Goal: Task Accomplishment & Management: Manage account settings

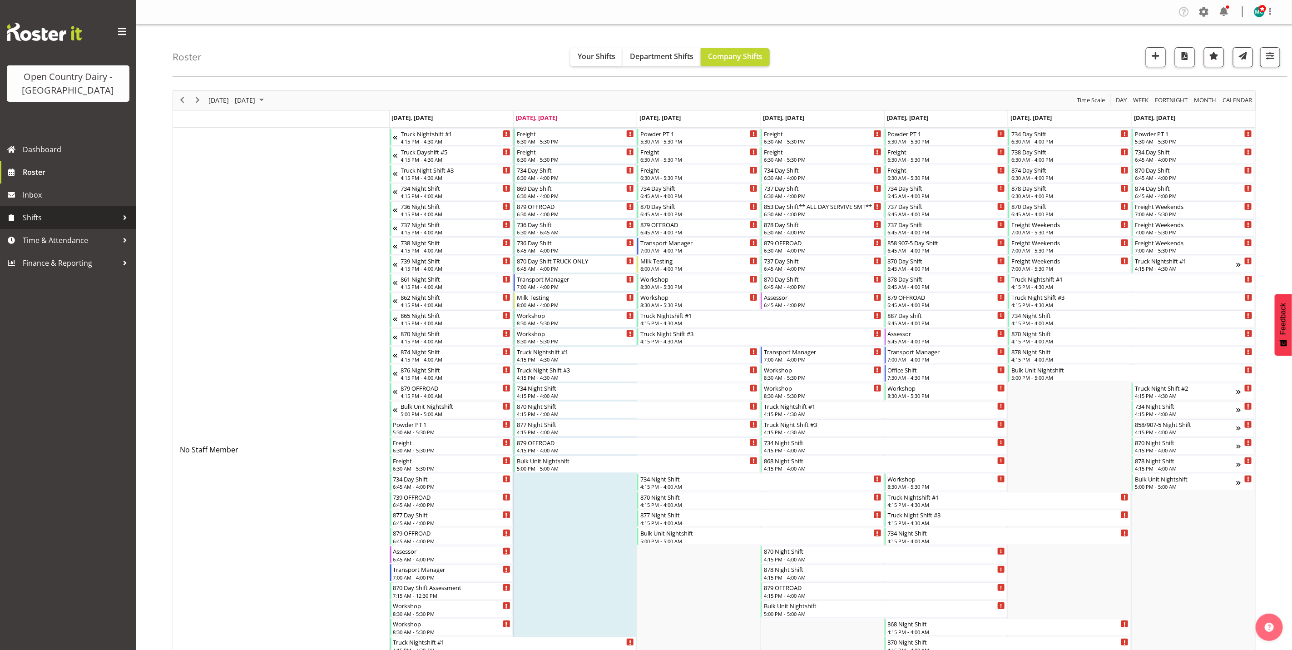
click at [37, 221] on span "Shifts" at bounding box center [70, 218] width 95 height 14
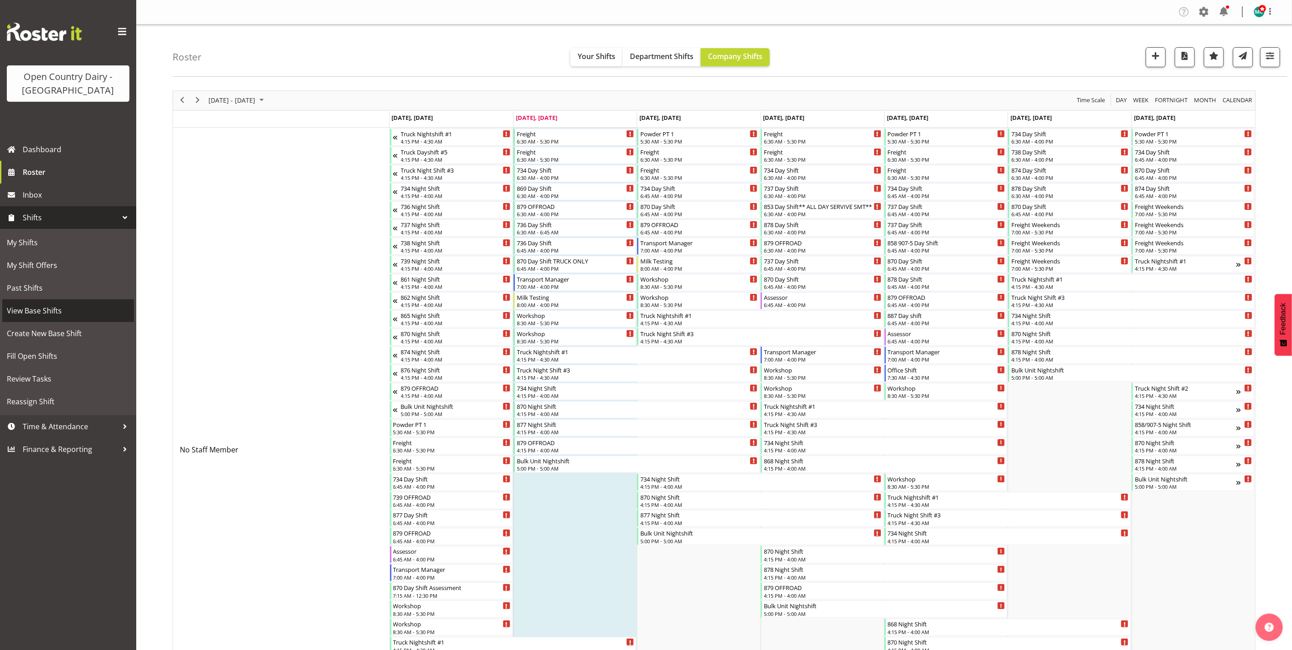
click at [39, 312] on span "View Base Shifts" at bounding box center [68, 311] width 123 height 14
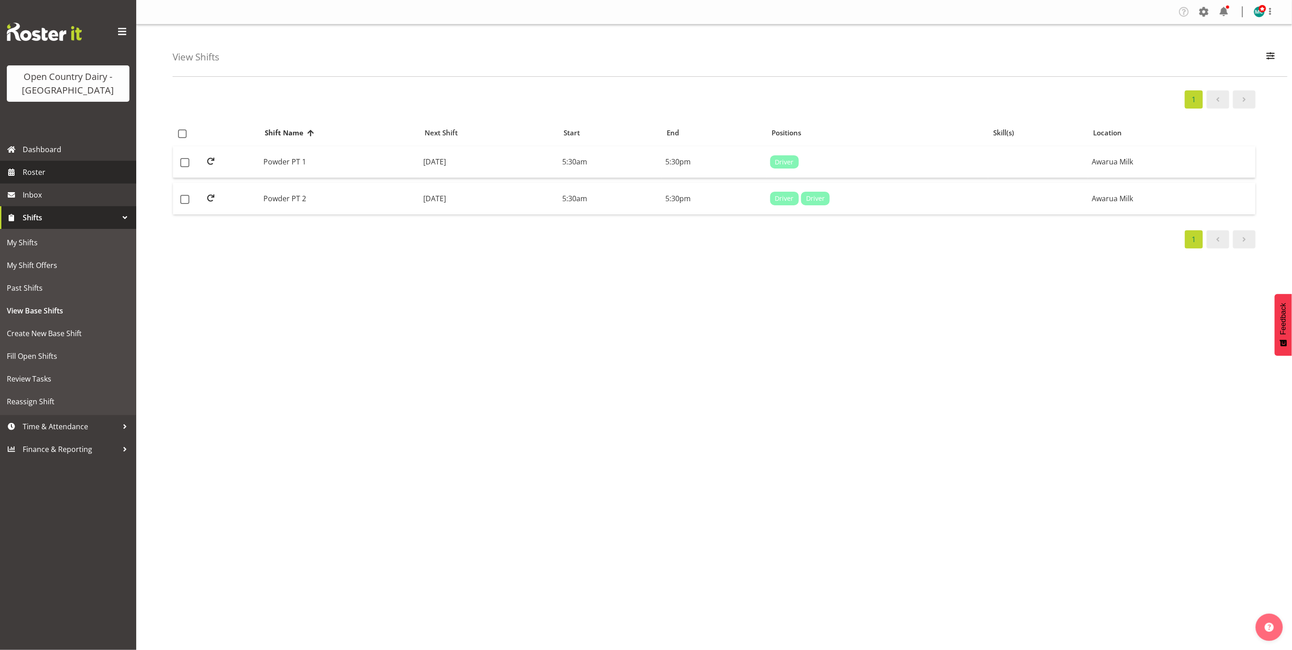
click at [39, 172] on span "Roster" at bounding box center [77, 172] width 109 height 14
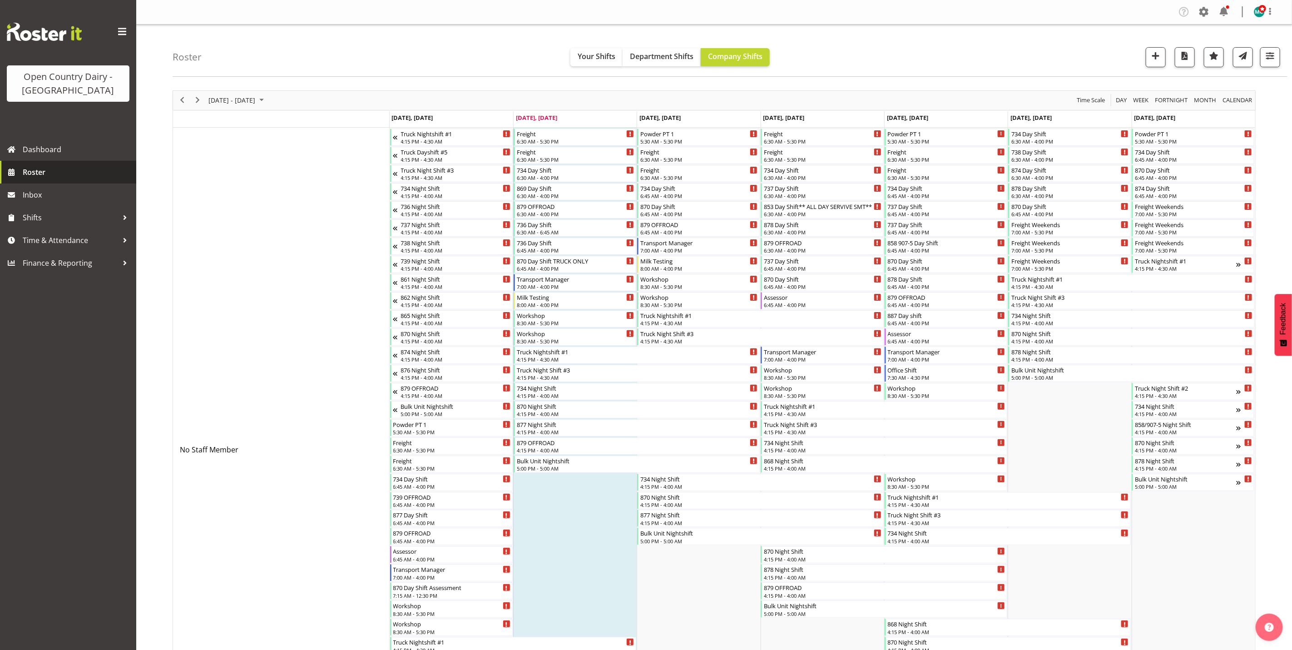
click at [33, 172] on span "Roster" at bounding box center [77, 172] width 109 height 14
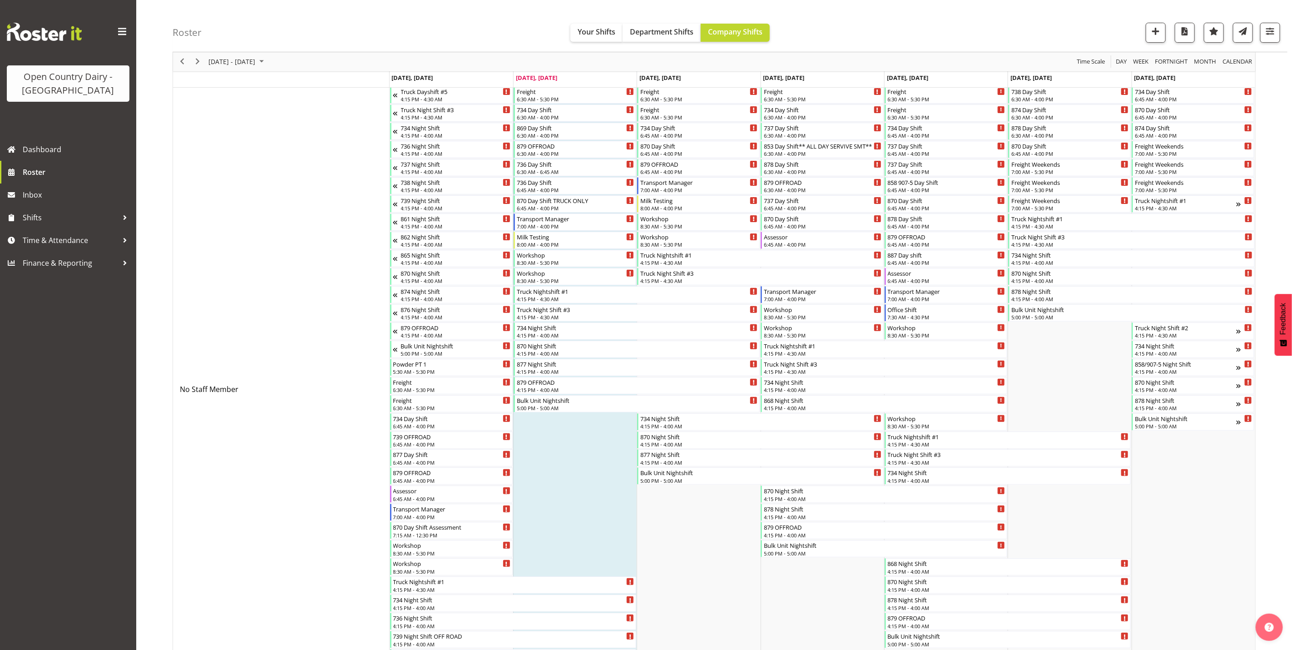
scroll to position [136, 0]
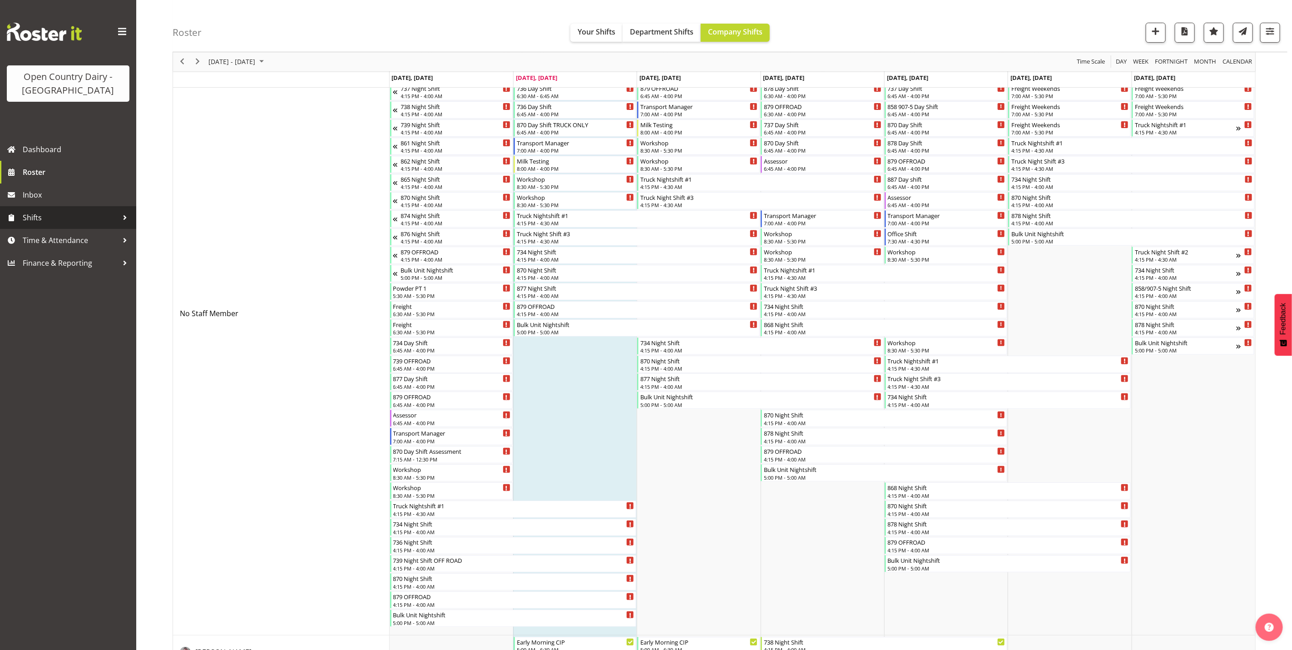
click at [40, 219] on span "Shifts" at bounding box center [70, 218] width 95 height 14
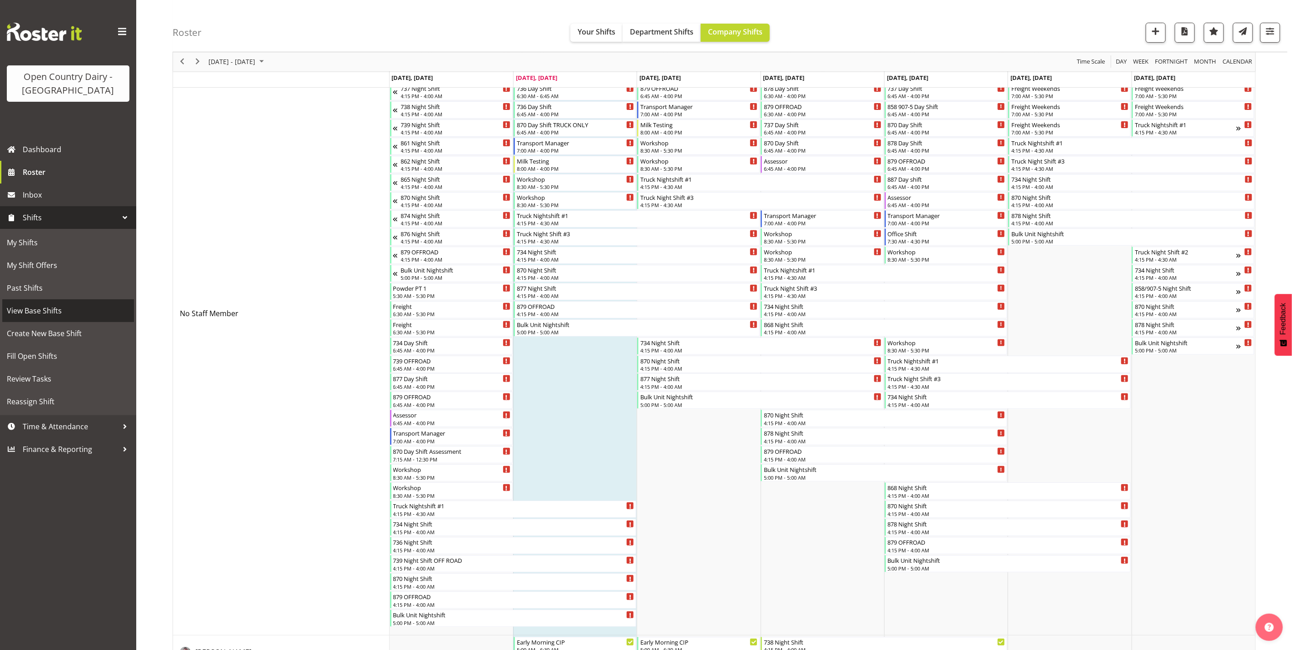
click at [36, 307] on span "View Base Shifts" at bounding box center [68, 311] width 123 height 14
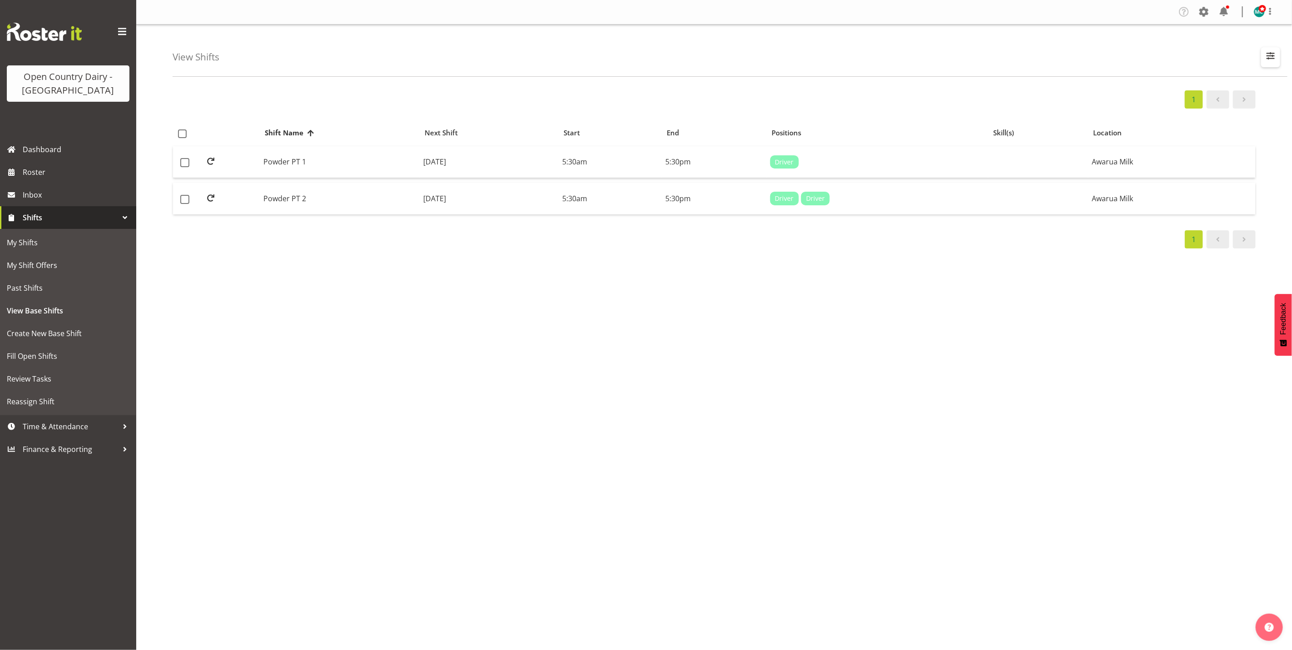
click at [1270, 56] on span "button" at bounding box center [1271, 56] width 12 height 12
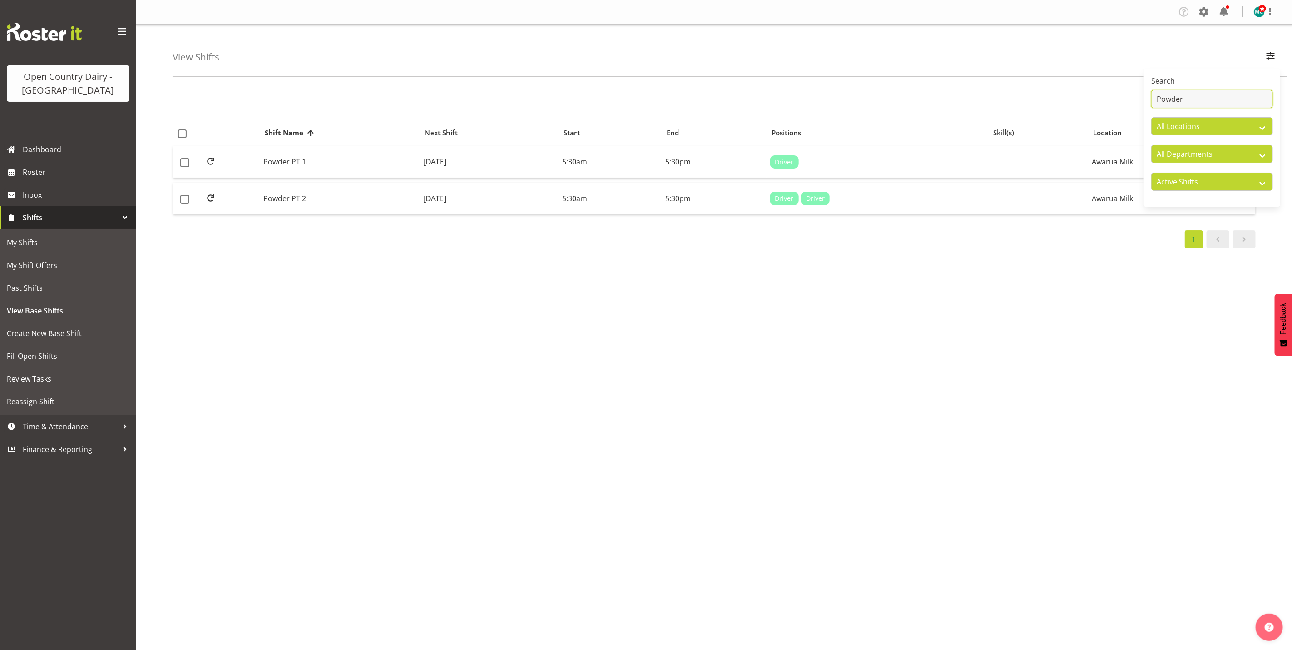
click at [1203, 98] on input "Powder" at bounding box center [1212, 99] width 122 height 18
type input "P"
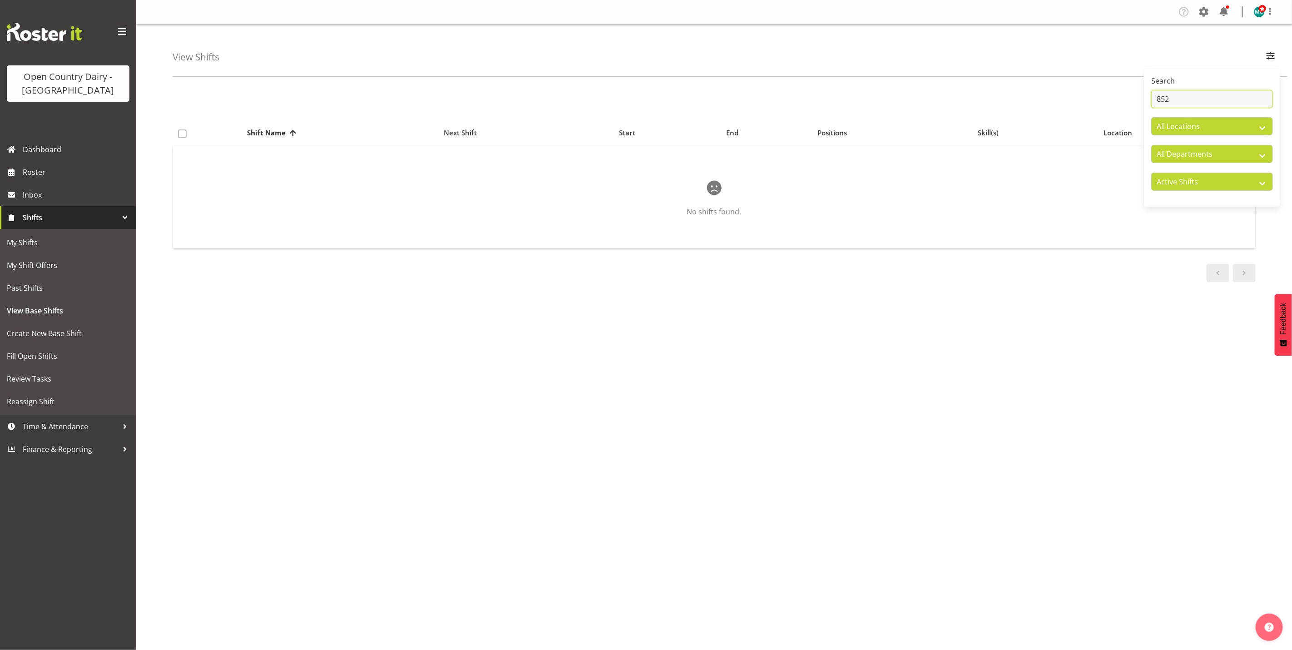
click at [1181, 101] on input "852" at bounding box center [1212, 99] width 122 height 18
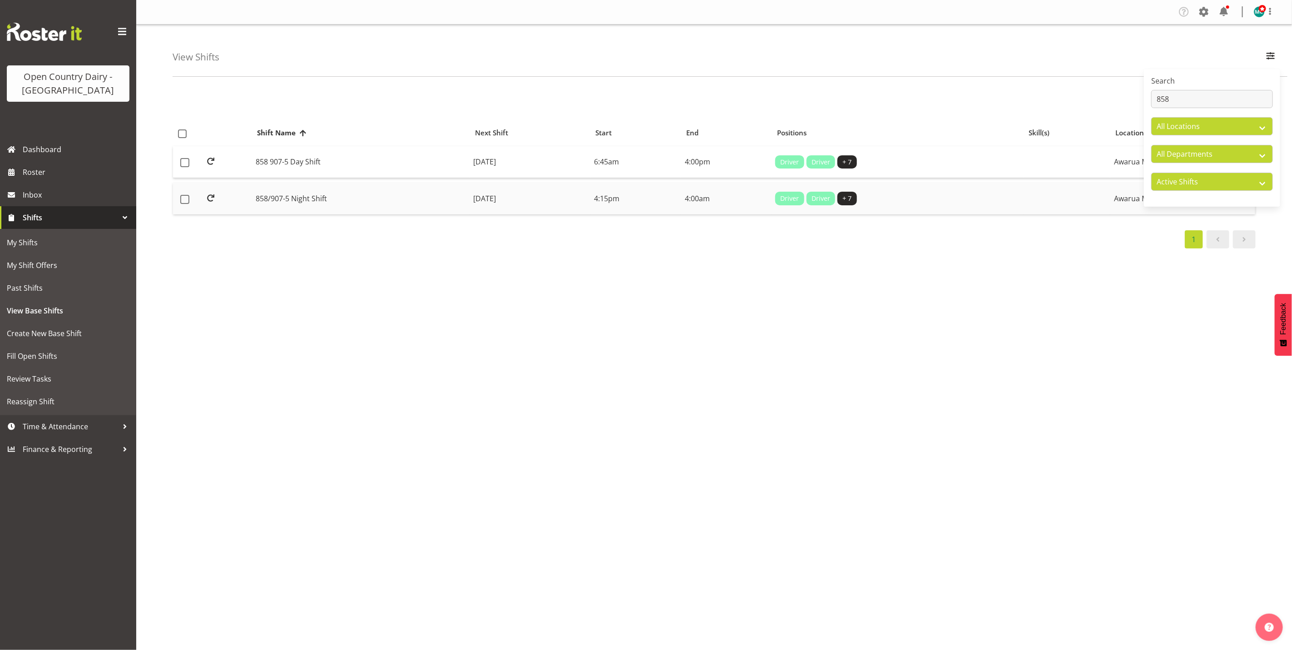
click at [321, 203] on td "858/907-5 Night Shift" at bounding box center [361, 199] width 218 height 32
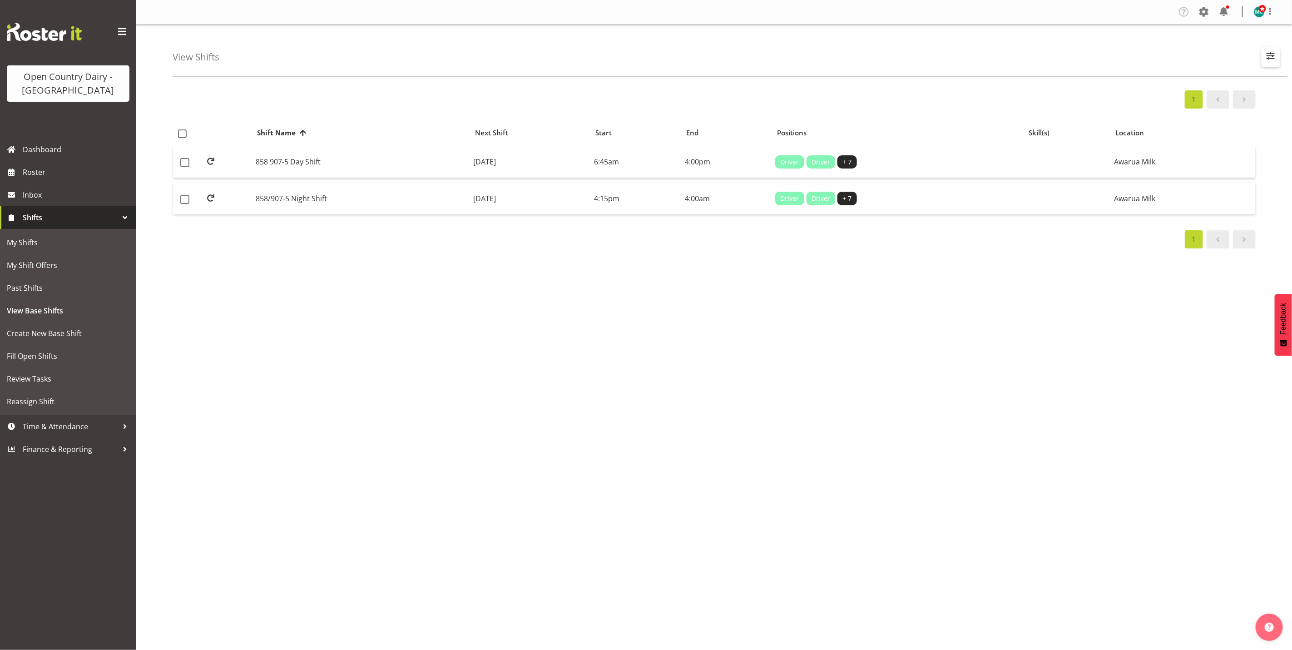
click at [1275, 54] on span "button" at bounding box center [1271, 56] width 12 height 12
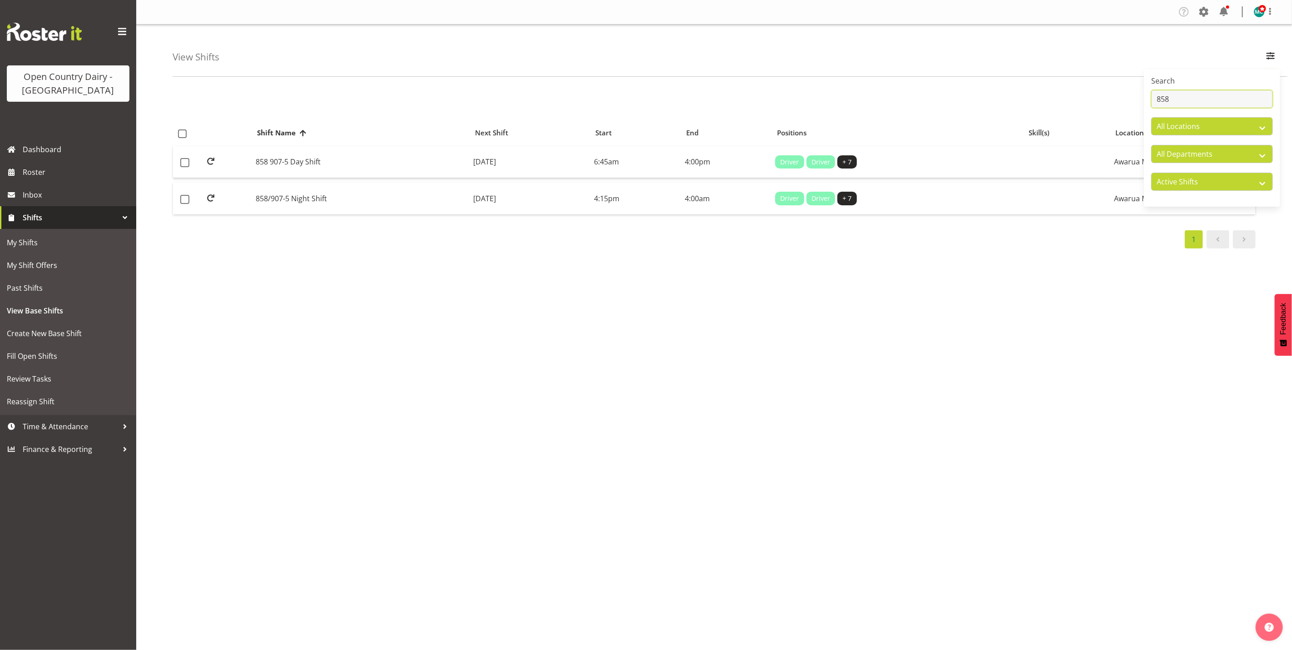
click at [1206, 94] on input "858" at bounding box center [1212, 99] width 122 height 18
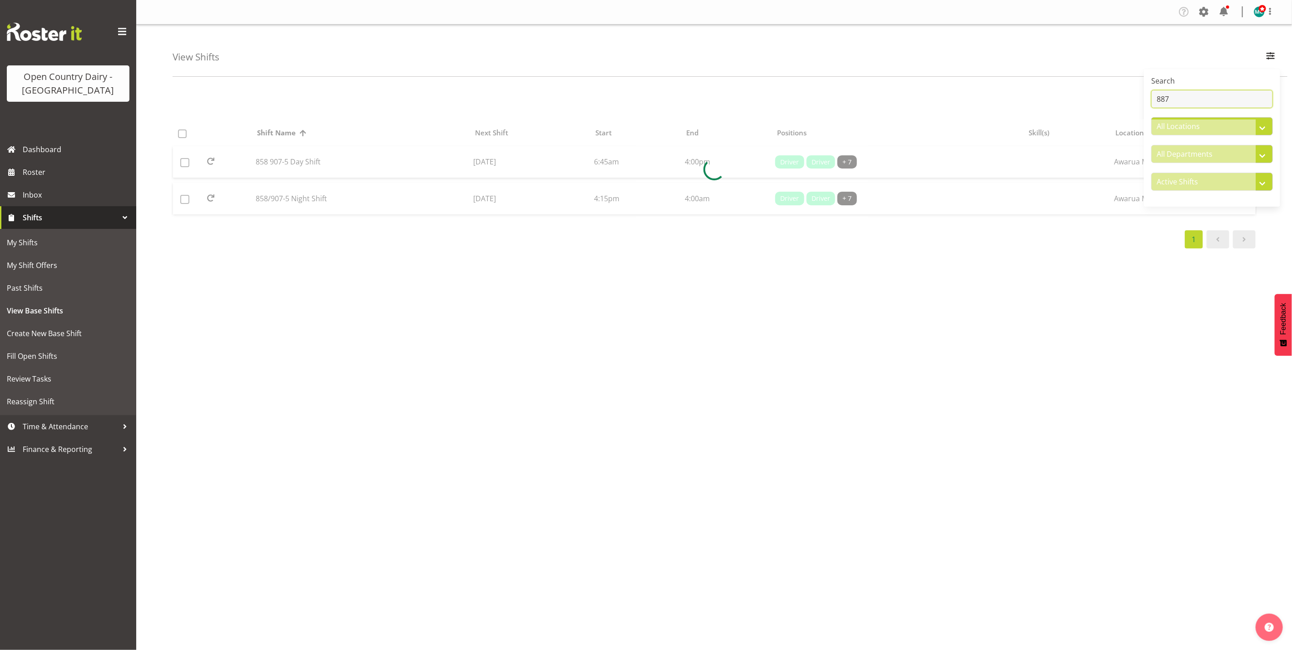
type input "887"
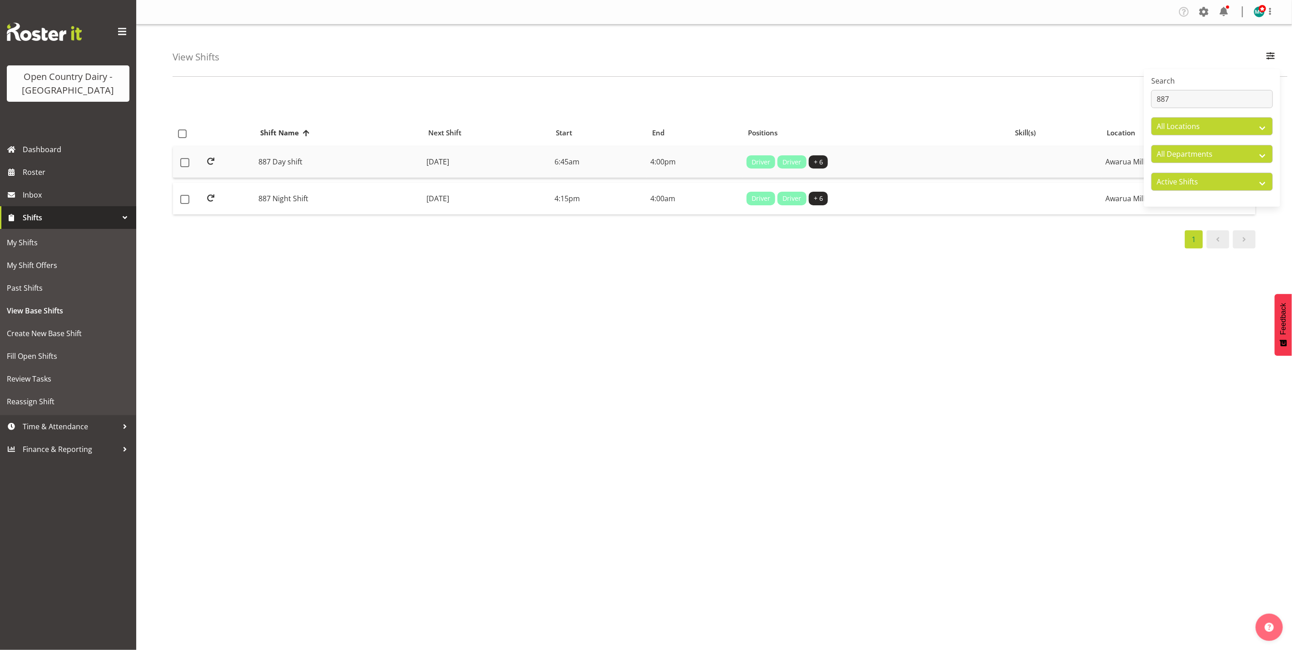
click at [310, 167] on td "887 Day shift" at bounding box center [339, 162] width 168 height 32
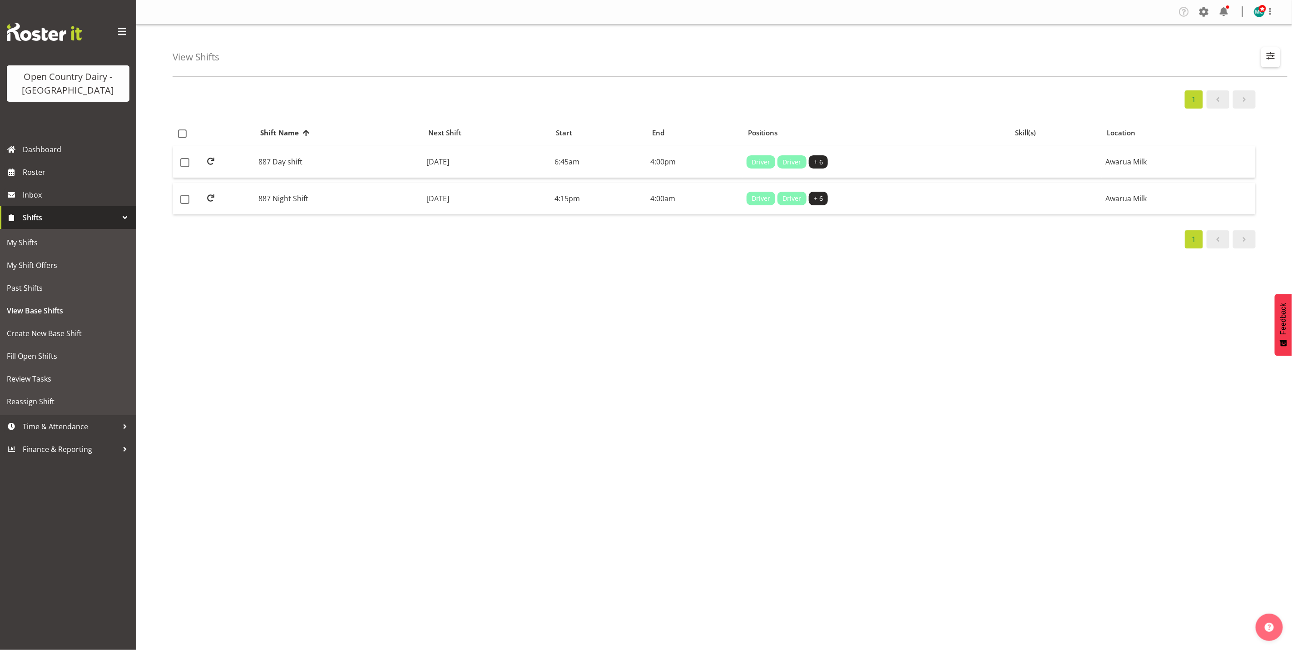
click at [1276, 56] on span "button" at bounding box center [1271, 56] width 12 height 12
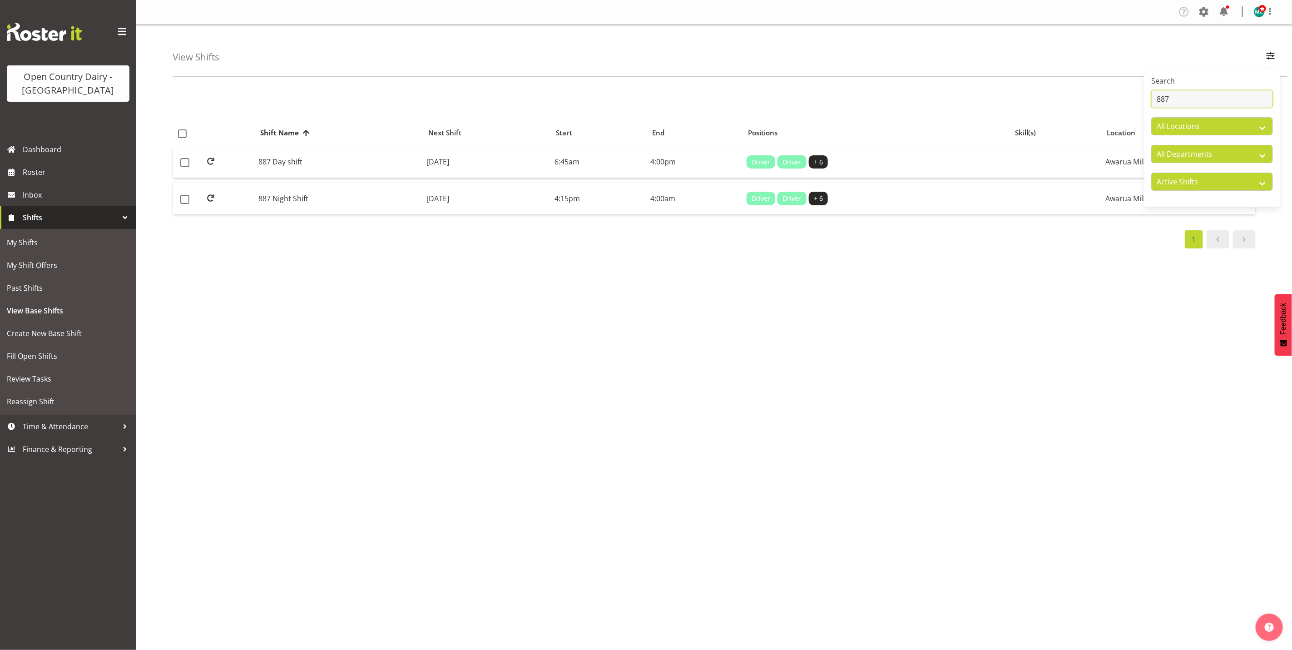
click at [1204, 98] on input "887" at bounding box center [1212, 99] width 122 height 18
click at [26, 334] on span "Create New Base Shift" at bounding box center [68, 333] width 123 height 14
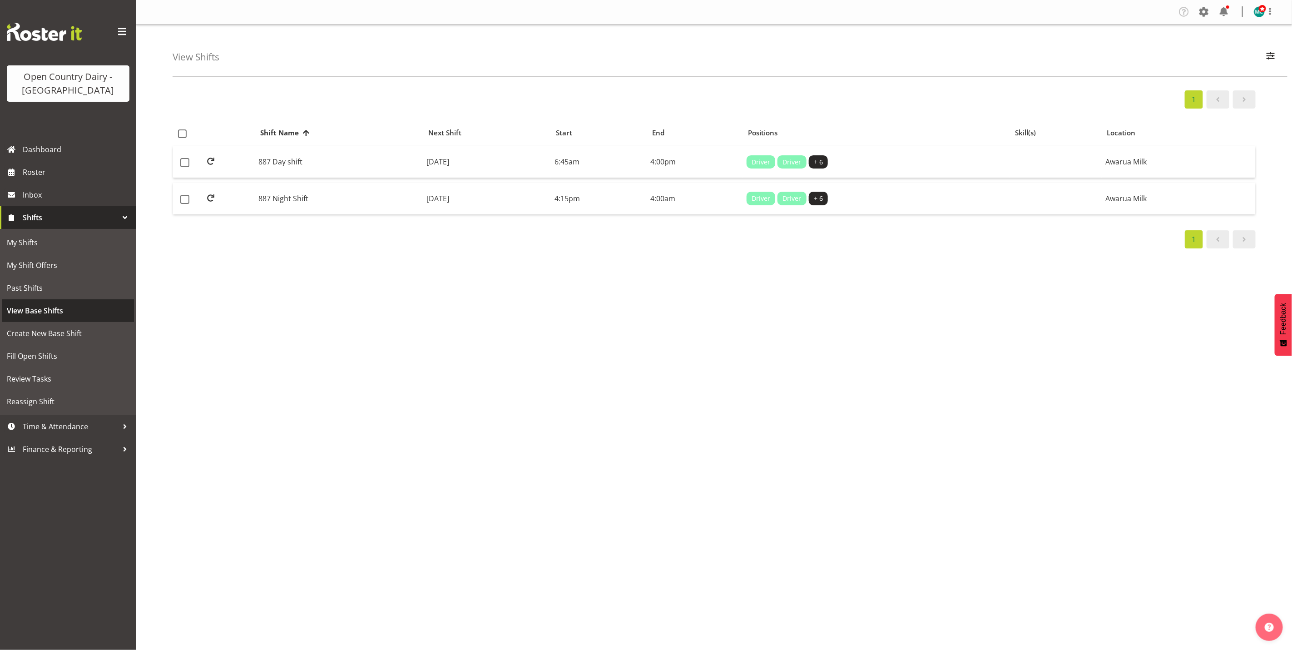
click at [29, 315] on span "View Base Shifts" at bounding box center [68, 311] width 123 height 14
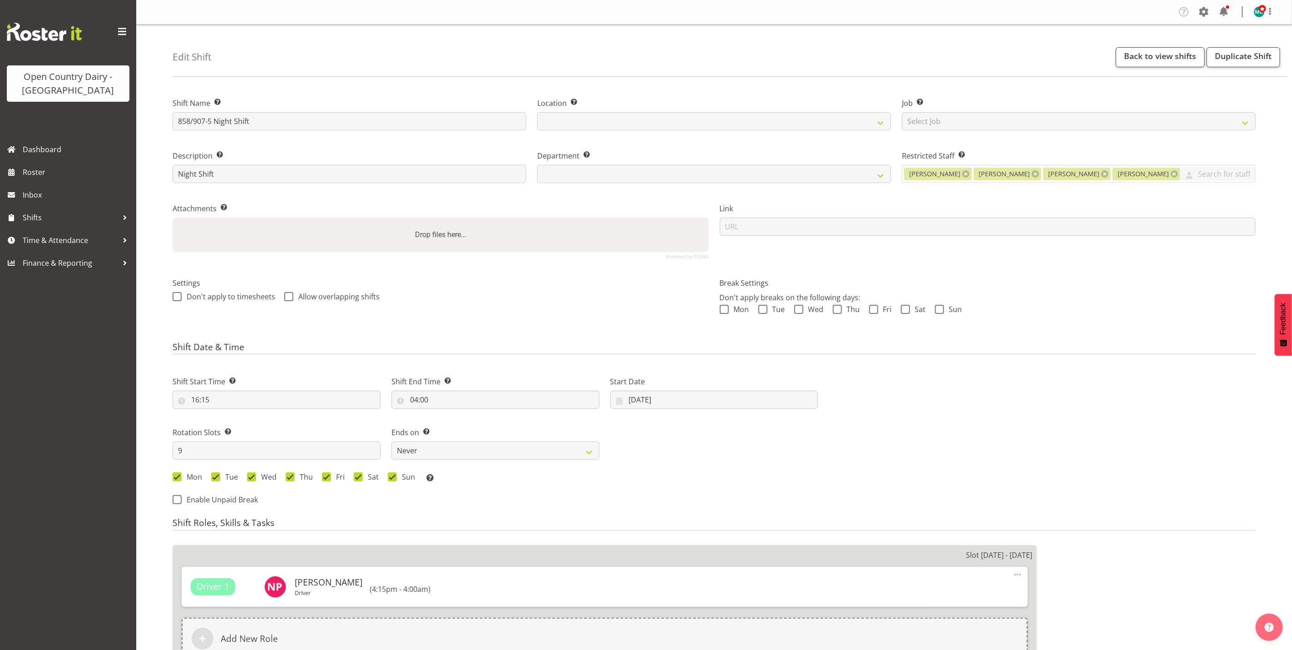
select select
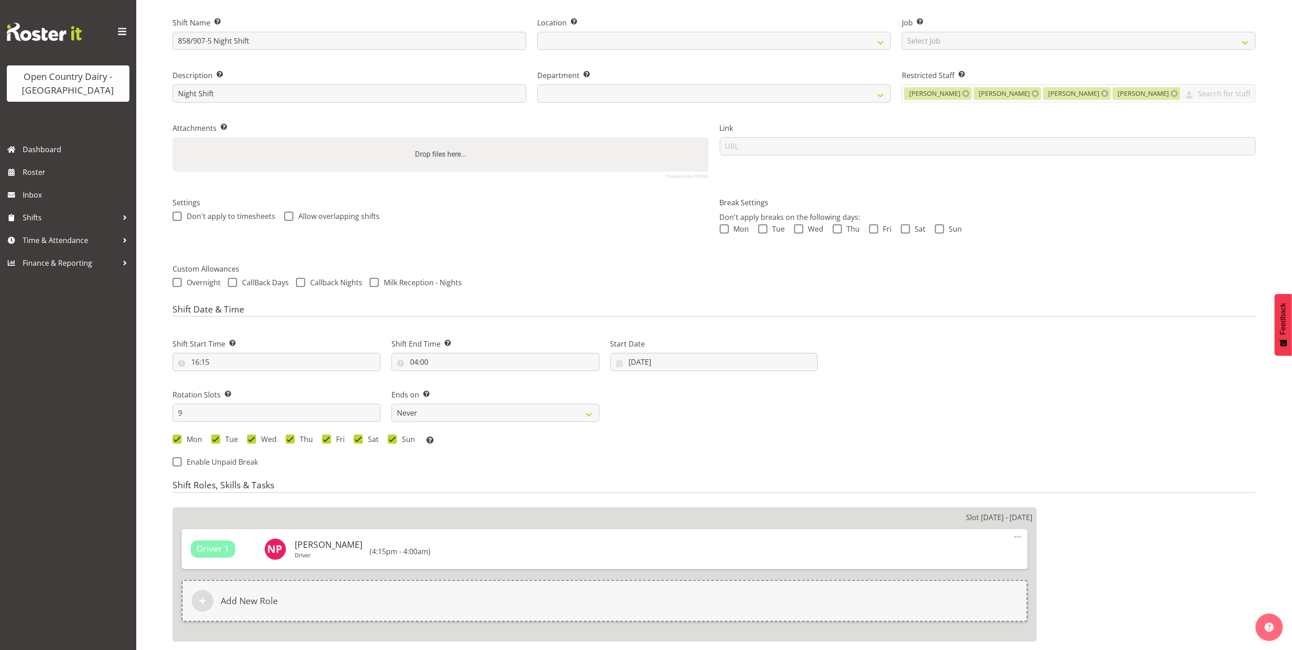
scroll to position [68, 0]
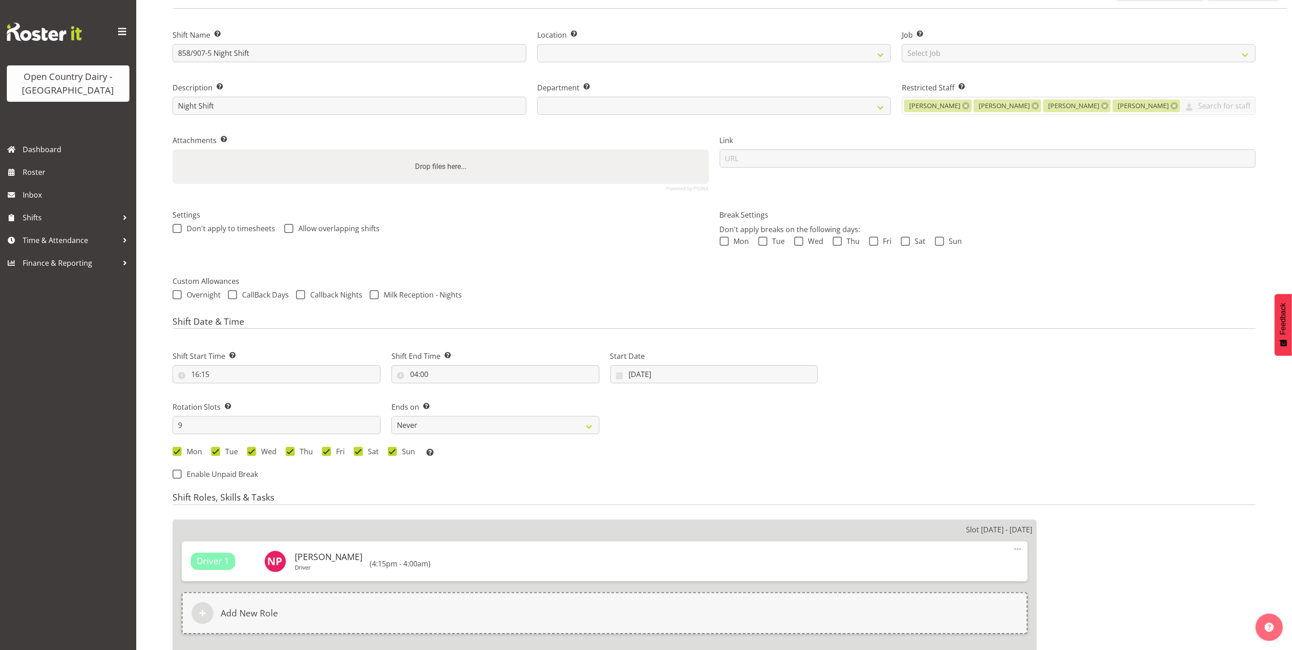
select select "783"
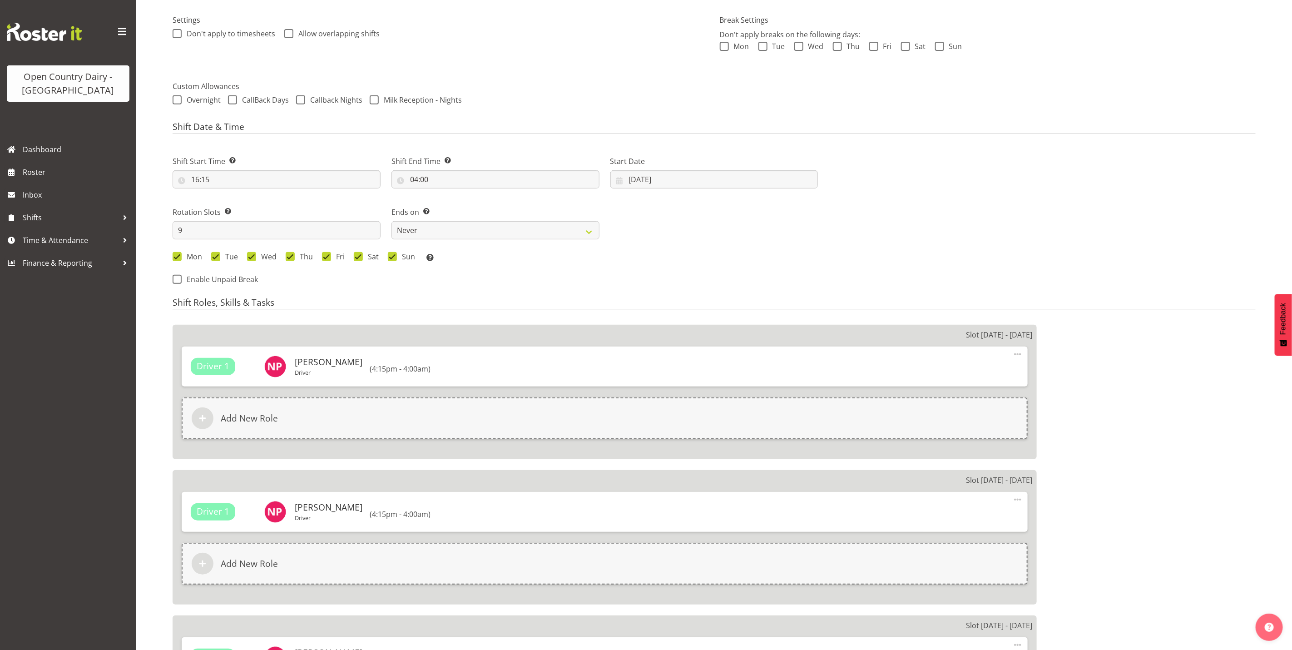
scroll to position [0, 0]
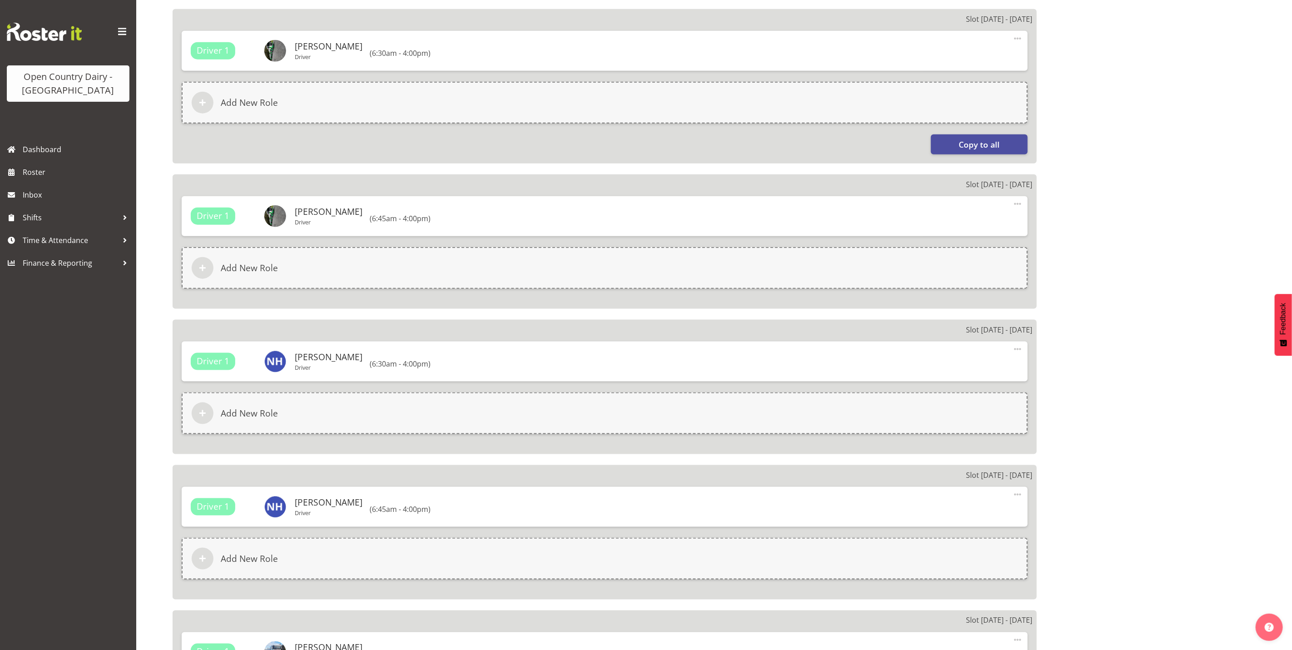
select select
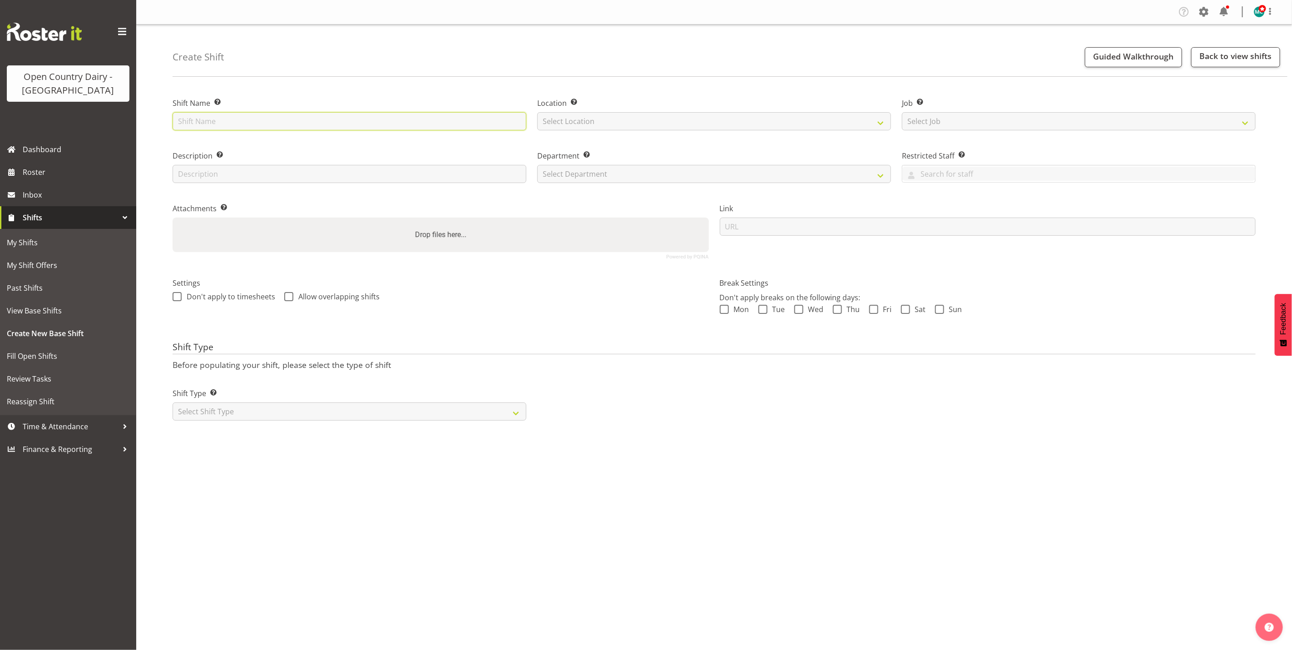
click at [217, 120] on input "text" at bounding box center [350, 121] width 354 height 18
type input "852"
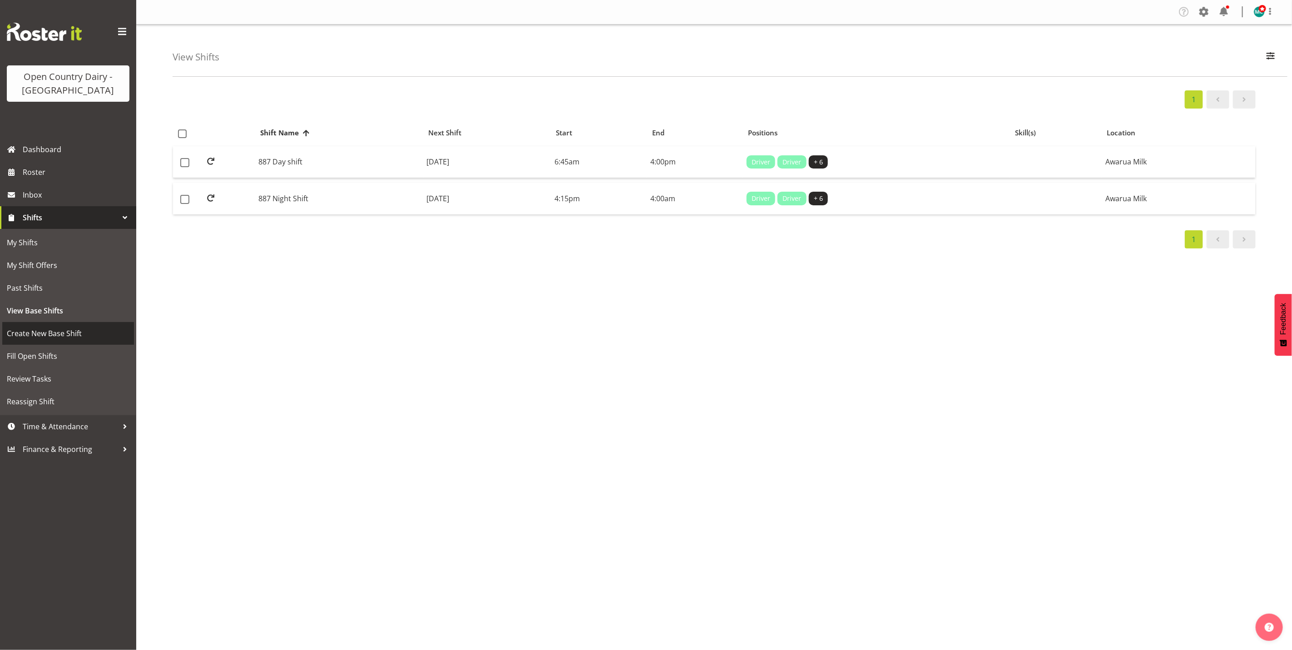
click at [33, 333] on span "Create New Base Shift" at bounding box center [68, 333] width 123 height 14
click at [1277, 62] on button "button" at bounding box center [1270, 57] width 19 height 20
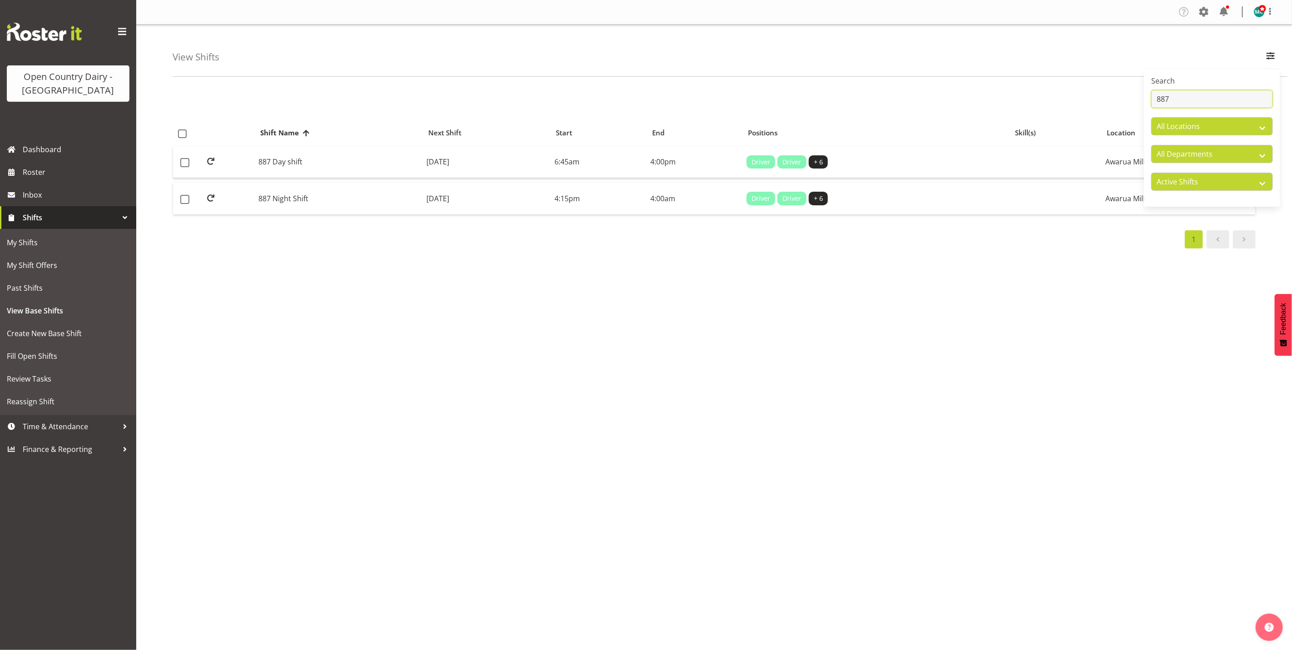
click at [1212, 101] on input "887" at bounding box center [1212, 99] width 122 height 18
type input "8"
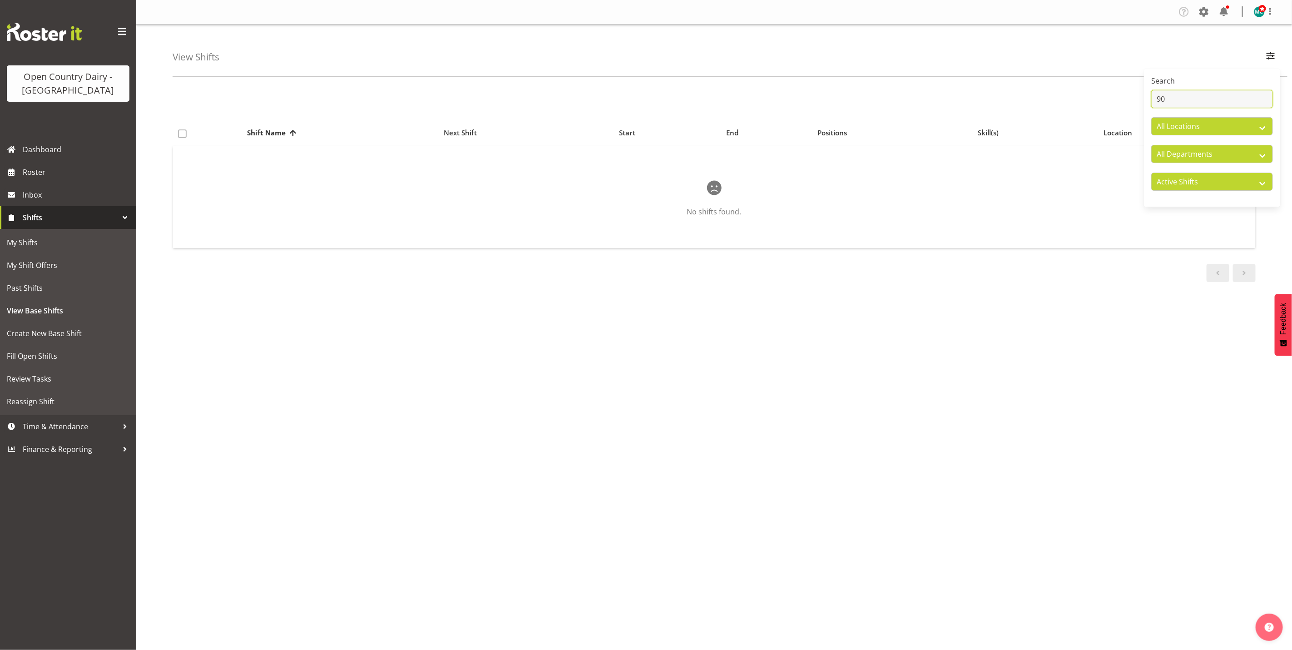
type input "9"
type input "8"
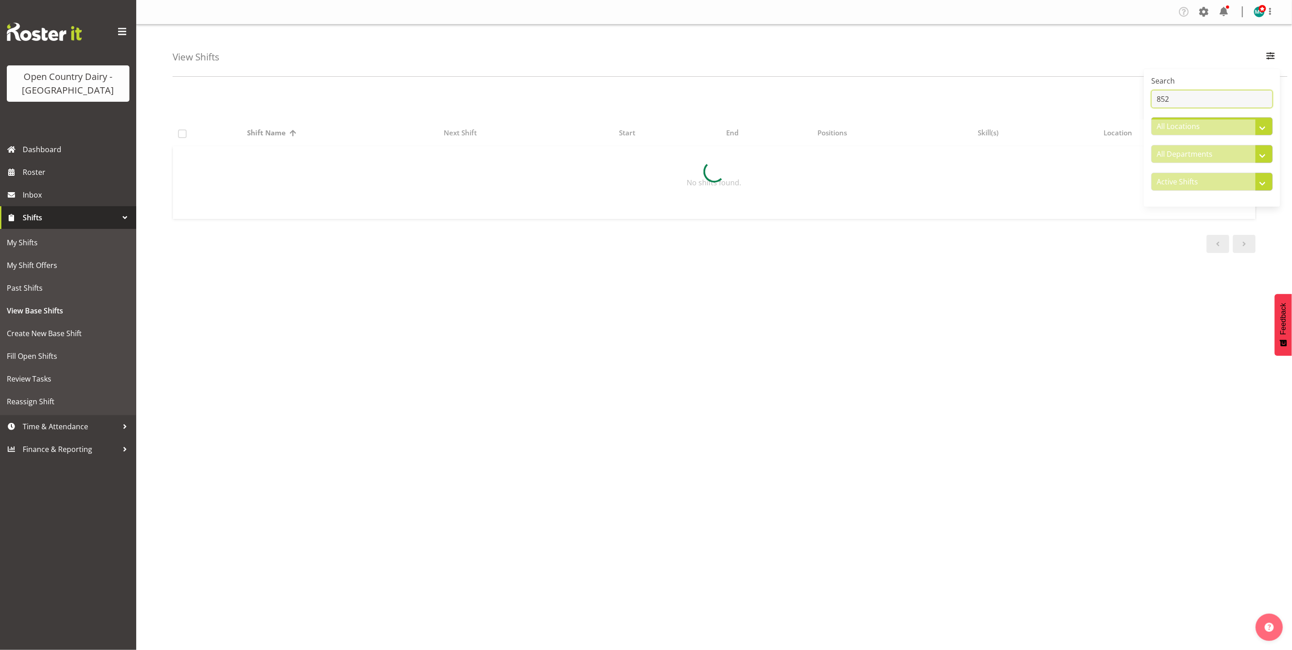
type input "852"
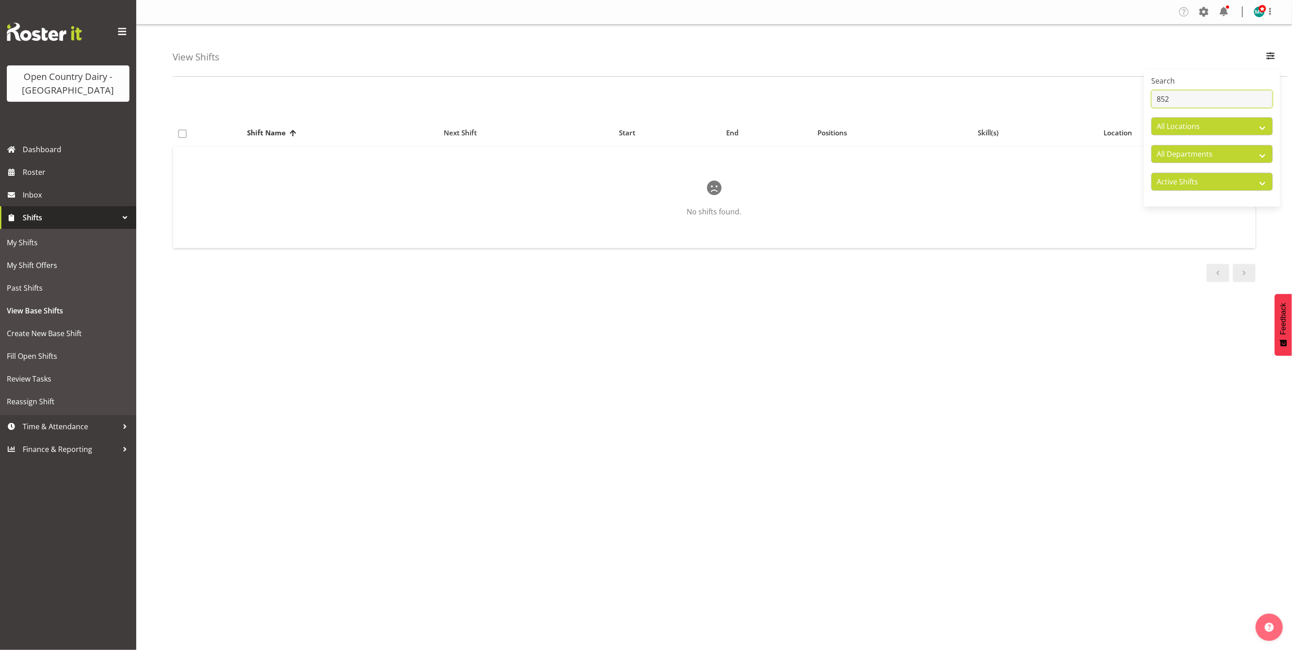
drag, startPoint x: 1185, startPoint y: 99, endPoint x: 1014, endPoint y: 102, distance: 171.2
click at [1088, 101] on div "View Shifts Search 852 All Locations Awarua Milk Awarua Office Freight Horotiu …" at bounding box center [714, 236] width 1156 height 422
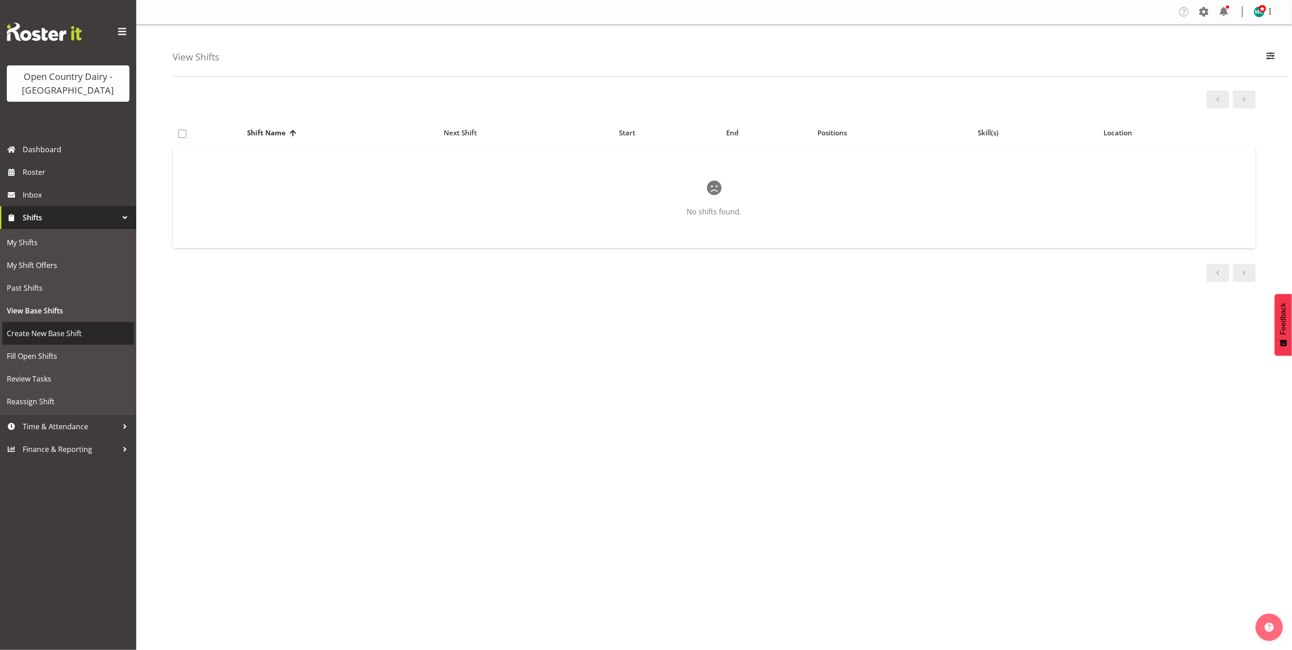
click at [50, 333] on span "Create New Base Shift" at bounding box center [68, 333] width 123 height 14
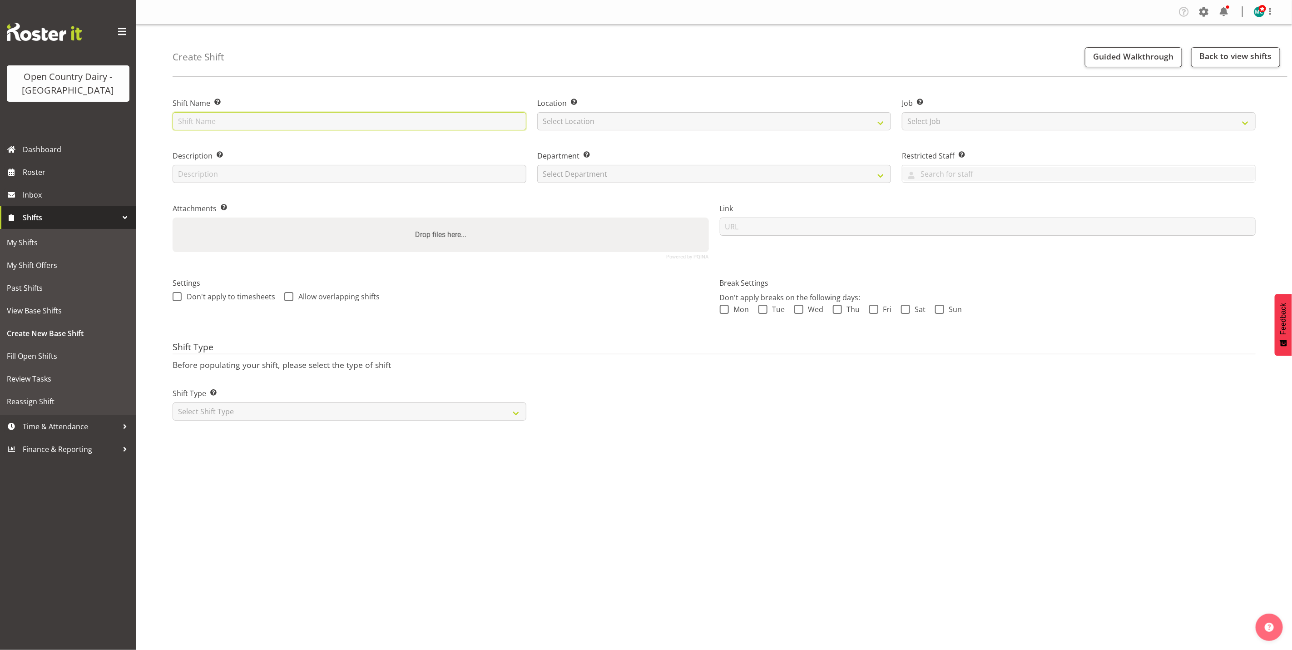
click at [262, 122] on input "text" at bounding box center [350, 121] width 354 height 18
type input "852-9032 Day Shift"
click at [639, 115] on select "Select Location Awarua Milk Awarua Office Freight Waharoa Office" at bounding box center [714, 121] width 354 height 18
select select "988"
click at [537, 112] on select "Select Location Awarua Milk Awarua Office Freight Waharoa Office" at bounding box center [714, 121] width 354 height 18
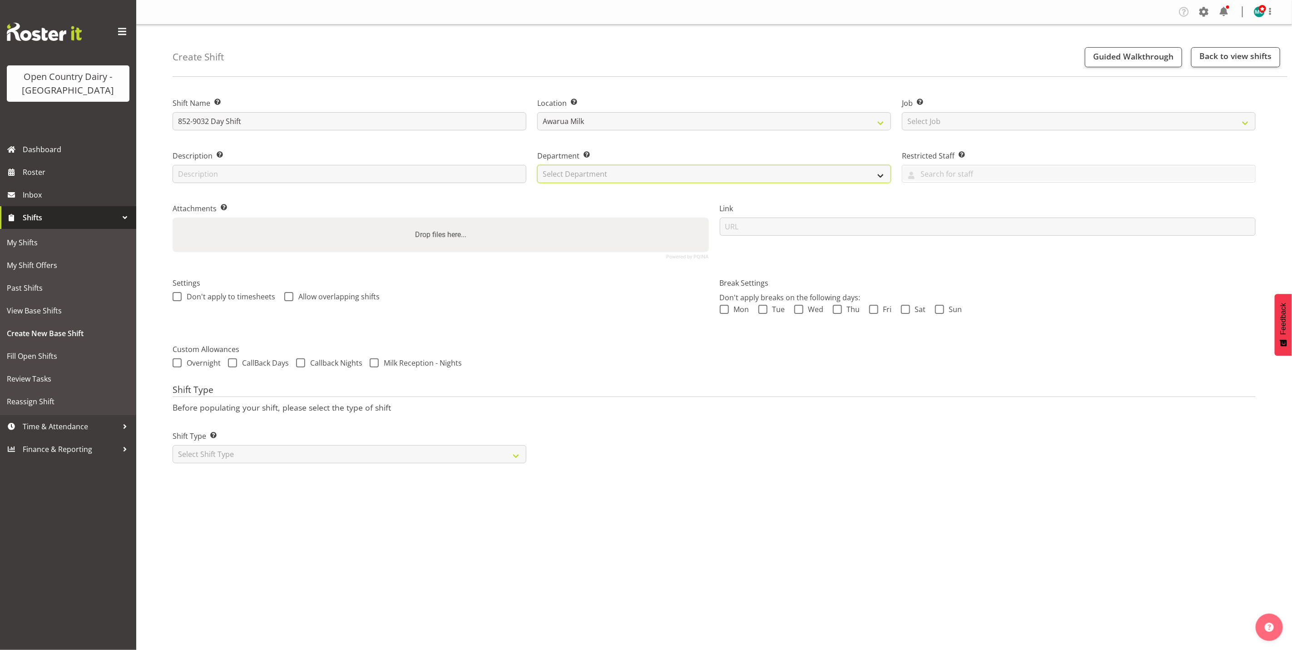
click at [603, 172] on select "Select Department 731 734 735 736 737 738 739 850 851 852 853 854 855 856 857 8…" at bounding box center [714, 174] width 354 height 18
select select "816"
click at [537, 165] on select "Select Department 731 734 735 736 737 738 739 850 851 852 853 854 855 856 857 8…" at bounding box center [714, 174] width 354 height 18
click at [353, 459] on select "Select Shift Type One Off Shift Recurring Shift Rotating Shift" at bounding box center [350, 454] width 354 height 18
select select "rotating"
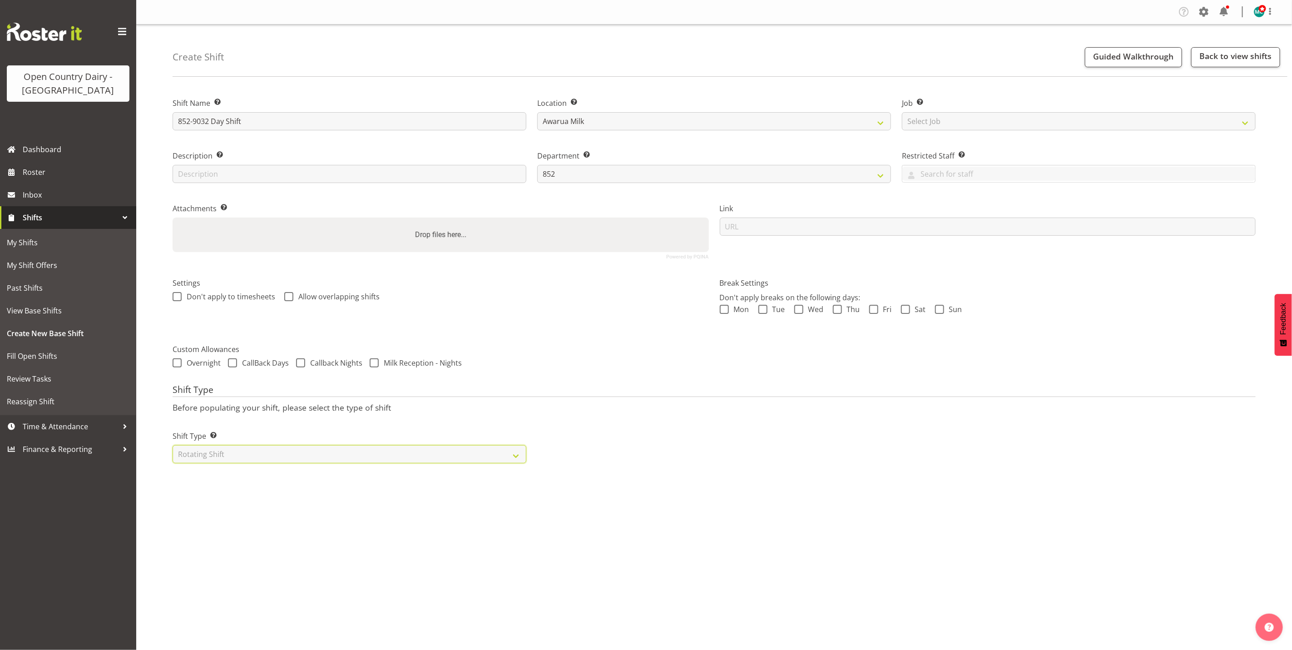
click at [173, 445] on select "Select Shift Type One Off Shift Recurring Shift Rotating Shift" at bounding box center [350, 454] width 354 height 18
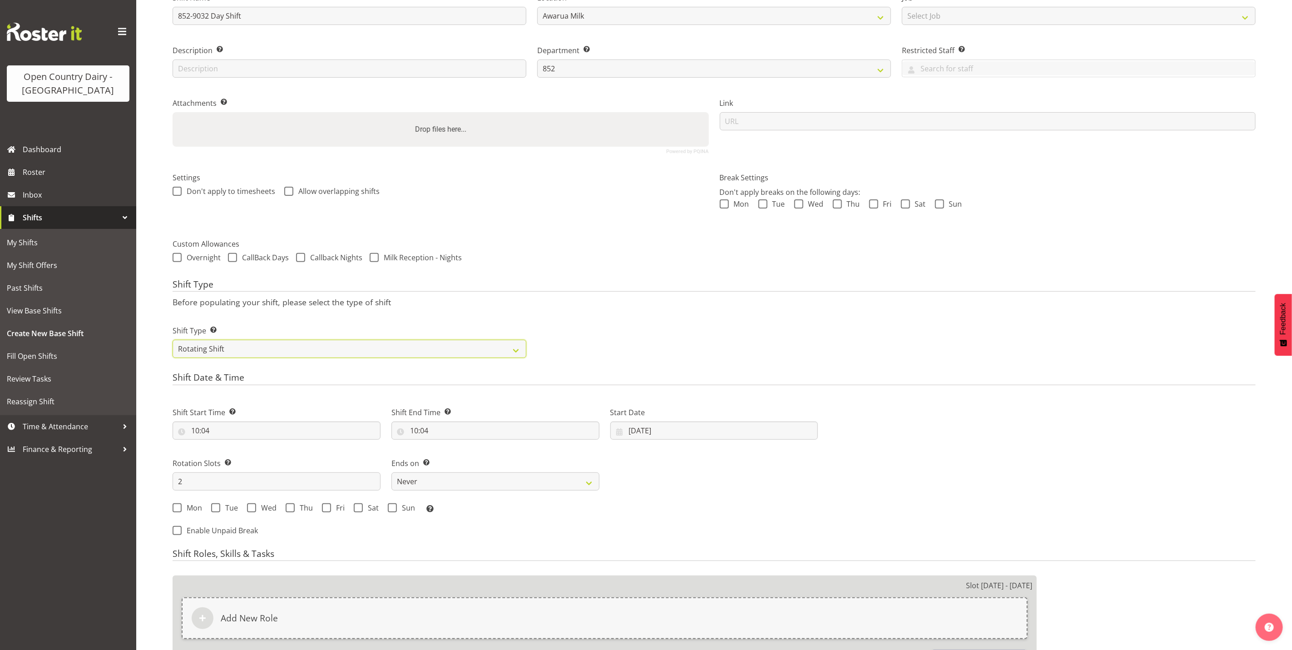
scroll to position [136, 0]
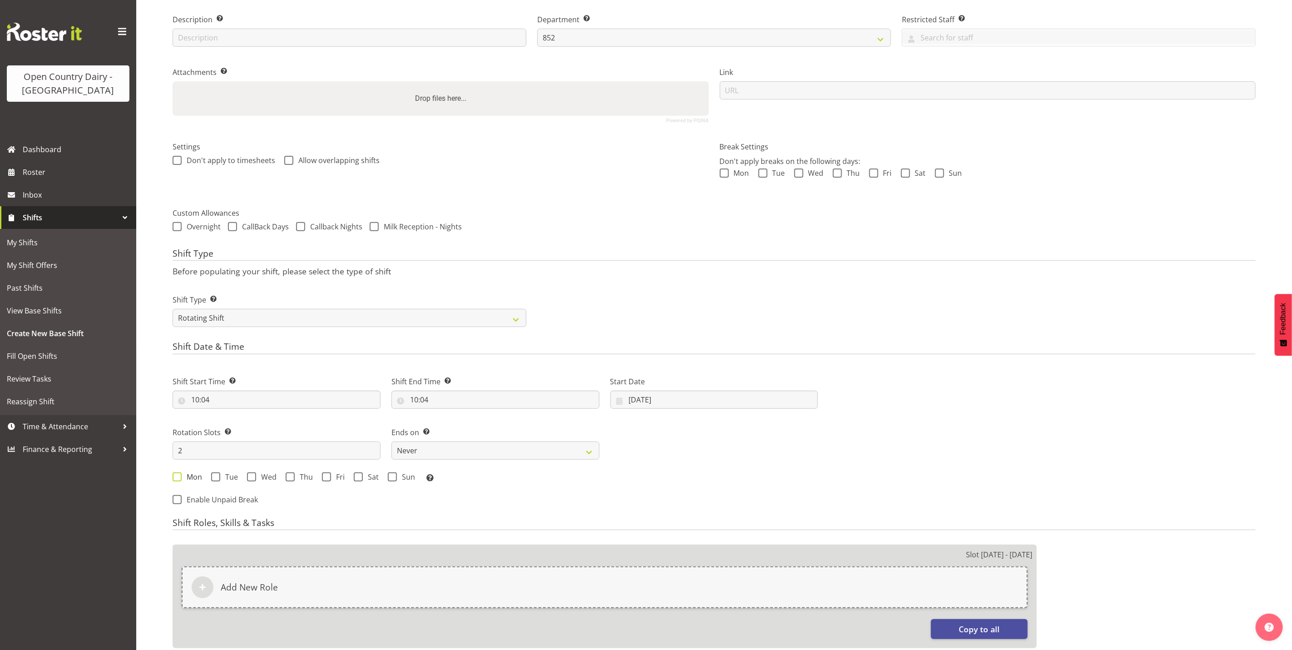
click at [178, 476] on span at bounding box center [177, 476] width 9 height 9
click at [178, 476] on input "Mon" at bounding box center [176, 477] width 6 height 6
checkbox input "true"
click at [216, 476] on span at bounding box center [215, 476] width 9 height 9
click at [216, 476] on input "Tue" at bounding box center [214, 477] width 6 height 6
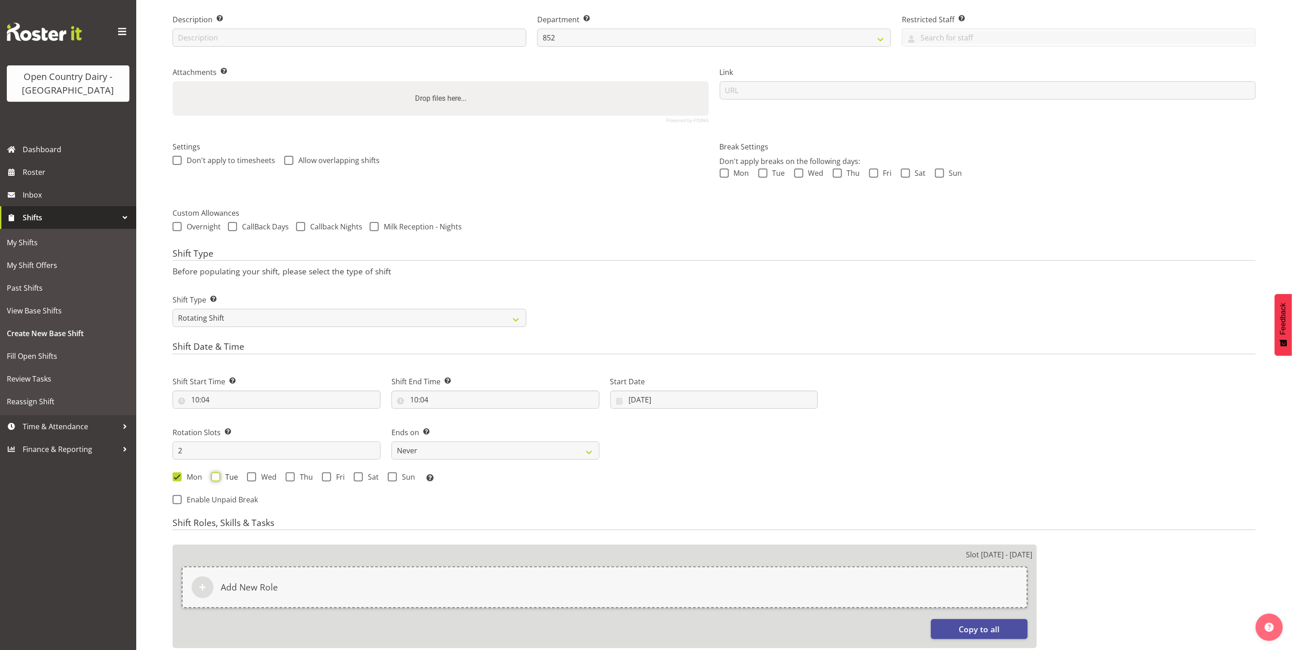
checkbox input "true"
click at [252, 478] on span at bounding box center [251, 476] width 9 height 9
click at [252, 478] on input "Wed" at bounding box center [250, 477] width 6 height 6
checkbox input "true"
click at [293, 480] on span at bounding box center [290, 476] width 9 height 9
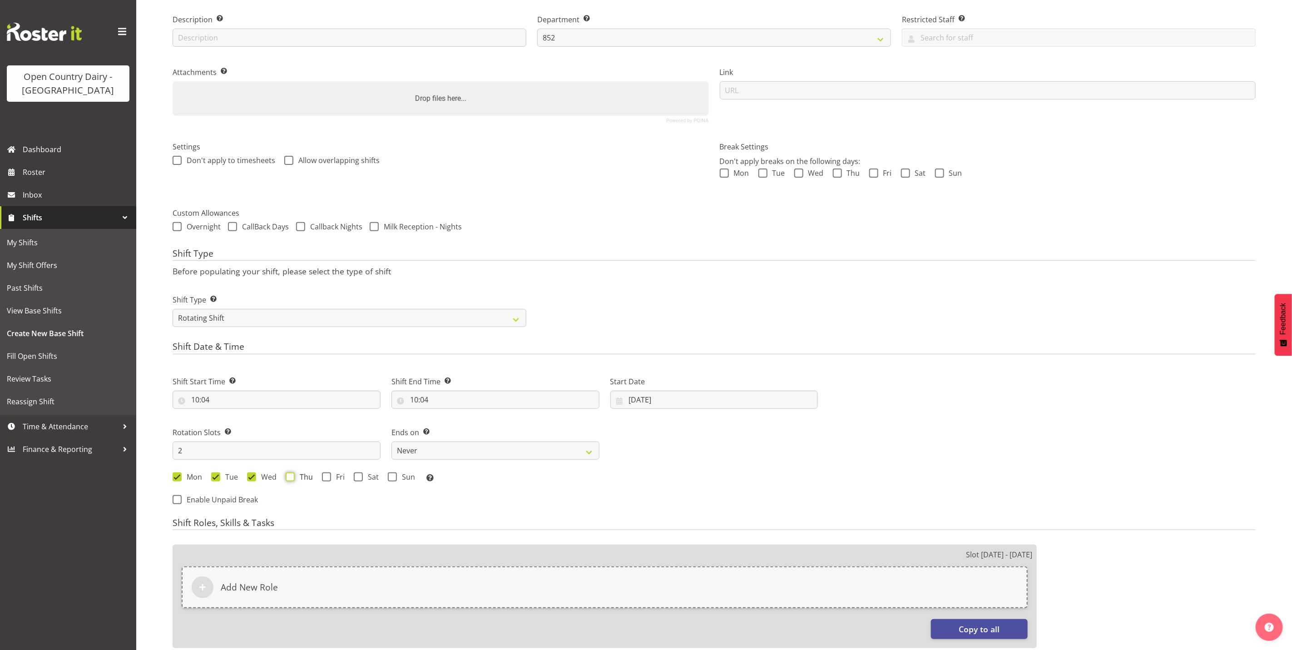
click at [292, 479] on input "Thu" at bounding box center [289, 477] width 6 height 6
checkbox input "true"
click at [330, 478] on span at bounding box center [326, 476] width 9 height 9
click at [328, 478] on input "Fri" at bounding box center [325, 477] width 6 height 6
checkbox input "true"
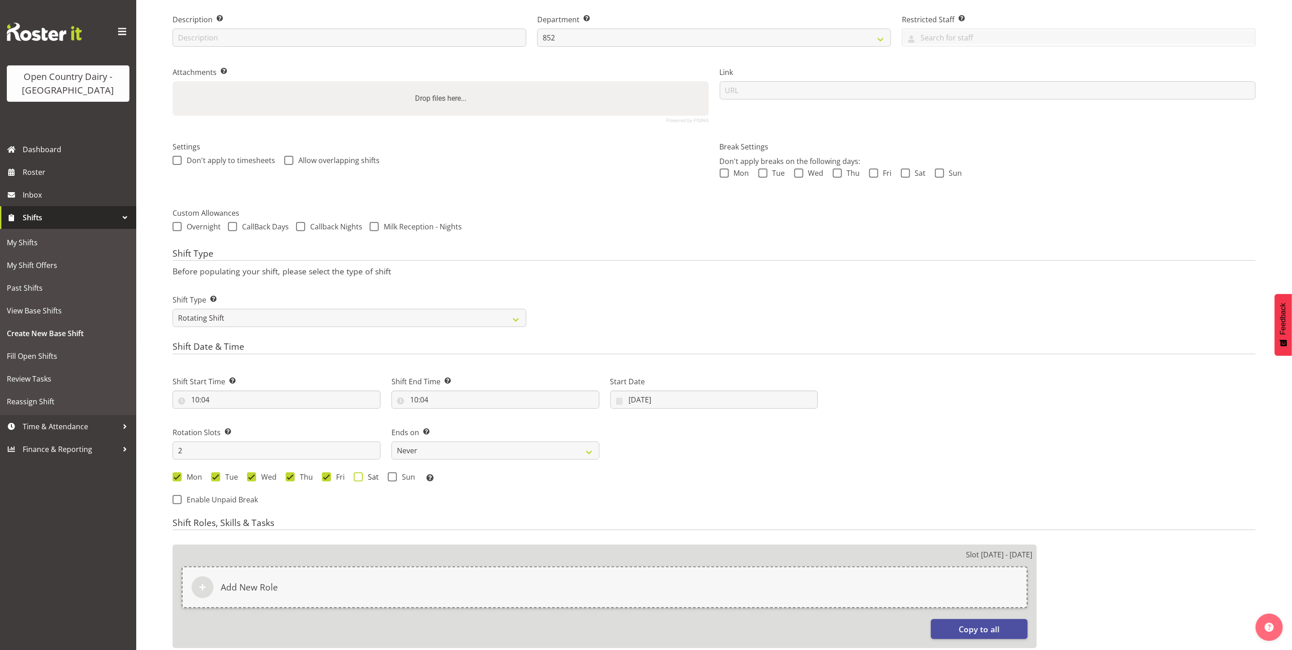
click at [360, 476] on span at bounding box center [358, 476] width 9 height 9
click at [360, 476] on input "Sat" at bounding box center [357, 477] width 6 height 6
checkbox input "true"
click at [389, 476] on span at bounding box center [392, 476] width 9 height 9
click at [389, 476] on input "Sun" at bounding box center [391, 477] width 6 height 6
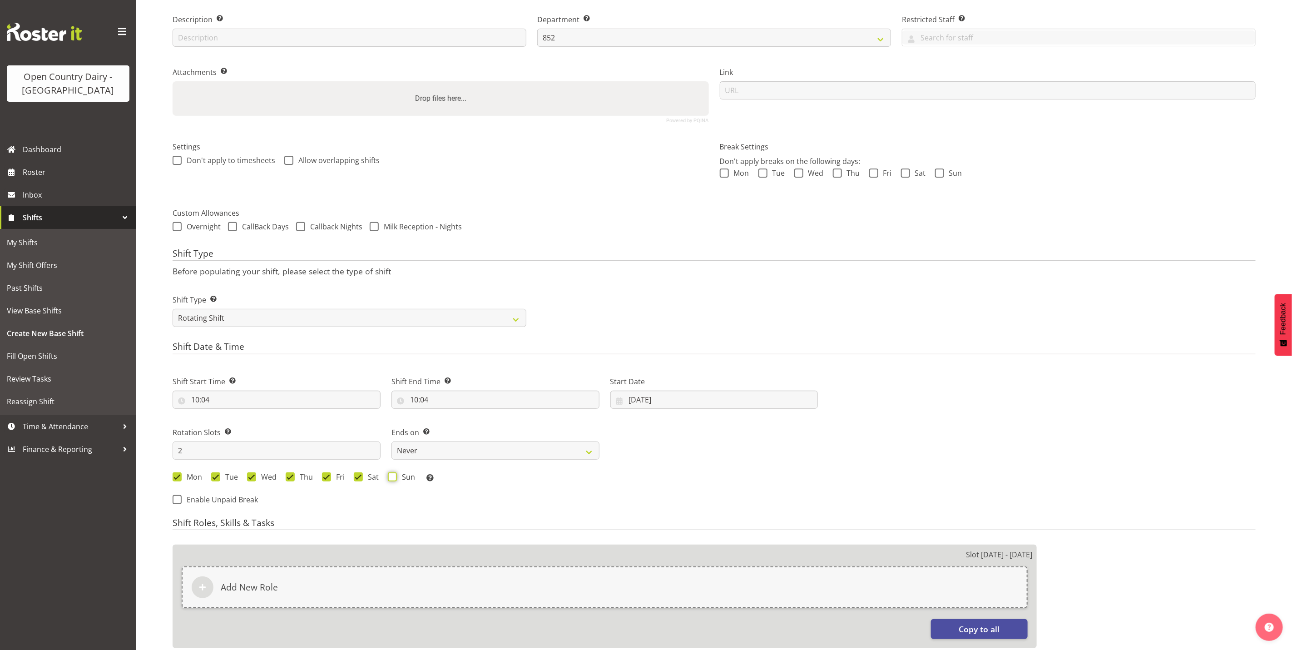
checkbox input "true"
click at [199, 402] on input "10:04" at bounding box center [277, 399] width 208 height 18
click at [232, 424] on select "00 01 02 03 04 05 06 07 08 09 10 11 12 13 14 15 16 17 18 19 20 21 22 23" at bounding box center [234, 423] width 20 height 18
select select "6"
click at [224, 415] on select "00 01 02 03 04 05 06 07 08 09 10 11 12 13 14 15 16 17 18 19 20 21 22 23" at bounding box center [234, 423] width 20 height 18
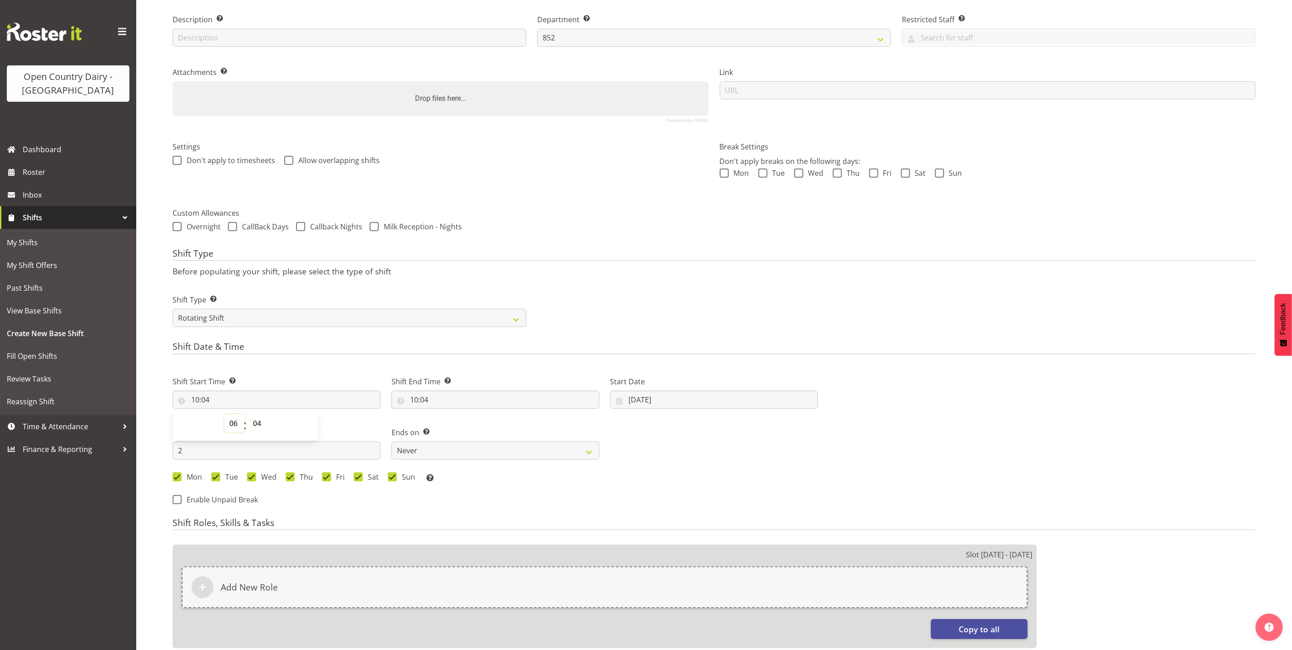
type input "06:04"
click at [259, 423] on select "00 01 02 03 04 05 06 07 08 09 10 11 12 13 14 15 16 17 18 19 20 21 22 23 24 25 2…" at bounding box center [258, 423] width 20 height 18
select select "45"
click at [248, 415] on select "00 01 02 03 04 05 06 07 08 09 10 11 12 13 14 15 16 17 18 19 20 21 22 23 24 25 2…" at bounding box center [258, 423] width 20 height 18
type input "06:45"
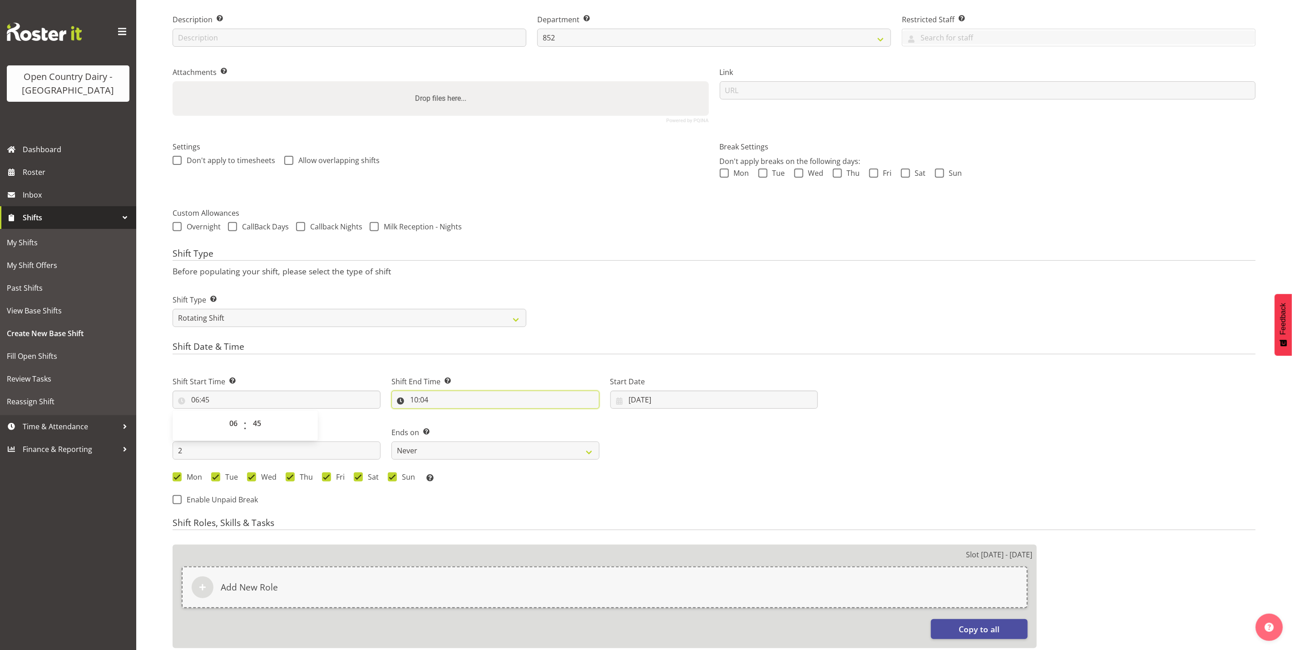
click at [414, 399] on input "10:04" at bounding box center [495, 399] width 208 height 18
click at [449, 423] on select "00 01 02 03 04 05 06 07 08 09 10 11 12 13 14 15 16 17 18 19 20 21 22 23" at bounding box center [453, 423] width 20 height 18
select select "16"
click at [443, 415] on select "00 01 02 03 04 05 06 07 08 09 10 11 12 13 14 15 16 17 18 19 20 21 22 23" at bounding box center [453, 423] width 20 height 18
type input "16:04"
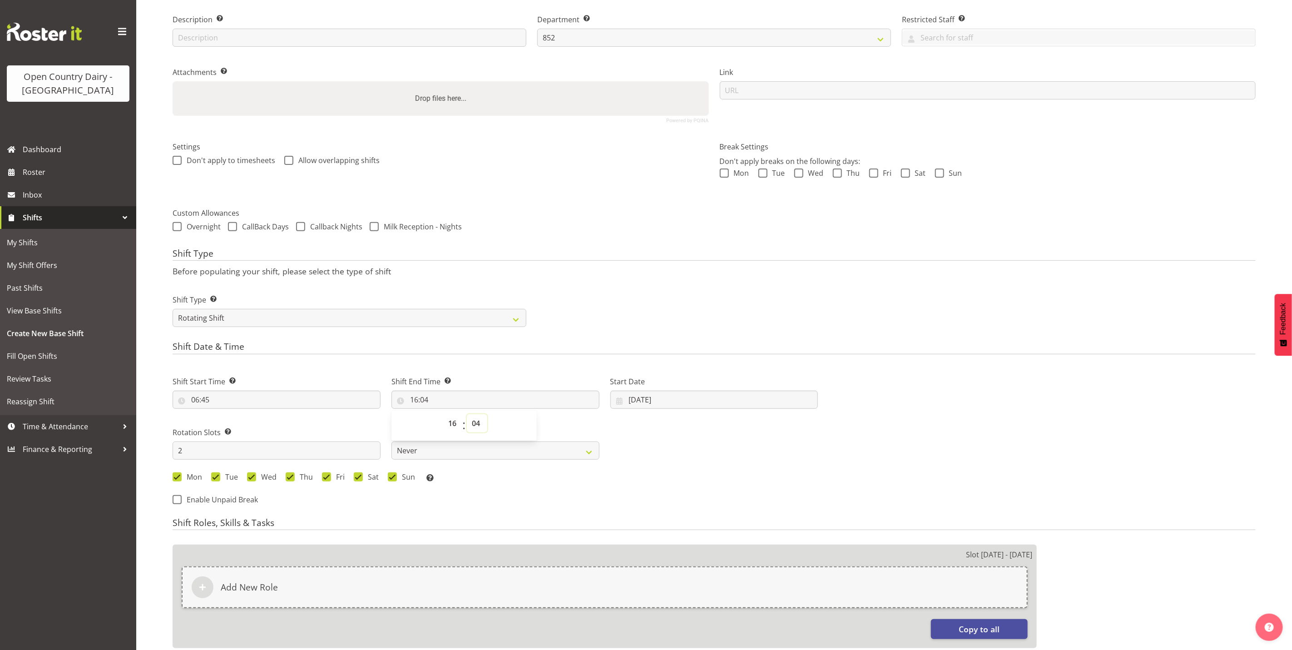
click at [477, 423] on select "00 01 02 03 04 05 06 07 08 09 10 11 12 13 14 15 16 17 18 19 20 21 22 23 24 25 2…" at bounding box center [477, 423] width 20 height 18
select select "0"
click at [467, 415] on select "00 01 02 03 04 05 06 07 08 09 10 11 12 13 14 15 16 17 18 19 20 21 22 23 24 25 2…" at bounding box center [477, 423] width 20 height 18
type input "16:00"
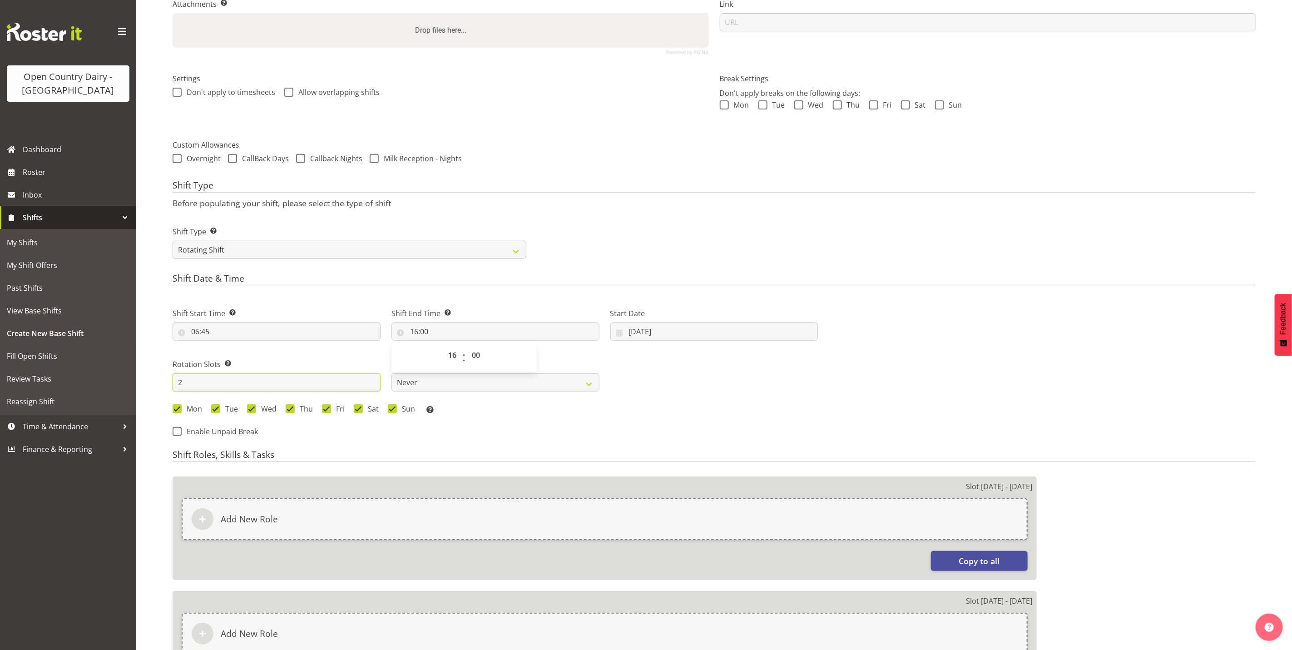
click at [246, 386] on input "2" at bounding box center [277, 382] width 208 height 18
type input "8"
click at [808, 384] on div "Shift Start Time Set the time of the day you wish this shift to start 06:45 00 …" at bounding box center [495, 358] width 656 height 126
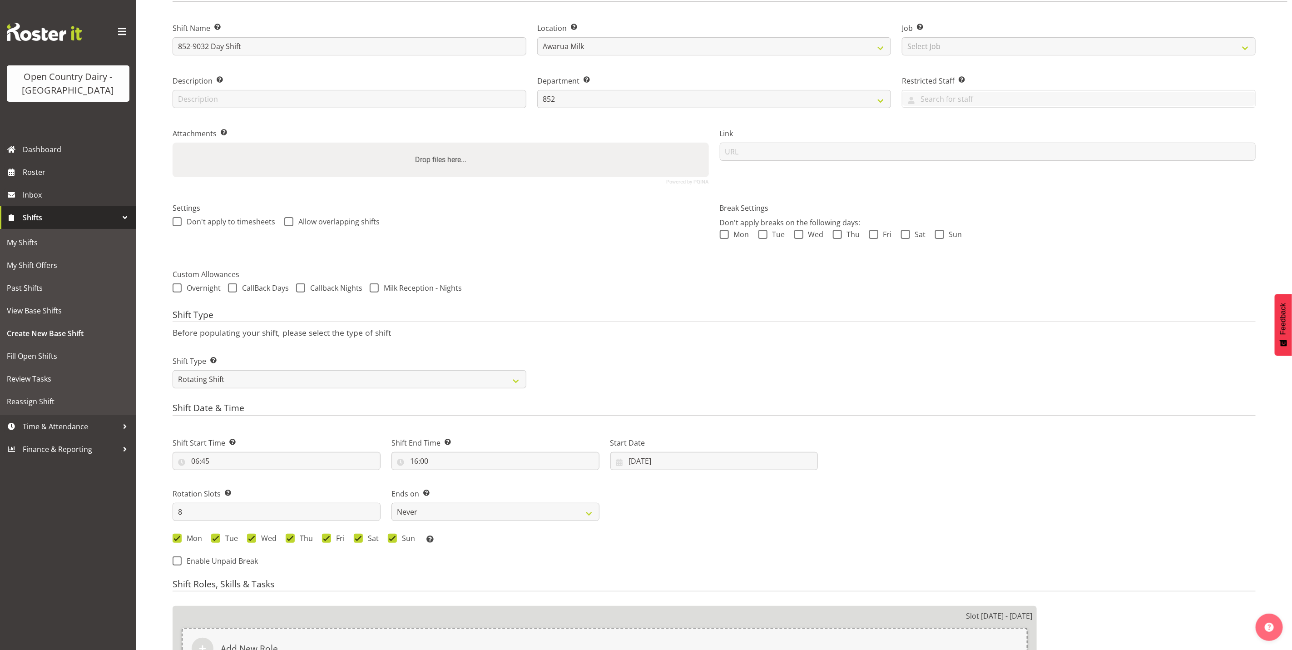
scroll to position [0, 0]
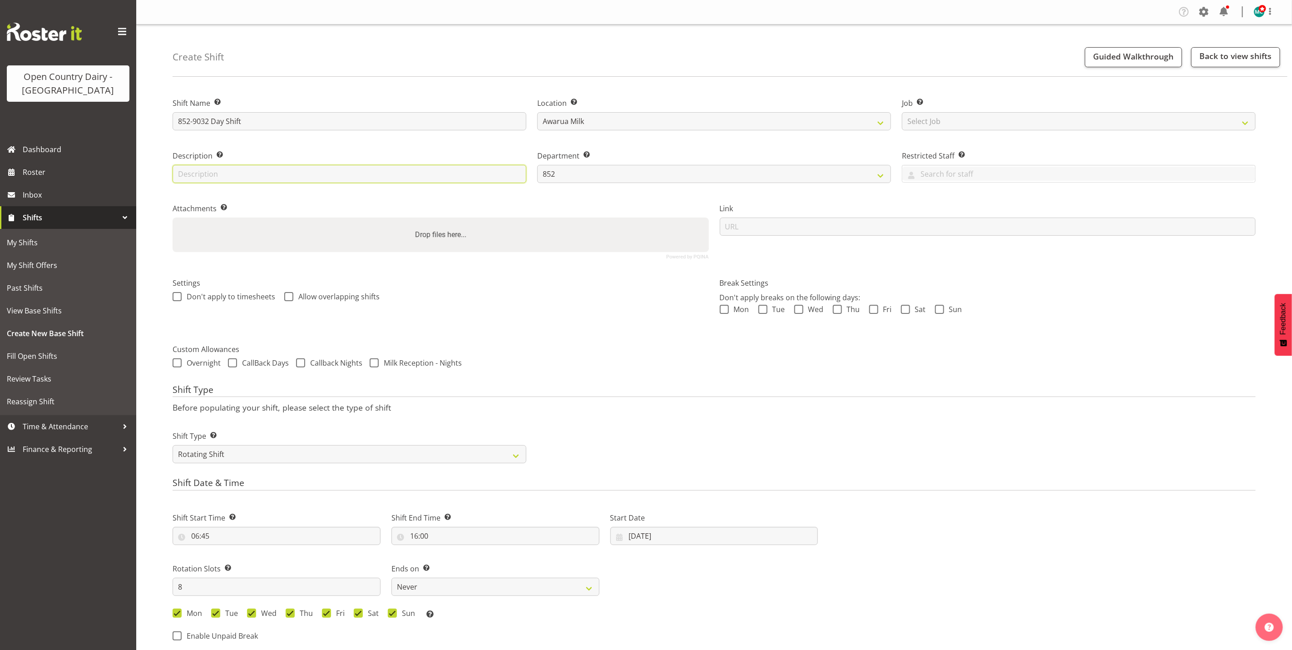
click at [339, 176] on input "text" at bounding box center [350, 174] width 354 height 18
type input "Day Shift"
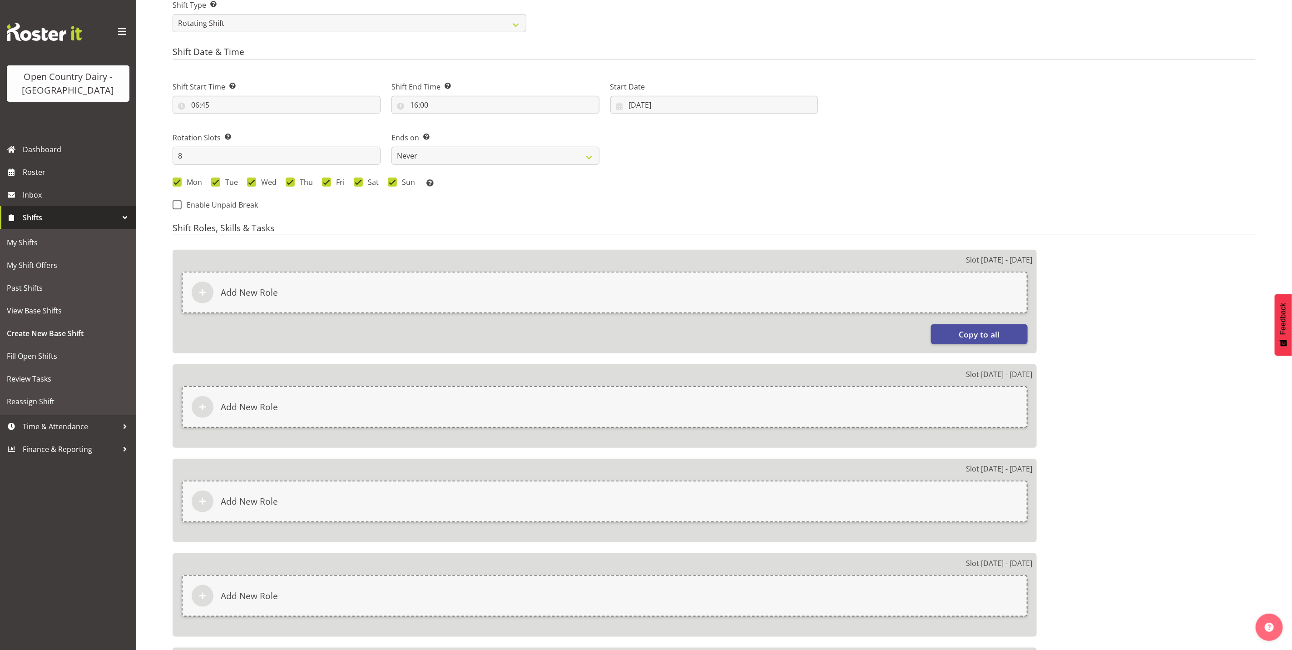
scroll to position [409, 0]
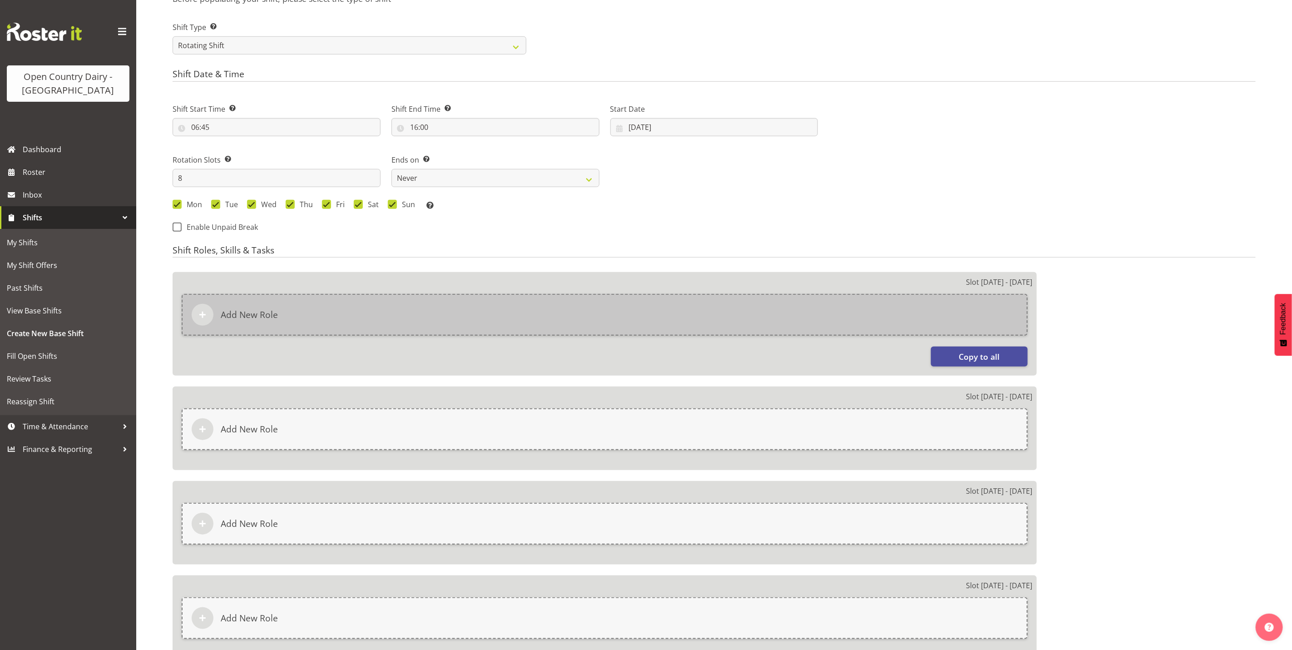
click at [264, 320] on h6 "Add New Role" at bounding box center [249, 314] width 57 height 11
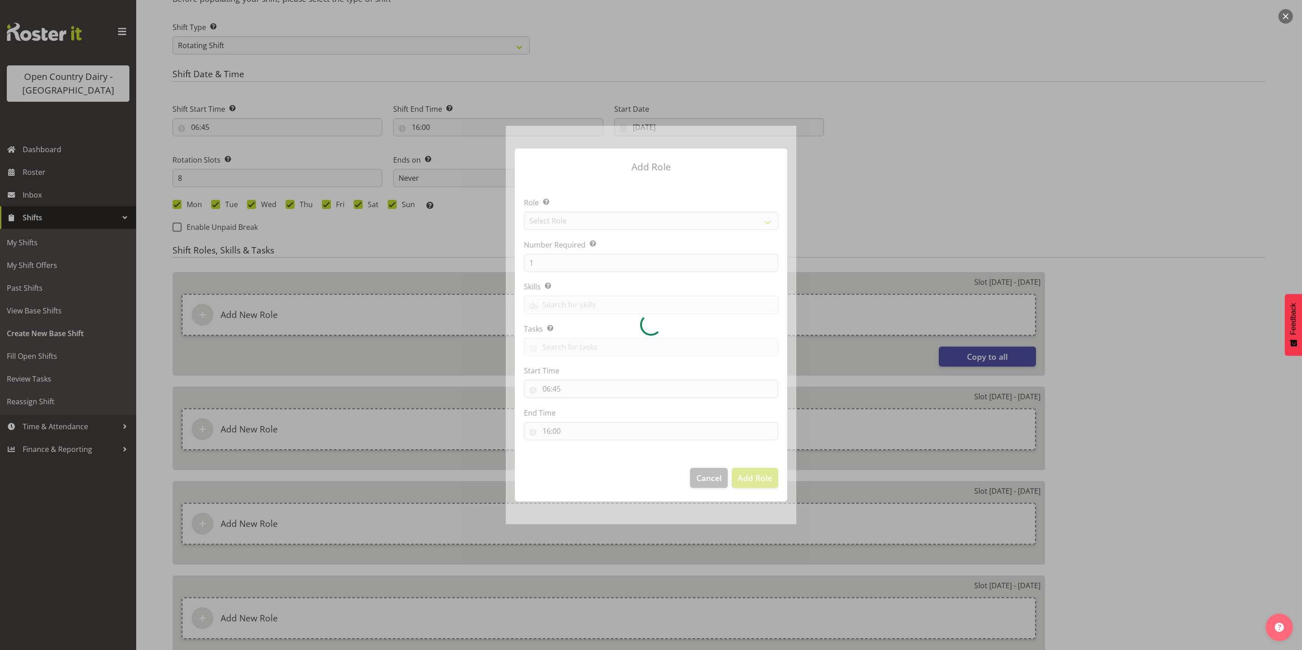
click at [583, 219] on div at bounding box center [651, 325] width 291 height 398
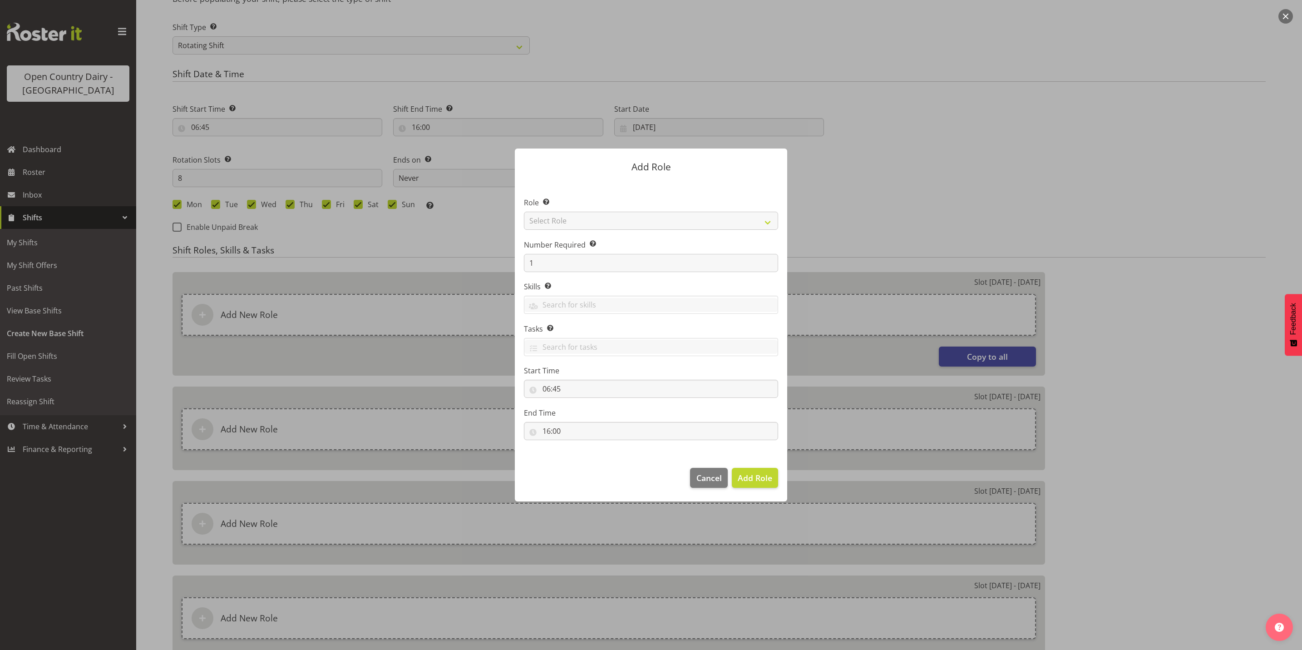
click at [583, 219] on div at bounding box center [651, 325] width 291 height 398
click at [583, 219] on select "Select Role Crew Leader Driver Driver Assessor Dayshift Driver Assessor Nightsh…" at bounding box center [651, 221] width 254 height 18
select select "1154"
click at [524, 212] on select "Select Role Crew Leader Driver Driver Assessor Dayshift Driver Assessor Nightsh…" at bounding box center [651, 221] width 254 height 18
click at [756, 479] on span "Add Role" at bounding box center [755, 477] width 35 height 11
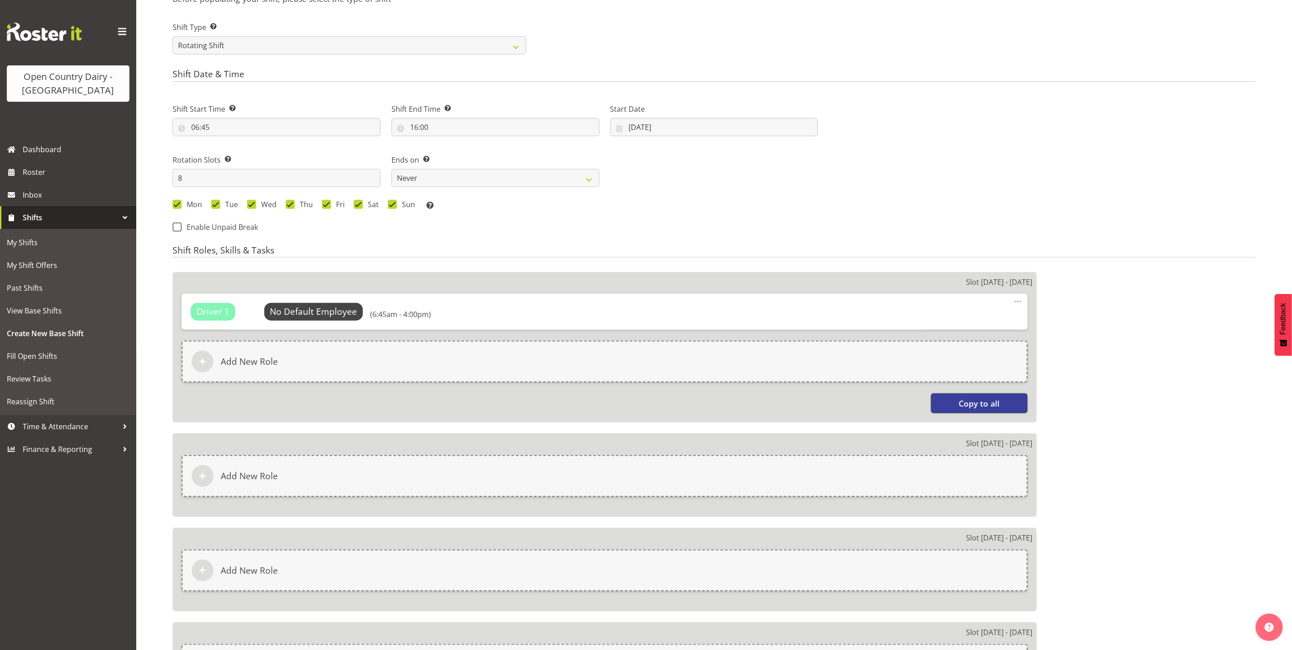
click at [992, 404] on span "Copy to all" at bounding box center [979, 403] width 41 height 12
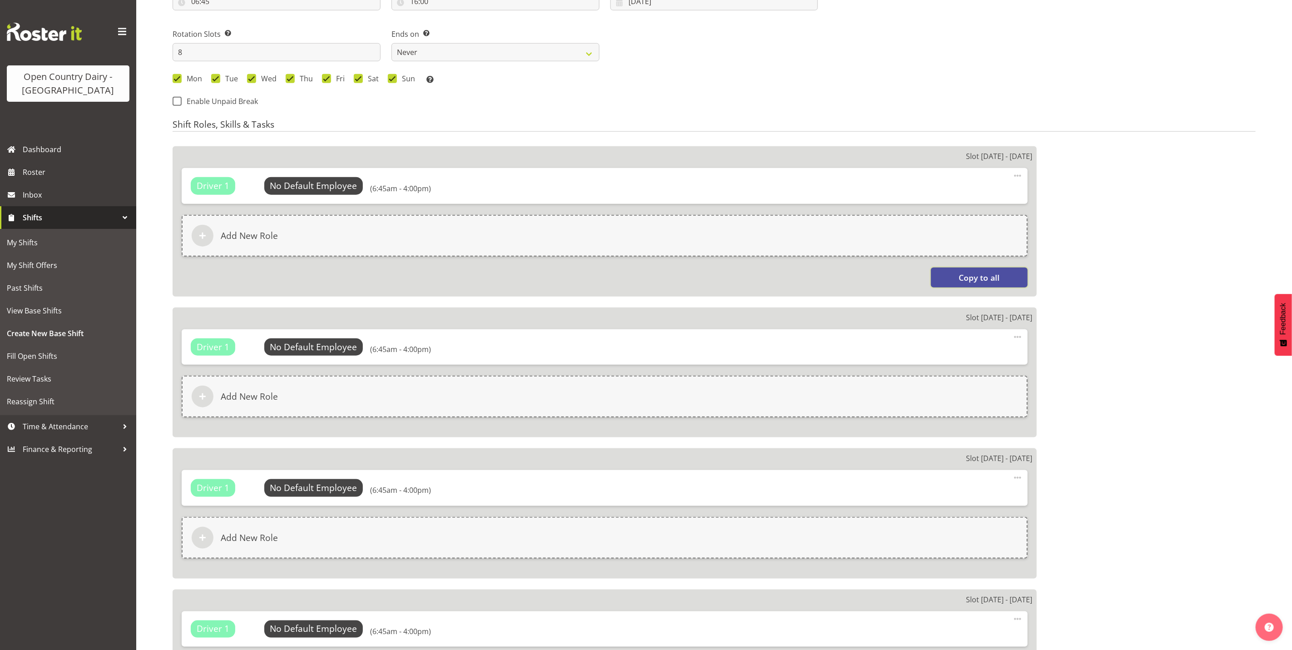
scroll to position [545, 0]
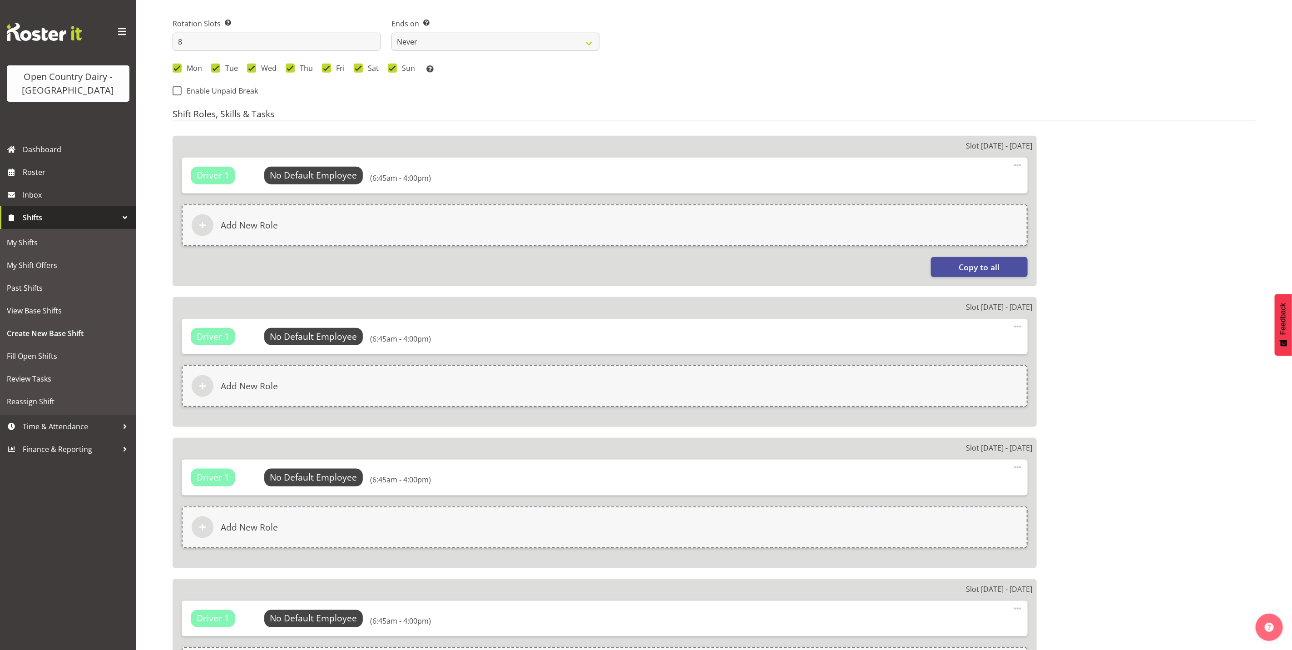
click at [1021, 327] on span at bounding box center [1017, 326] width 11 height 11
click at [966, 349] on link "Edit" at bounding box center [979, 346] width 87 height 16
select select "6"
select select "45"
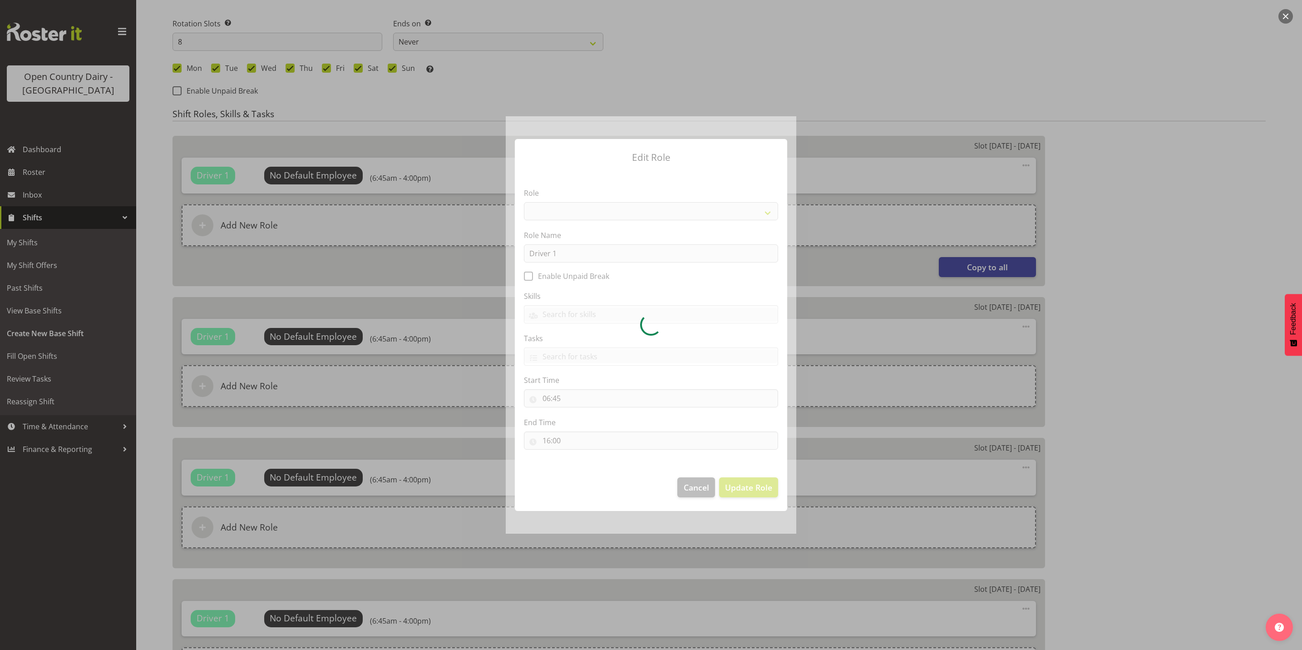
select select "1154"
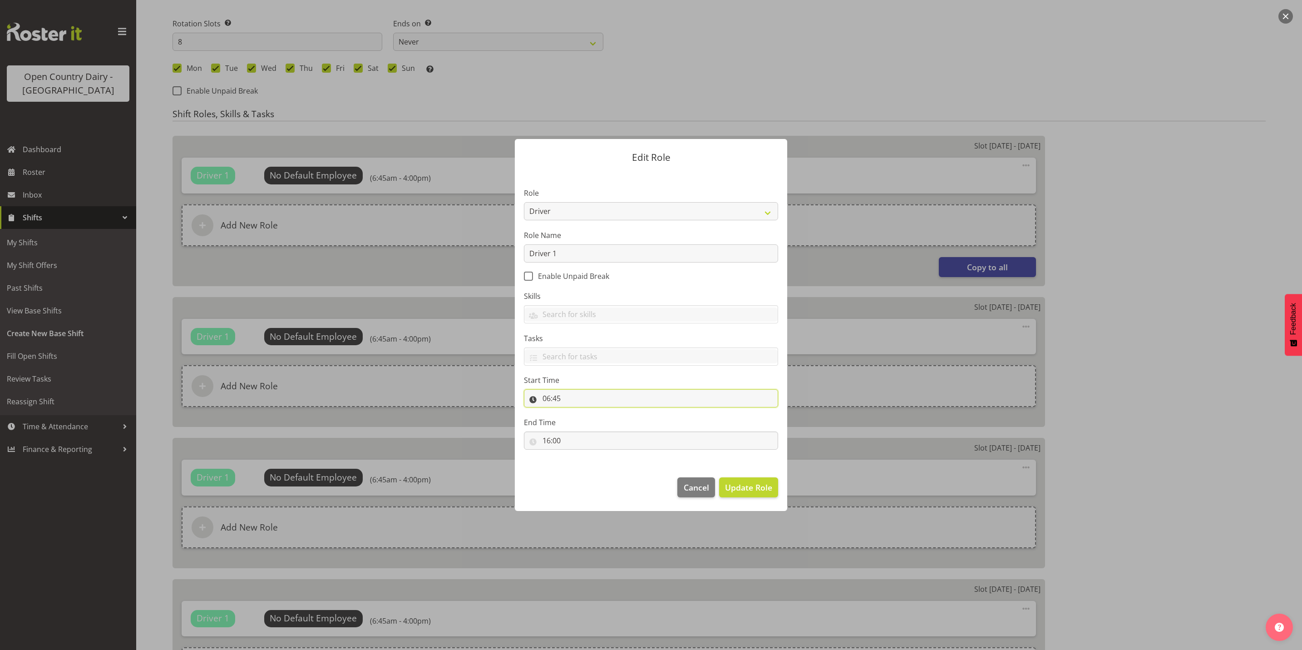
click at [560, 400] on input "06:45" at bounding box center [651, 398] width 254 height 18
click at [696, 486] on span "Cancel" at bounding box center [696, 487] width 25 height 12
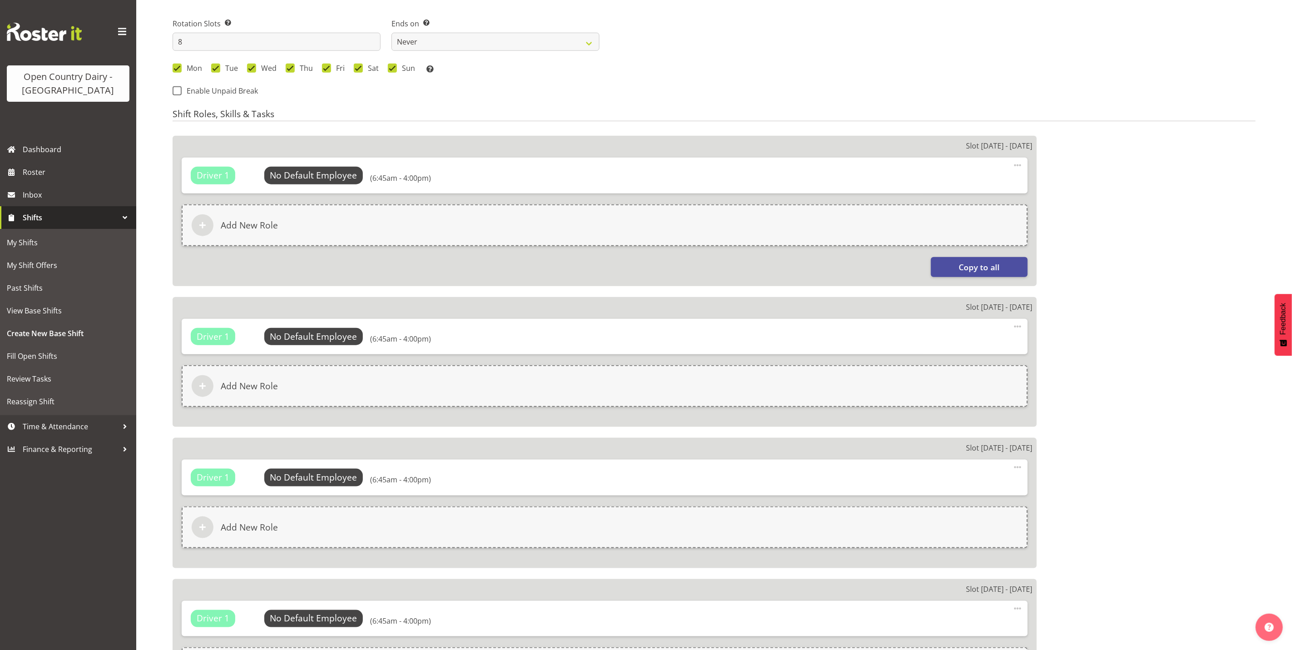
click at [1018, 166] on span at bounding box center [1017, 165] width 11 height 11
click at [959, 187] on link "Edit" at bounding box center [979, 185] width 87 height 16
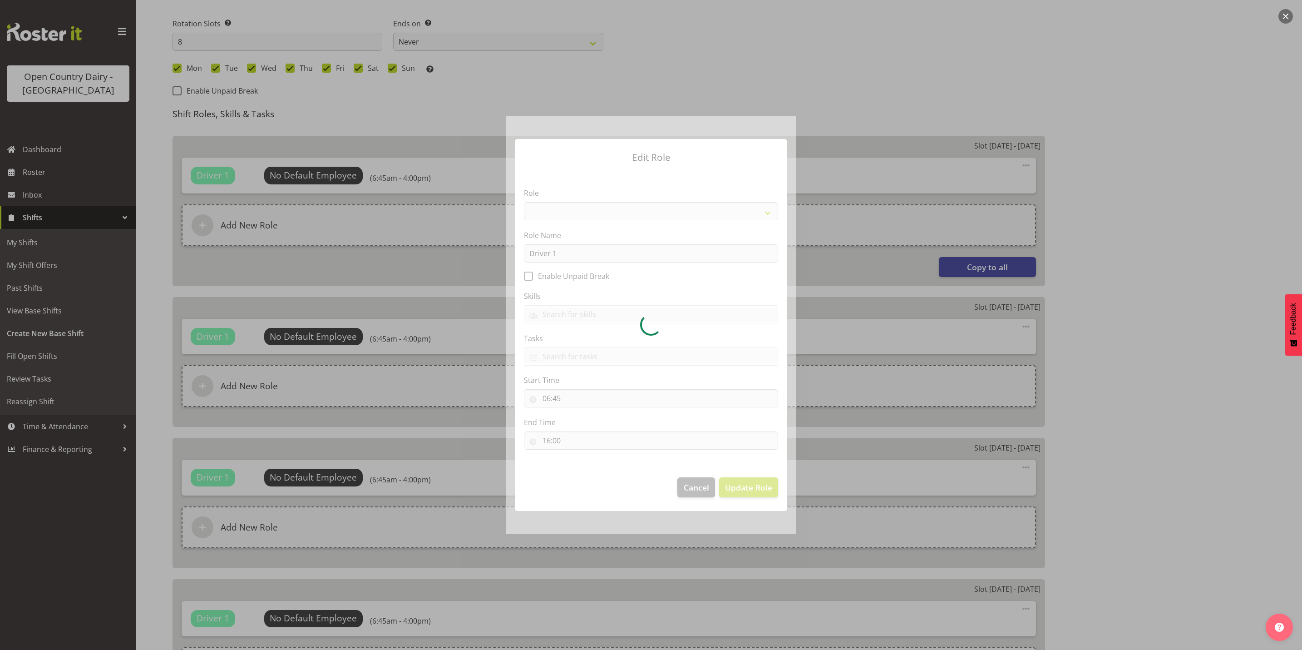
select select "1154"
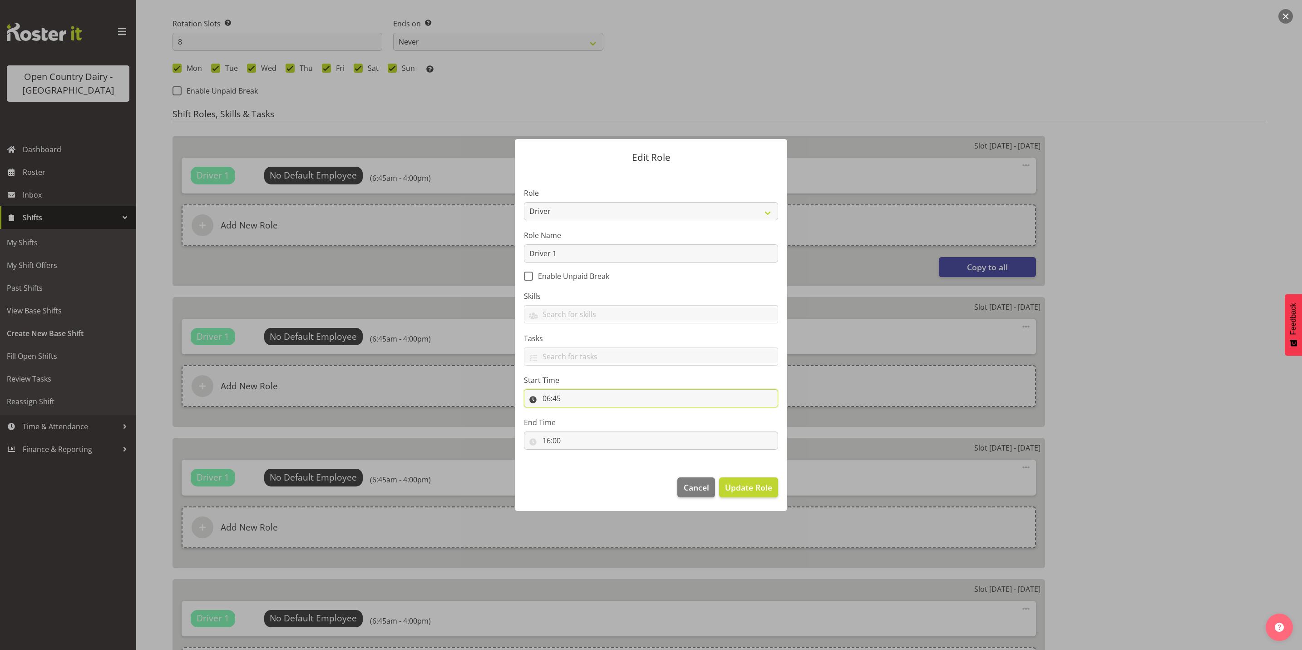
click at [563, 400] on input "06:45" at bounding box center [651, 398] width 254 height 18
click at [609, 424] on select "00 01 02 03 04 05 06 07 08 09 10 11 12 13 14 15 16 17 18 19 20 21 22 23 24 25 2…" at bounding box center [609, 422] width 20 height 18
select select "30"
click at [599, 413] on select "00 01 02 03 04 05 06 07 08 09 10 11 12 13 14 15 16 17 18 19 20 21 22 23 24 25 2…" at bounding box center [609, 422] width 20 height 18
type input "06:30"
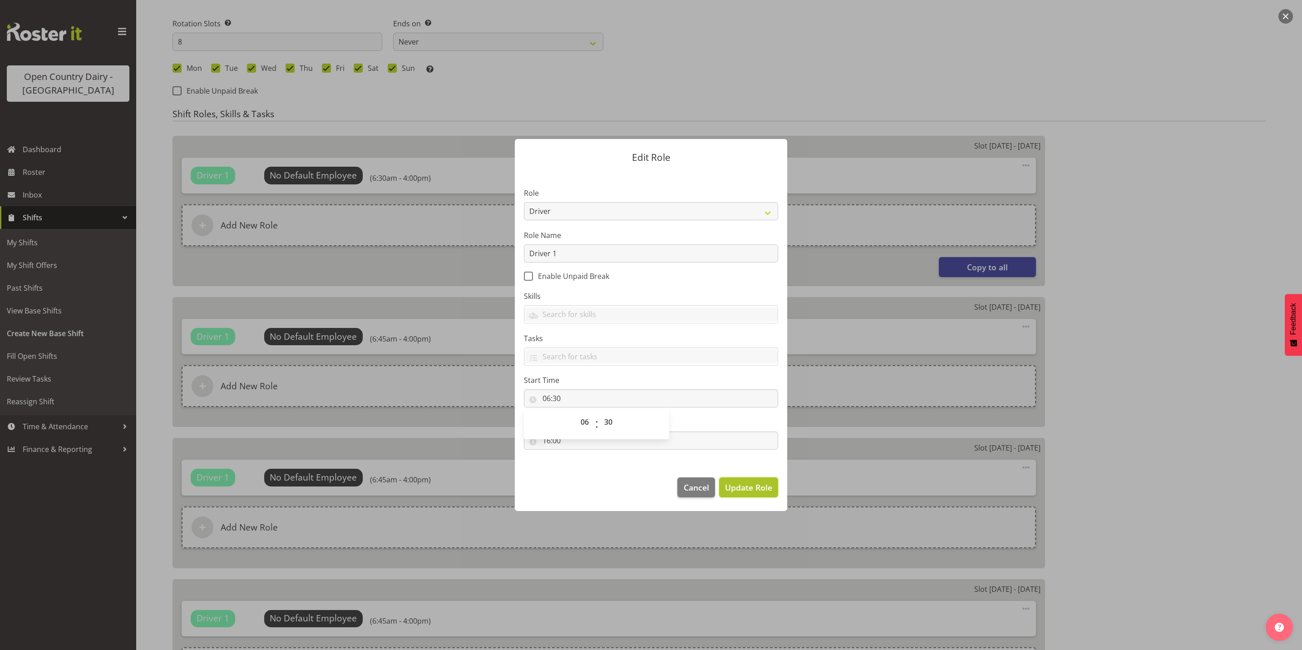
click at [759, 496] on button "Update Role" at bounding box center [748, 487] width 59 height 20
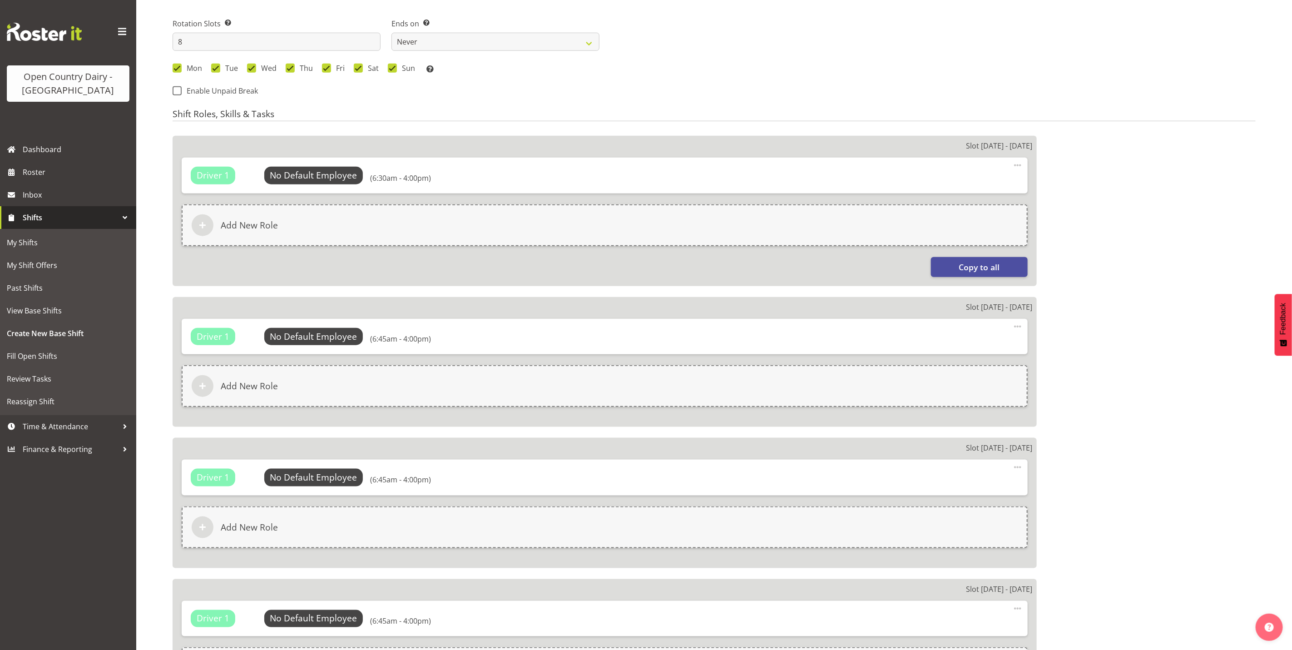
click at [1022, 466] on span at bounding box center [1017, 467] width 11 height 11
click at [974, 487] on link "Edit" at bounding box center [979, 487] width 87 height 16
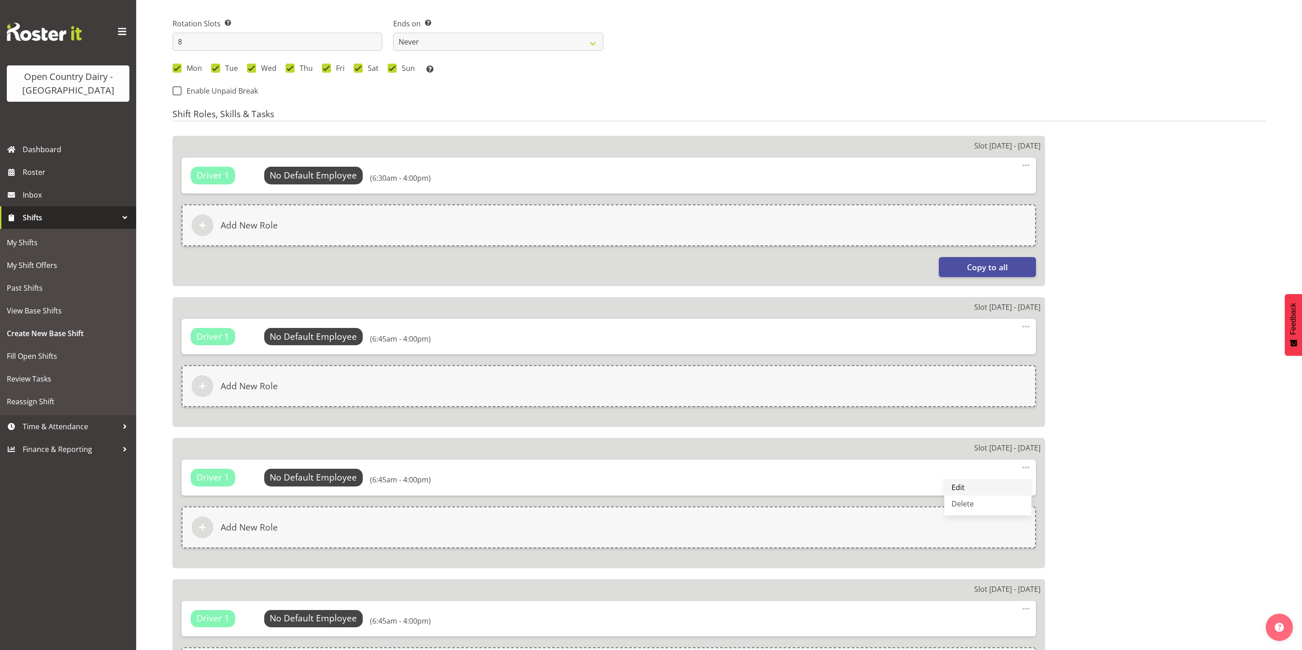
select select "6"
select select "45"
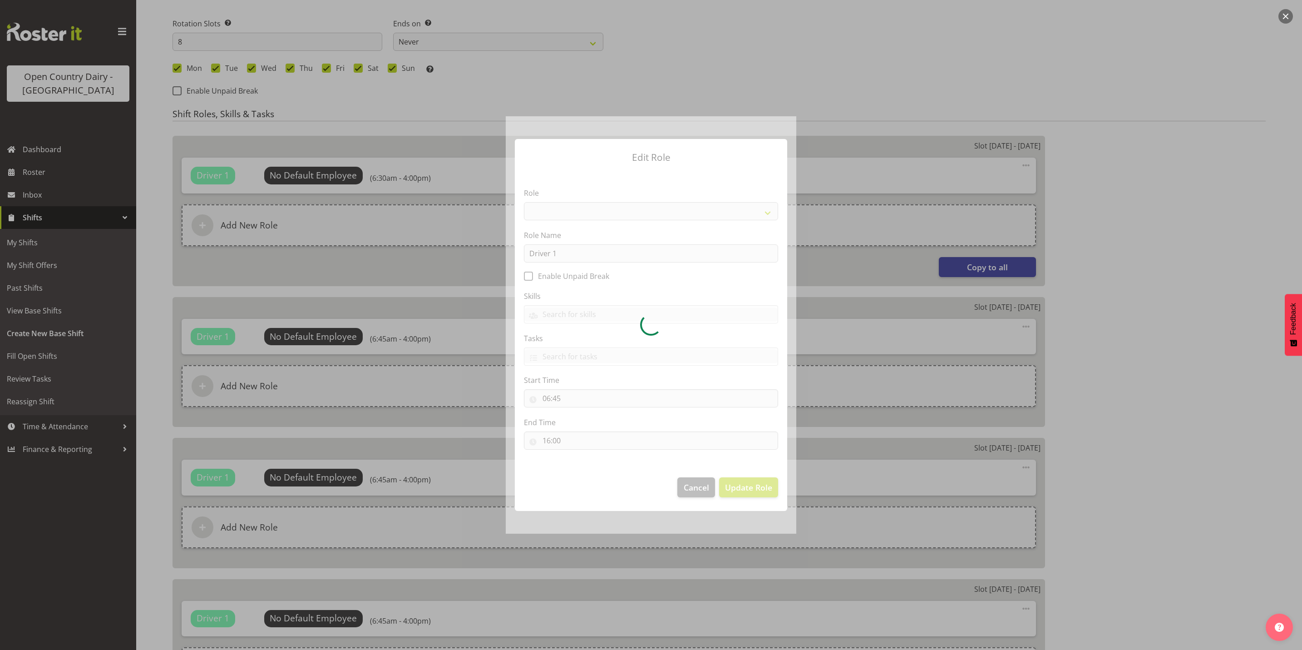
click at [559, 400] on div at bounding box center [651, 324] width 291 height 417
select select "1154"
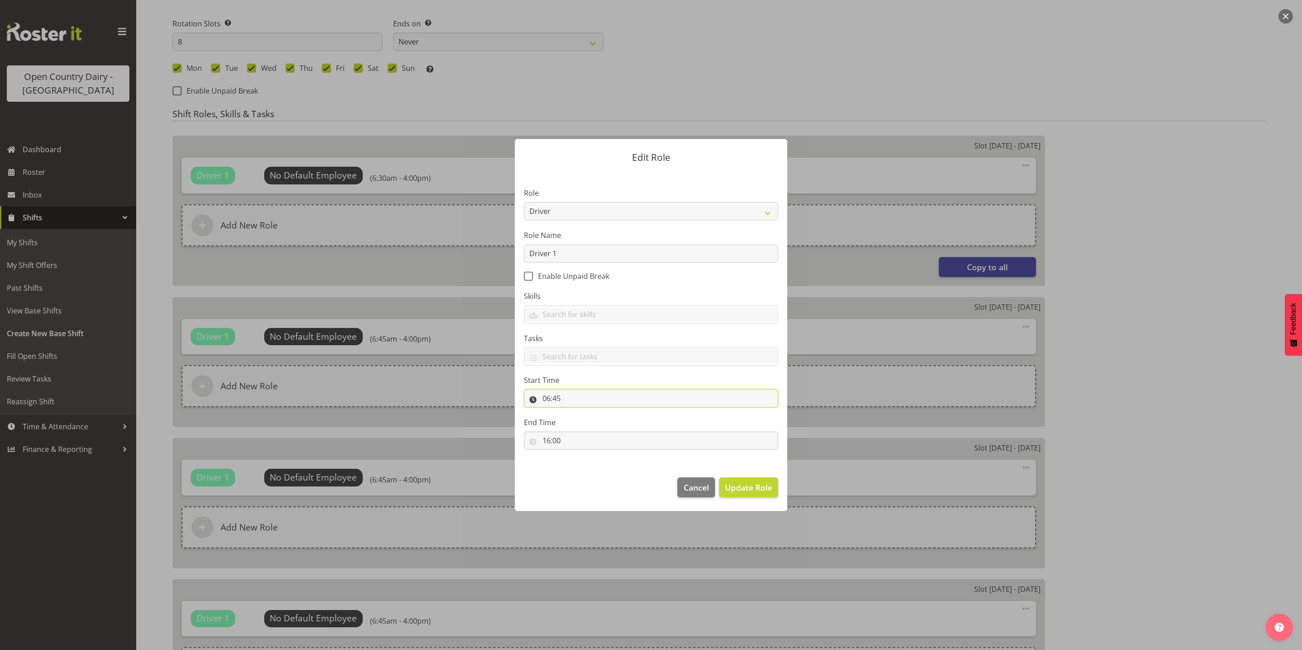
click at [559, 400] on input "06:45" at bounding box center [651, 398] width 254 height 18
drag, startPoint x: 559, startPoint y: 400, endPoint x: 609, endPoint y: 417, distance: 53.4
click at [609, 423] on select "00 01 02 03 04 05 06 07 08 09 10 11 12 13 14 15 16 17 18 19 20 21 22 23 24 25 2…" at bounding box center [609, 422] width 20 height 18
select select "30"
click at [599, 413] on select "00 01 02 03 04 05 06 07 08 09 10 11 12 13 14 15 16 17 18 19 20 21 22 23 24 25 2…" at bounding box center [609, 422] width 20 height 18
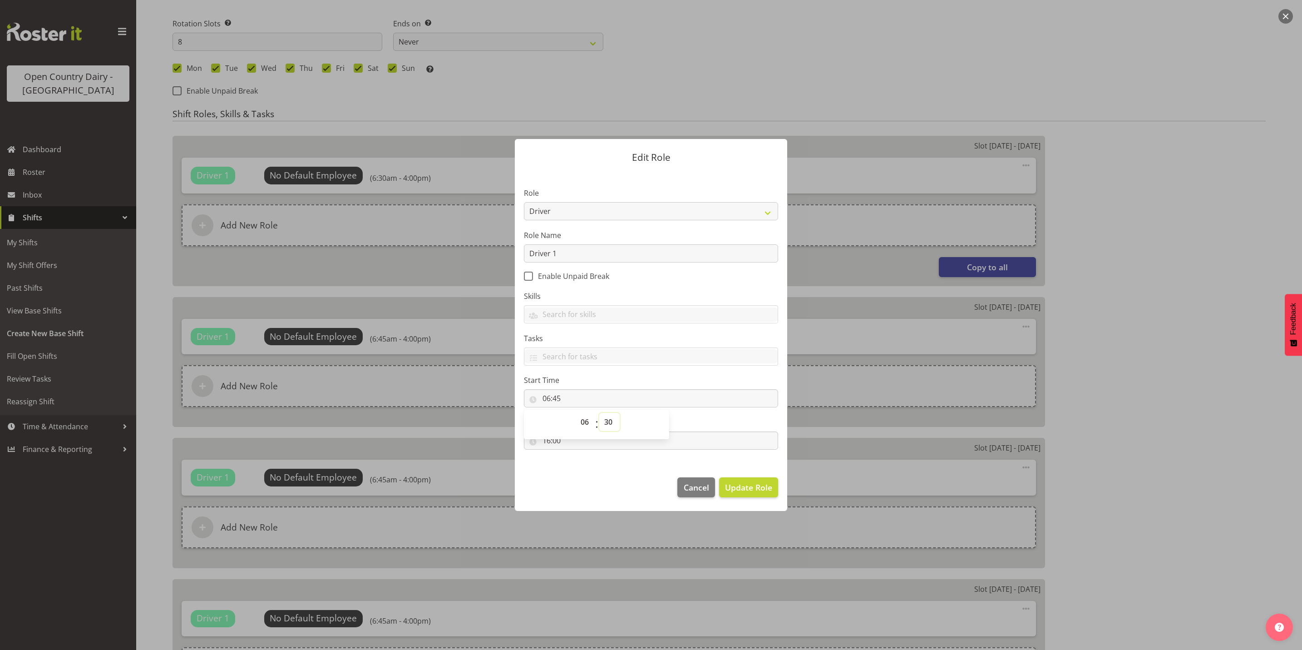
type input "06:30"
click at [757, 493] on span "Update Role" at bounding box center [748, 487] width 47 height 12
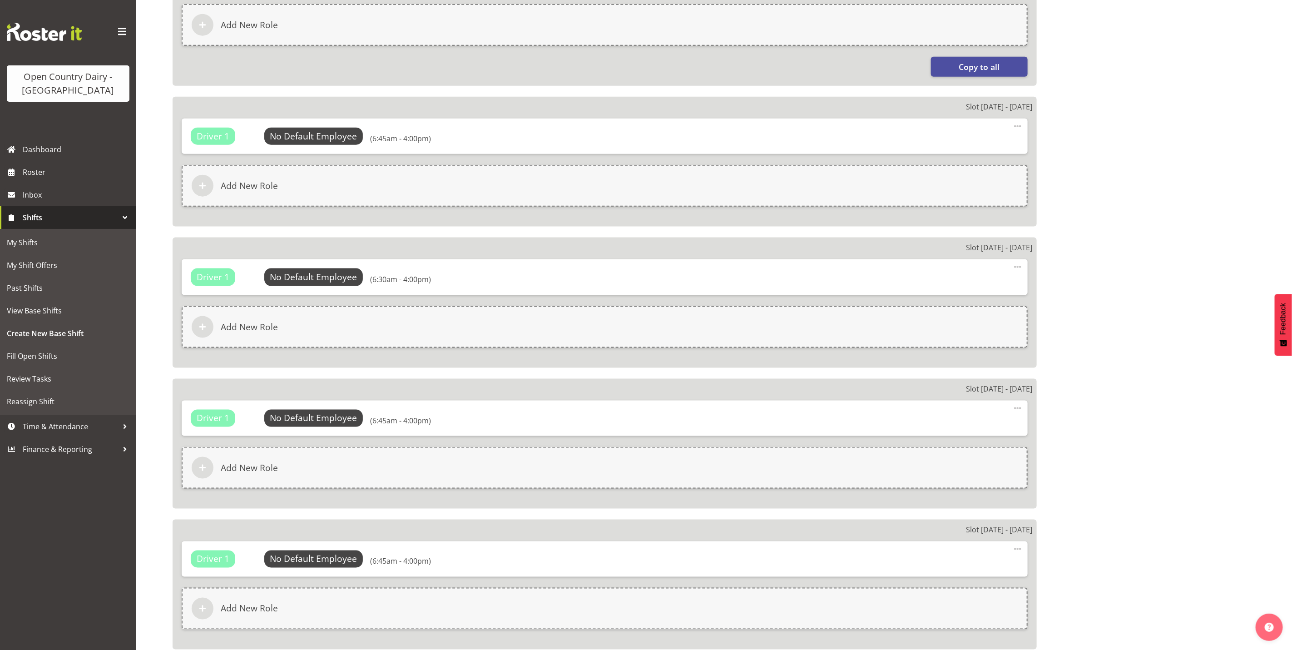
scroll to position [817, 0]
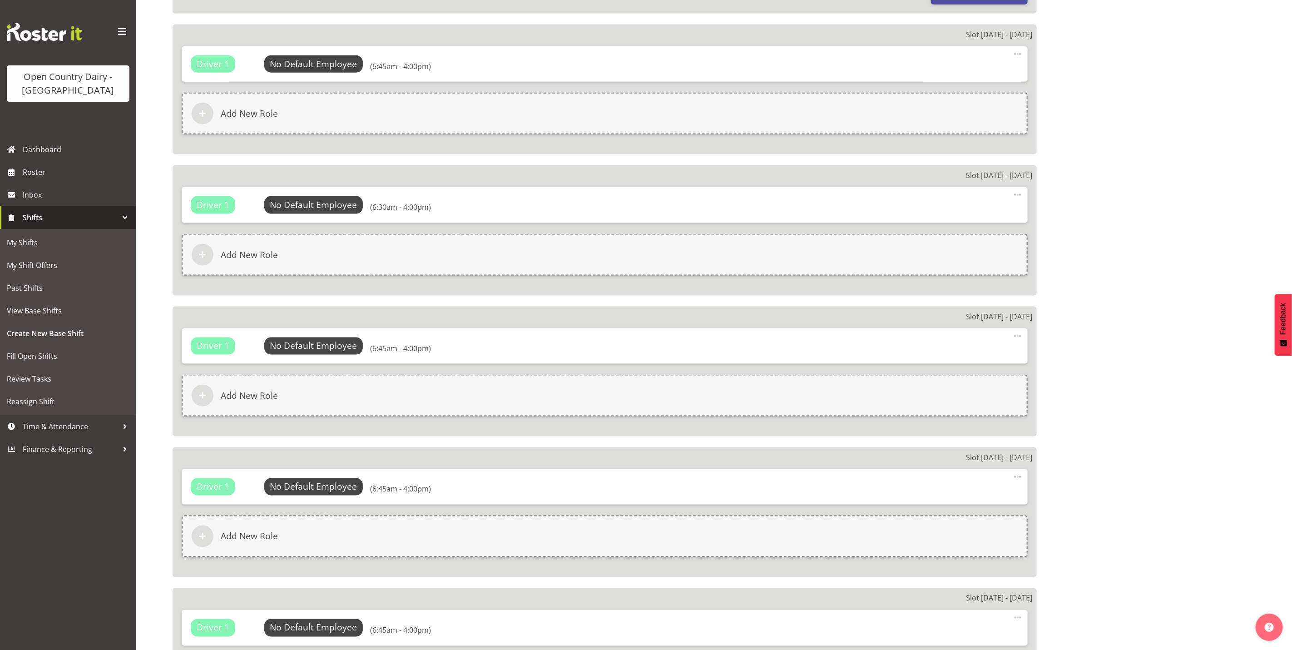
click at [1016, 474] on span at bounding box center [1017, 476] width 11 height 11
click at [961, 495] on link "Edit" at bounding box center [979, 497] width 87 height 16
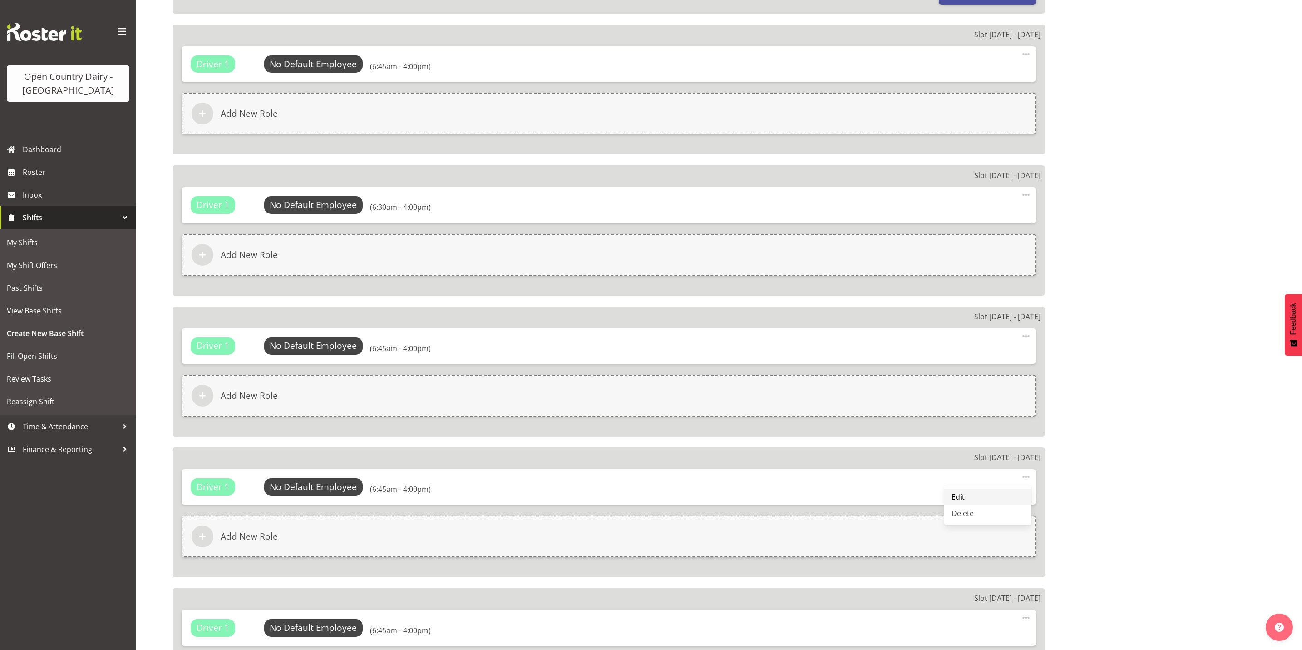
select select "6"
select select "45"
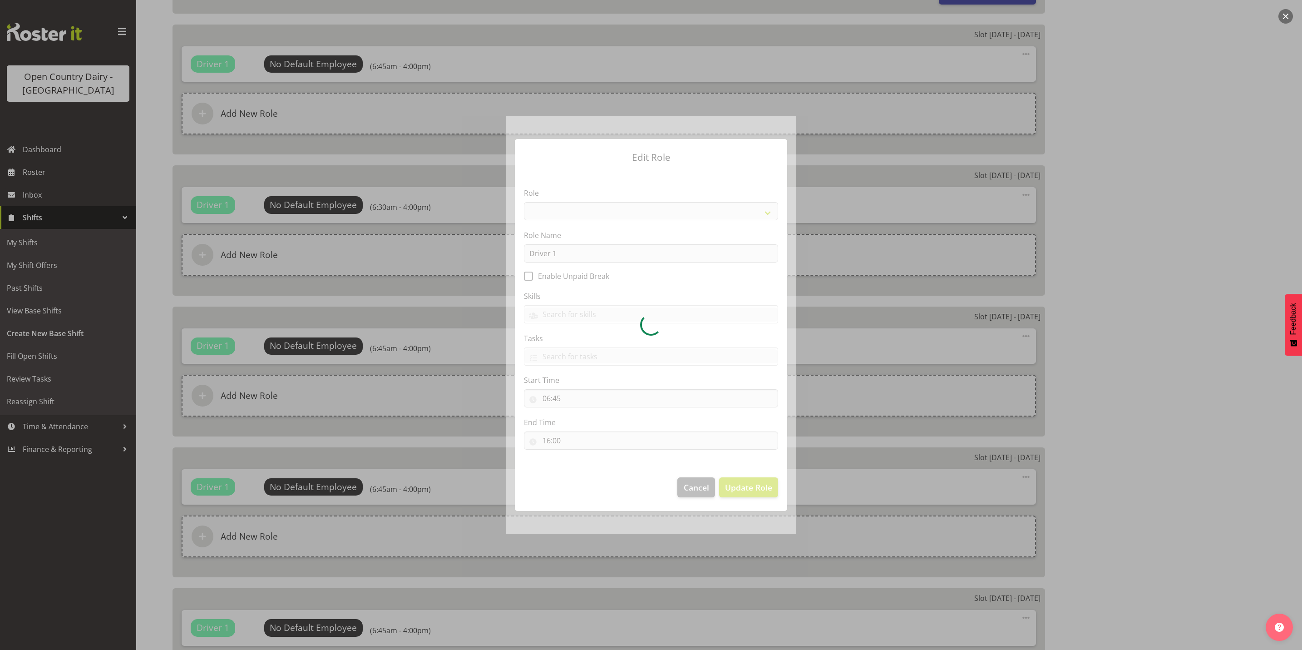
select select "1154"
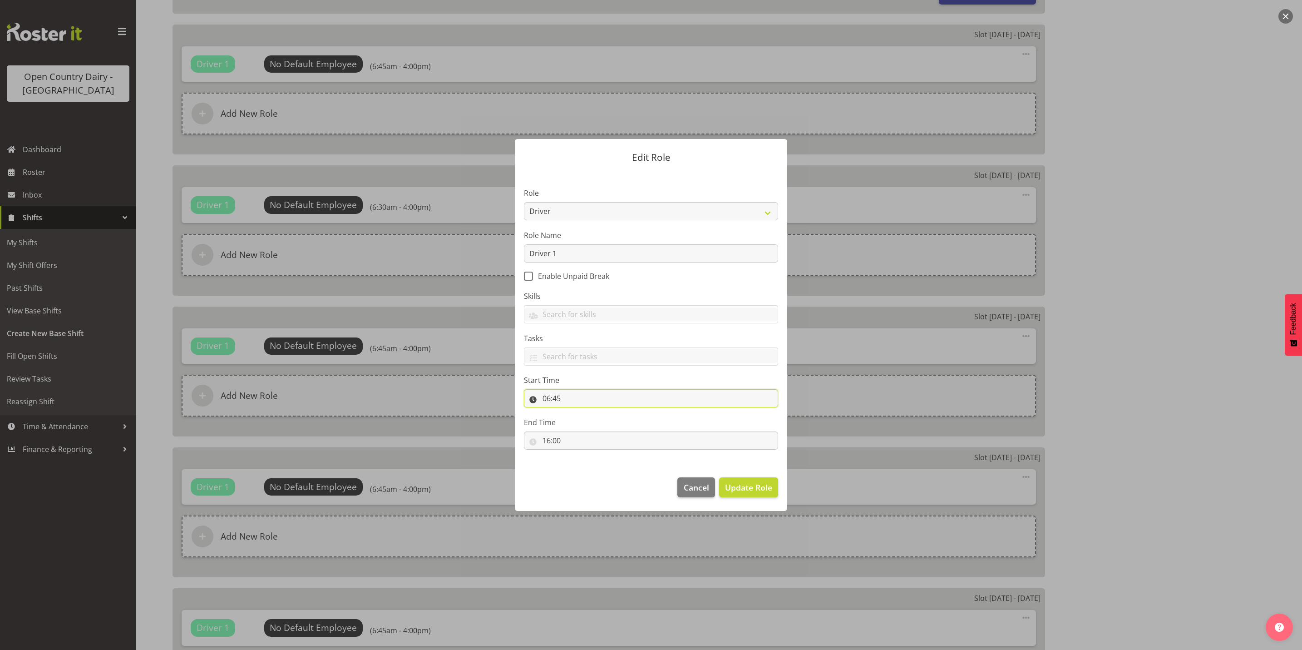
click at [562, 400] on input "06:45" at bounding box center [651, 398] width 254 height 18
click at [616, 415] on select "00 01 02 03 04 05 06 07 08 09 10 11 12 13 14 15 16 17 18 19 20 21 22 23 24 25 2…" at bounding box center [609, 422] width 20 height 18
select select "30"
click at [599, 413] on select "00 01 02 03 04 05 06 07 08 09 10 11 12 13 14 15 16 17 18 19 20 21 22 23 24 25 2…" at bounding box center [609, 422] width 20 height 18
type input "06:30"
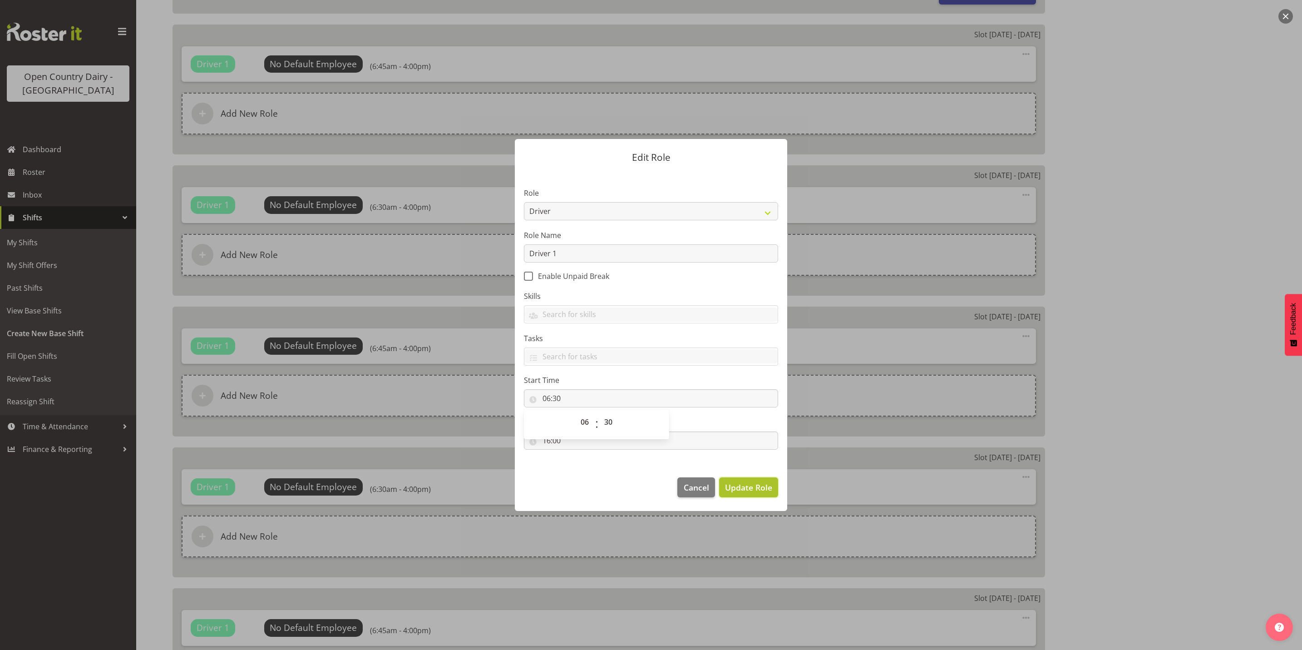
click at [755, 488] on span "Update Role" at bounding box center [748, 487] width 47 height 12
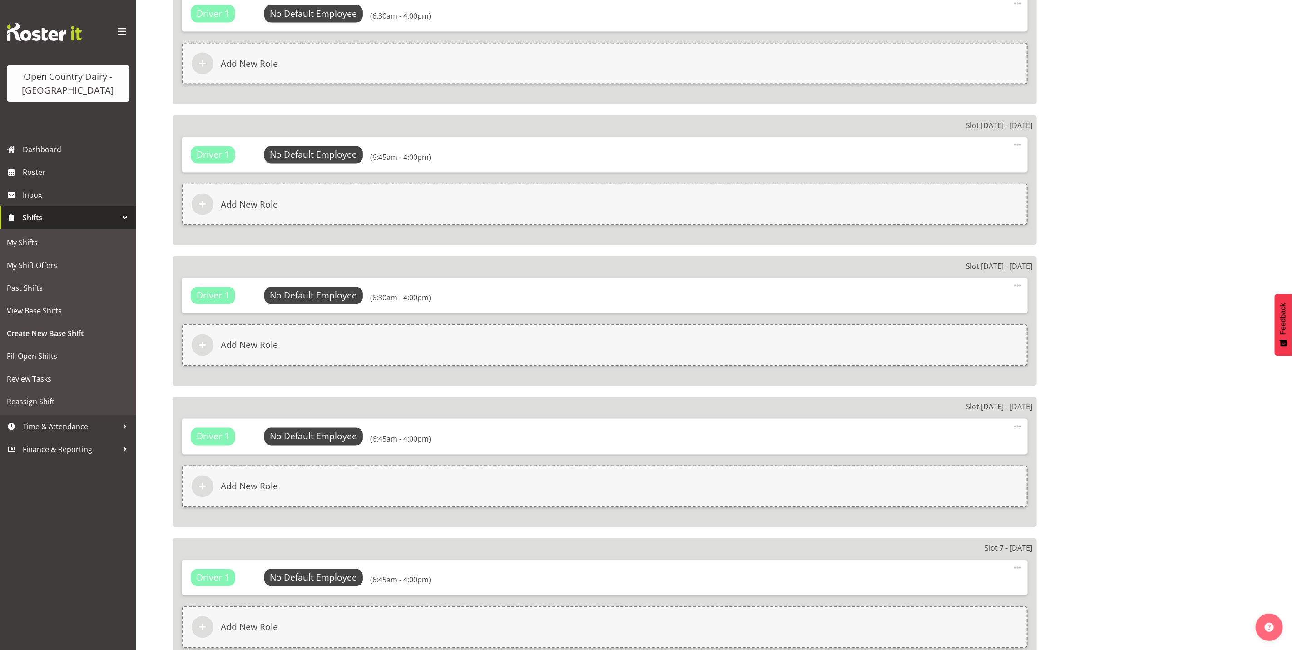
scroll to position [1022, 0]
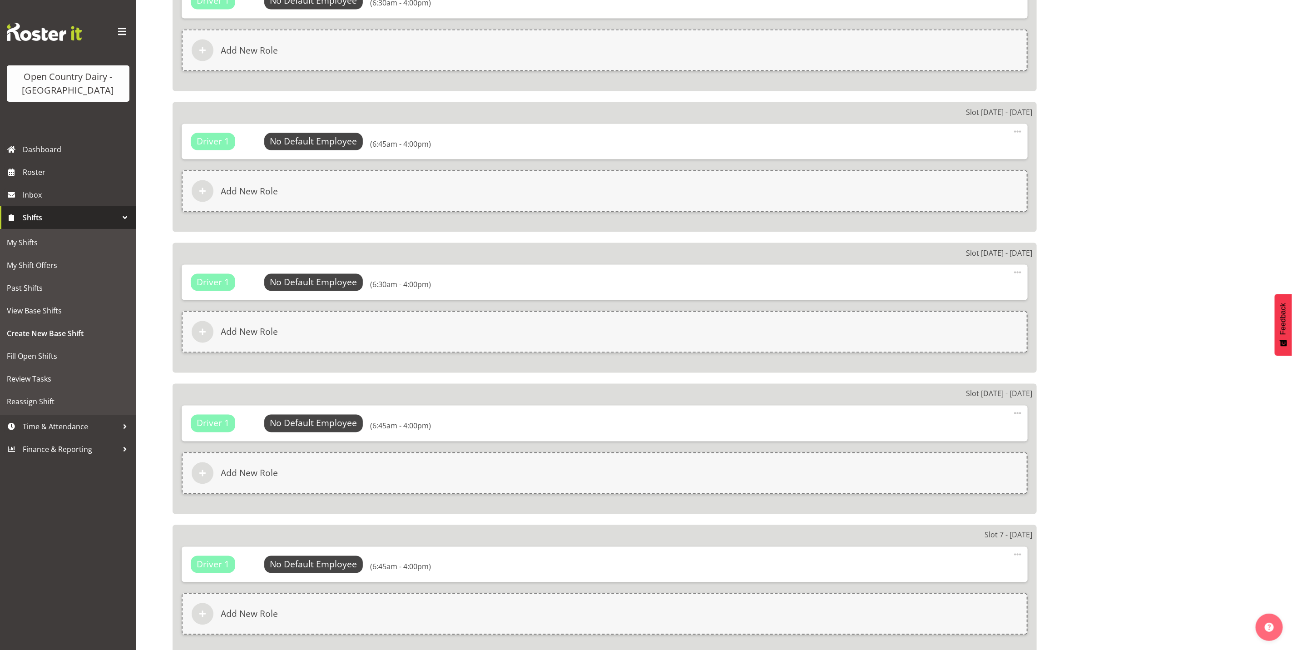
click at [1017, 552] on span at bounding box center [1017, 554] width 11 height 11
click at [957, 569] on link "Edit" at bounding box center [979, 574] width 87 height 16
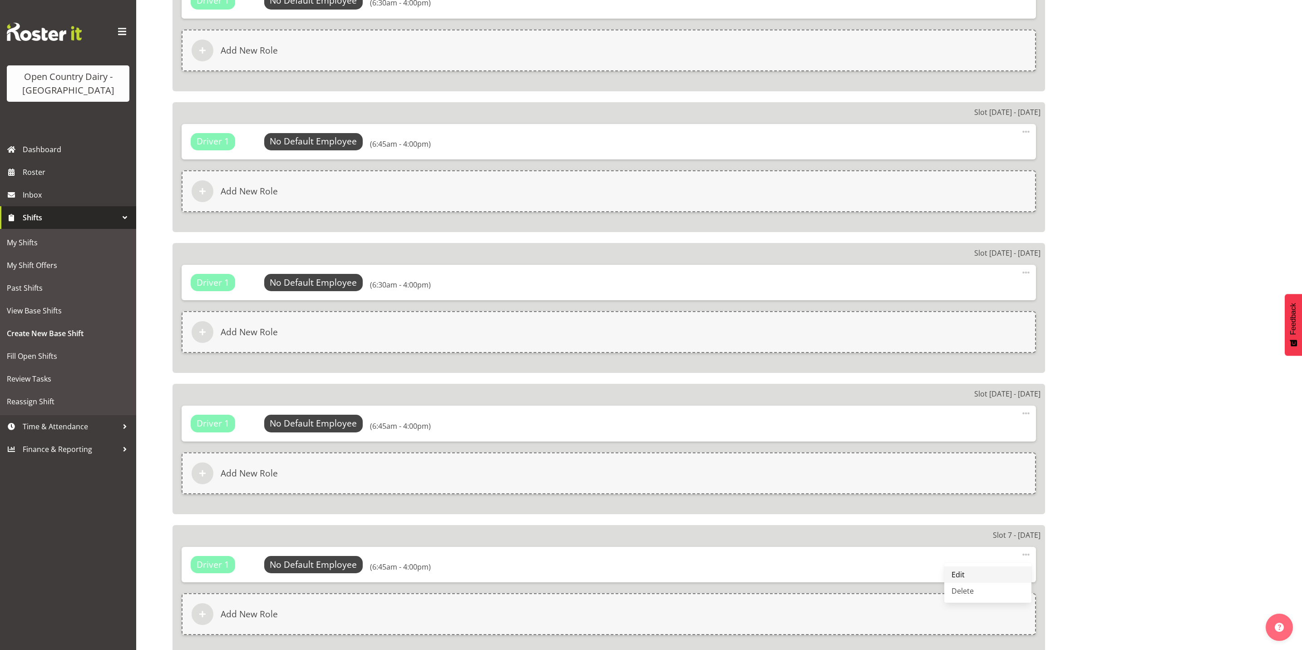
select select "6"
select select "45"
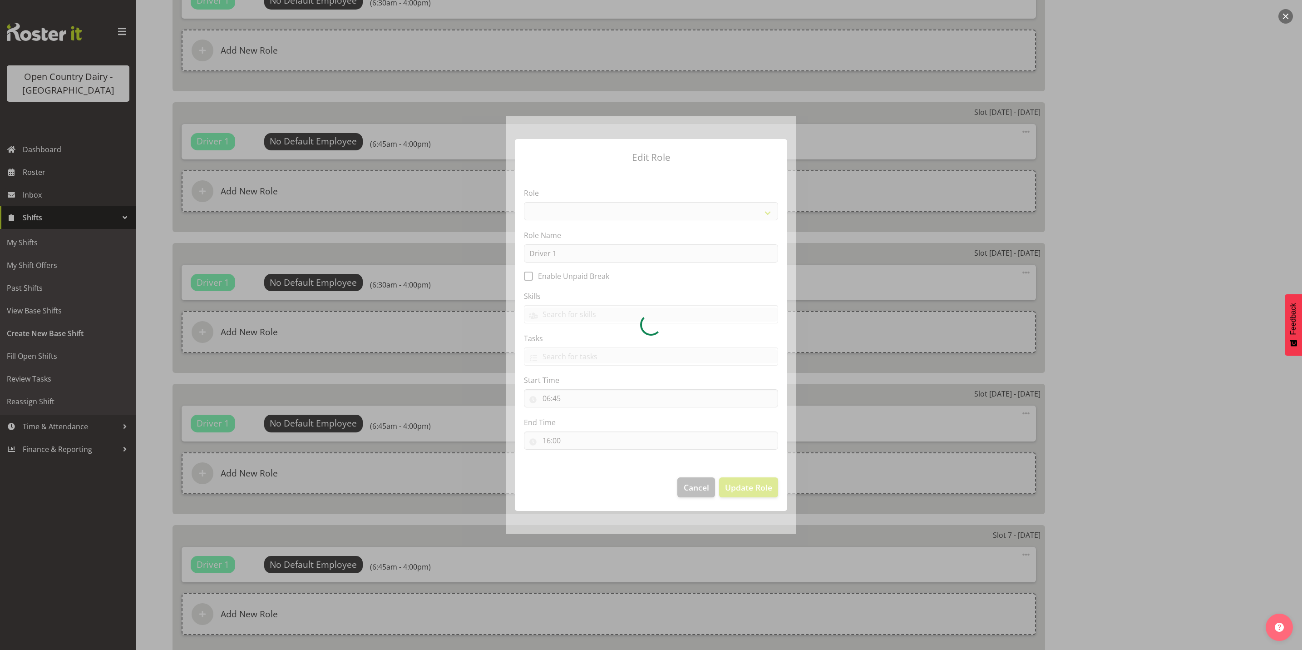
click at [560, 396] on div at bounding box center [651, 324] width 291 height 417
select select "1154"
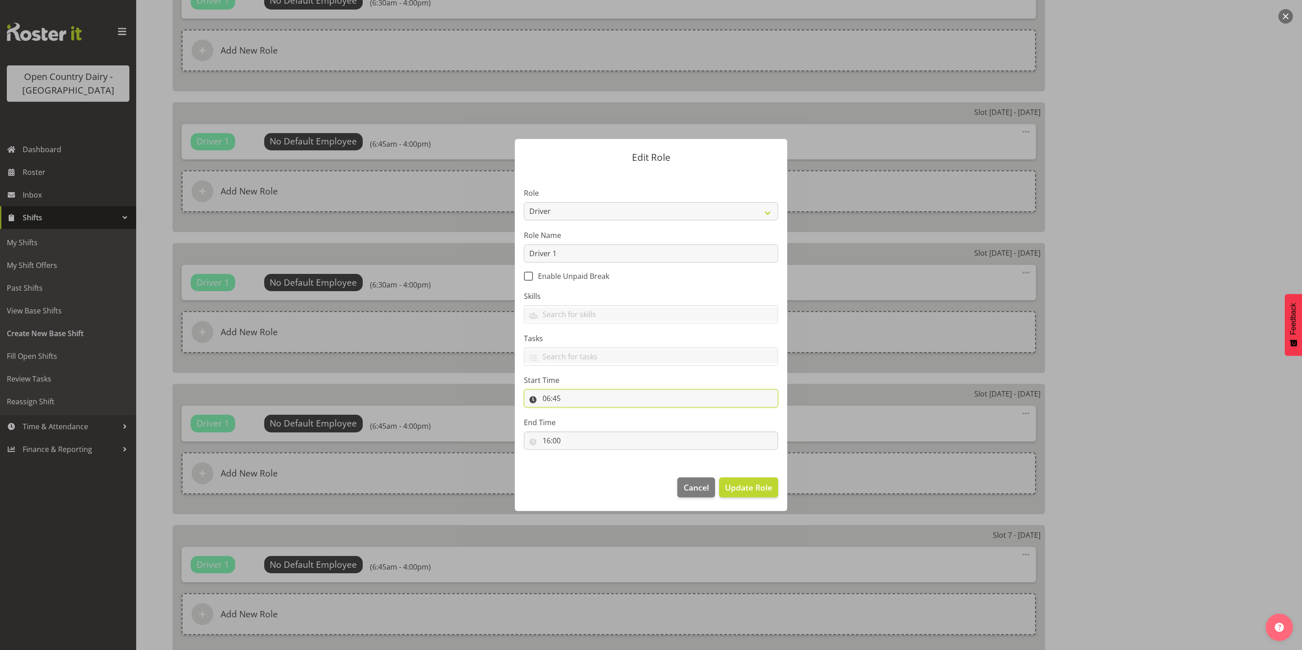
click at [562, 400] on input "06:45" at bounding box center [651, 398] width 254 height 18
click at [611, 421] on select "00 01 02 03 04 05 06 07 08 09 10 11 12 13 14 15 16 17 18 19 20 21 22 23 24 25 2…" at bounding box center [609, 422] width 20 height 18
select select "30"
click at [599, 413] on select "00 01 02 03 04 05 06 07 08 09 10 11 12 13 14 15 16 17 18 19 20 21 22 23 24 25 2…" at bounding box center [609, 422] width 20 height 18
type input "06:30"
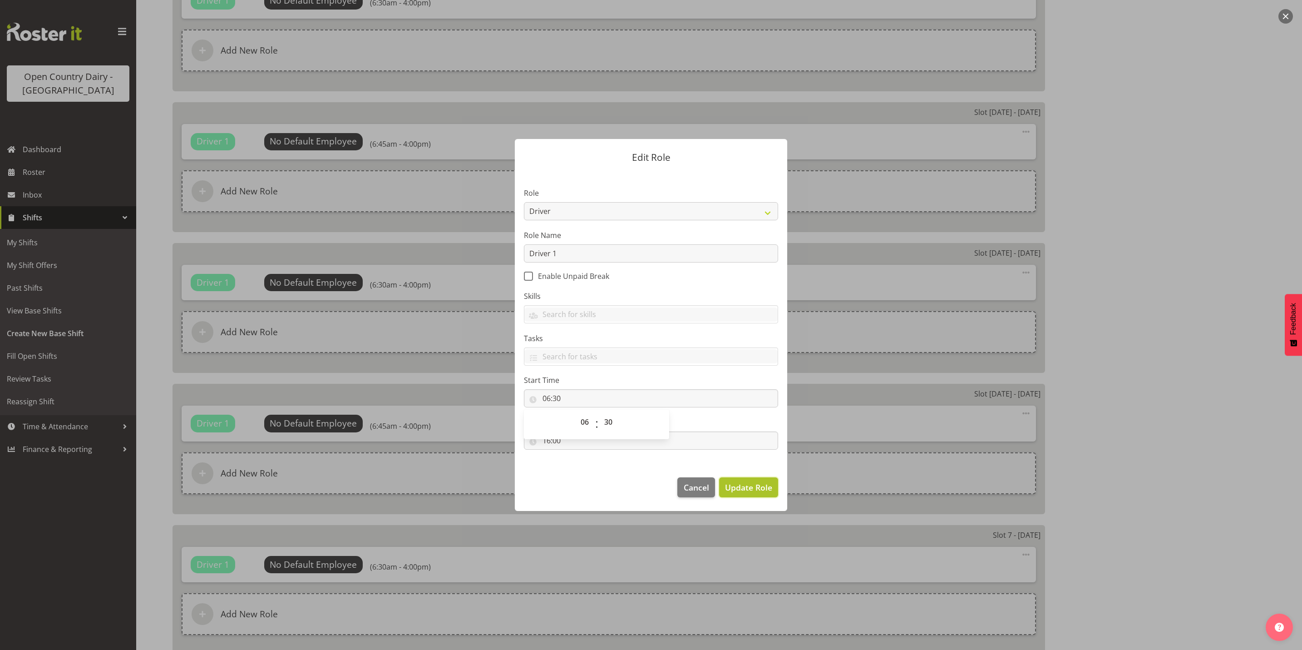
click at [758, 488] on span "Update Role" at bounding box center [748, 487] width 47 height 12
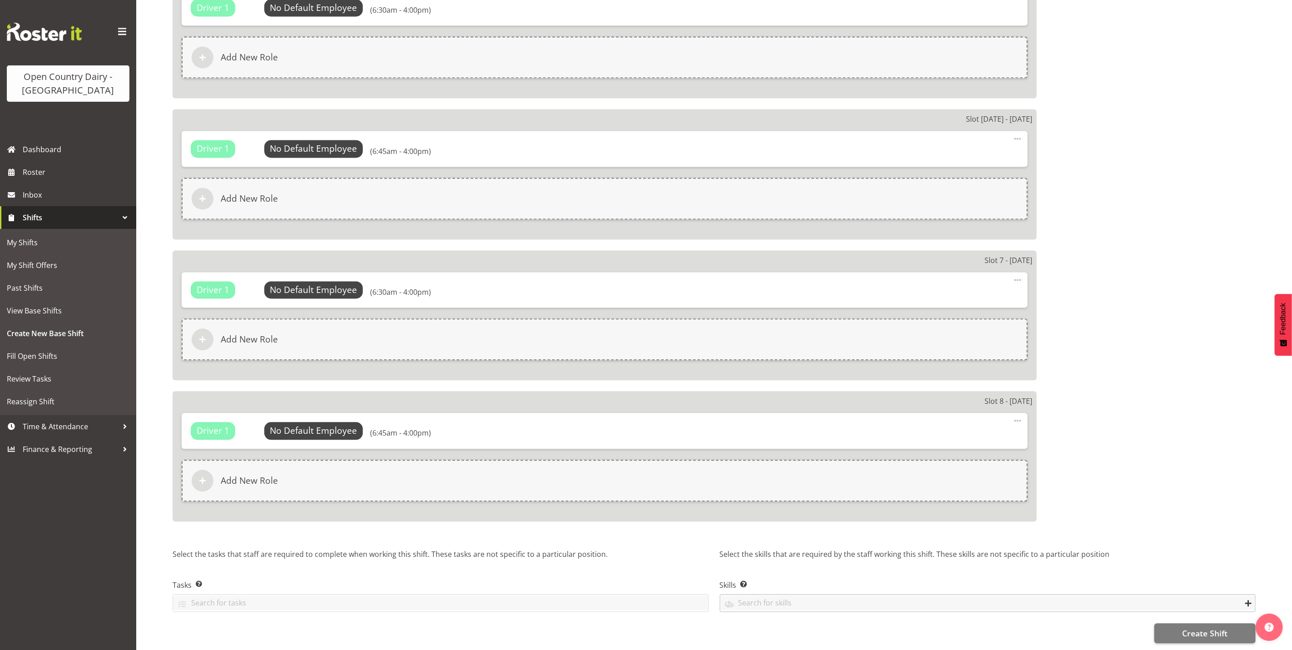
scroll to position [1304, 0]
click at [1206, 627] on span "Create Shift" at bounding box center [1204, 633] width 45 height 12
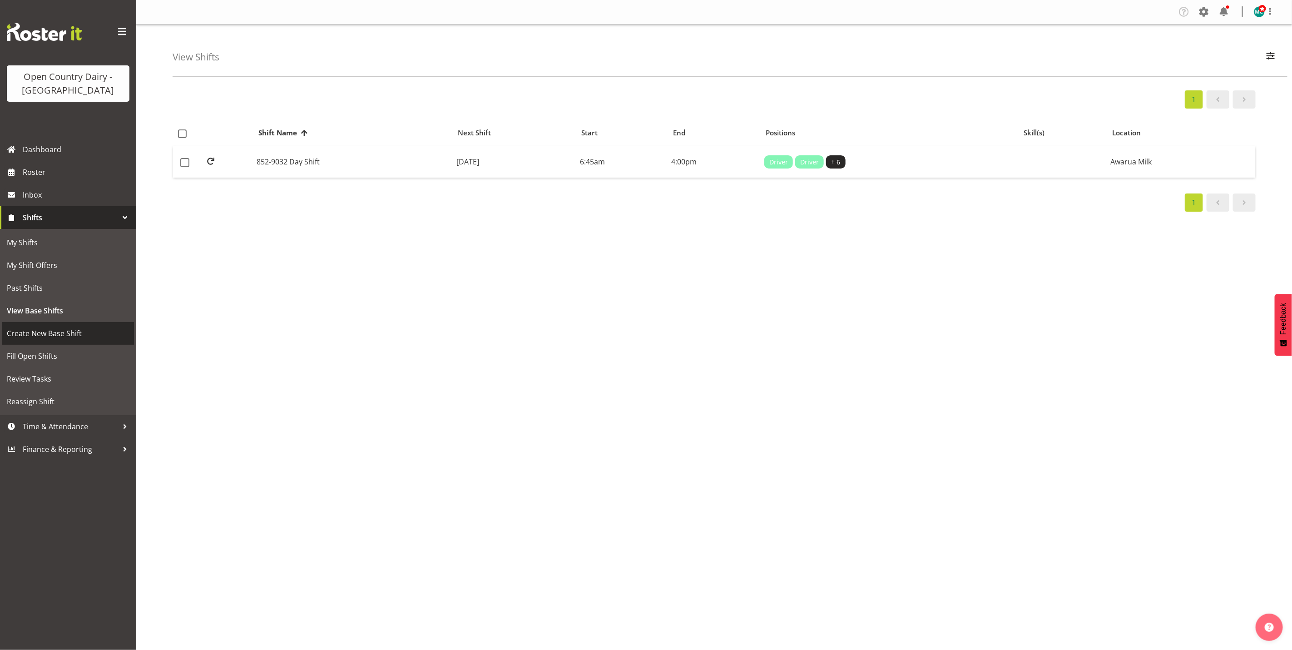
click at [37, 335] on span "Create New Base Shift" at bounding box center [68, 333] width 123 height 14
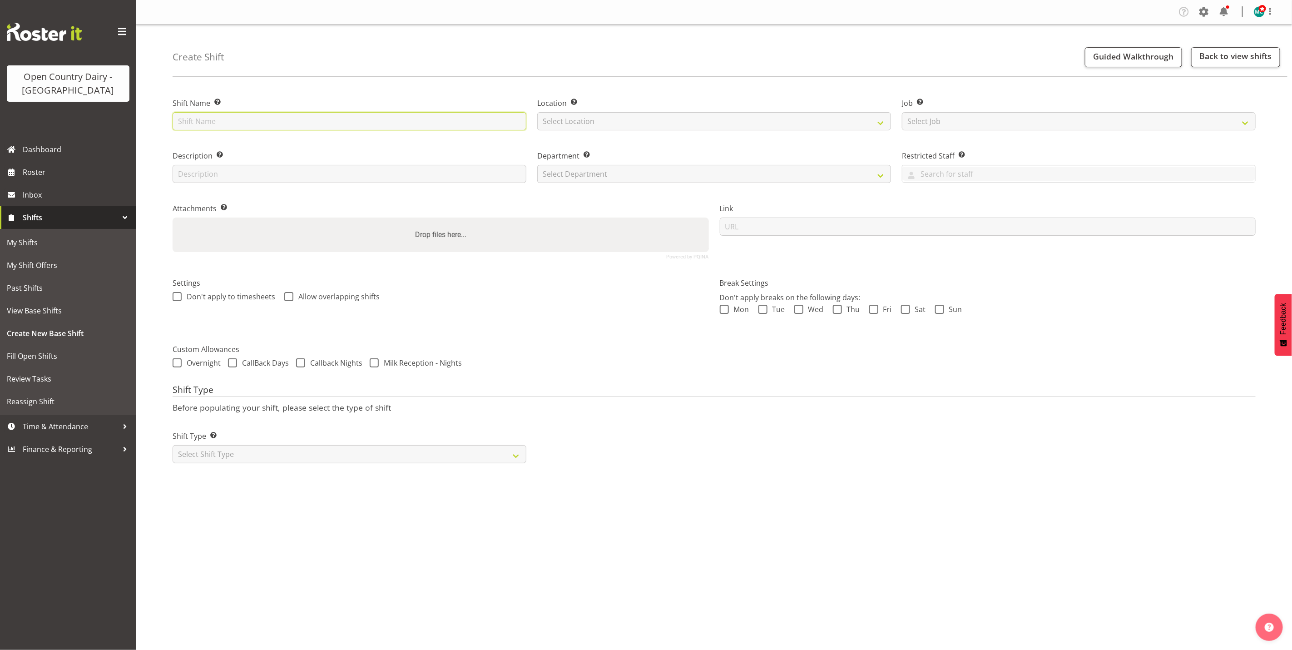
click at [208, 121] on input "text" at bounding box center [350, 121] width 354 height 18
type input "852-9032 Night Shift"
click at [349, 64] on div "Create Shift Guided Walkthrough Back to view shifts" at bounding box center [730, 51] width 1115 height 52
click at [228, 172] on input "text" at bounding box center [350, 174] width 354 height 18
type input "Night Shift"
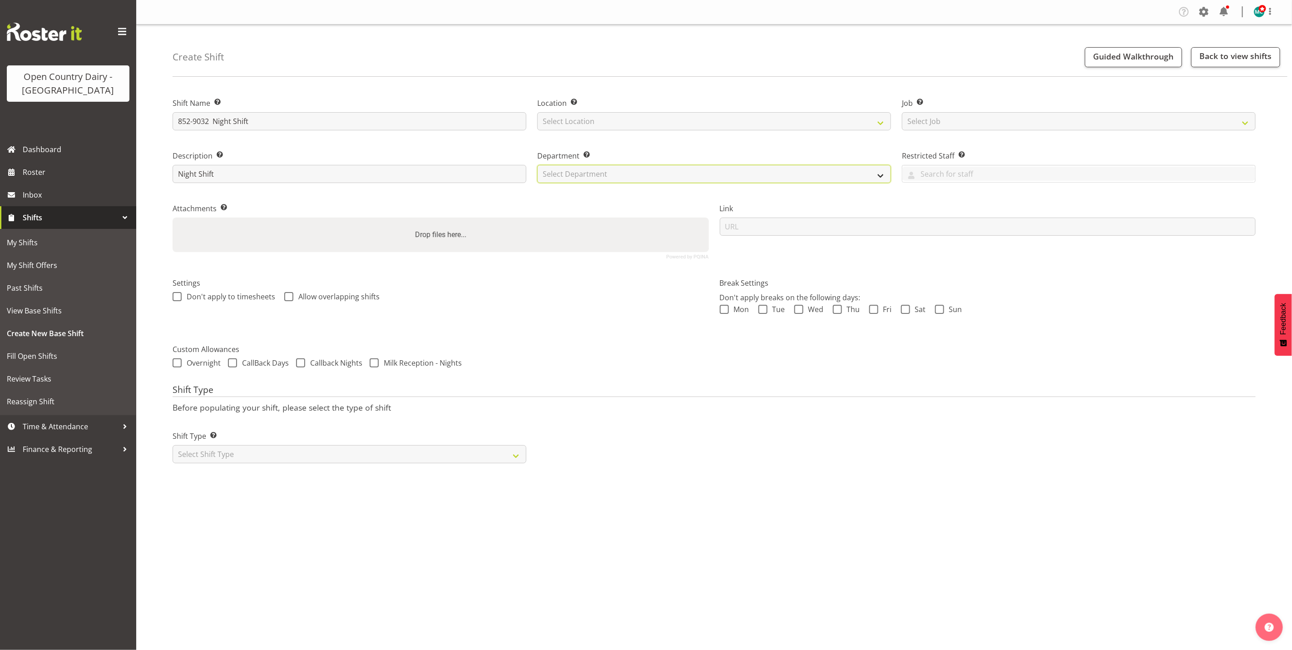
click at [650, 178] on select "Select Department" at bounding box center [714, 174] width 354 height 18
click at [707, 176] on select "Select Department" at bounding box center [714, 174] width 354 height 18
click at [583, 121] on select "Select Location Awarua Milk Awarua Office Freight Waharoa Office" at bounding box center [714, 121] width 354 height 18
select select "988"
click at [537, 112] on select "Select Location Awarua Milk Awarua Office Freight Waharoa Office" at bounding box center [714, 121] width 354 height 18
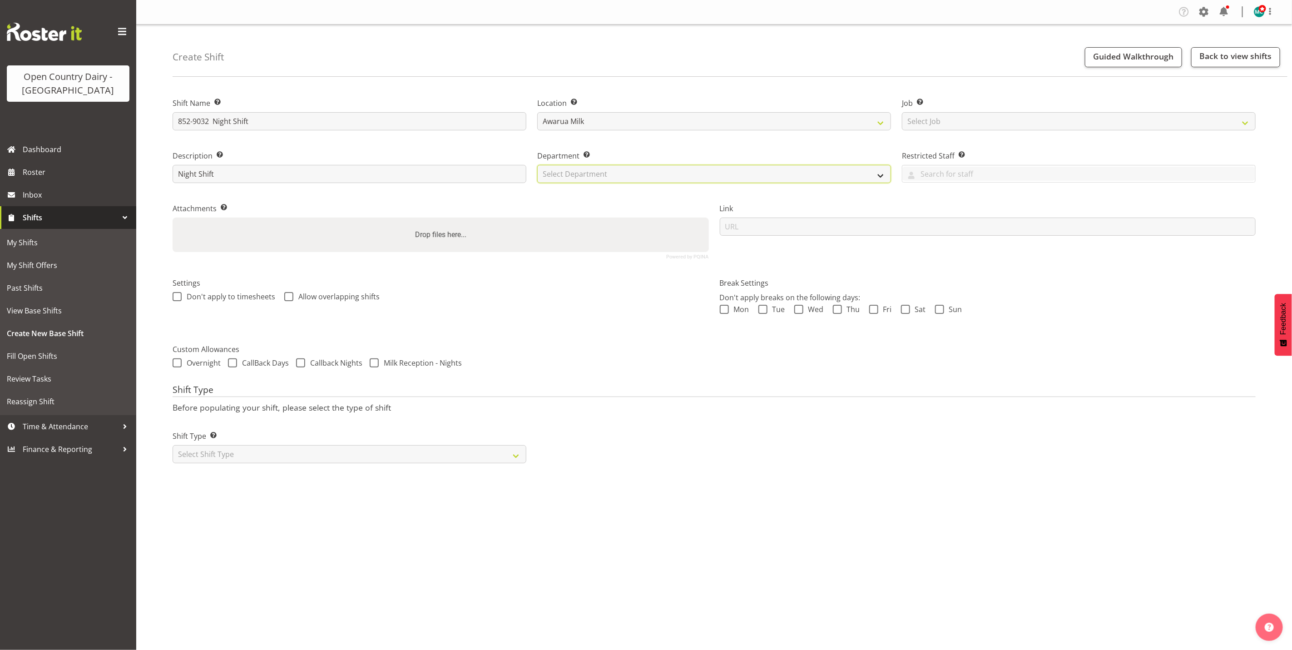
click at [713, 175] on select "Select Department" at bounding box center [714, 174] width 354 height 18
click at [203, 459] on select "Select Shift Type One Off Shift Recurring Shift Rotating Shift" at bounding box center [350, 454] width 354 height 18
select select "rotating"
click at [173, 445] on select "Select Shift Type One Off Shift Recurring Shift Rotating Shift" at bounding box center [350, 454] width 354 height 18
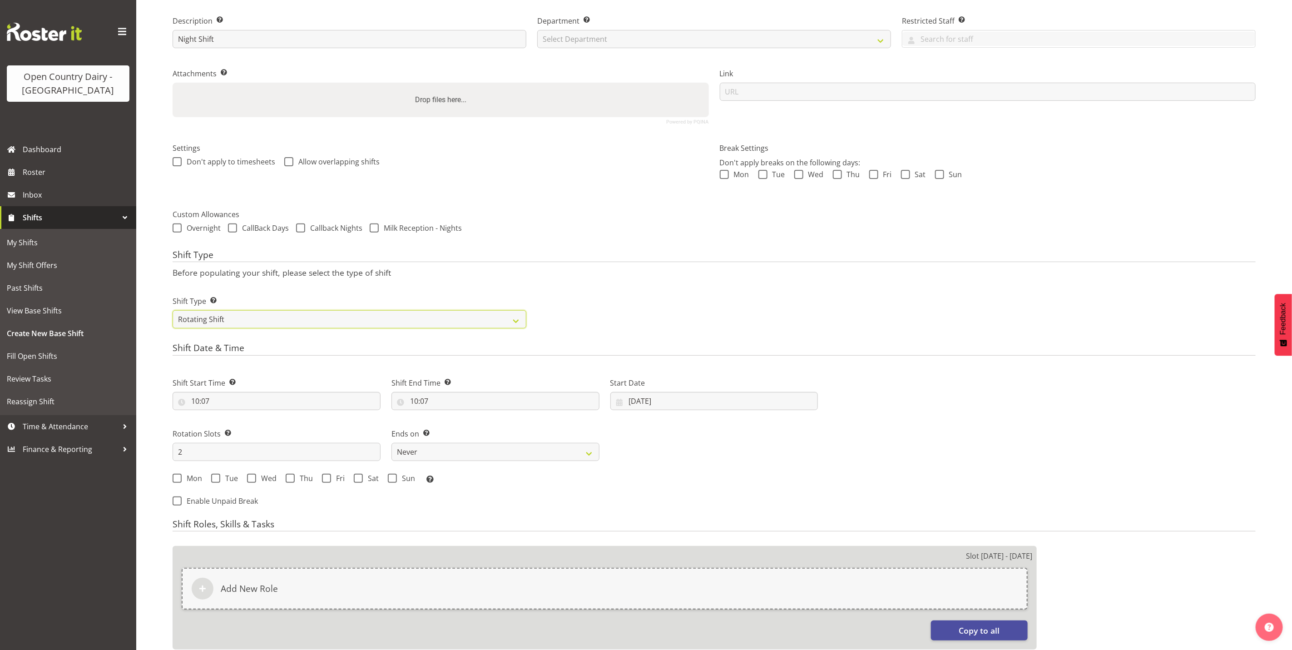
scroll to position [136, 0]
click at [195, 402] on input "10:07" at bounding box center [277, 399] width 208 height 18
click at [231, 426] on select "00 01 02 03 04 05 06 07 08 09 10 11 12 13 14 15 16 17 18 19 20 21 22 23" at bounding box center [234, 423] width 20 height 18
select select "16"
click at [224, 415] on select "00 01 02 03 04 05 06 07 08 09 10 11 12 13 14 15 16 17 18 19 20 21 22 23" at bounding box center [234, 423] width 20 height 18
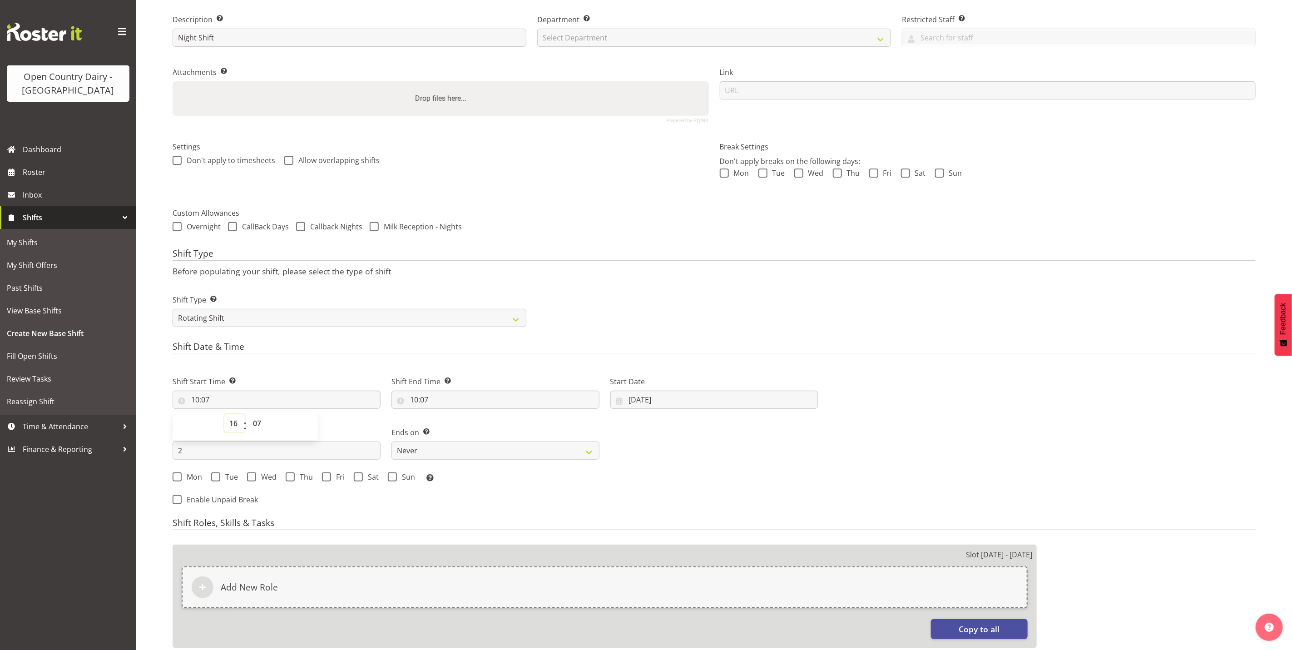
type input "16:07"
drag, startPoint x: 255, startPoint y: 421, endPoint x: 257, endPoint y: 416, distance: 5.6
click at [255, 421] on select "00 01 02 03 04 05 06 07 08 09 10 11 12 13 14 15 16 17 18 19 20 21 22 23 24 25 2…" at bounding box center [258, 423] width 20 height 18
select select "0"
click at [248, 415] on select "00 01 02 03 04 05 06 07 08 09 10 11 12 13 14 15 16 17 18 19 20 21 22 23 24 25 2…" at bounding box center [258, 423] width 20 height 18
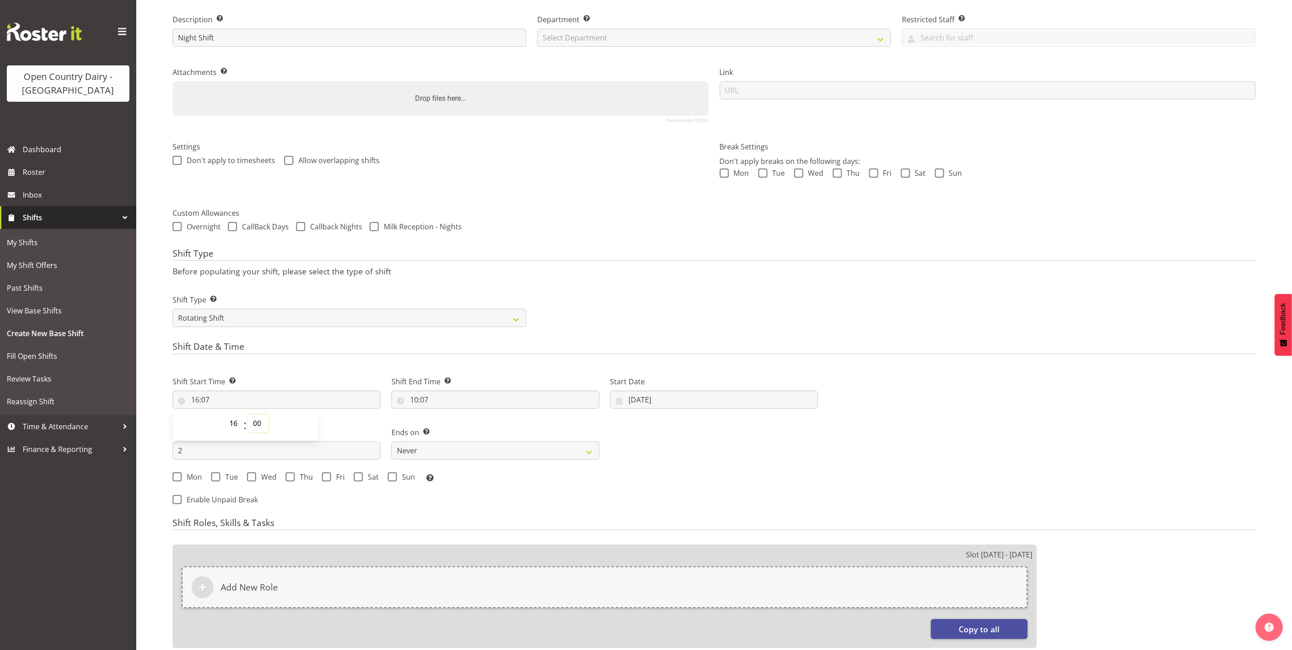
type input "16:00"
click at [415, 400] on input "10:07" at bounding box center [495, 399] width 208 height 18
click at [451, 424] on select "00 01 02 03 04 05 06 07 08 09 10 11 12 13 14 15 16 17 18 19 20 21 22 23" at bounding box center [453, 423] width 20 height 18
select select "4"
click at [443, 415] on select "00 01 02 03 04 05 06 07 08 09 10 11 12 13 14 15 16 17 18 19 20 21 22 23" at bounding box center [453, 423] width 20 height 18
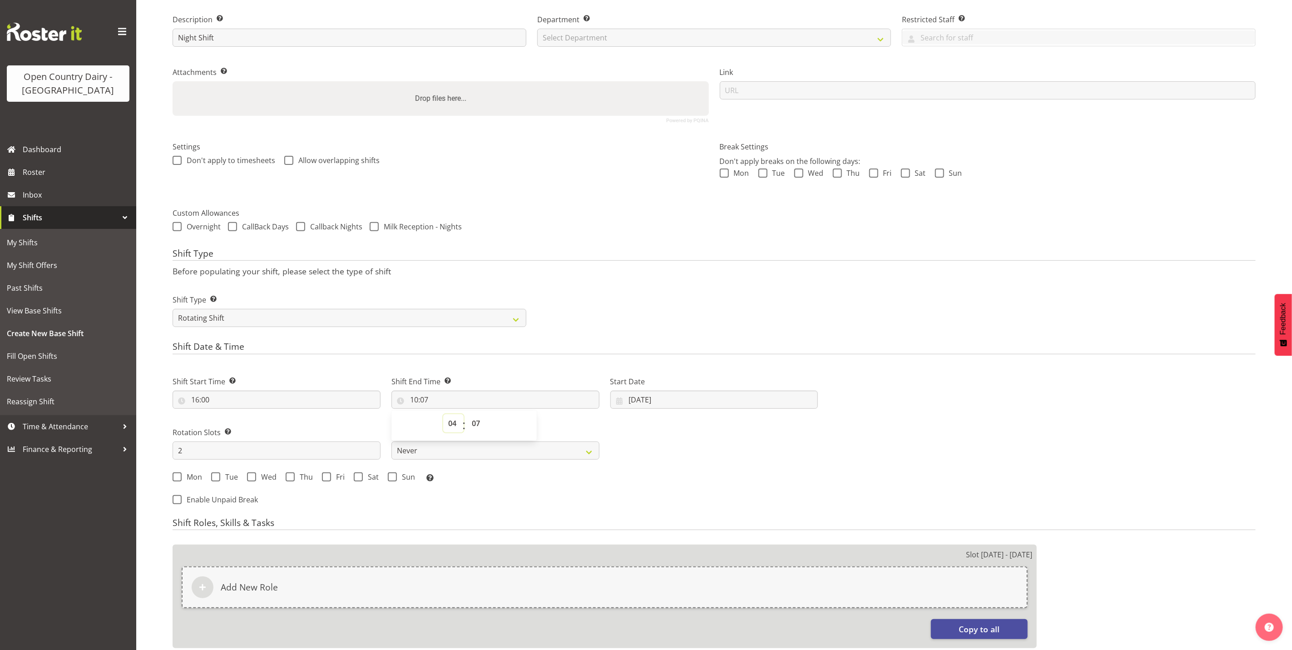
type input "04:07"
click at [474, 424] on select "00 01 02 03 04 05 06 07 08 09 10 11 12 13 14 15 16 17 18 19 20 21 22 23 24 25 2…" at bounding box center [477, 423] width 20 height 18
select select "0"
click at [467, 415] on select "00 01 02 03 04 05 06 07 08 09 10 11 12 13 14 15 16 17 18 19 20 21 22 23 24 25 2…" at bounding box center [477, 423] width 20 height 18
type input "04:00"
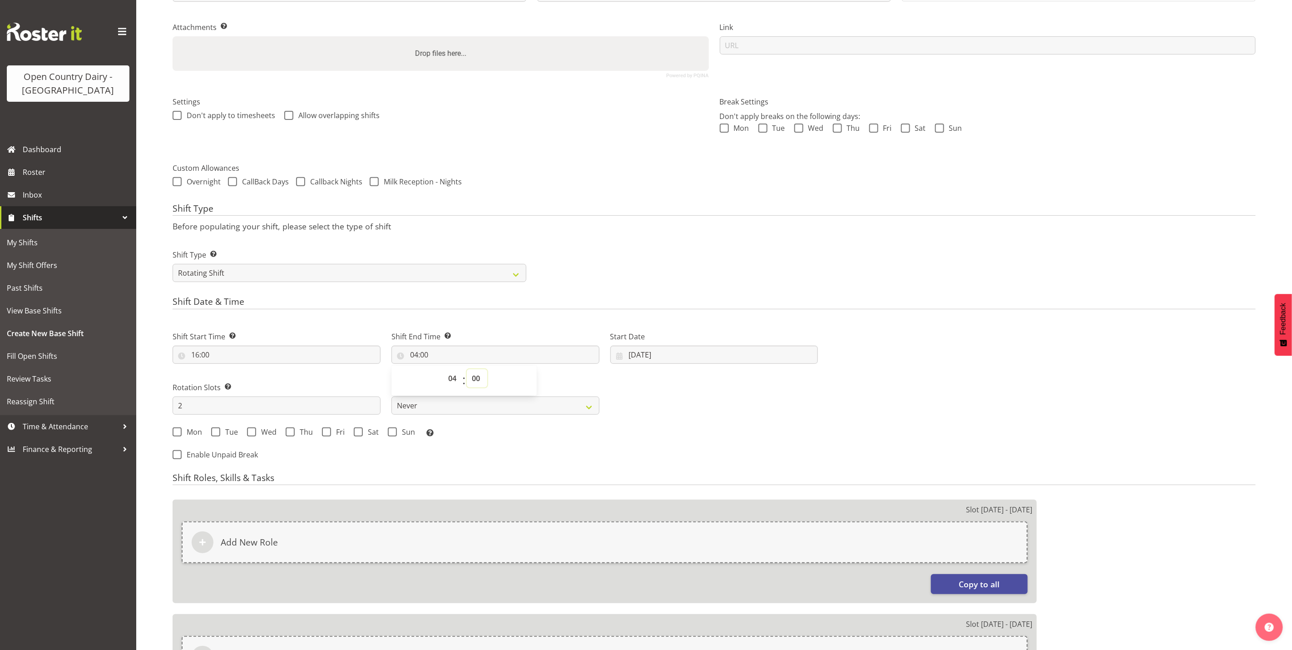
scroll to position [204, 0]
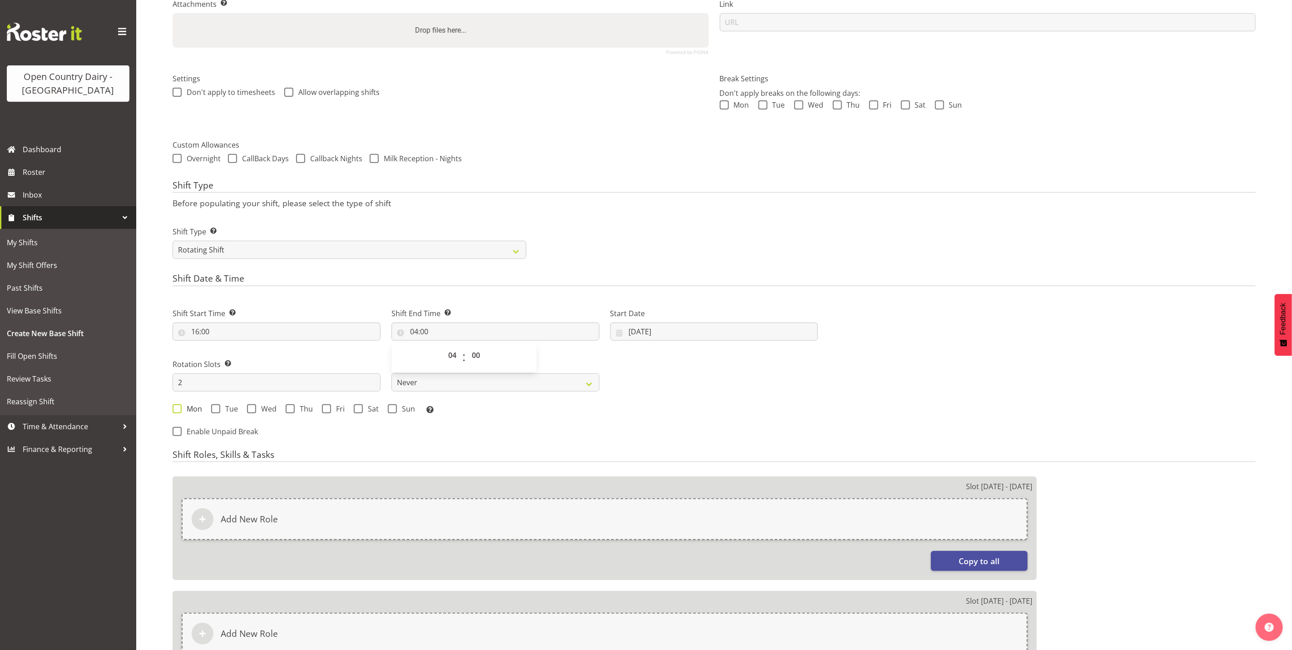
click at [173, 406] on span at bounding box center [177, 408] width 9 height 9
click at [173, 406] on input "Mon" at bounding box center [176, 408] width 6 height 6
checkbox input "true"
click at [221, 410] on span "Tue" at bounding box center [229, 408] width 18 height 9
click at [217, 410] on input "Tue" at bounding box center [214, 408] width 6 height 6
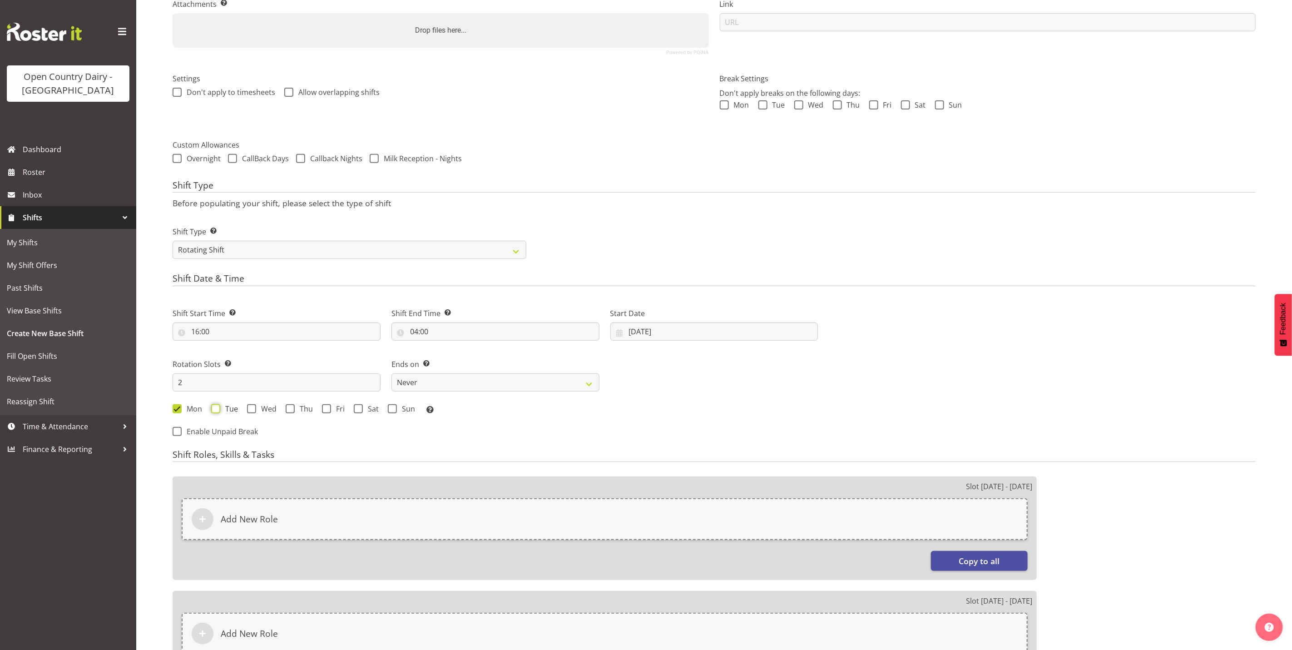
checkbox input "true"
click at [251, 406] on span at bounding box center [251, 408] width 9 height 9
click at [251, 406] on input "Wed" at bounding box center [250, 408] width 6 height 6
checkbox input "true"
click at [293, 409] on span at bounding box center [290, 408] width 9 height 9
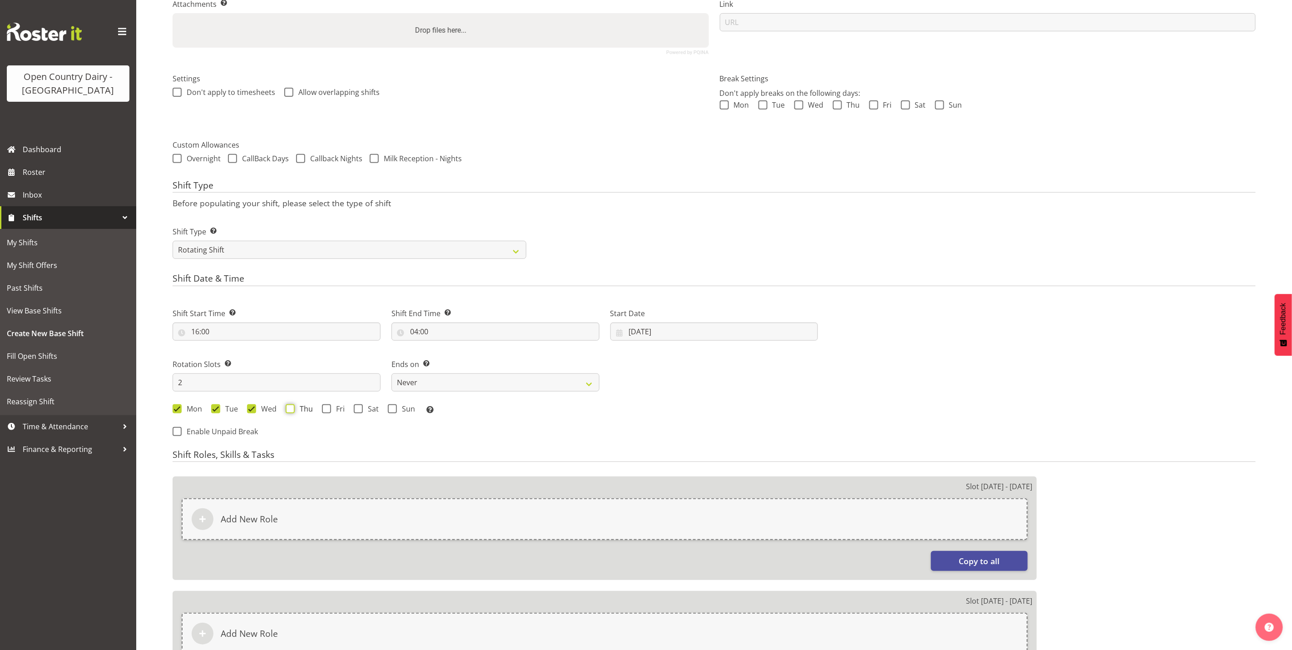
click at [292, 409] on input "Thu" at bounding box center [289, 408] width 6 height 6
checkbox input "true"
click at [325, 409] on span at bounding box center [326, 408] width 9 height 9
click at [325, 409] on input "Fri" at bounding box center [325, 408] width 6 height 6
checkbox input "true"
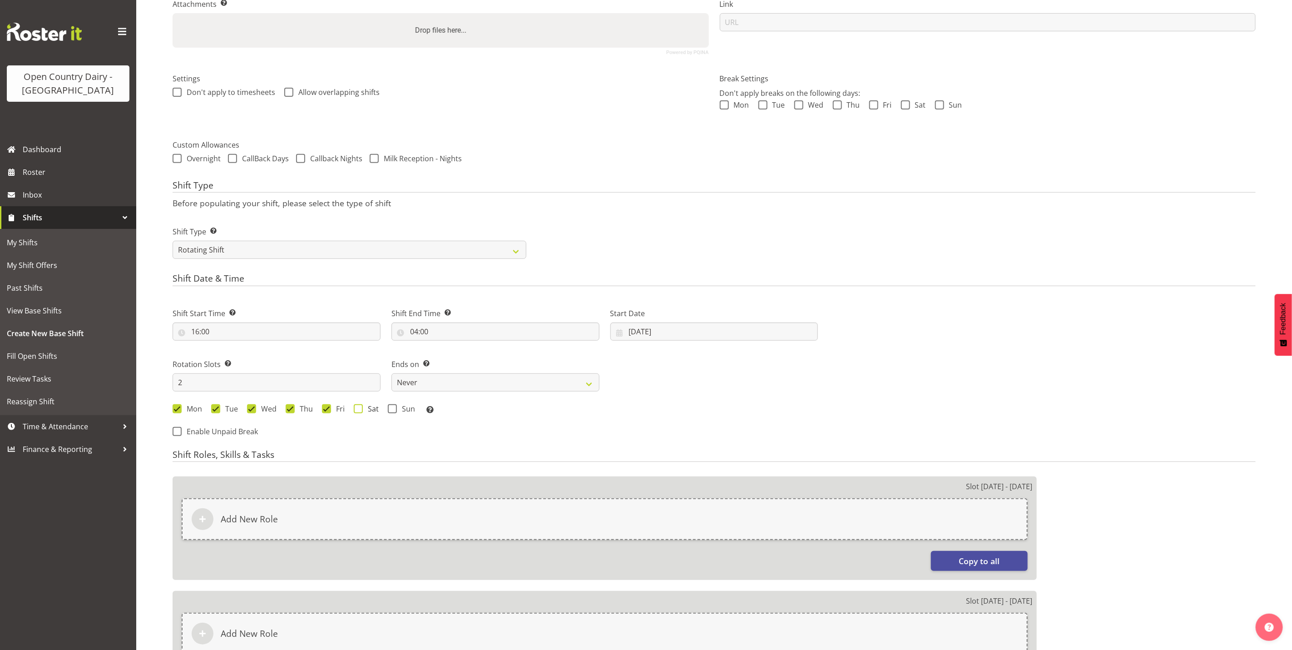
click at [361, 407] on span at bounding box center [358, 408] width 9 height 9
click at [360, 407] on input "Sat" at bounding box center [357, 408] width 6 height 6
checkbox input "true"
click at [391, 411] on span at bounding box center [392, 408] width 9 height 9
click at [391, 411] on input "Sun" at bounding box center [391, 408] width 6 height 6
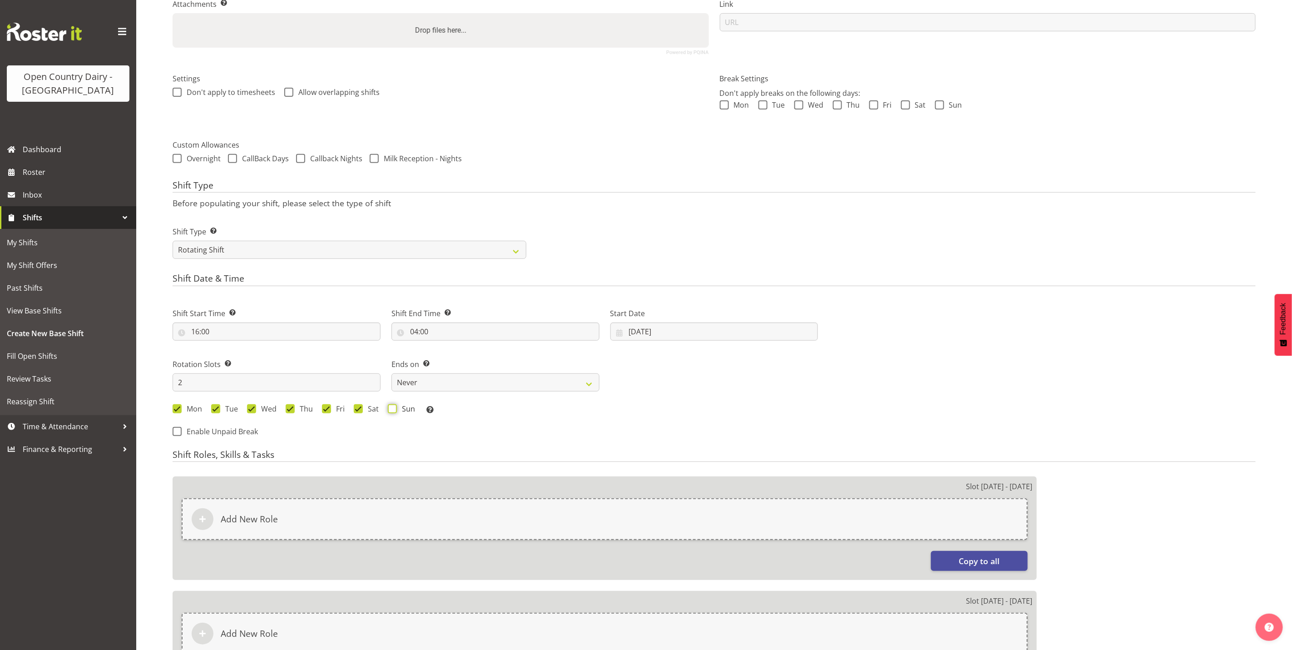
checkbox input "true"
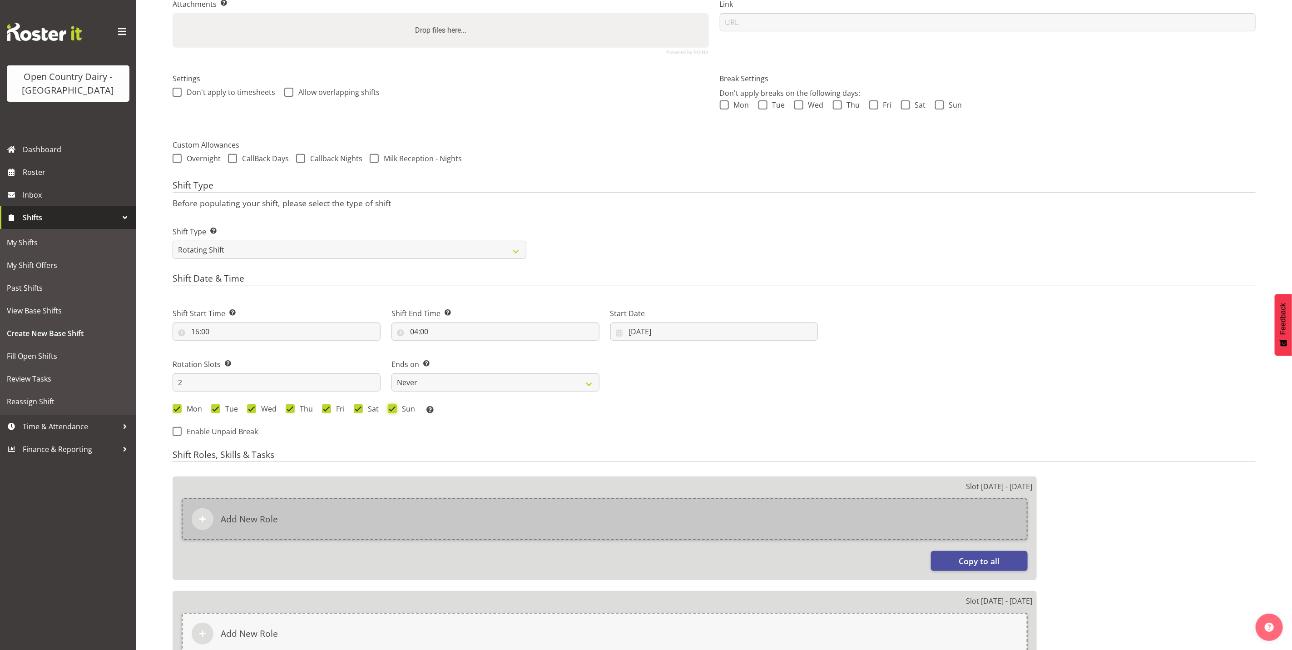
scroll to position [368, 0]
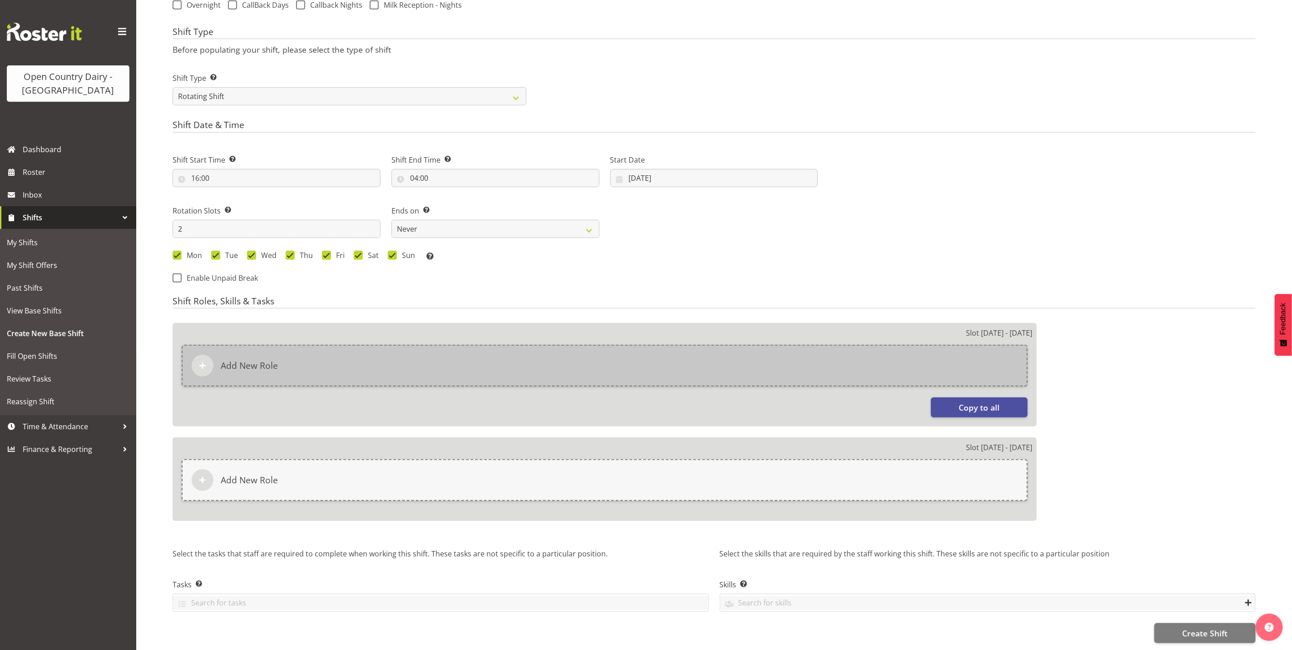
click at [386, 371] on div "Add New Role" at bounding box center [605, 366] width 846 height 42
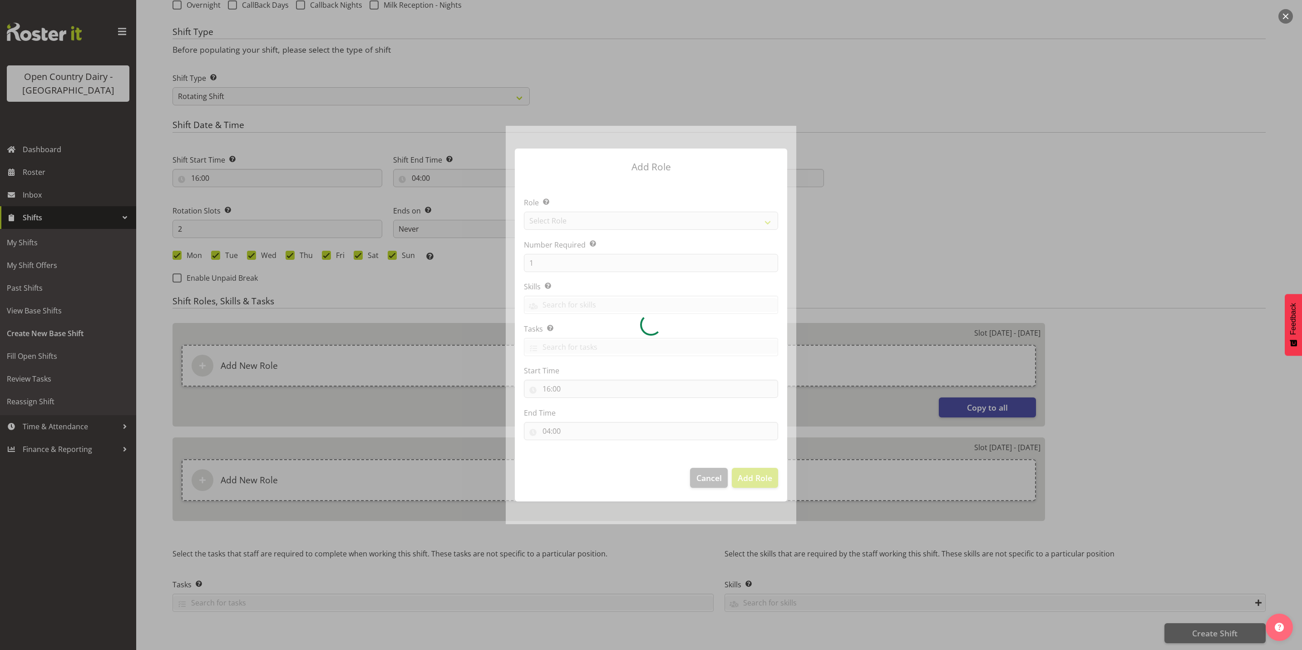
click at [563, 218] on div at bounding box center [651, 325] width 291 height 398
click at [565, 218] on div at bounding box center [651, 325] width 291 height 398
click at [573, 218] on div at bounding box center [651, 325] width 291 height 398
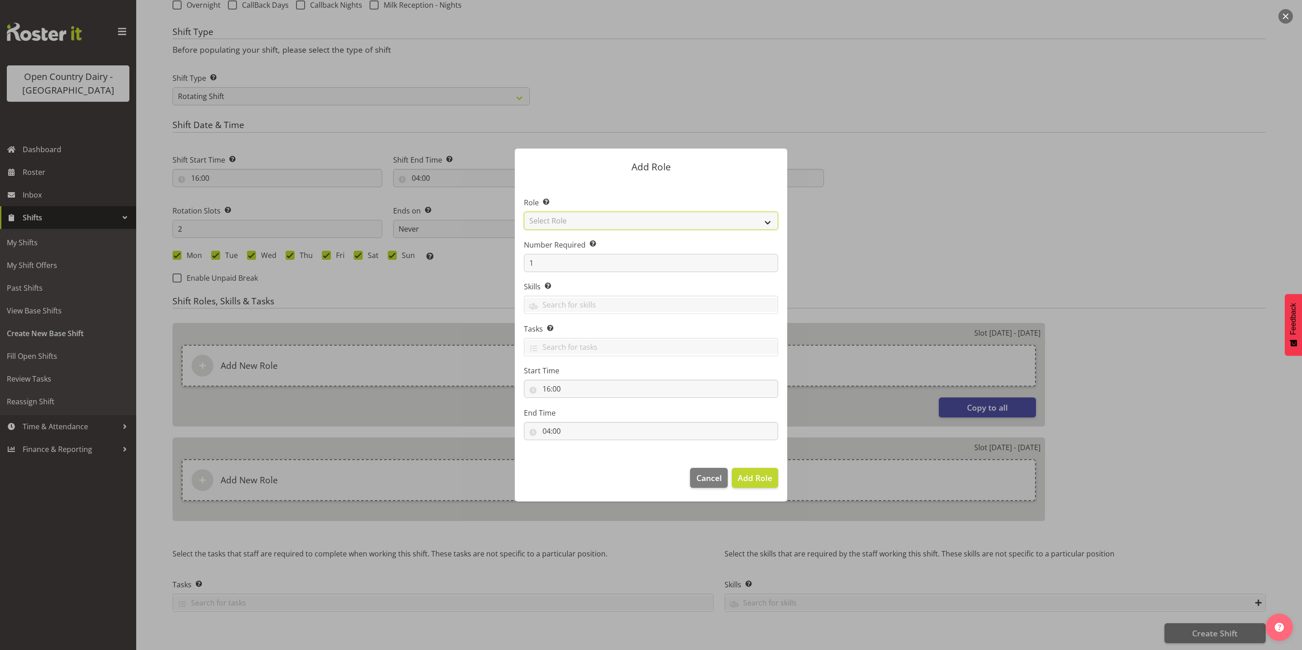
click at [573, 218] on select "Select Role Crew Leader Driver Driver Assessor Dayshift Driver Assessor Nightsh…" at bounding box center [651, 221] width 254 height 18
select select "1154"
click at [524, 212] on select "Select Role Crew Leader Driver Driver Assessor Dayshift Driver Assessor Nightsh…" at bounding box center [651, 221] width 254 height 18
click at [752, 483] on span "Add Role" at bounding box center [755, 477] width 35 height 11
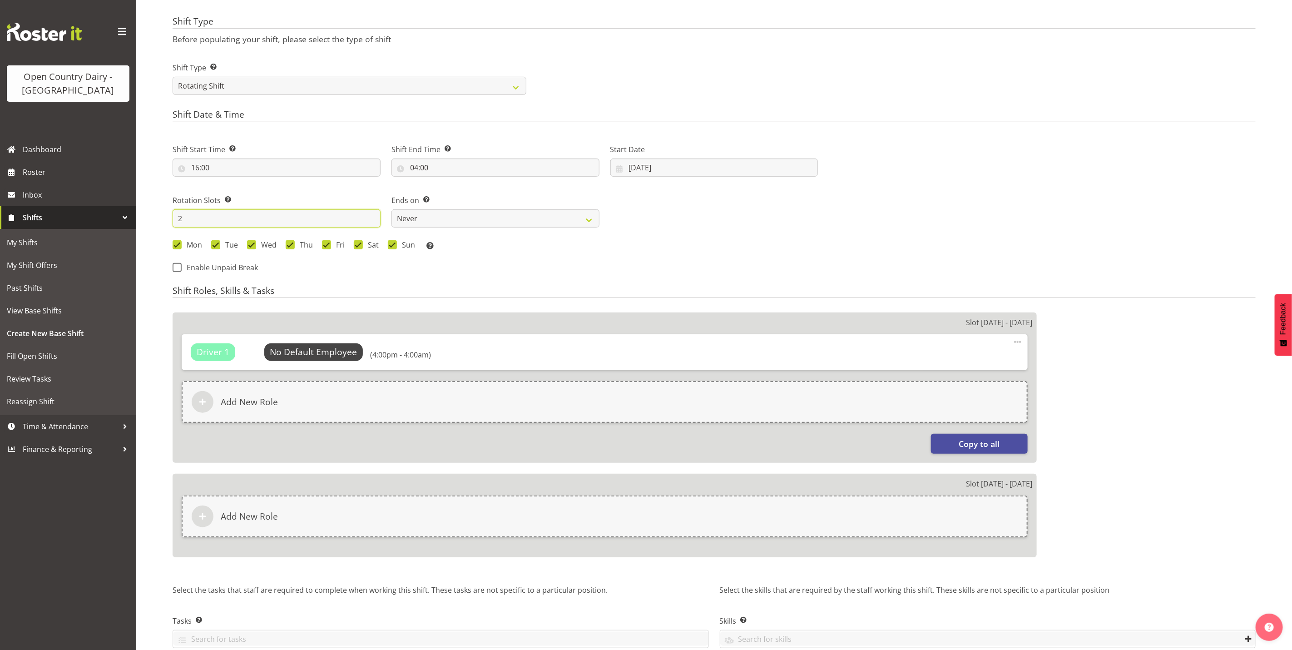
click at [191, 217] on input "2" at bounding box center [277, 218] width 208 height 18
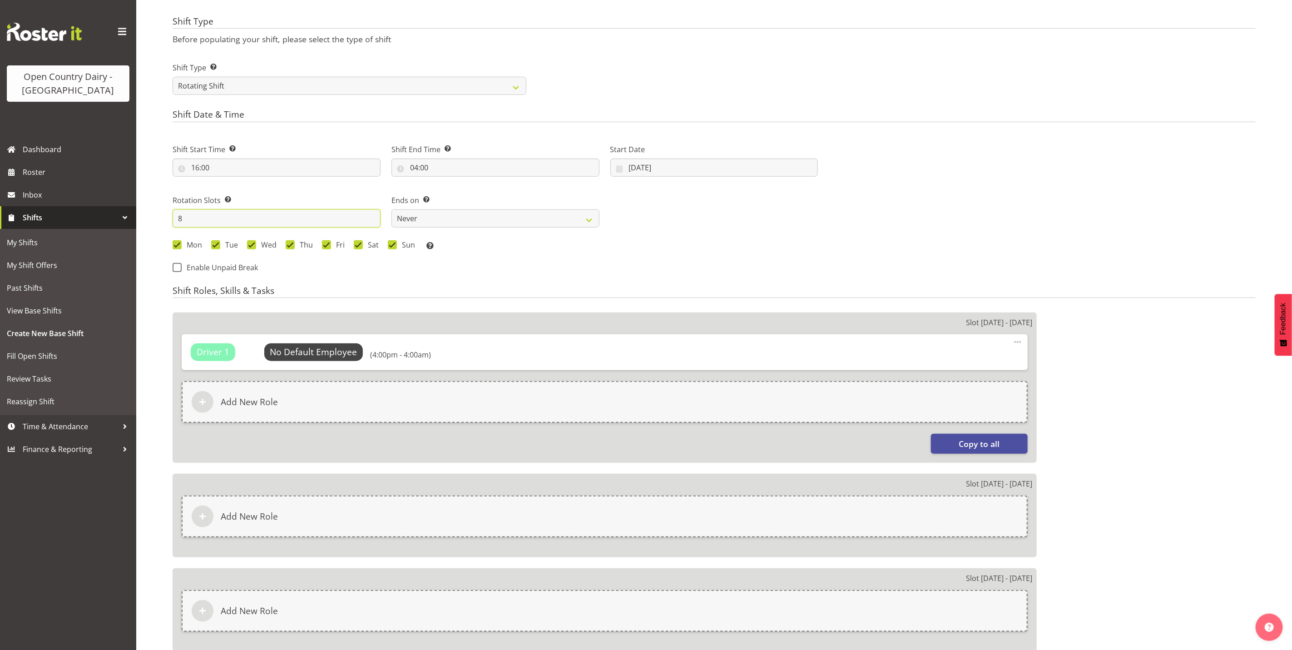
type input "8"
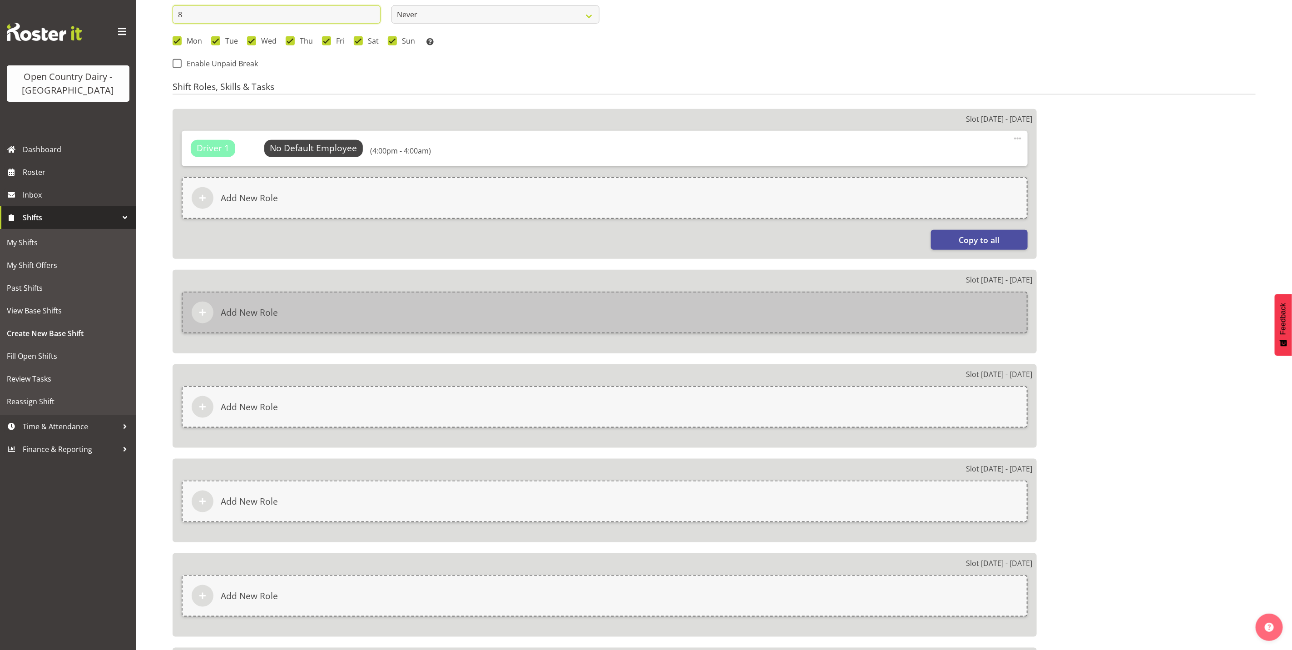
scroll to position [582, 0]
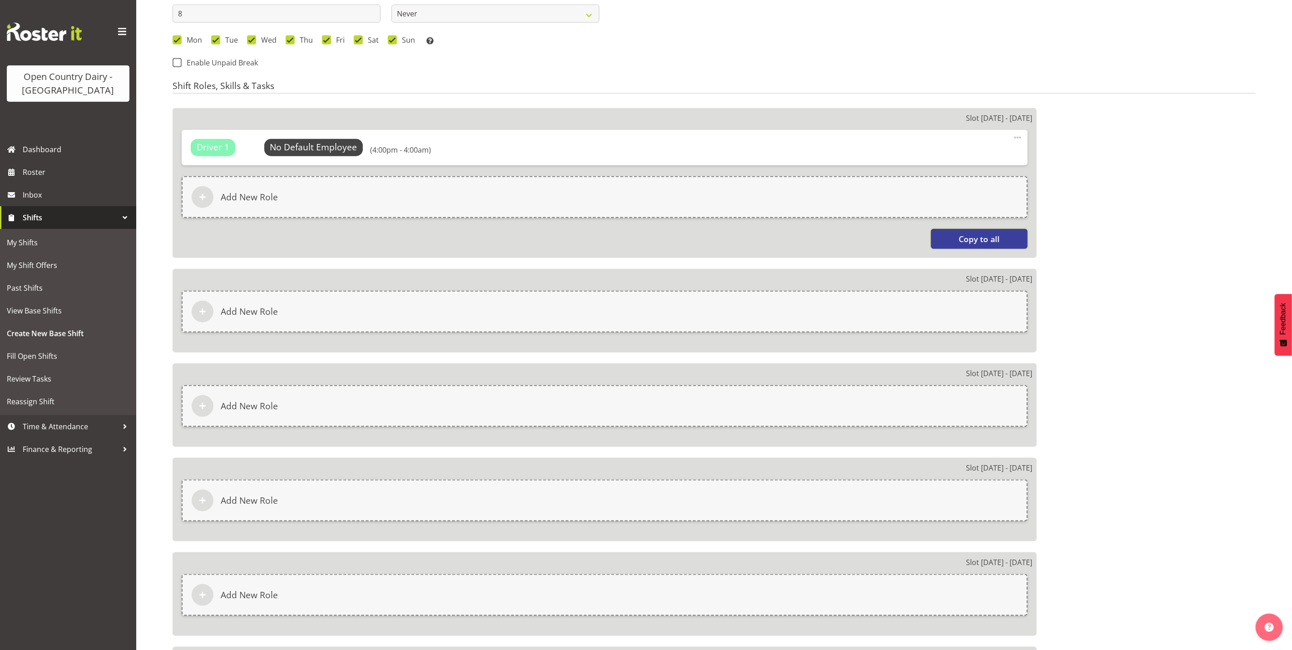
click at [991, 243] on span "Copy to all" at bounding box center [979, 239] width 41 height 12
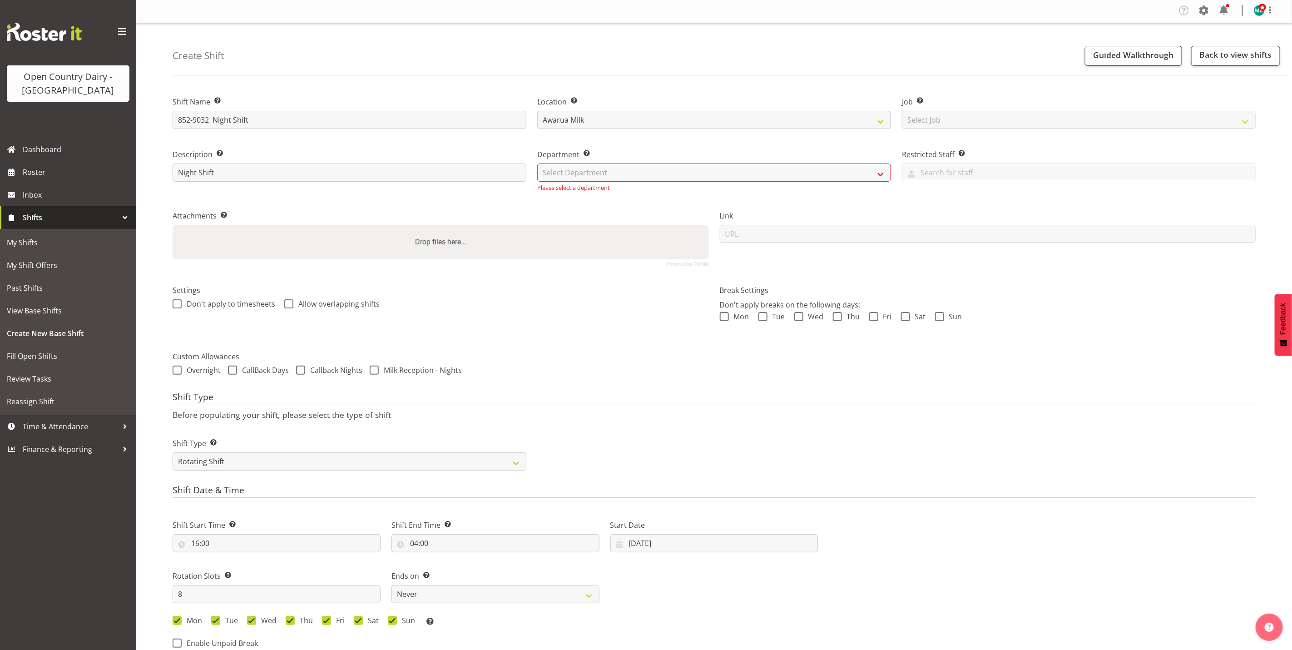
scroll to position [0, 0]
click at [669, 173] on select "Select Department 731 734 735 736 737 738 739 850 851 852 853 854 855 856 857 8…" at bounding box center [714, 174] width 354 height 18
select select "816"
click at [537, 165] on select "Select Department 731 734 735 736 737 738 739 850 851 852 853 854 855 856 857 8…" at bounding box center [714, 174] width 354 height 18
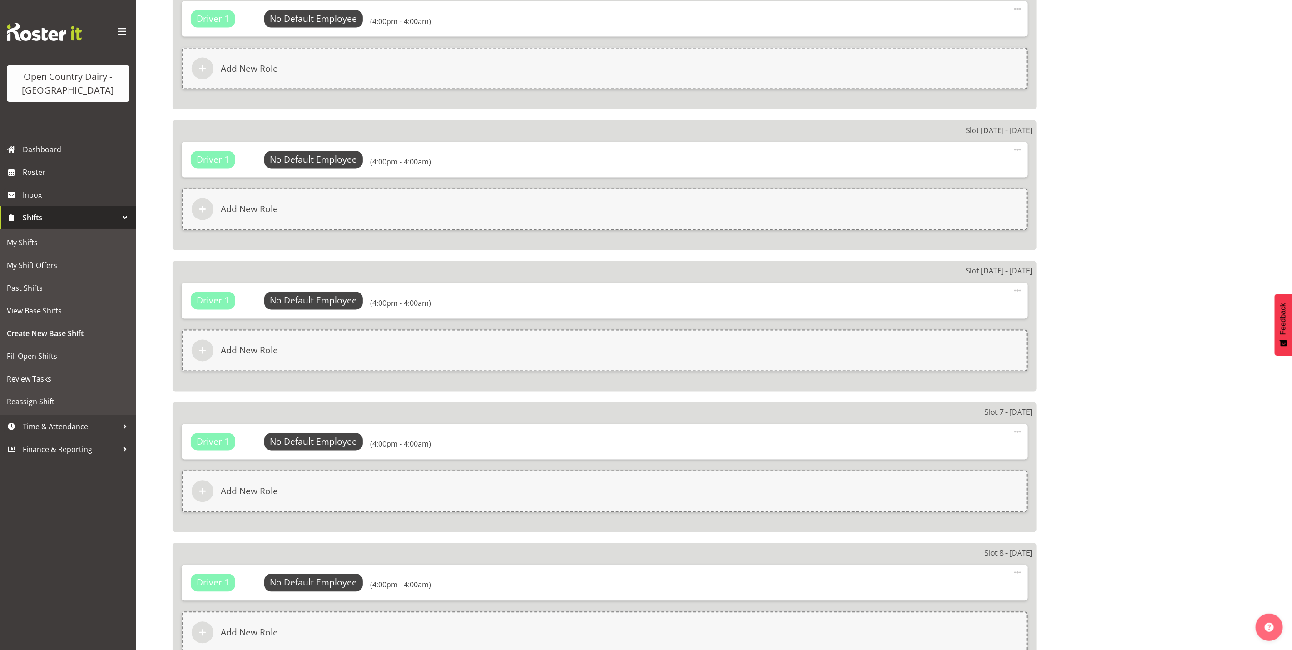
scroll to position [1304, 0]
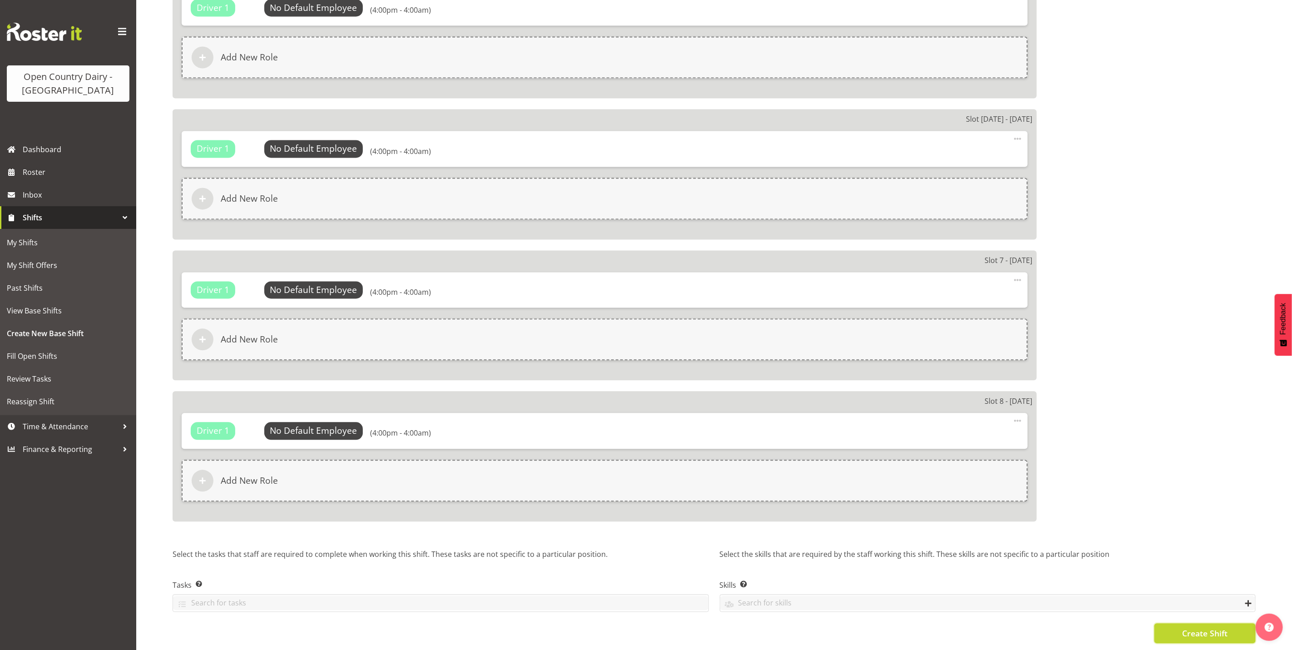
click at [1191, 627] on span "Create Shift" at bounding box center [1204, 633] width 45 height 12
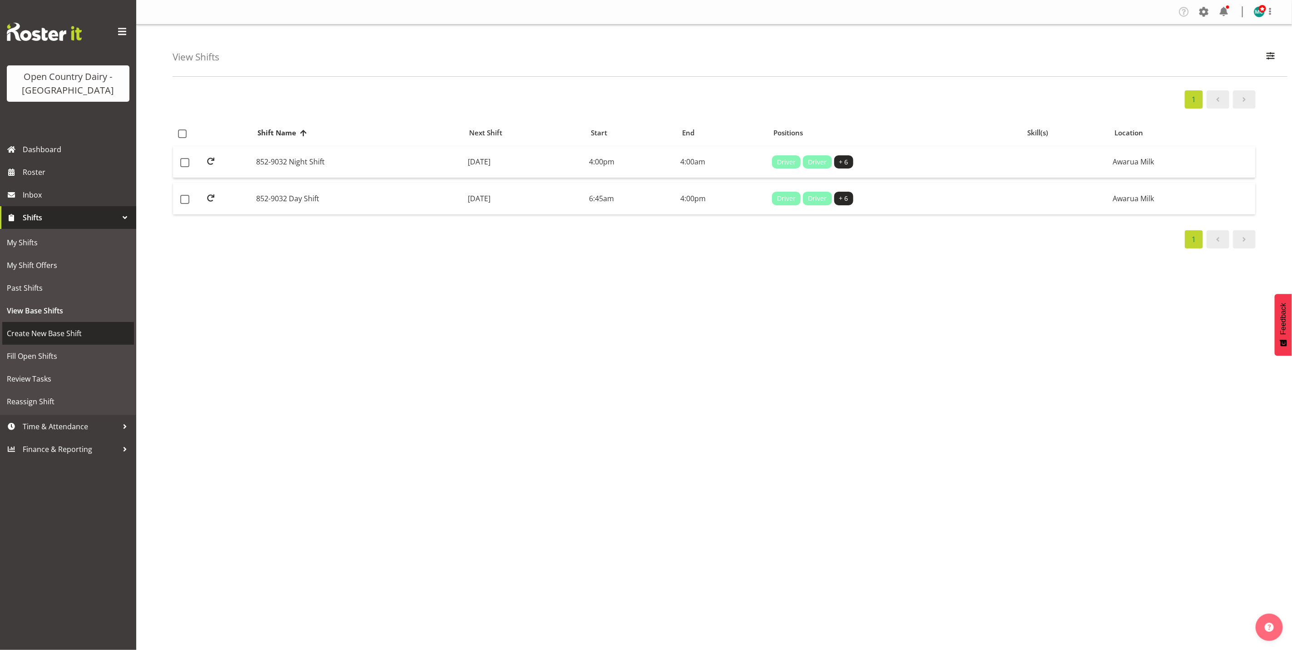
click at [44, 334] on span "Create New Base Shift" at bounding box center [68, 333] width 123 height 14
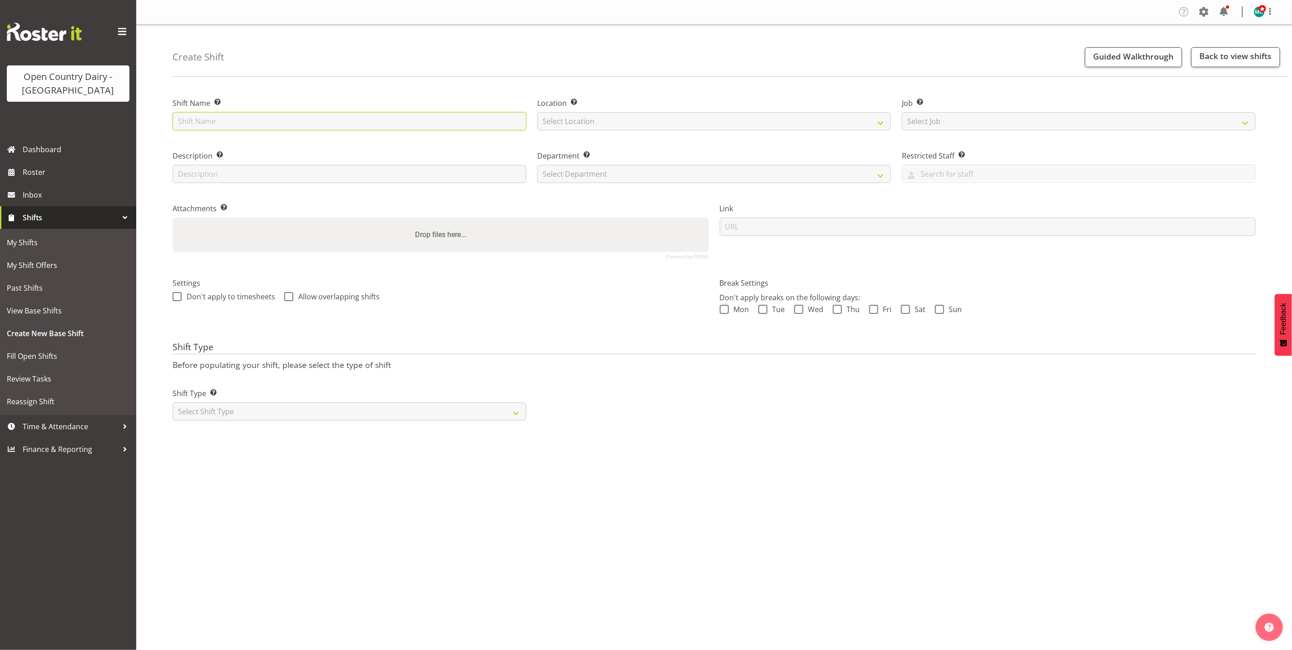
click at [218, 126] on input "text" at bounding box center [350, 121] width 354 height 18
type input "892-9031 Day Shift"
drag, startPoint x: 660, startPoint y: 116, endPoint x: 662, endPoint y: 133, distance: 17.0
click at [660, 116] on select "Select Location Awarua Milk Awarua Office Freight Waharoa Office" at bounding box center [714, 121] width 354 height 18
select select "988"
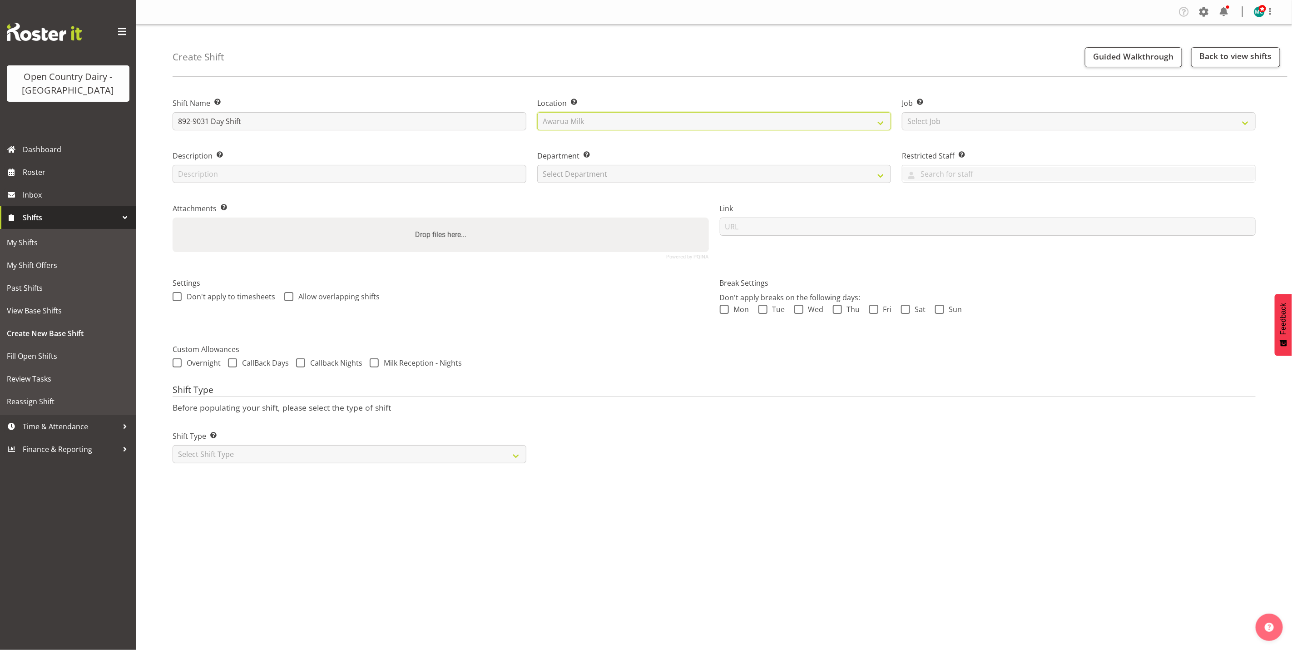
click at [537, 112] on select "Select Location Awarua Milk Awarua Office Freight Waharoa Office" at bounding box center [714, 121] width 354 height 18
click at [334, 182] on input "text" at bounding box center [350, 174] width 354 height 18
type input "Day Shift"
click at [612, 178] on select "Select Department 731 734 735 736 737 738 739 850 851 852 853 854 855 856 857 8…" at bounding box center [714, 174] width 354 height 18
select select "692"
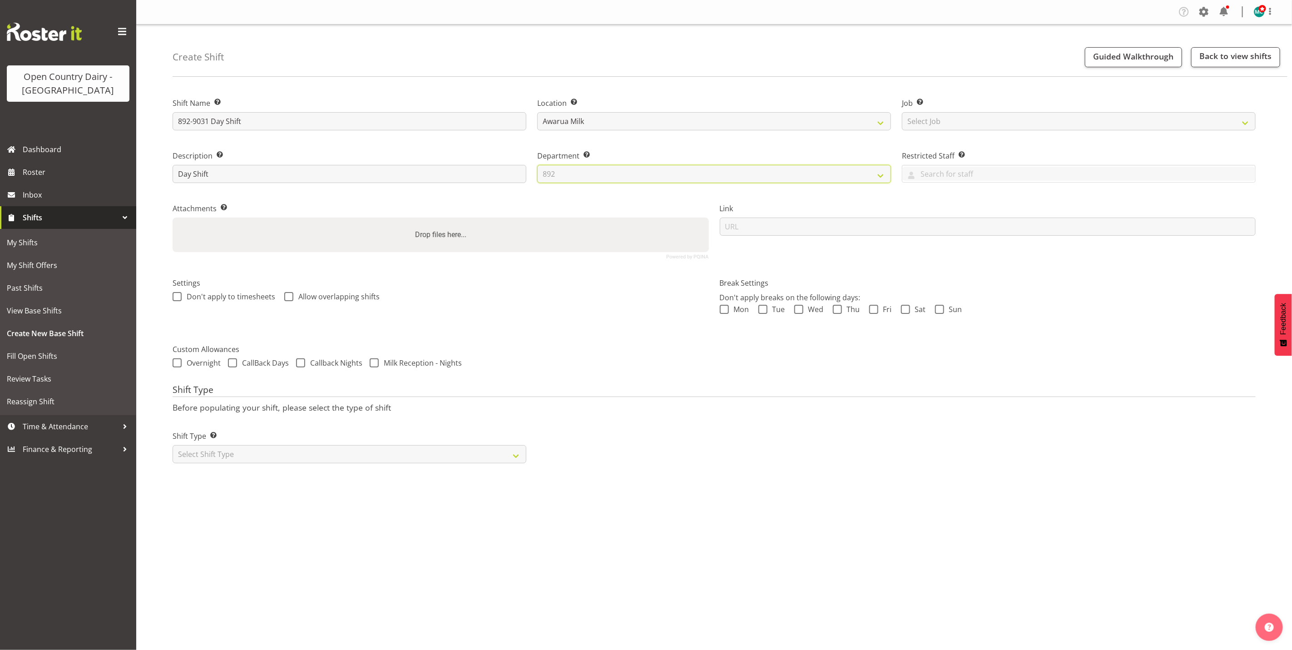
click at [537, 165] on select "Select Department 731 734 735 736 737 738 739 850 851 852 853 854 855 856 857 8…" at bounding box center [714, 174] width 354 height 18
click at [244, 455] on select "Select Shift Type One Off Shift Recurring Shift Rotating Shift" at bounding box center [350, 454] width 354 height 18
select select "rotating"
click at [173, 445] on select "Select Shift Type One Off Shift Recurring Shift Rotating Shift" at bounding box center [350, 454] width 354 height 18
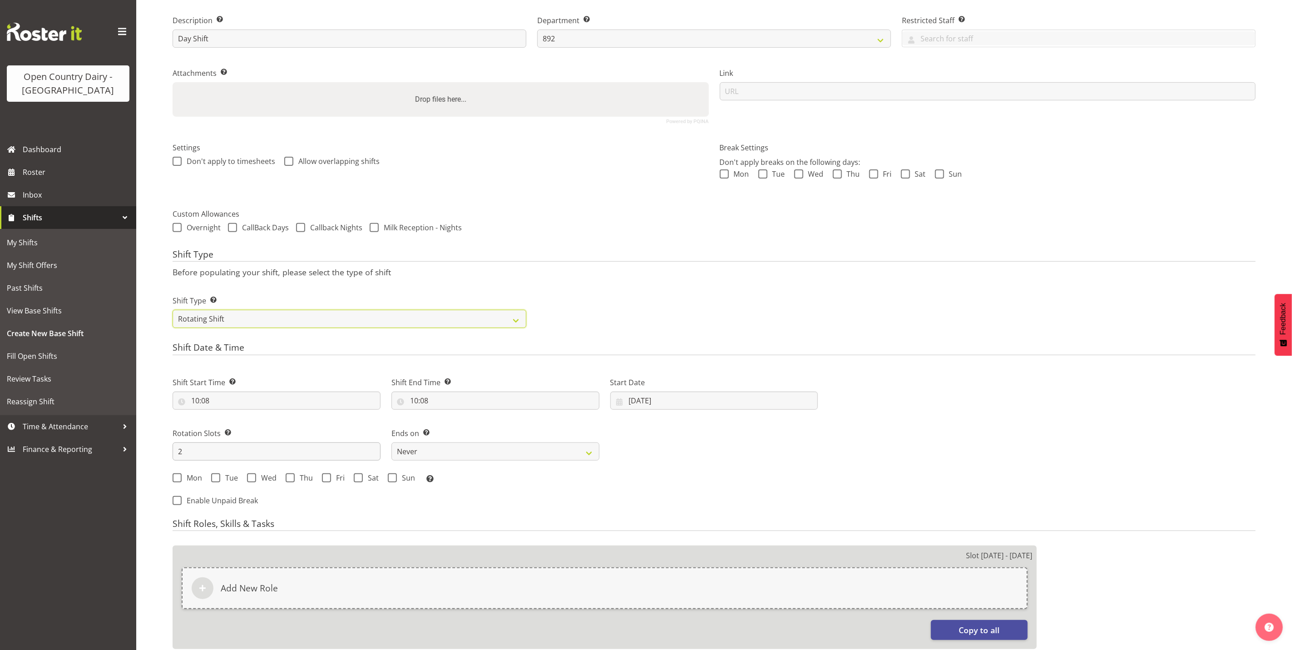
scroll to position [136, 0]
drag, startPoint x: 191, startPoint y: 450, endPoint x: 175, endPoint y: 450, distance: 15.9
click at [175, 450] on input "2" at bounding box center [277, 450] width 208 height 18
type input "8"
click at [183, 474] on span "Mon" at bounding box center [192, 476] width 20 height 9
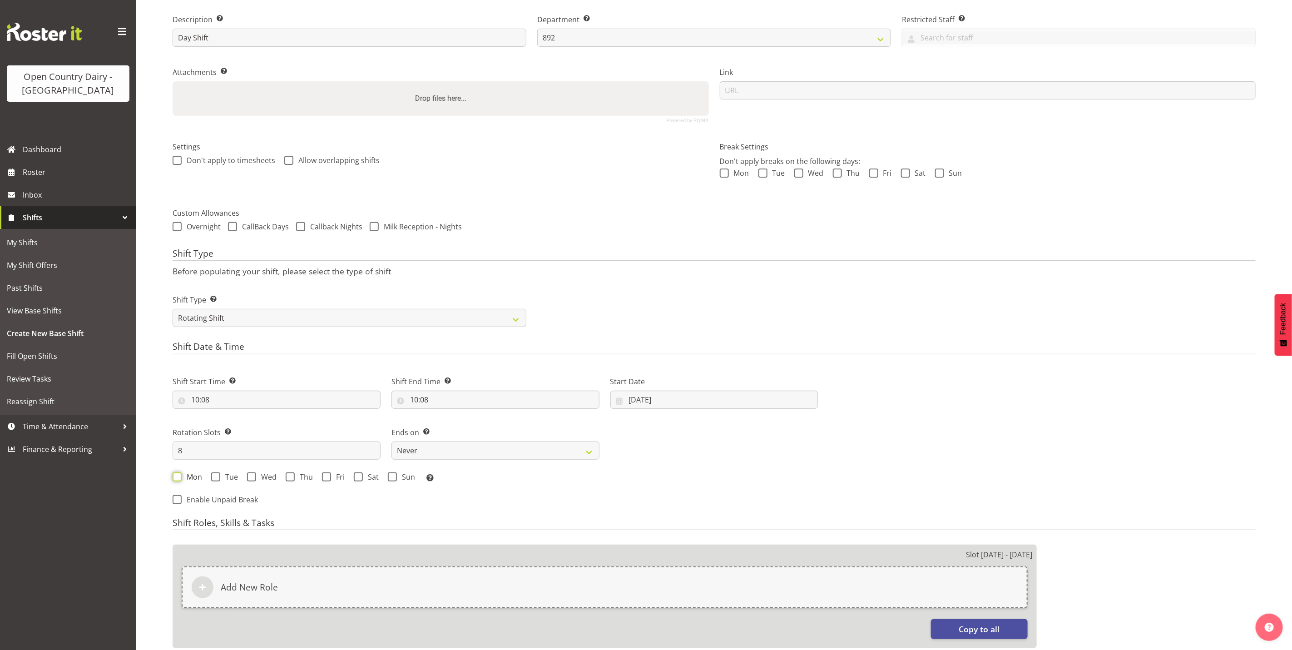
click at [178, 474] on input "Mon" at bounding box center [176, 477] width 6 height 6
checkbox input "true"
click at [221, 477] on span "Tue" at bounding box center [229, 476] width 18 height 9
click at [217, 477] on input "Tue" at bounding box center [214, 477] width 6 height 6
checkbox input "true"
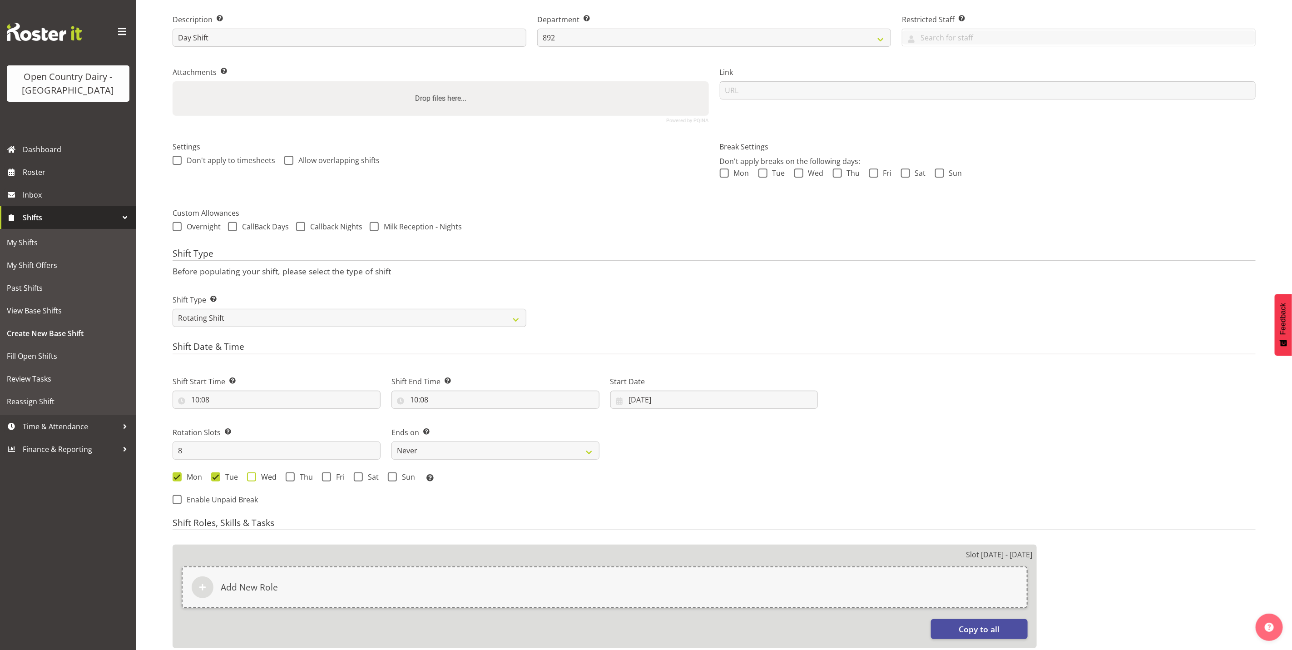
click at [247, 476] on span at bounding box center [251, 476] width 9 height 9
click at [247, 476] on input "Wed" at bounding box center [250, 477] width 6 height 6
checkbox input "true"
click at [292, 475] on span at bounding box center [290, 476] width 9 height 9
click at [292, 475] on input "Thu" at bounding box center [289, 477] width 6 height 6
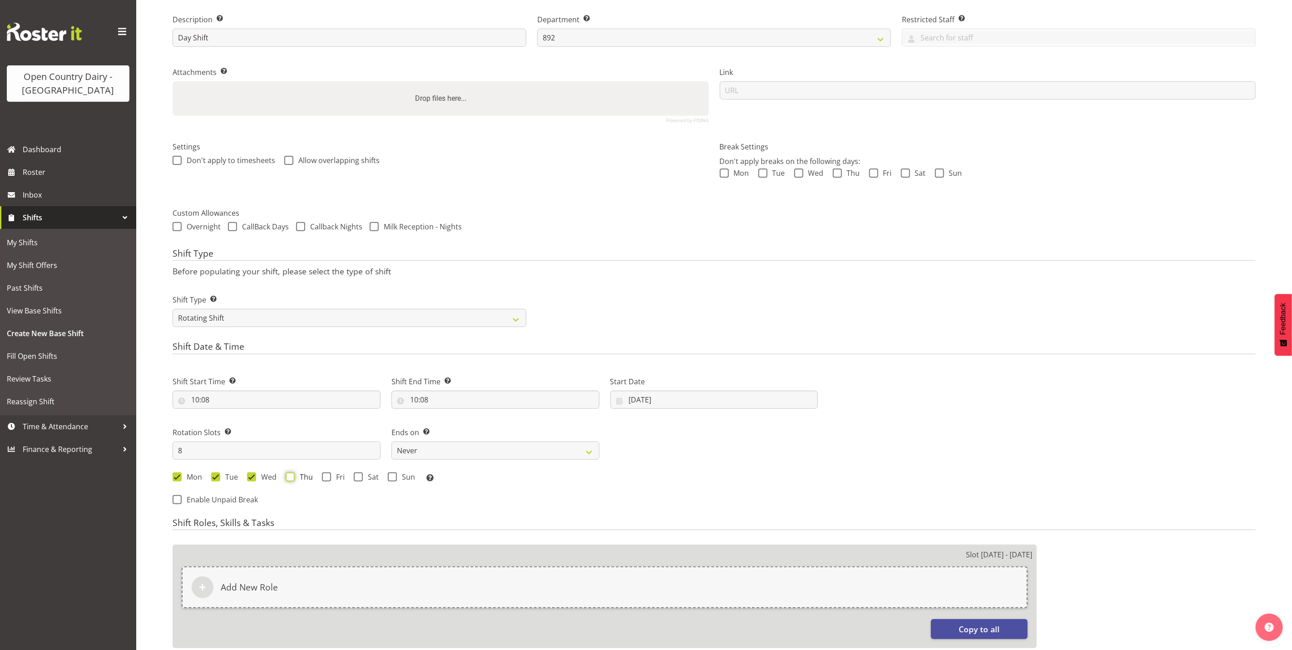
checkbox input "true"
click at [322, 478] on span at bounding box center [326, 476] width 9 height 9
click at [322, 478] on input "Fri" at bounding box center [325, 477] width 6 height 6
checkbox input "true"
click at [356, 475] on span at bounding box center [358, 476] width 9 height 9
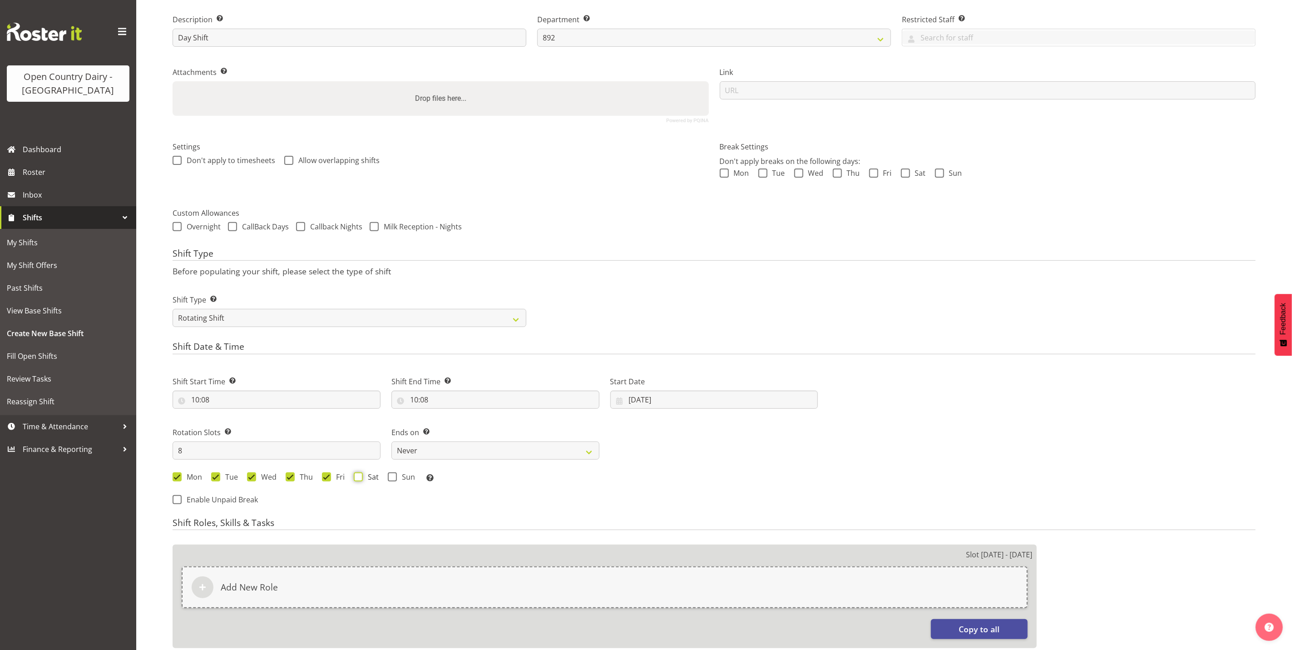
click at [356, 475] on input "Sat" at bounding box center [357, 477] width 6 height 6
checkbox input "true"
click at [394, 477] on span at bounding box center [392, 476] width 9 height 9
click at [394, 477] on input "Sun" at bounding box center [391, 477] width 6 height 6
checkbox input "true"
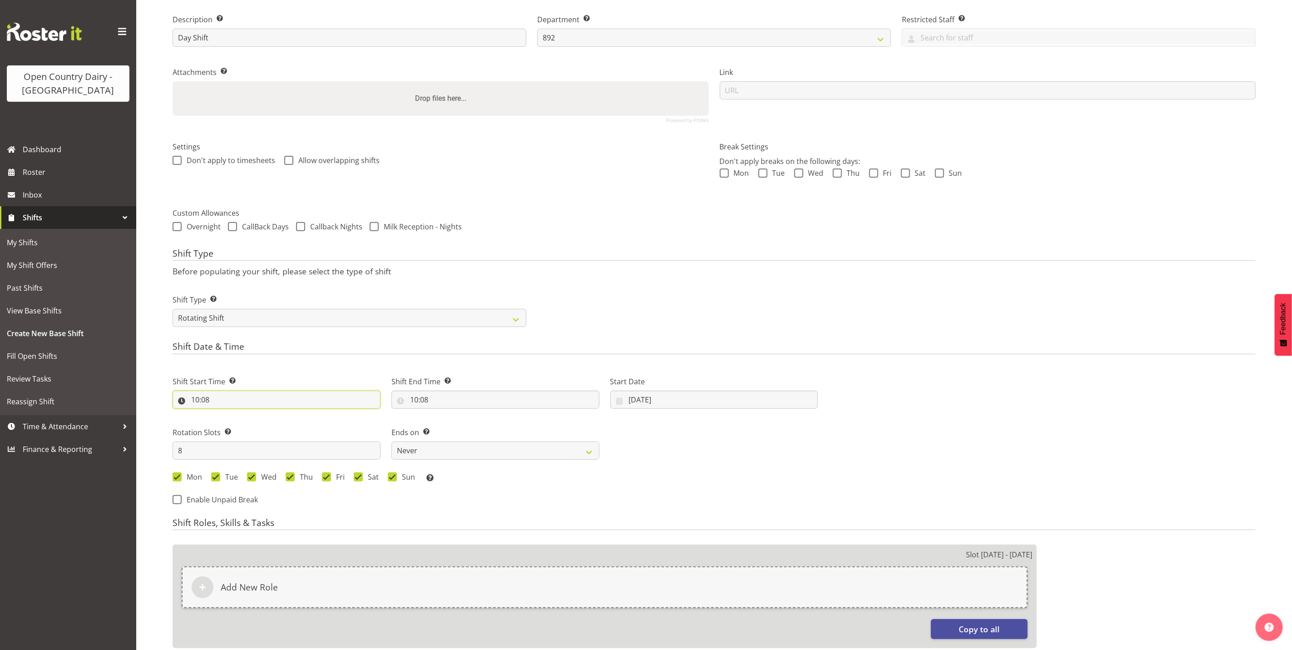
click at [199, 400] on input "10:08" at bounding box center [277, 399] width 208 height 18
click at [231, 423] on select "00 01 02 03 04 05 06 07 08 09 10 11 12 13 14 15 16 17 18 19 20 21 22 23" at bounding box center [234, 423] width 20 height 18
select select "6"
click at [224, 415] on select "00 01 02 03 04 05 06 07 08 09 10 11 12 13 14 15 16 17 18 19 20 21 22 23" at bounding box center [234, 423] width 20 height 18
type input "06:08"
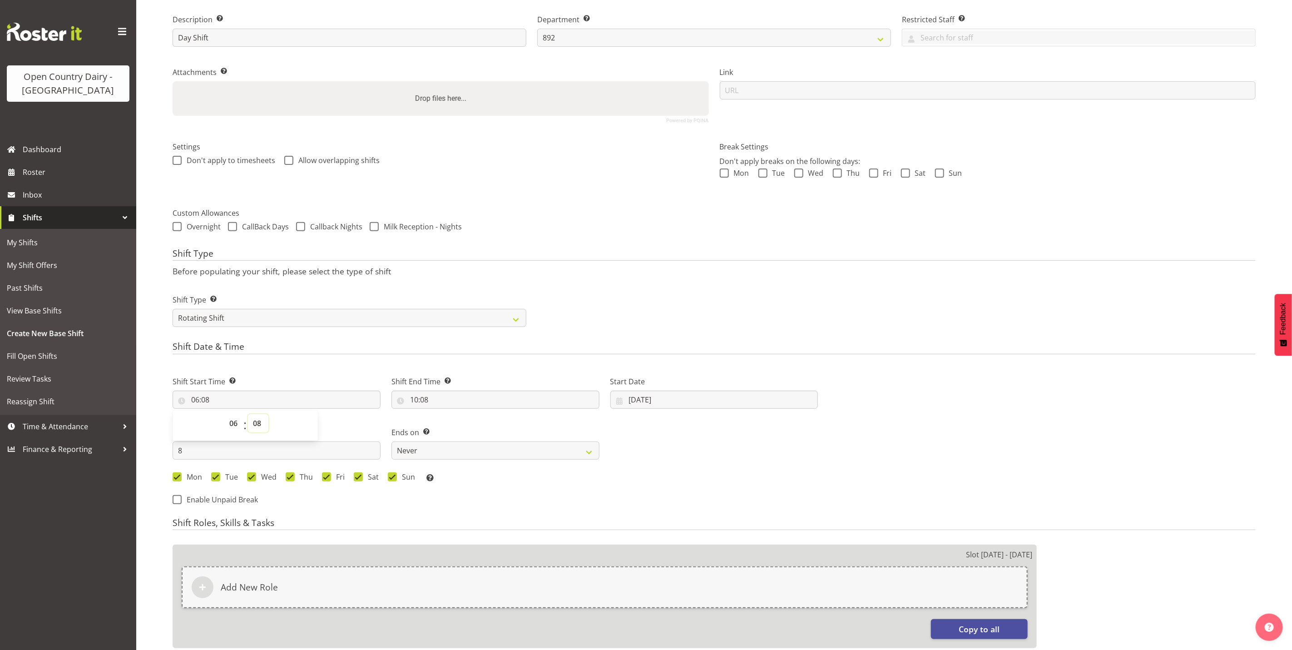
click at [257, 424] on select "00 01 02 03 04 05 06 07 08 09 10 11 12 13 14 15 16 17 18 19 20 21 22 23 24 25 2…" at bounding box center [258, 423] width 20 height 18
select select "45"
click at [248, 415] on select "00 01 02 03 04 05 06 07 08 09 10 11 12 13 14 15 16 17 18 19 20 21 22 23 24 25 2…" at bounding box center [258, 423] width 20 height 18
type input "06:45"
click at [415, 399] on input "10:08" at bounding box center [495, 399] width 208 height 18
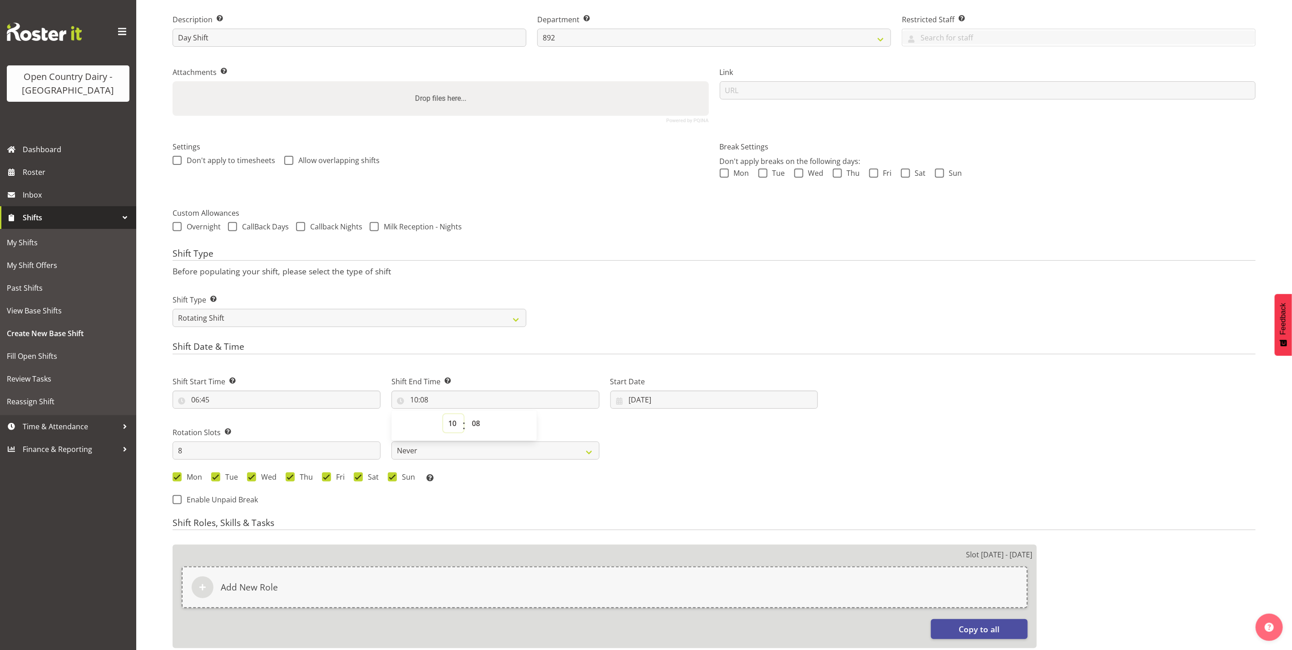
click at [450, 424] on select "00 01 02 03 04 05 06 07 08 09 10 11 12 13 14 15 16 17 18 19 20 21 22 23" at bounding box center [453, 423] width 20 height 18
select select "16"
click at [443, 415] on select "00 01 02 03 04 05 06 07 08 09 10 11 12 13 14 15 16 17 18 19 20 21 22 23" at bounding box center [453, 423] width 20 height 18
type input "16:08"
drag, startPoint x: 474, startPoint y: 425, endPoint x: 476, endPoint y: 420, distance: 5.7
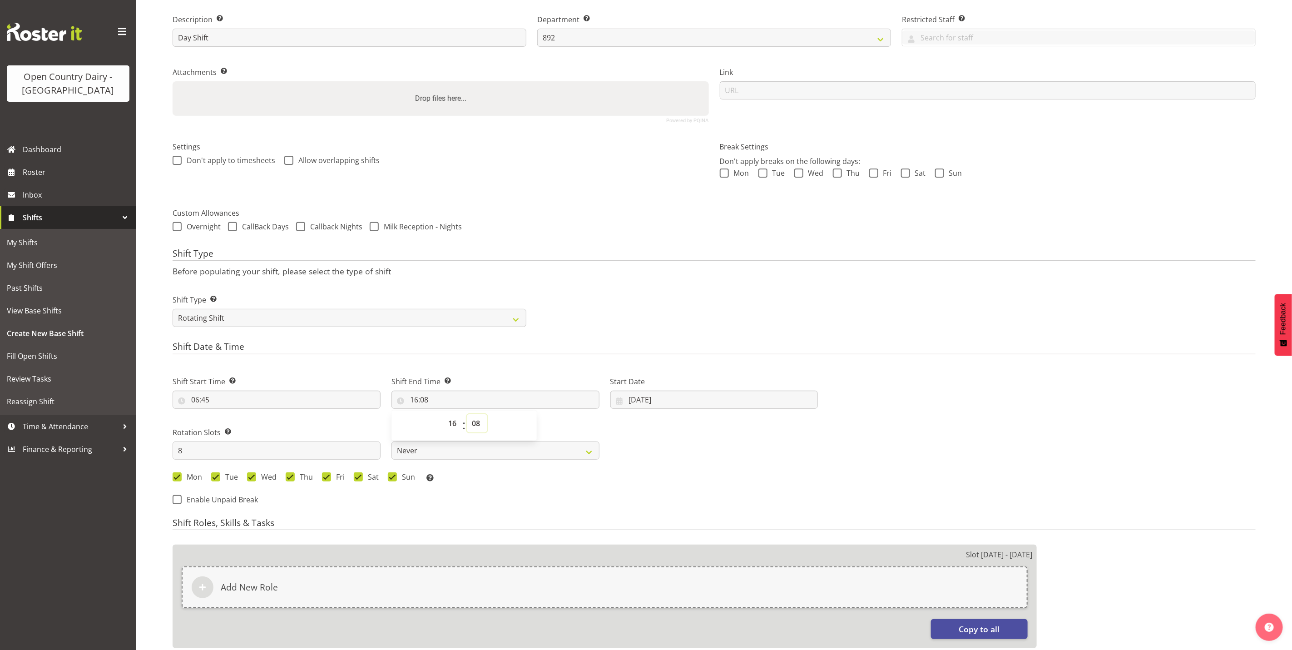
click at [475, 425] on select "00 01 02 03 04 05 06 07 08 09 10 11 12 13 14 15 16 17 18 19 20 21 22 23 24 25 2…" at bounding box center [477, 423] width 20 height 18
select select "0"
click at [467, 415] on select "00 01 02 03 04 05 06 07 08 09 10 11 12 13 14 15 16 17 18 19 20 21 22 23 24 25 2…" at bounding box center [477, 423] width 20 height 18
type input "16:00"
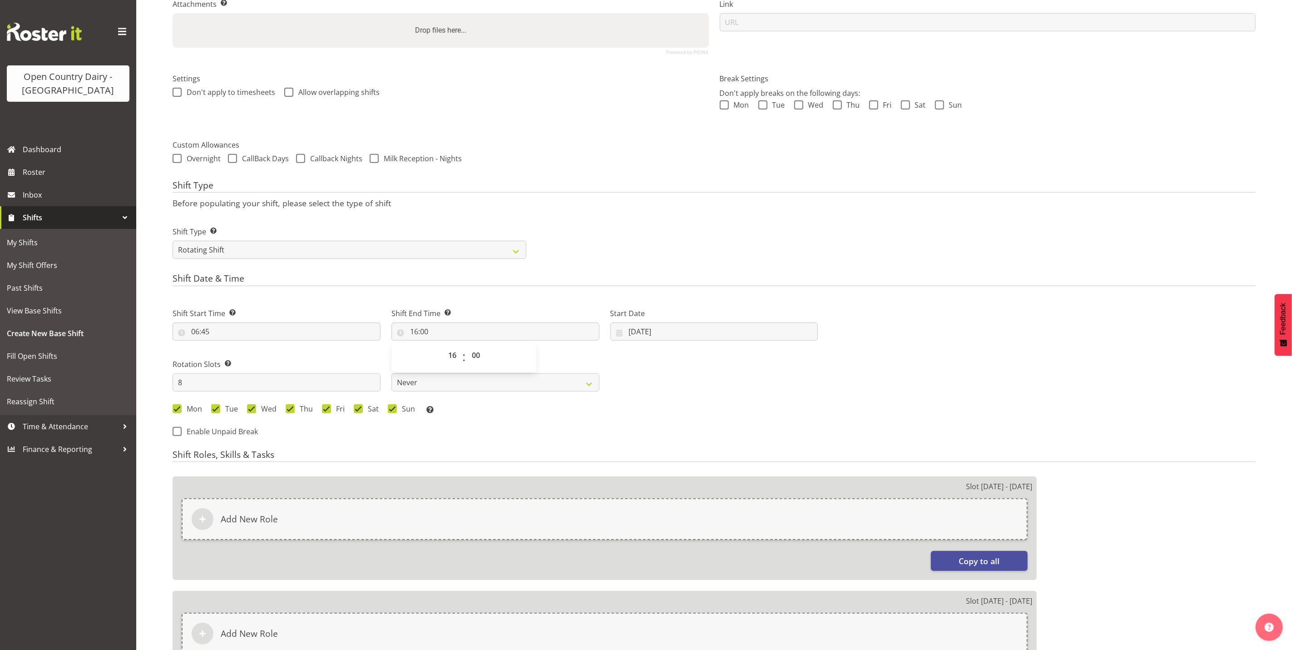
click at [743, 369] on div "Shift Start Time Set the time of the day you wish this shift to start 06:45 00 …" at bounding box center [495, 358] width 656 height 126
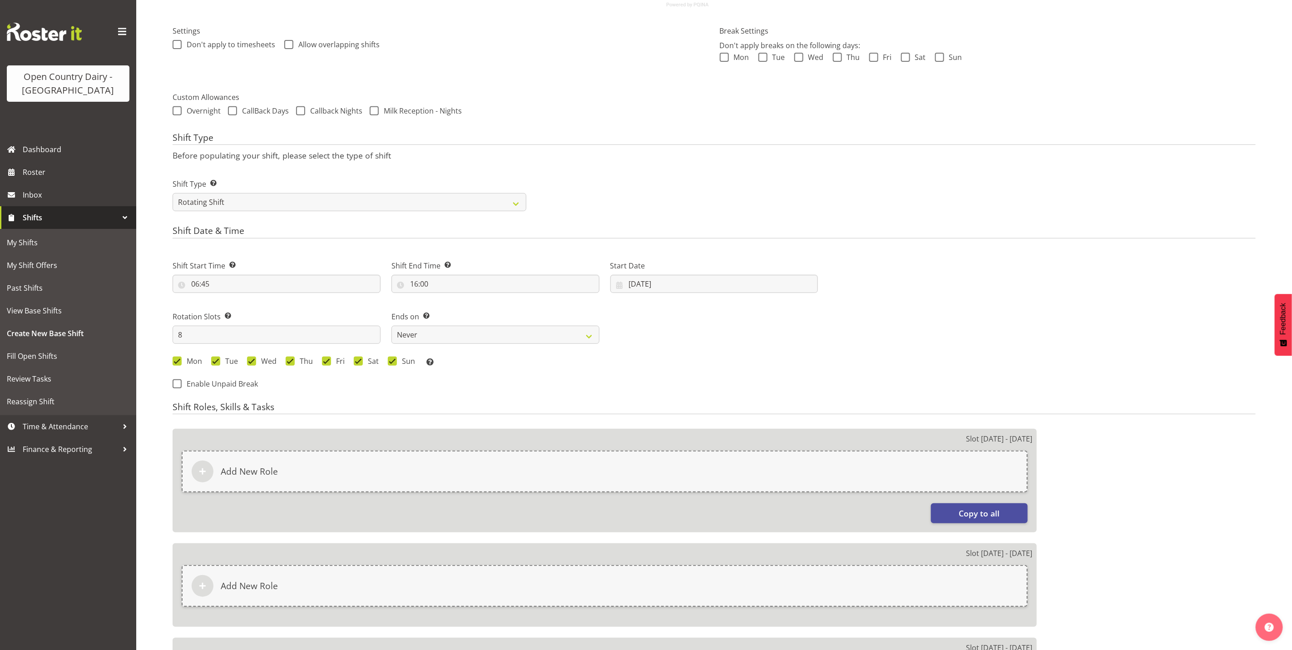
scroll to position [341, 0]
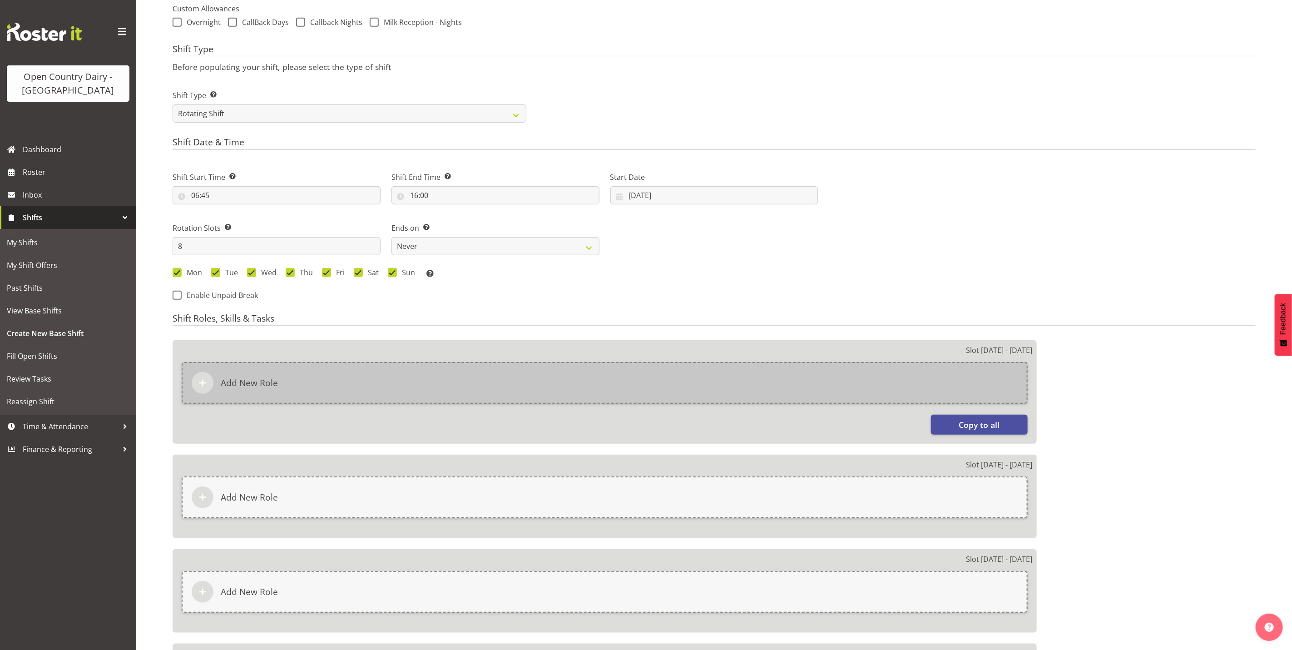
click at [570, 371] on div "Add New Role" at bounding box center [605, 383] width 846 height 42
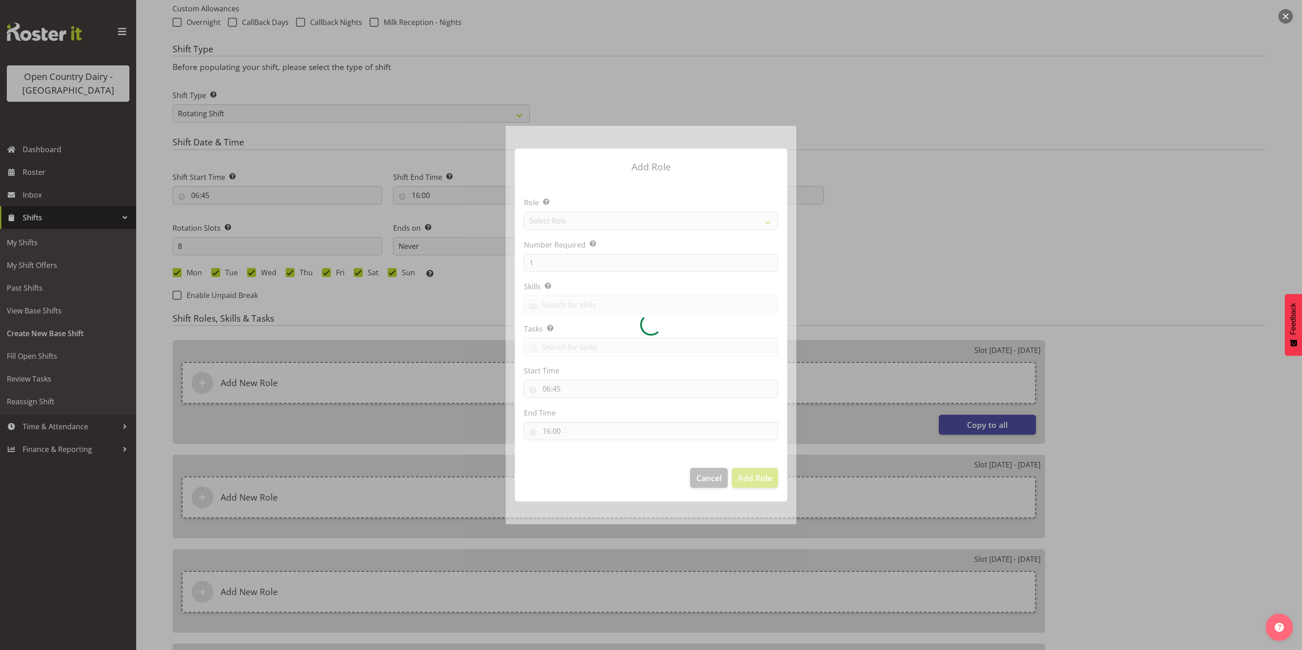
click at [559, 213] on div at bounding box center [651, 325] width 291 height 398
click at [560, 222] on div at bounding box center [651, 325] width 291 height 398
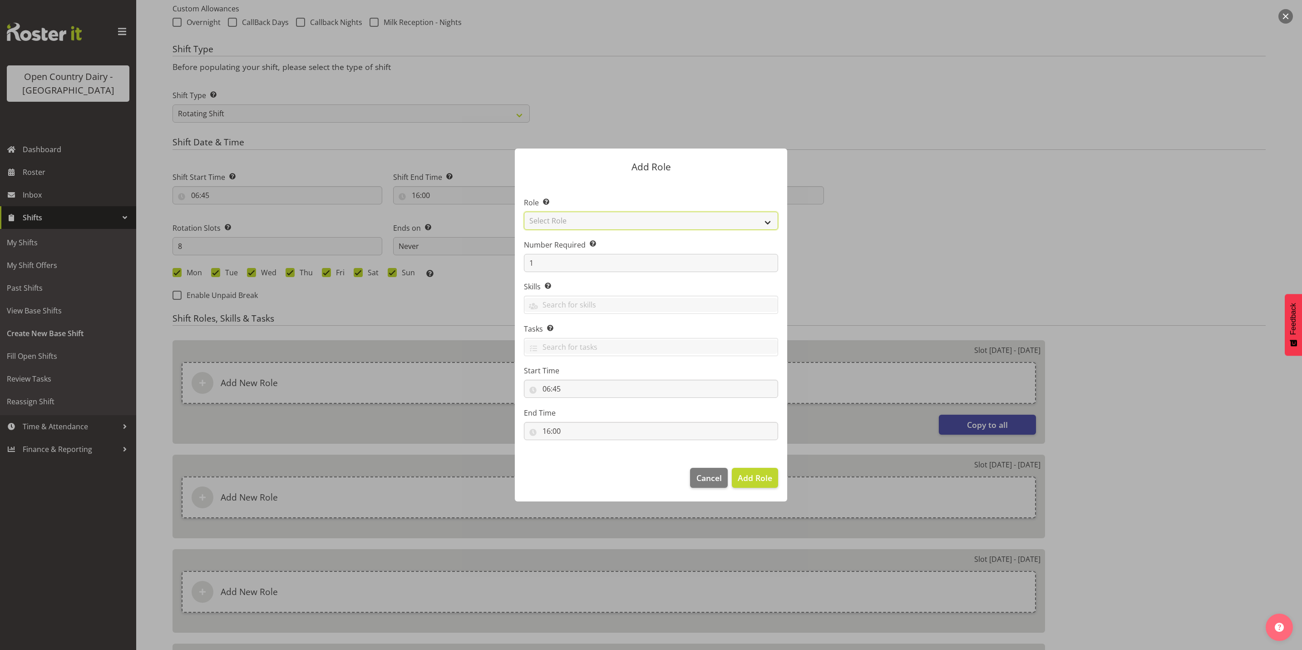
click at [561, 222] on select "Select Role Crew Leader Driver Driver Assessor Dayshift Driver Assessor Nightsh…" at bounding box center [651, 221] width 254 height 18
select select "1154"
click at [524, 212] on select "Select Role Crew Leader Driver Driver Assessor Dayshift Driver Assessor Nightsh…" at bounding box center [651, 221] width 254 height 18
click at [755, 479] on span "Add Role" at bounding box center [755, 477] width 35 height 11
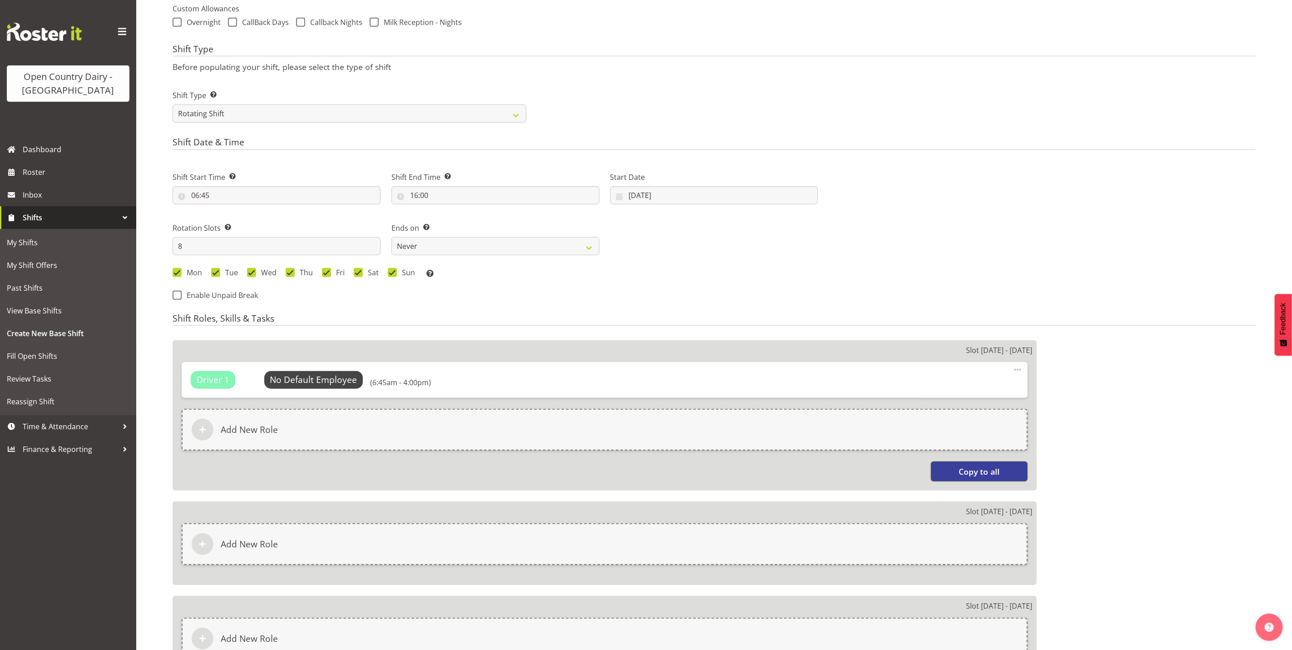
click at [974, 473] on span "Copy to all" at bounding box center [979, 471] width 41 height 12
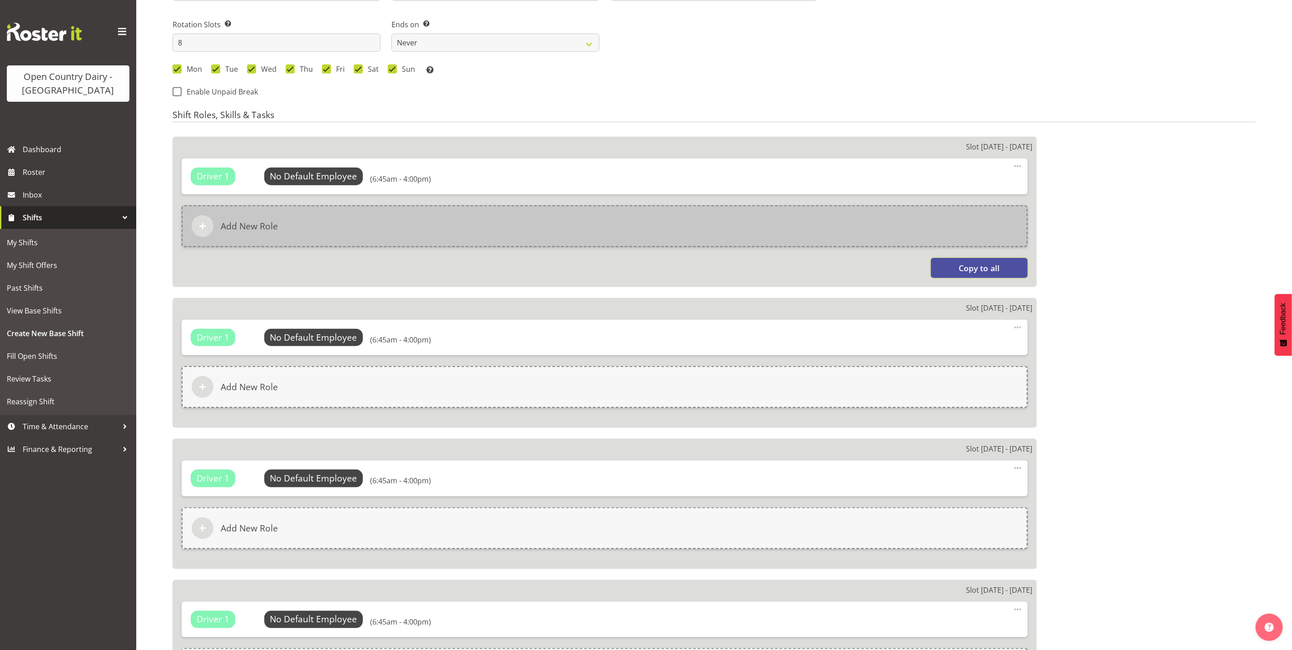
scroll to position [545, 0]
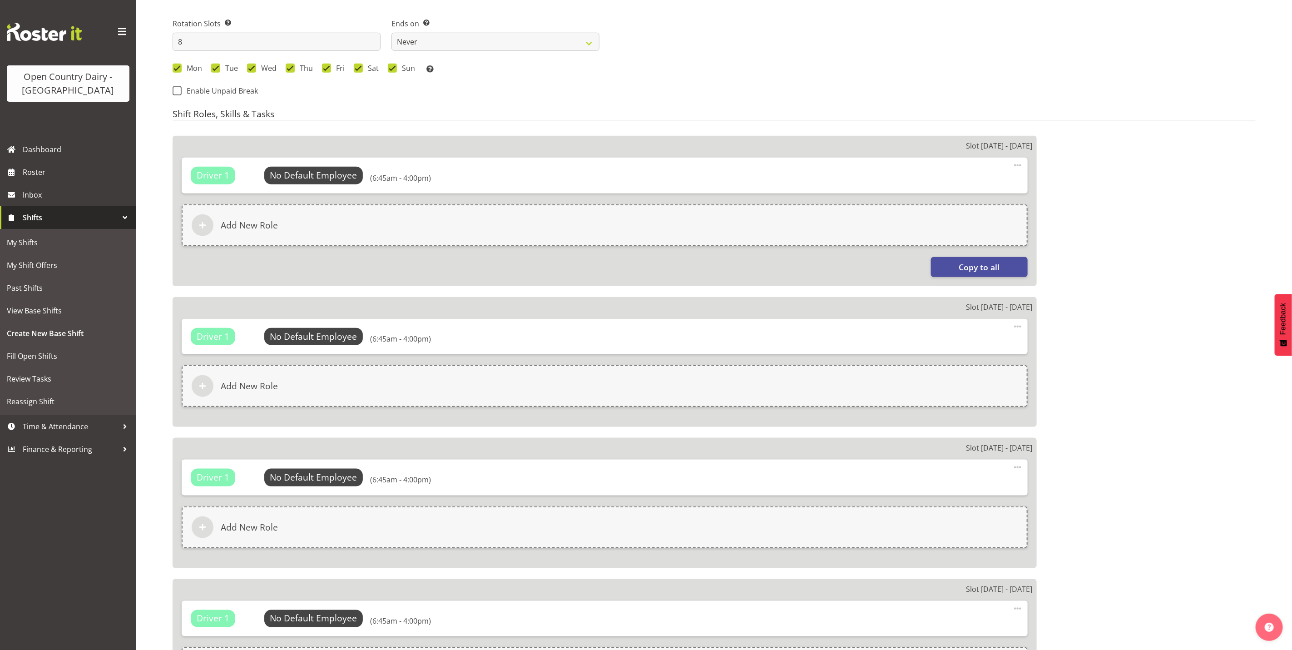
click at [1016, 163] on span at bounding box center [1017, 165] width 11 height 11
click at [972, 180] on link "Edit" at bounding box center [979, 185] width 87 height 16
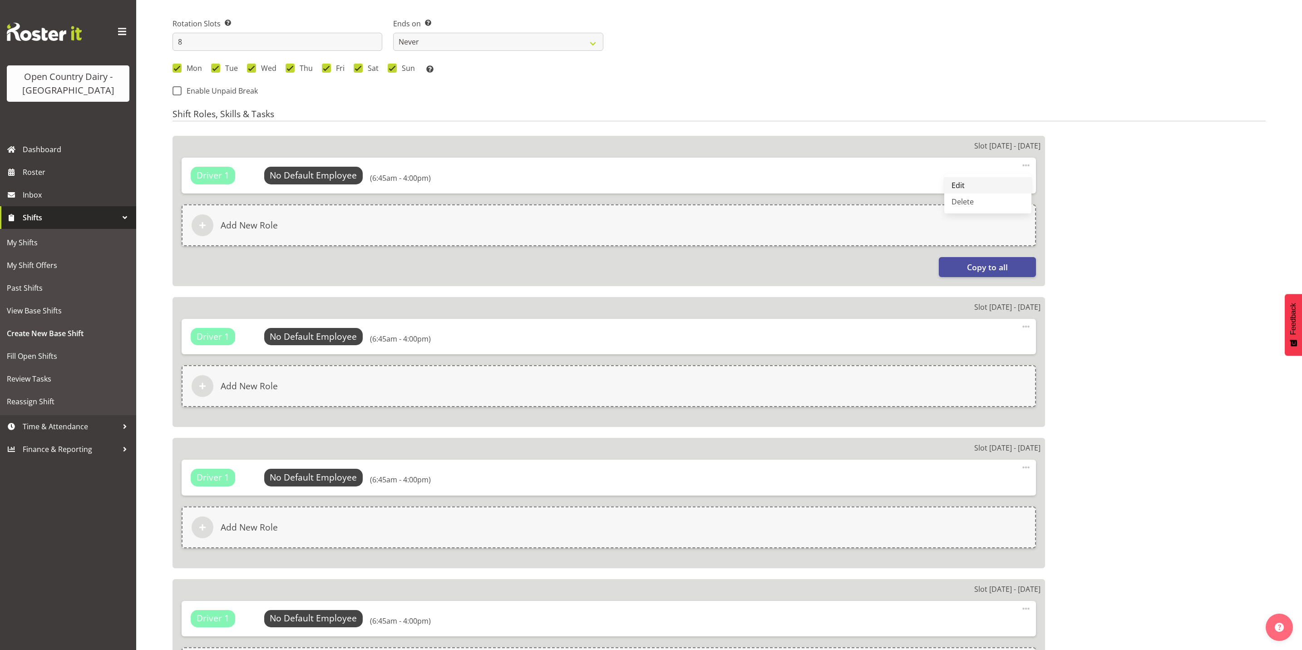
select select "6"
select select "45"
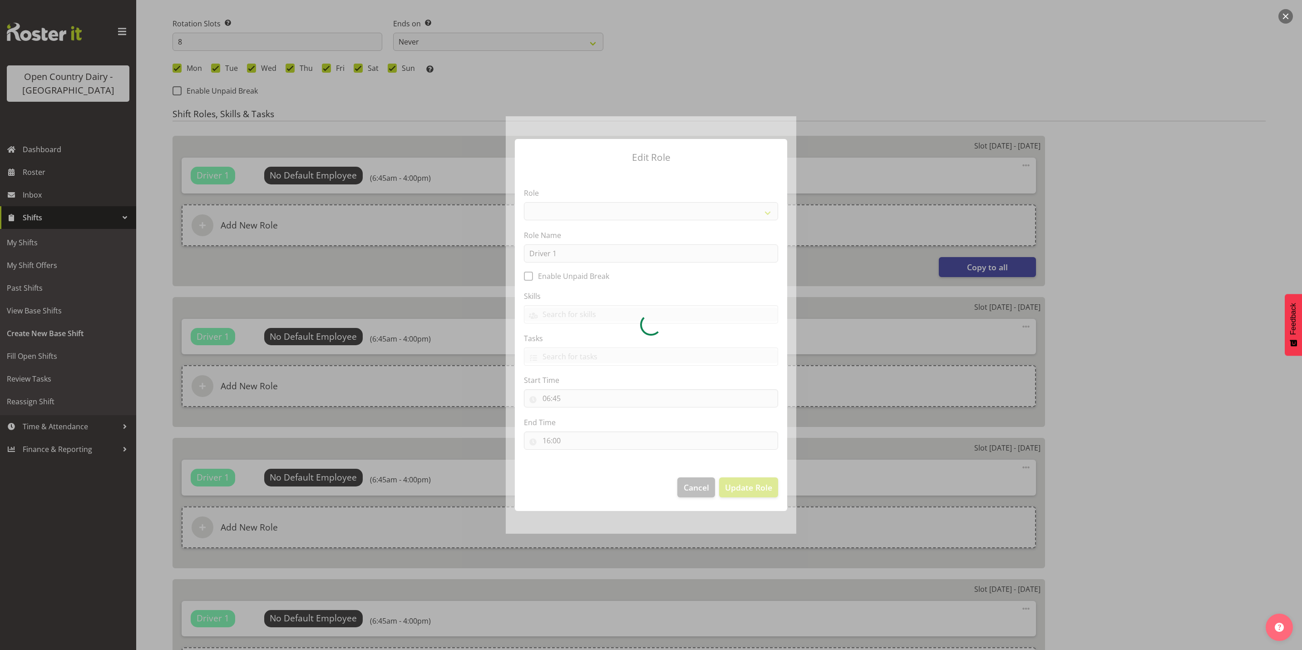
select select "1154"
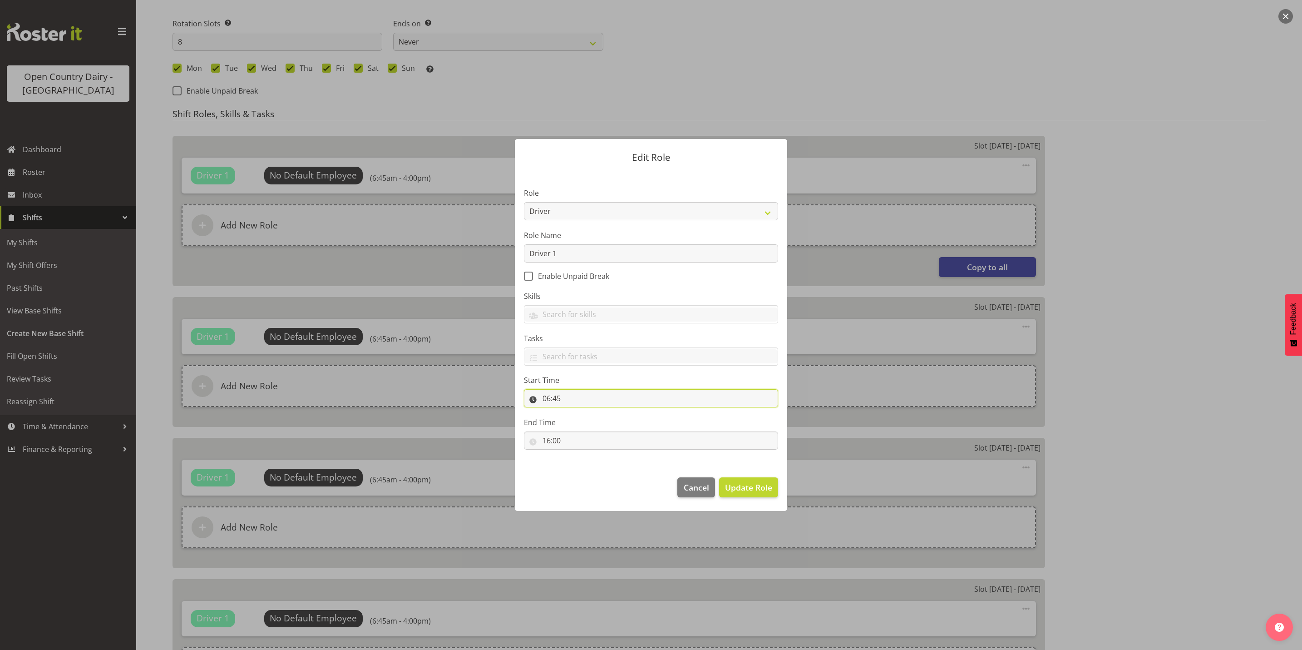
click at [559, 401] on input "06:45" at bounding box center [651, 398] width 254 height 18
click at [609, 422] on select "00 01 02 03 04 05 06 07 08 09 10 11 12 13 14 15 16 17 18 19 20 21 22 23 24 25 2…" at bounding box center [609, 422] width 20 height 18
select select "30"
click at [599, 413] on select "00 01 02 03 04 05 06 07 08 09 10 11 12 13 14 15 16 17 18 19 20 21 22 23 24 25 2…" at bounding box center [609, 422] width 20 height 18
type input "06:30"
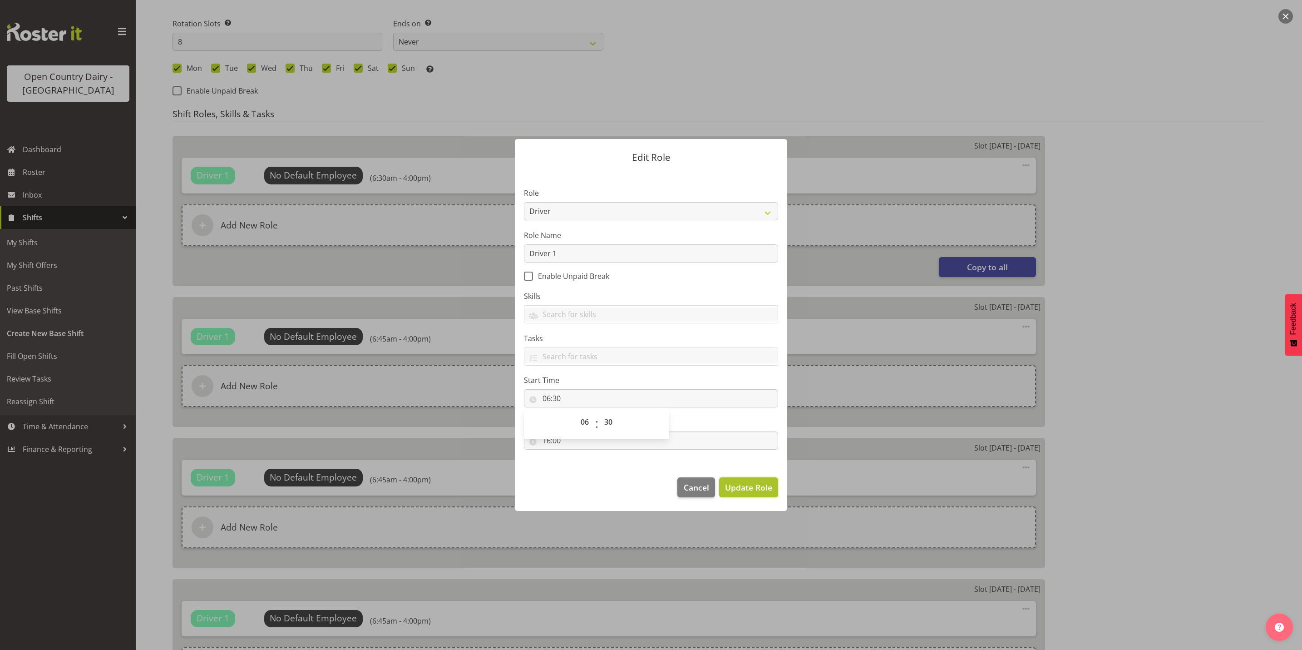
click at [758, 487] on span "Update Role" at bounding box center [748, 487] width 47 height 12
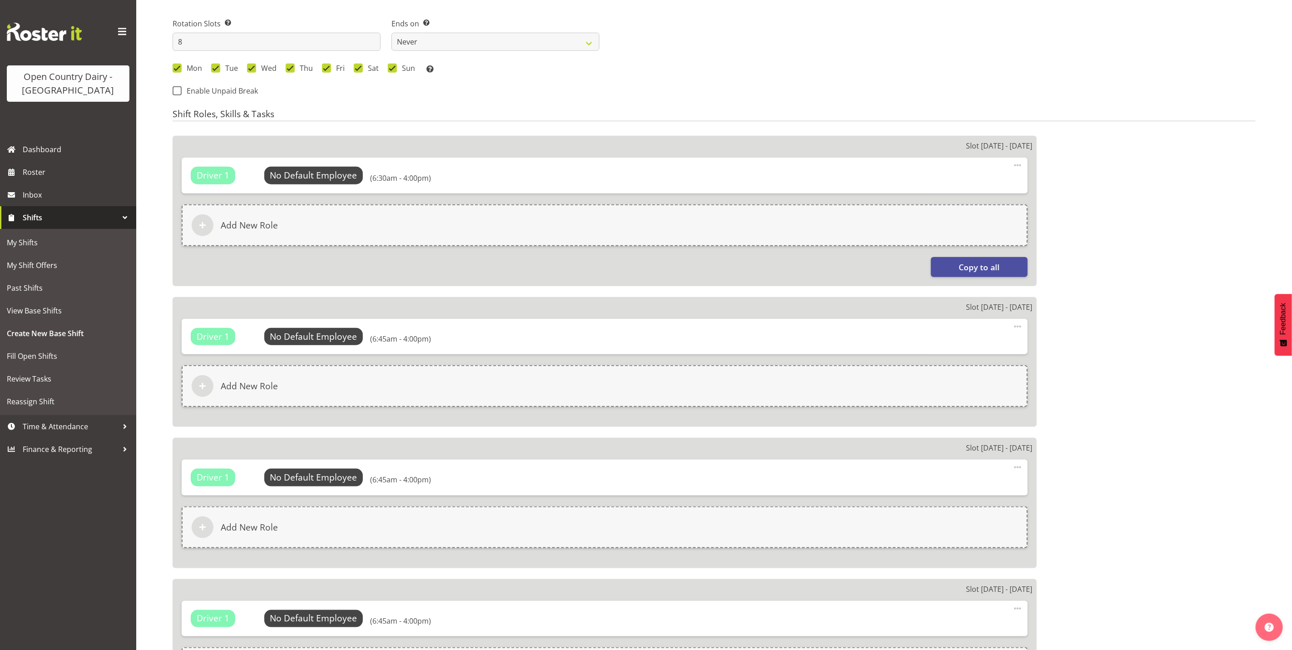
click at [1023, 467] on div "Driver 1 No Default Employee Select Employee (6:45am - 4:00pm) Edit Delete" at bounding box center [605, 477] width 846 height 35
click at [1018, 467] on span at bounding box center [1017, 467] width 11 height 11
click at [959, 488] on link "Edit" at bounding box center [979, 487] width 87 height 16
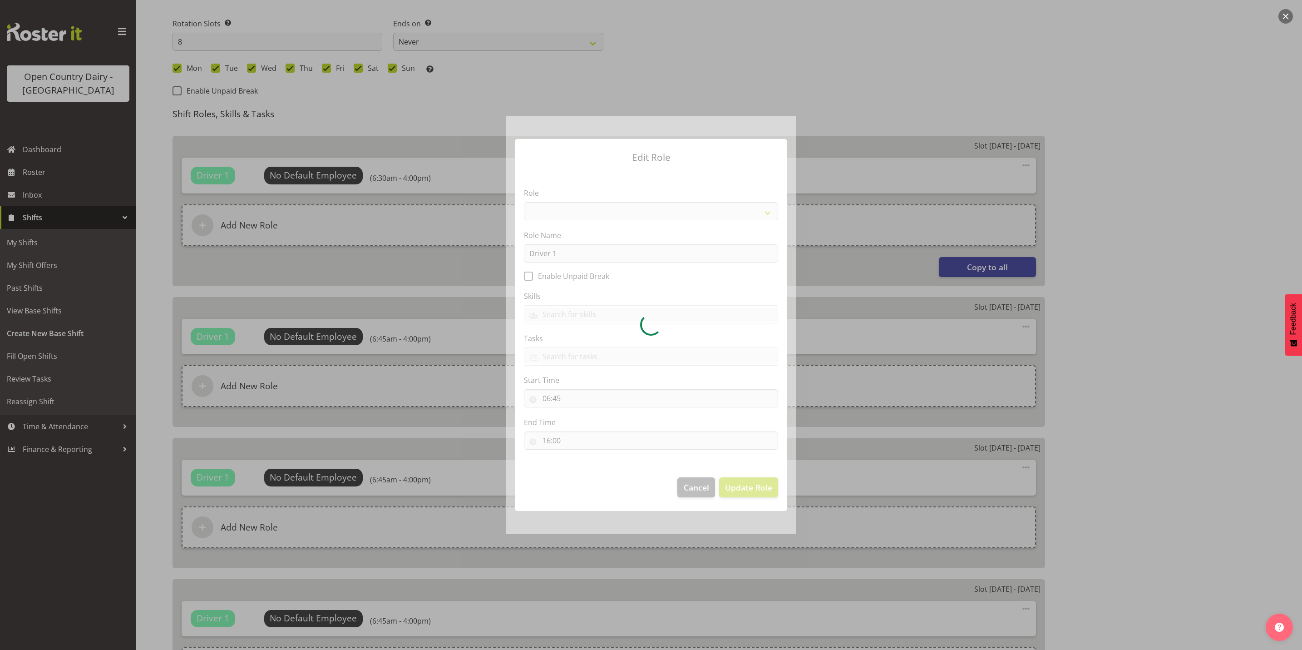
select select "1154"
click at [559, 400] on section "Role Crew Leader Driver Driver Assessor Dayshift Driver Assessor Nightshift Dri…" at bounding box center [651, 319] width 272 height 297
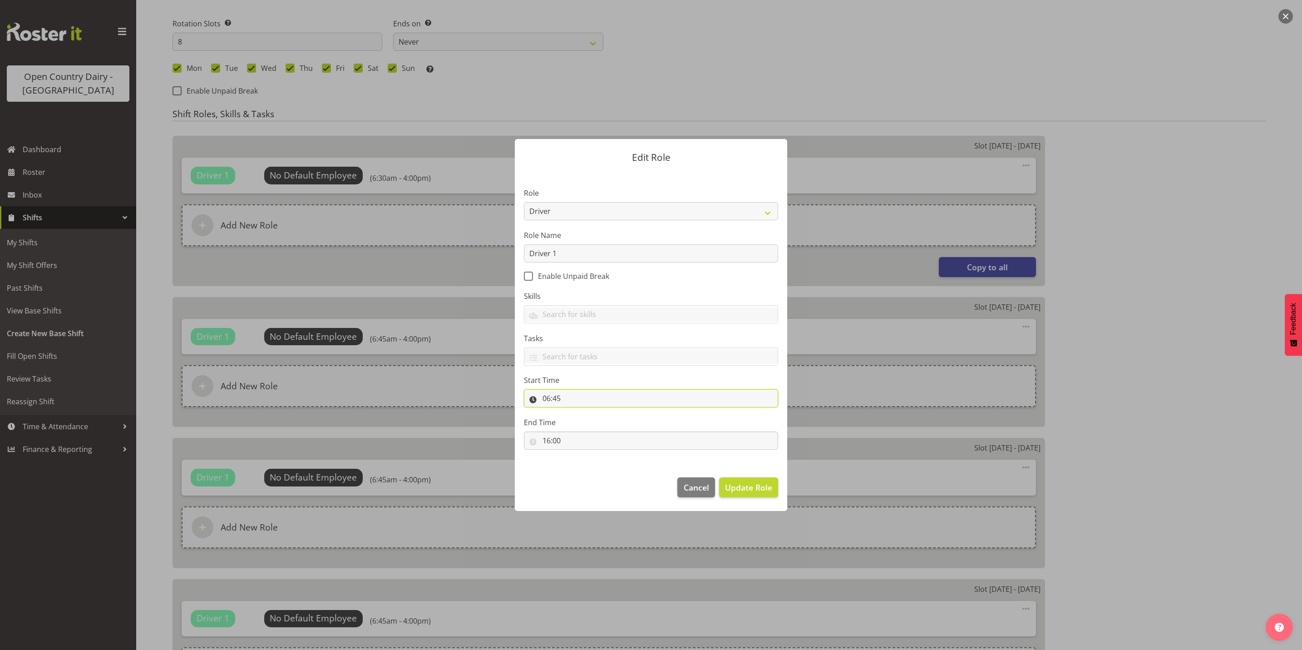
click at [559, 401] on input "06:45" at bounding box center [651, 398] width 254 height 18
drag, startPoint x: 559, startPoint y: 401, endPoint x: 613, endPoint y: 424, distance: 59.2
click at [613, 424] on select "00 01 02 03 04 05 06 07 08 09 10 11 12 13 14 15 16 17 18 19 20 21 22 23 24 25 2…" at bounding box center [609, 422] width 20 height 18
select select "30"
click at [599, 413] on select "00 01 02 03 04 05 06 07 08 09 10 11 12 13 14 15 16 17 18 19 20 21 22 23 24 25 2…" at bounding box center [609, 422] width 20 height 18
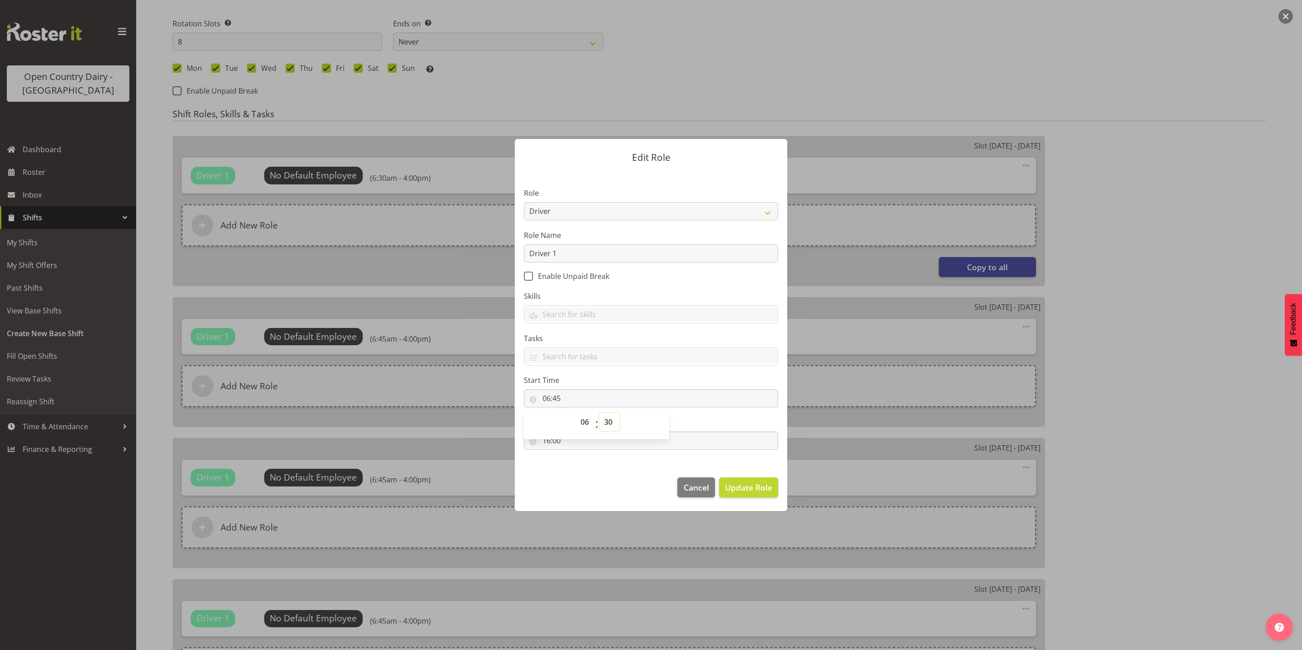
type input "06:30"
click at [754, 487] on span "Update Role" at bounding box center [748, 487] width 47 height 12
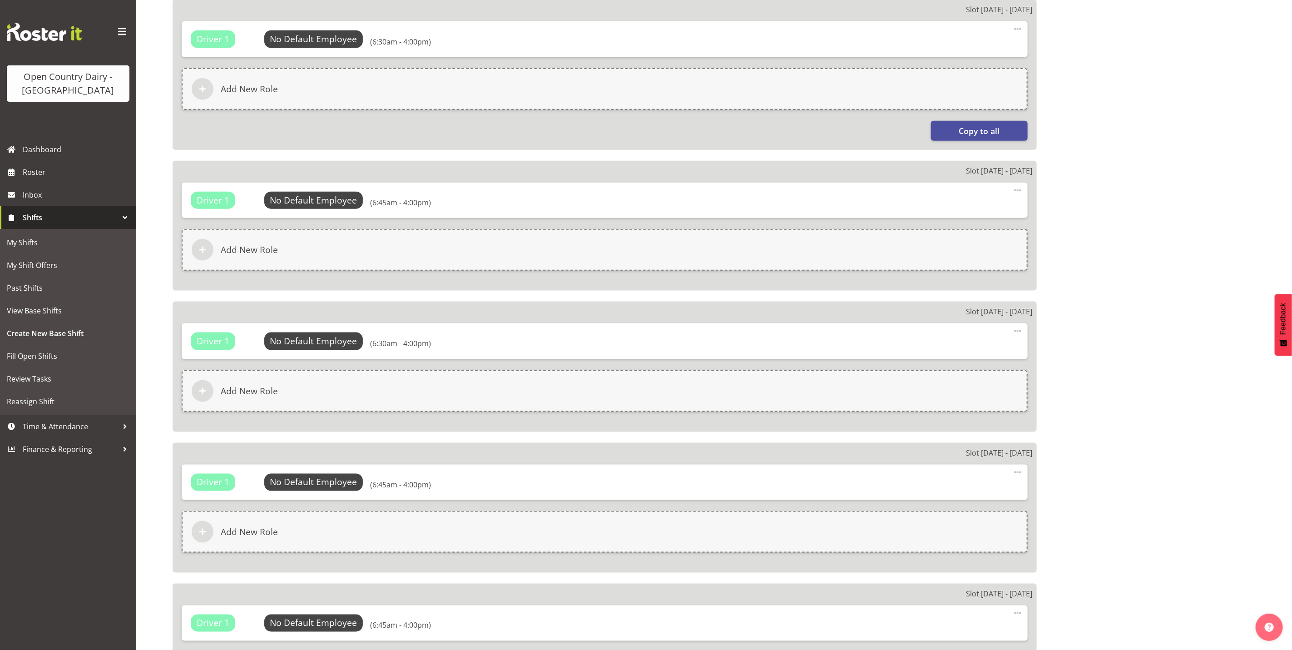
scroll to position [749, 0]
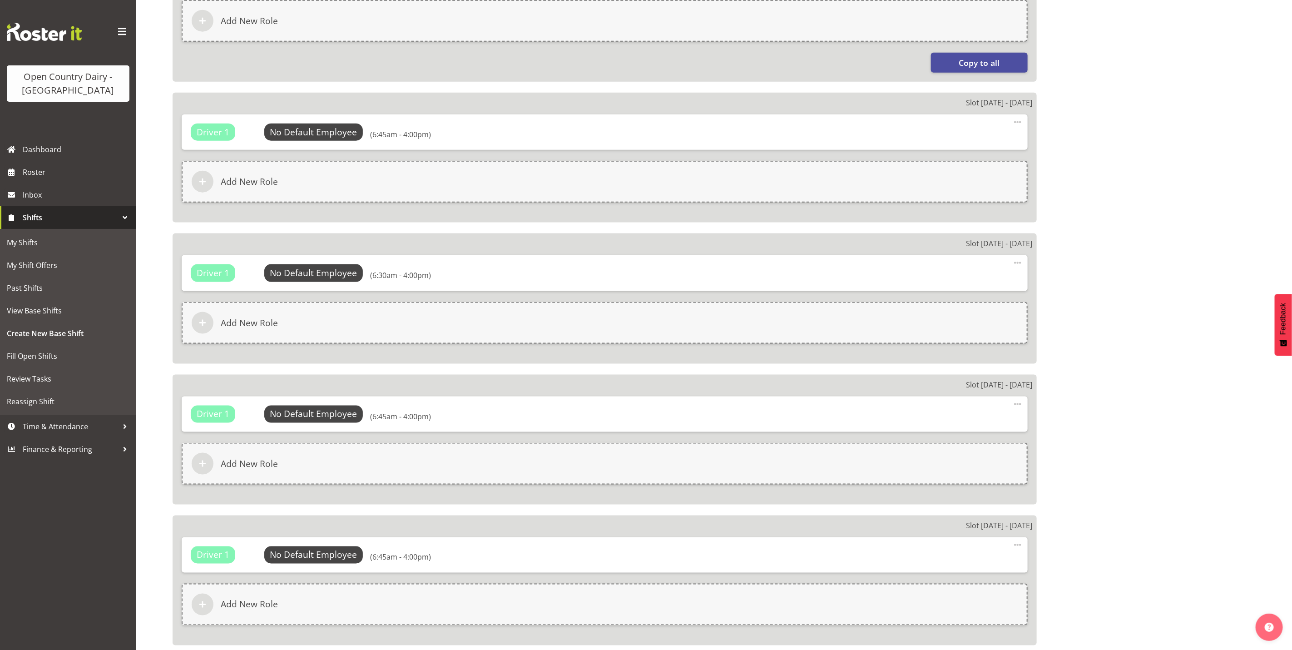
click at [1016, 544] on span at bounding box center [1017, 544] width 11 height 11
click at [970, 565] on link "Edit" at bounding box center [979, 565] width 87 height 16
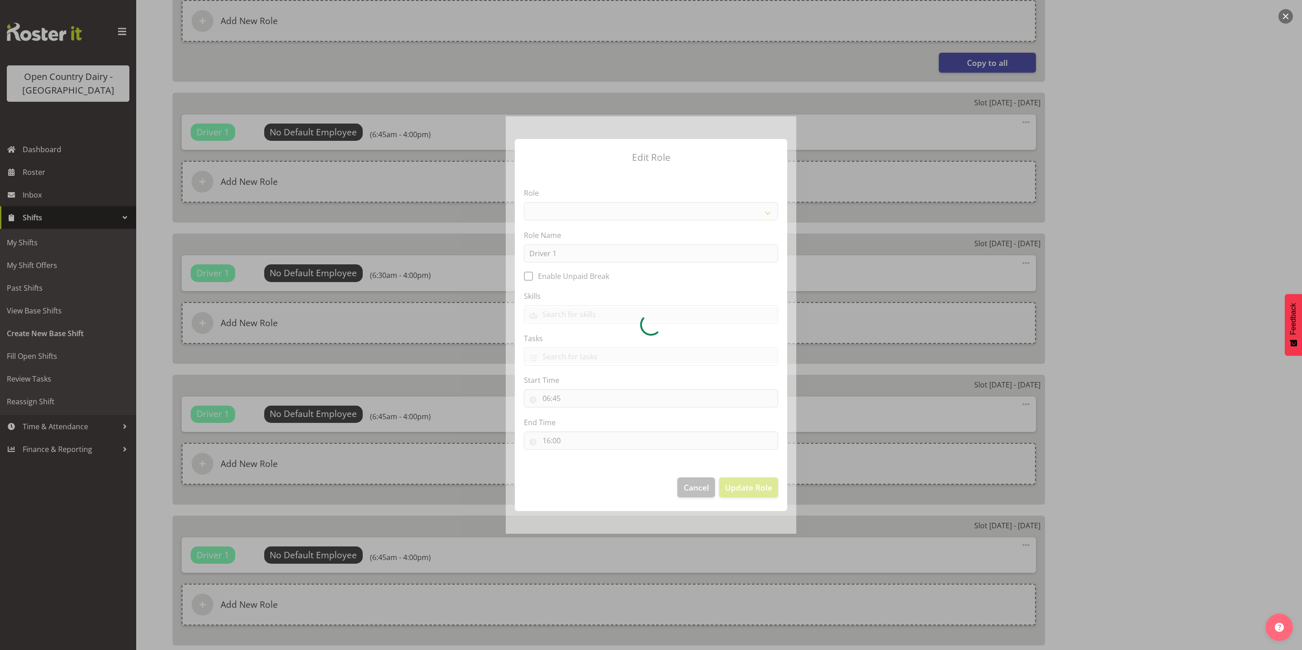
select select "1154"
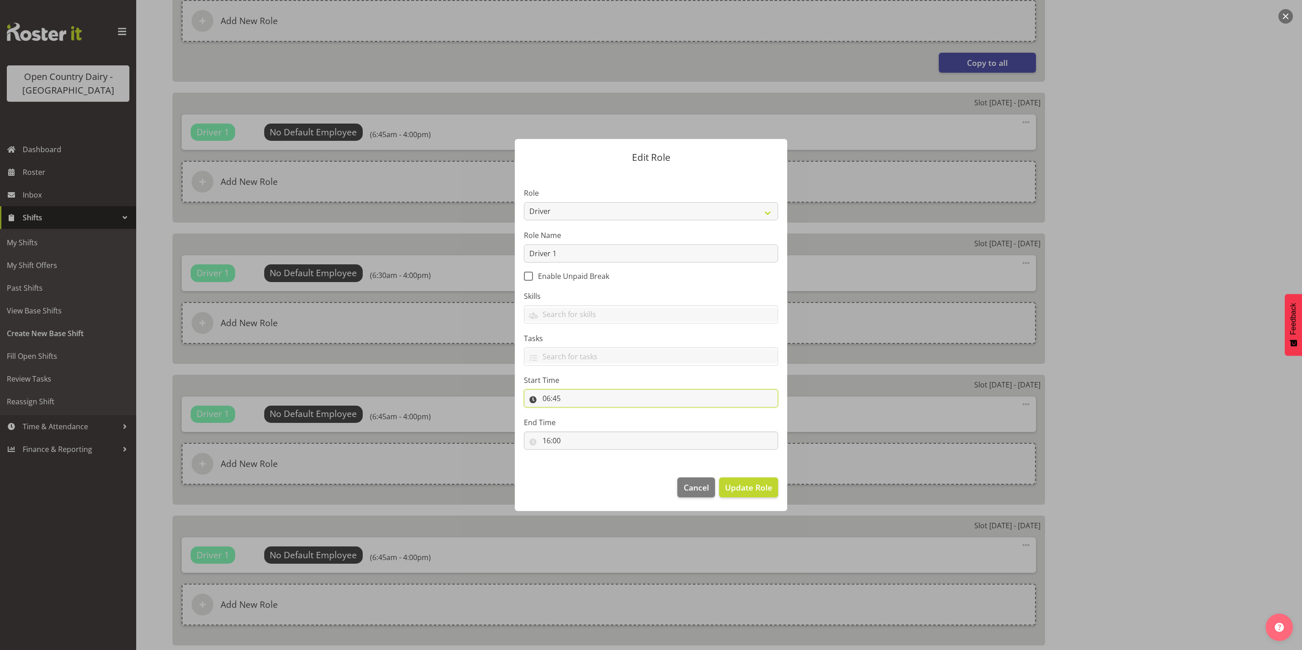
click at [557, 399] on input "06:45" at bounding box center [651, 398] width 254 height 18
click at [611, 424] on select "00 01 02 03 04 05 06 07 08 09 10 11 12 13 14 15 16 17 18 19 20 21 22 23 24 25 2…" at bounding box center [609, 422] width 20 height 18
select select "30"
click at [599, 413] on select "00 01 02 03 04 05 06 07 08 09 10 11 12 13 14 15 16 17 18 19 20 21 22 23 24 25 2…" at bounding box center [609, 422] width 20 height 18
type input "06:30"
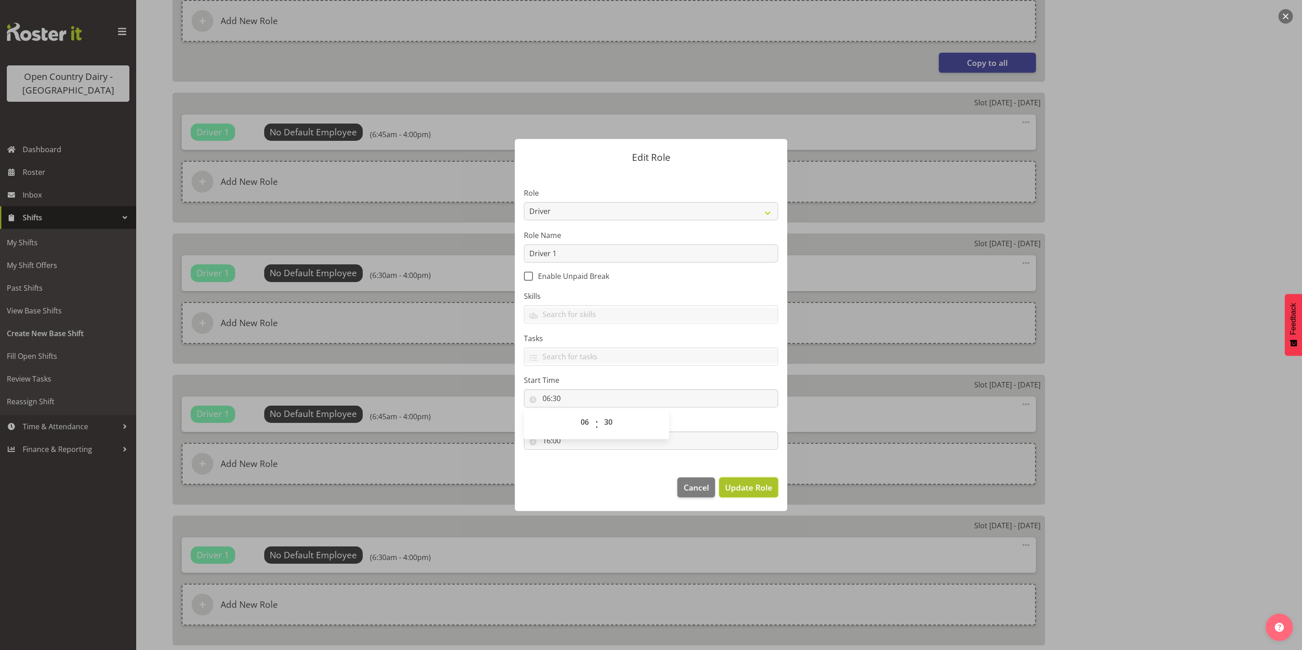
click at [746, 485] on span "Update Role" at bounding box center [748, 487] width 47 height 12
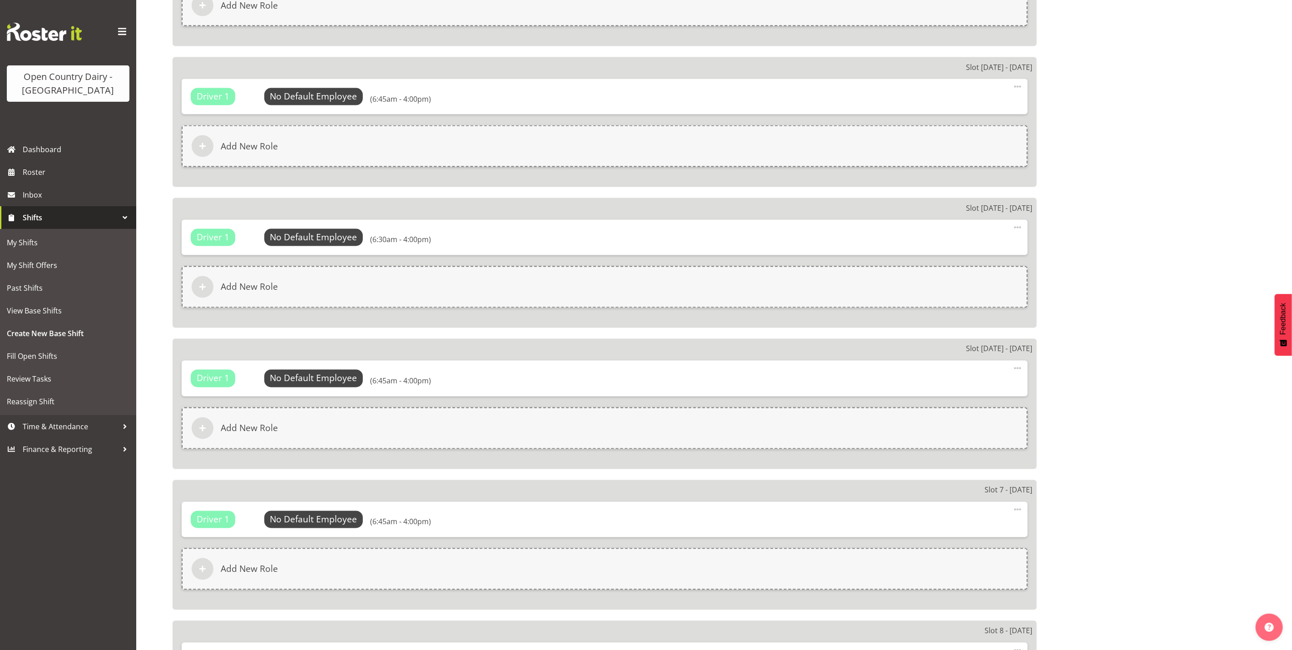
scroll to position [1090, 0]
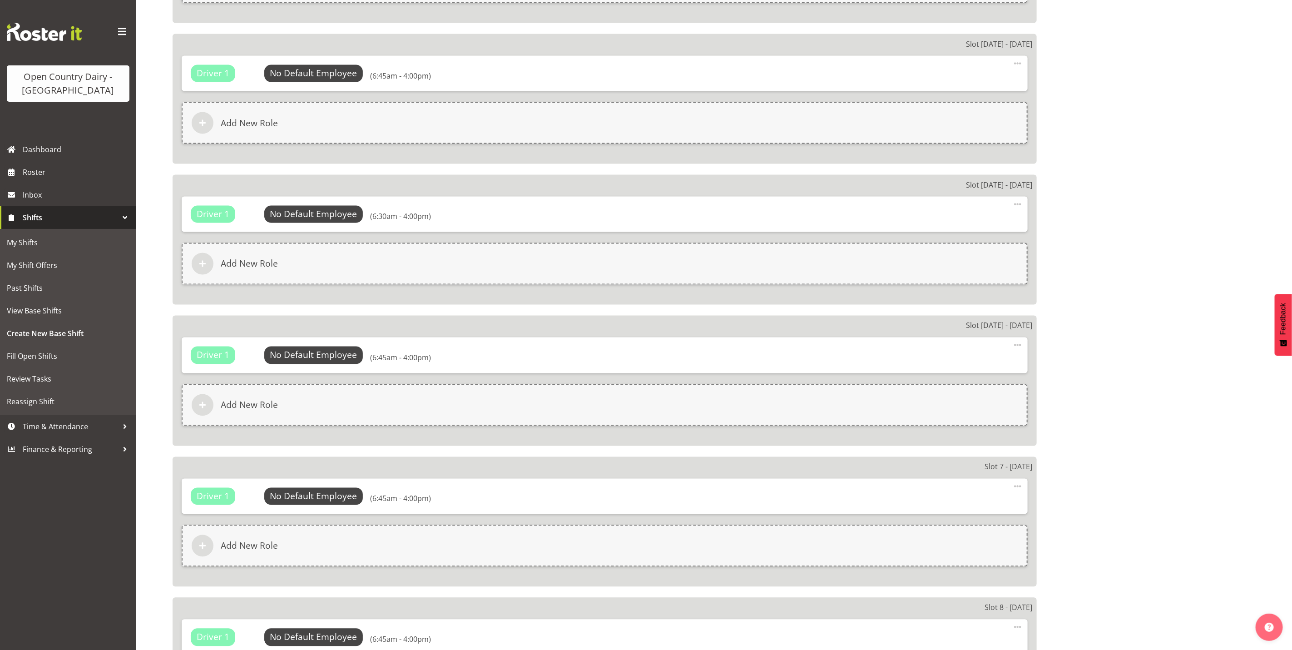
click at [1018, 482] on span at bounding box center [1017, 486] width 11 height 11
click at [951, 503] on link "Edit" at bounding box center [979, 506] width 87 height 16
select select "6"
select select "45"
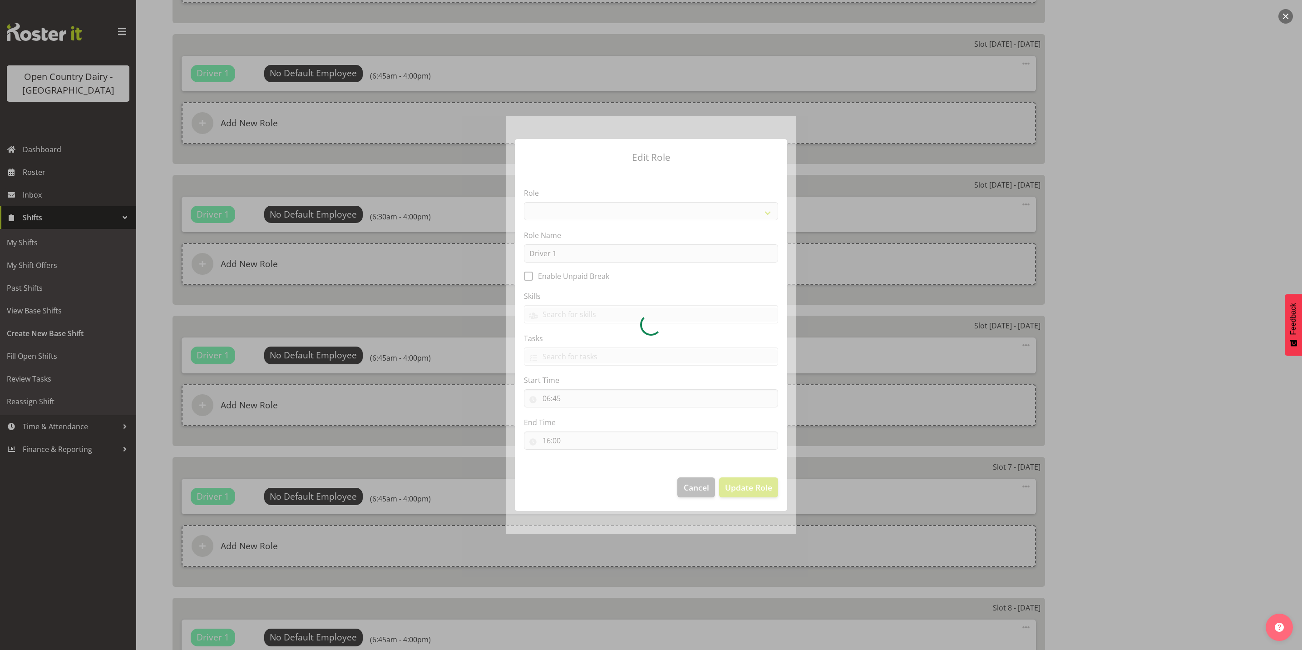
select select "1154"
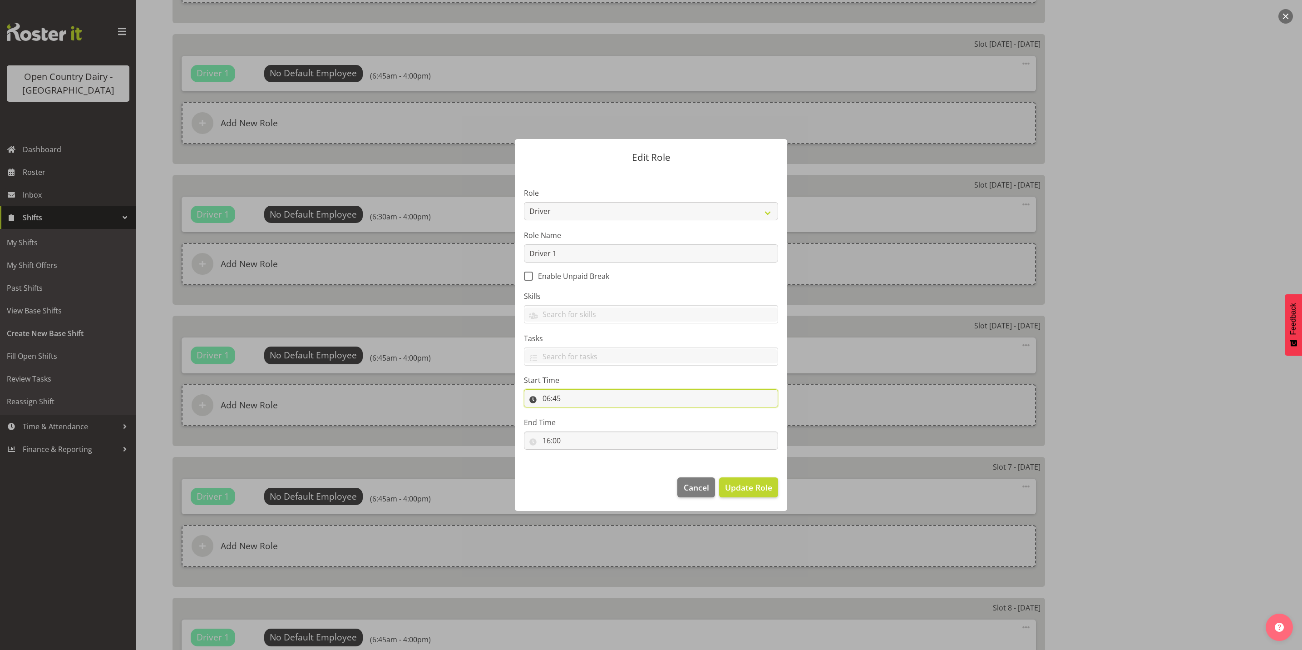
click at [558, 401] on input "06:45" at bounding box center [651, 398] width 254 height 18
click at [608, 424] on select "00 01 02 03 04 05 06 07 08 09 10 11 12 13 14 15 16 17 18 19 20 21 22 23 24 25 2…" at bounding box center [609, 422] width 20 height 18
select select "30"
click at [599, 413] on select "00 01 02 03 04 05 06 07 08 09 10 11 12 13 14 15 16 17 18 19 20 21 22 23 24 25 2…" at bounding box center [609, 422] width 20 height 18
type input "06:30"
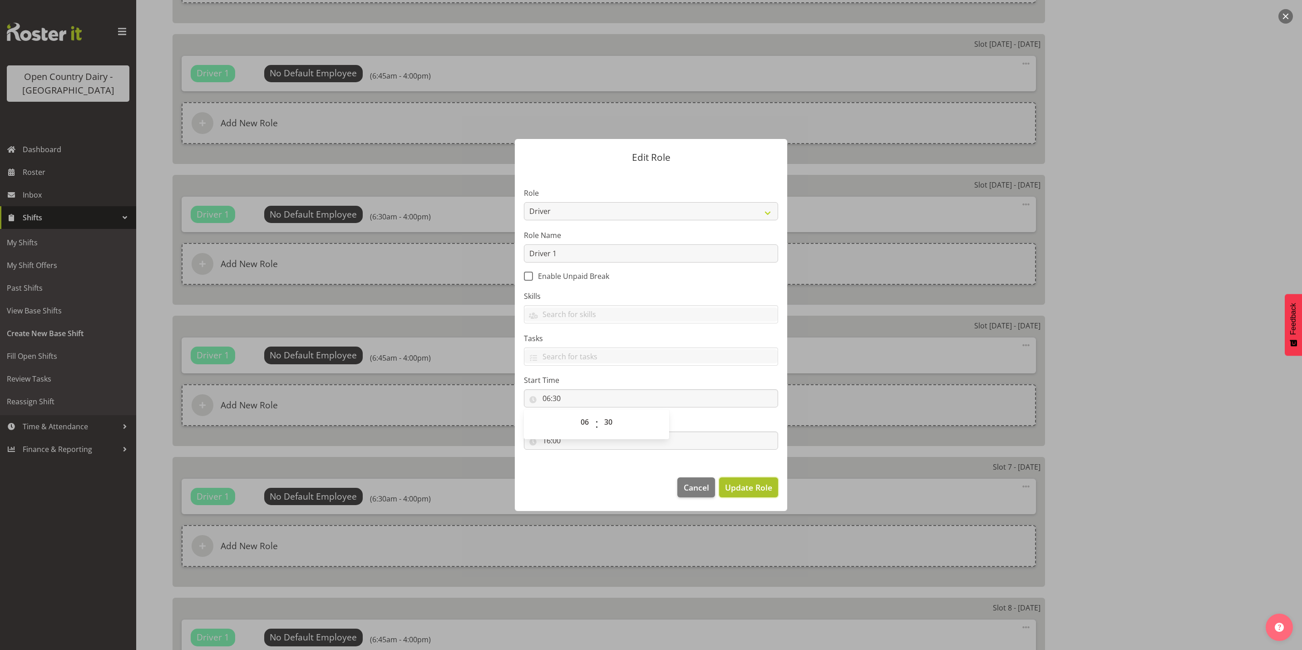
click at [756, 496] on button "Update Role" at bounding box center [748, 487] width 59 height 20
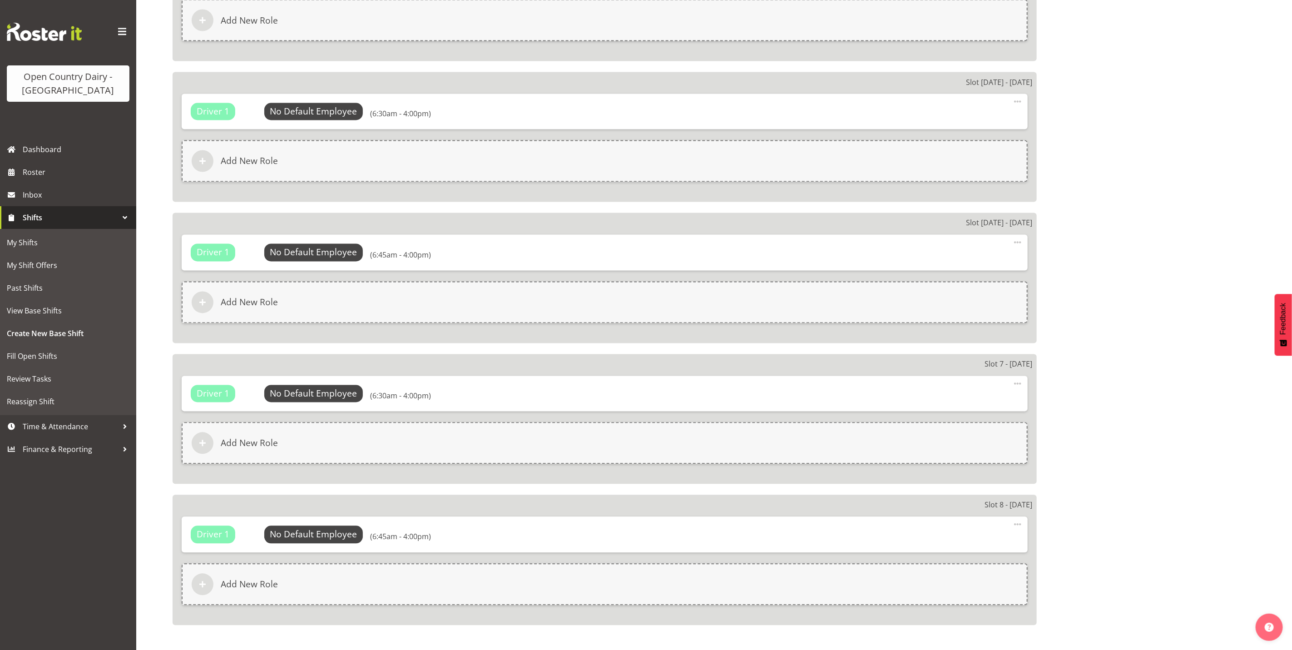
scroll to position [1304, 0]
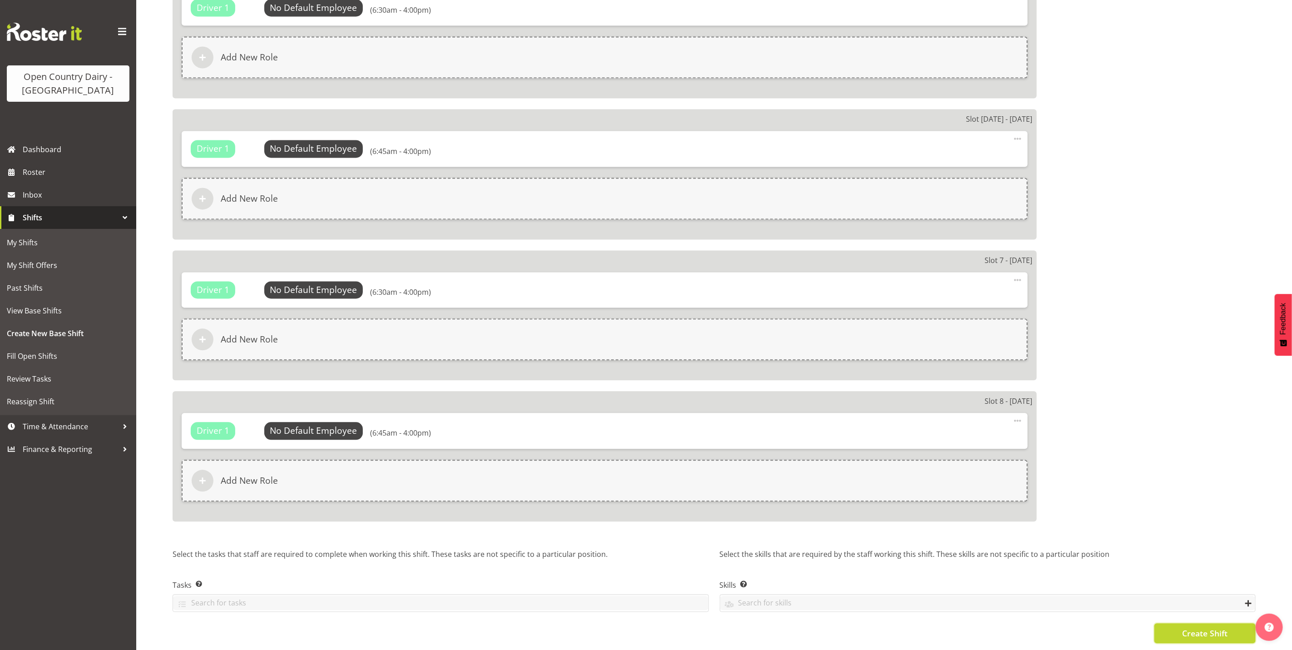
click at [1212, 627] on span "Create Shift" at bounding box center [1204, 633] width 45 height 12
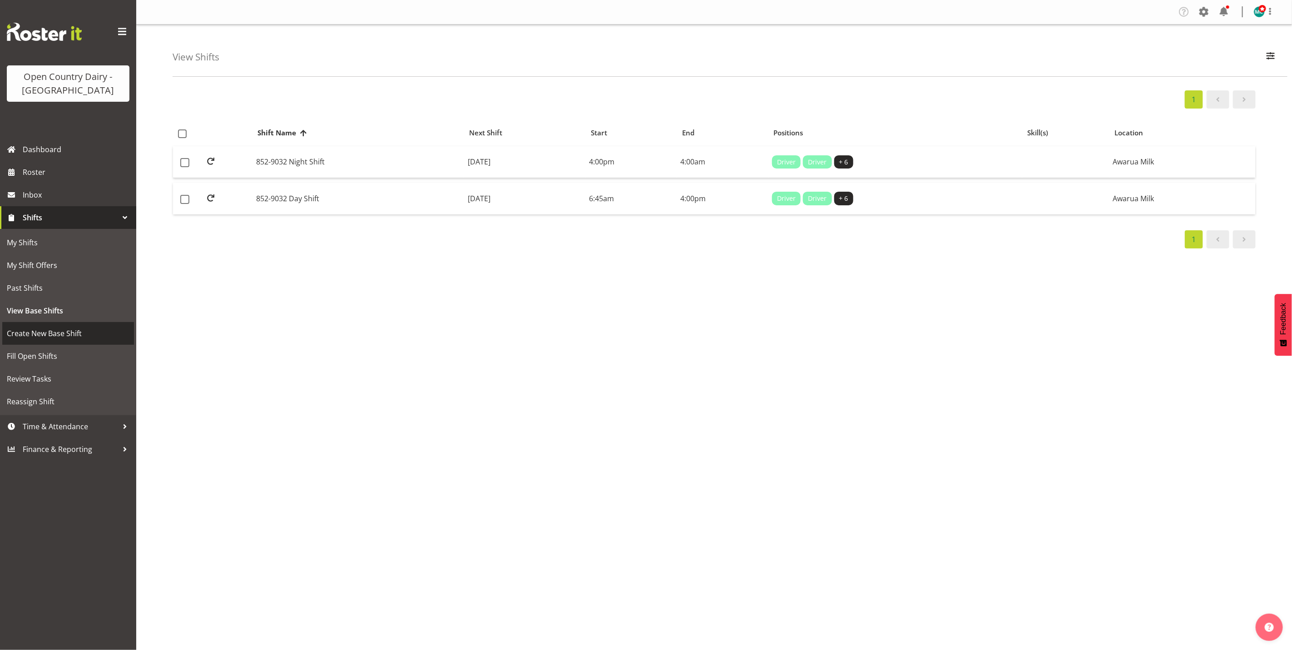
click at [37, 334] on span "Create New Base Shift" at bounding box center [68, 333] width 123 height 14
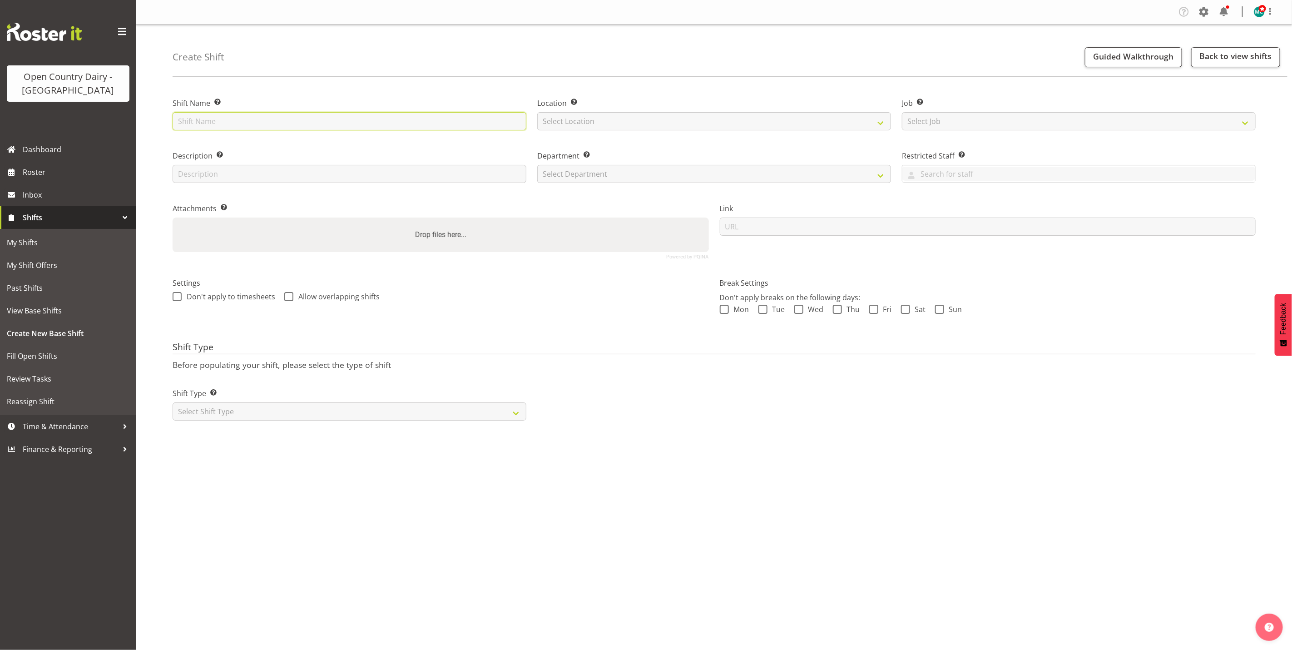
click at [229, 123] on input "text" at bounding box center [350, 121] width 354 height 18
type input "892-9031 Night Shift"
click at [218, 173] on input "text" at bounding box center [350, 174] width 354 height 18
type input "Night Shift"
click at [603, 123] on select "Select Location Awarua Milk Awarua Office Freight Waharoa Office" at bounding box center [714, 121] width 354 height 18
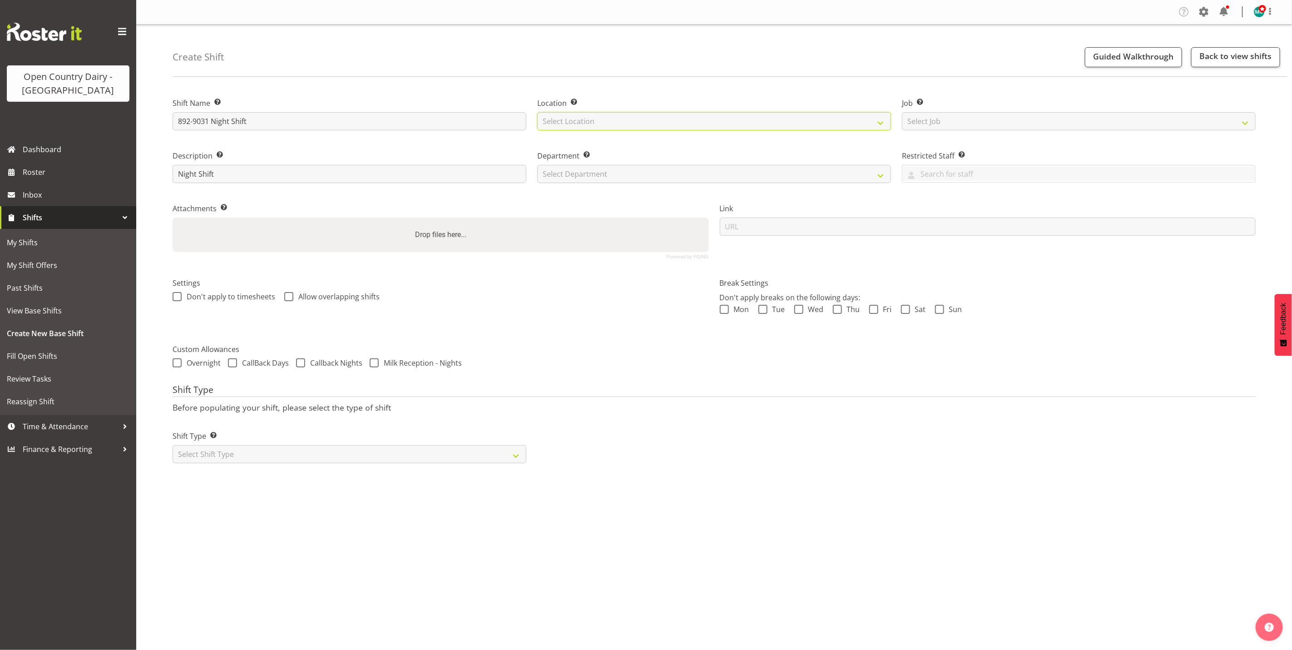
select select "988"
click at [537, 112] on select "Select Location Awarua Milk Awarua Office Freight Waharoa Office" at bounding box center [714, 121] width 354 height 18
click at [598, 176] on select "Select Department" at bounding box center [714, 174] width 354 height 18
click at [666, 178] on select "Select Department" at bounding box center [714, 174] width 354 height 18
click at [217, 460] on select "Select Shift Type One Off Shift Recurring Shift Rotating Shift" at bounding box center [350, 454] width 354 height 18
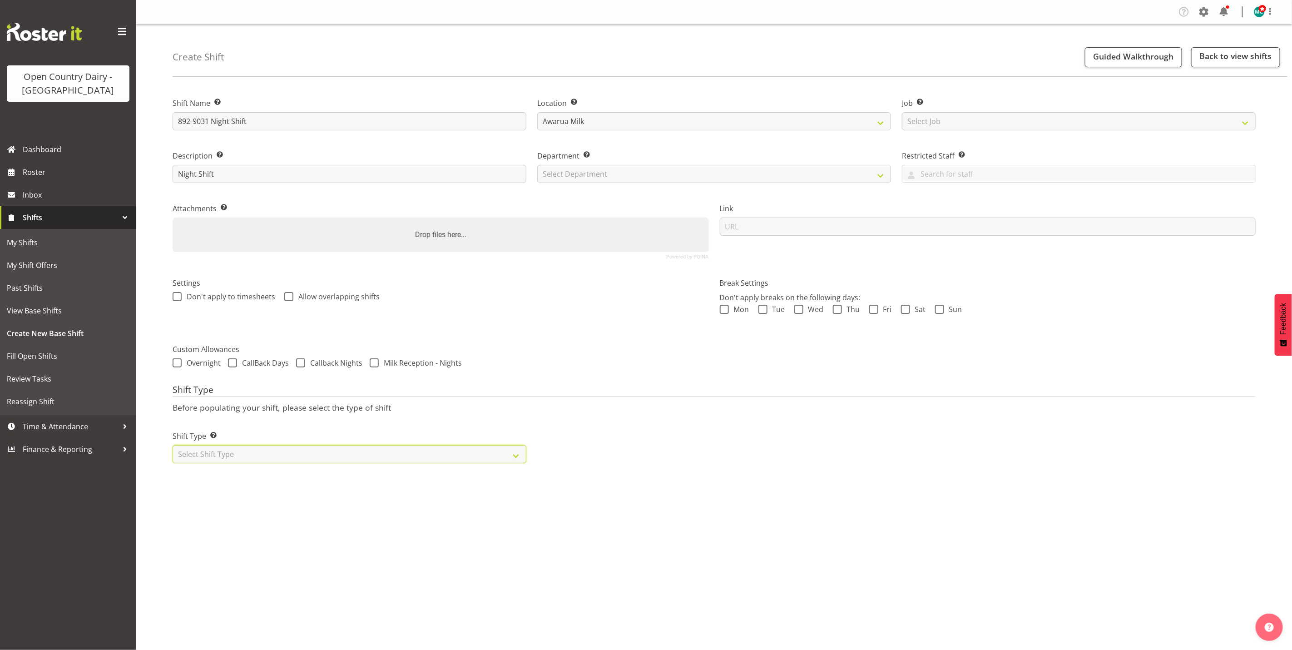
select select "rotating"
click at [173, 445] on select "Select Shift Type One Off Shift Recurring Shift Rotating Shift" at bounding box center [350, 454] width 354 height 18
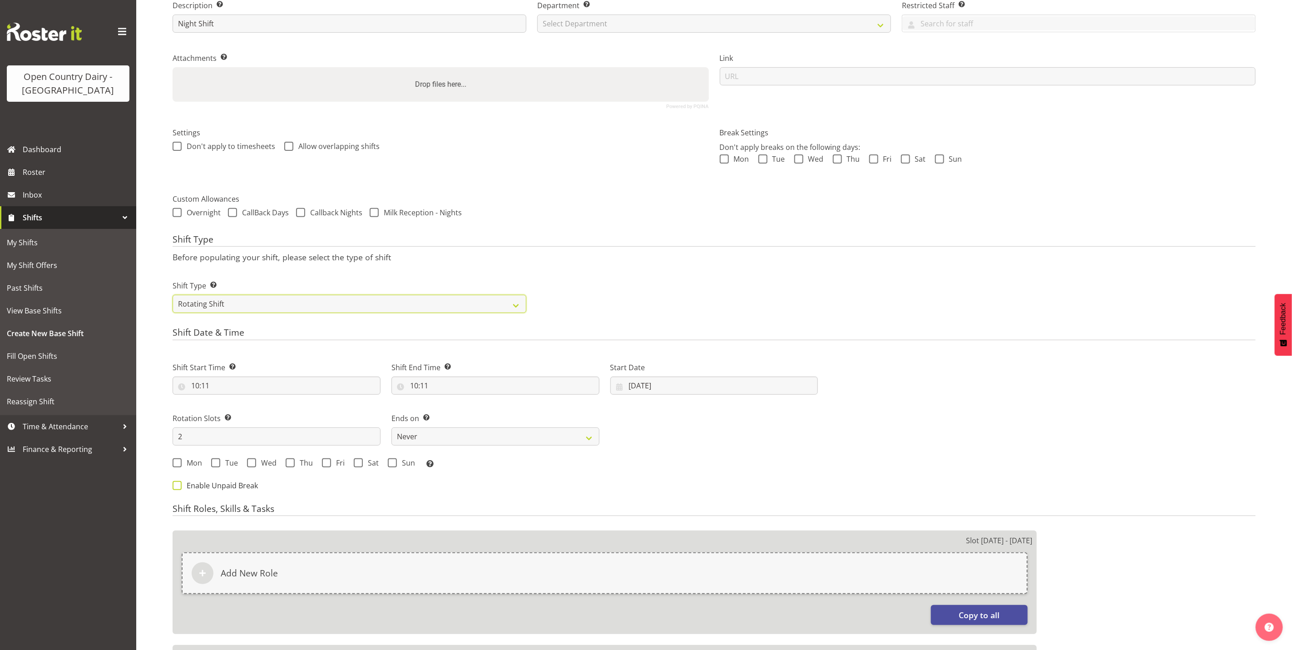
scroll to position [204, 0]
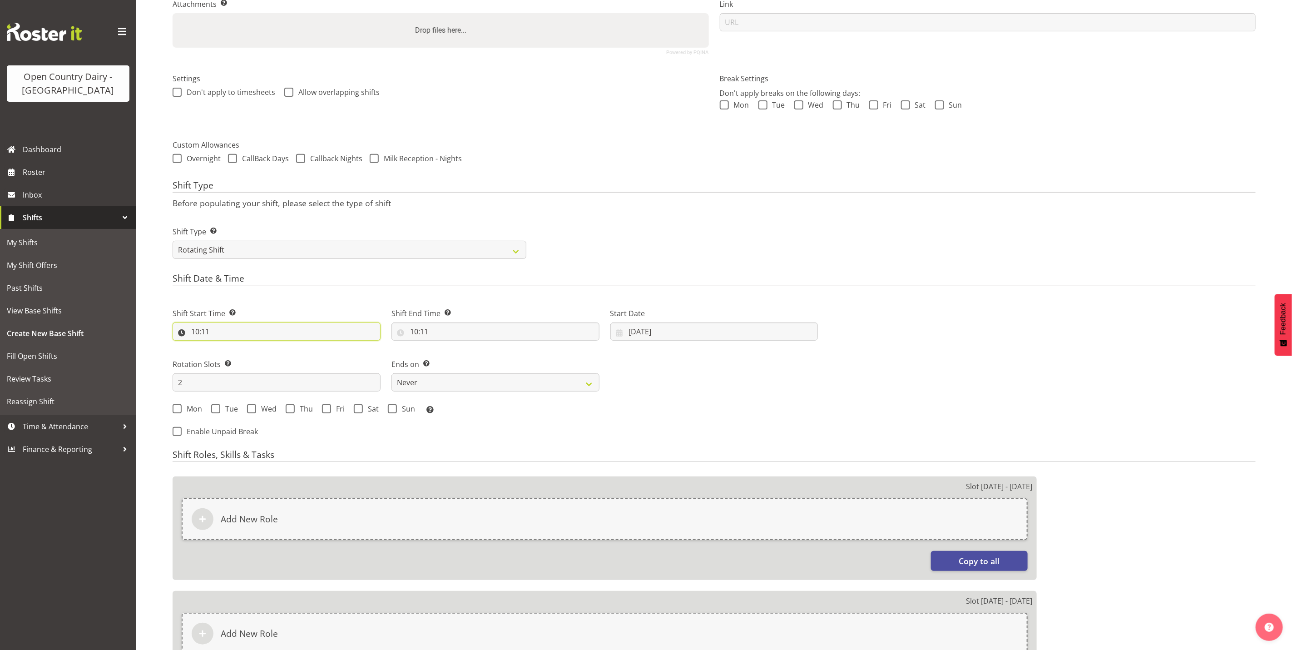
click at [199, 334] on input "10:11" at bounding box center [277, 331] width 208 height 18
click at [240, 358] on select "00 01 02 03 04 05 06 07 08 09 10 11 12 13 14 15 16 17 18 19 20 21 22 23" at bounding box center [234, 355] width 20 height 18
select select "16"
click at [224, 346] on select "00 01 02 03 04 05 06 07 08 09 10 11 12 13 14 15 16 17 18 19 20 21 22 23" at bounding box center [234, 355] width 20 height 18
type input "16:11"
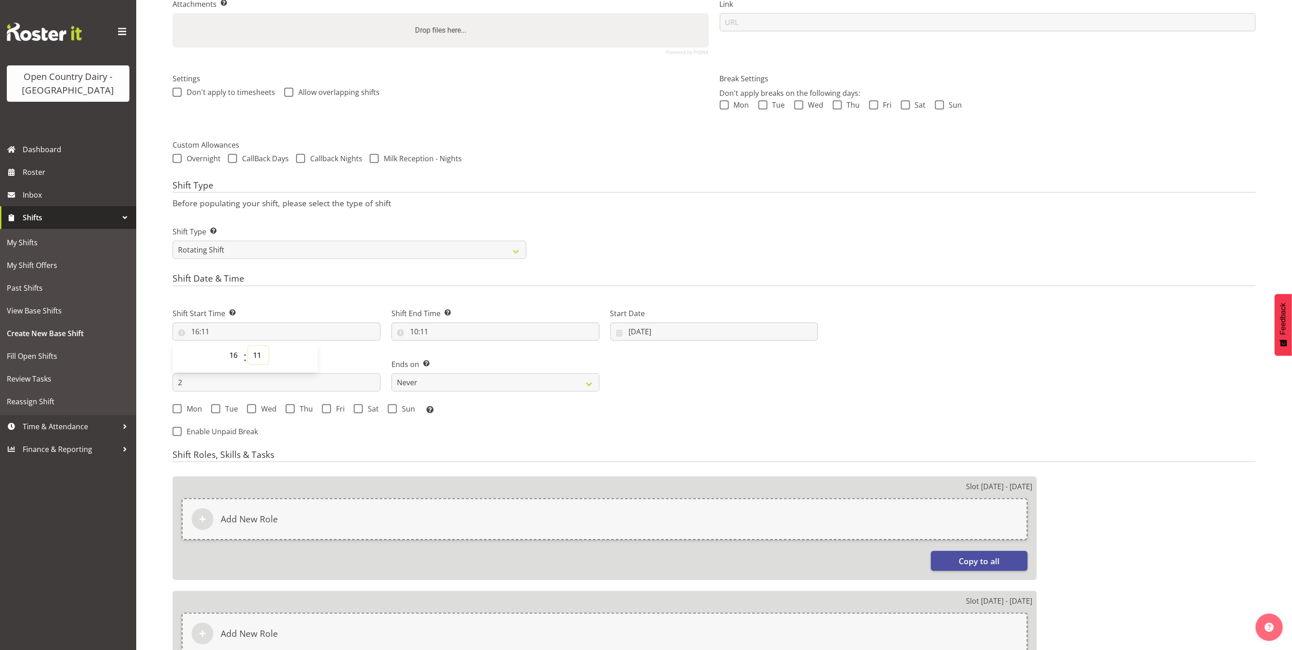
click at [259, 353] on select "00 01 02 03 04 05 06 07 08 09 10 11 12 13 14 15 16 17 18 19 20 21 22 23 24 25 2…" at bounding box center [258, 355] width 20 height 18
select select "0"
click at [248, 346] on select "00 01 02 03 04 05 06 07 08 09 10 11 12 13 14 15 16 17 18 19 20 21 22 23 24 25 2…" at bounding box center [258, 355] width 20 height 18
type input "16:00"
click at [417, 332] on input "10:11" at bounding box center [495, 331] width 208 height 18
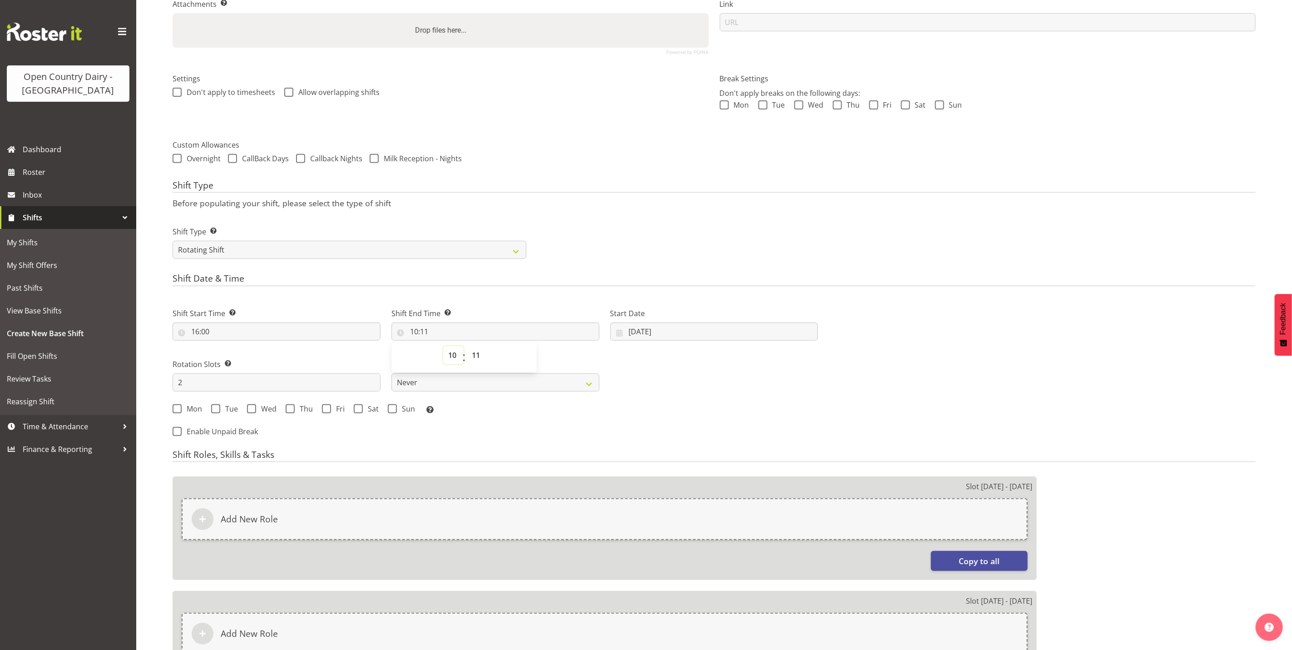
click at [454, 358] on select "00 01 02 03 04 05 06 07 08 09 10 11 12 13 14 15 16 17 18 19 20 21 22 23" at bounding box center [453, 355] width 20 height 18
select select "4"
click at [443, 346] on select "00 01 02 03 04 05 06 07 08 09 10 11 12 13 14 15 16 17 18 19 20 21 22 23" at bounding box center [453, 355] width 20 height 18
type input "04:11"
click at [477, 359] on select "00 01 02 03 04 05 06 07 08 09 10 11 12 13 14 15 16 17 18 19 20 21 22 23 24 25 2…" at bounding box center [477, 355] width 20 height 18
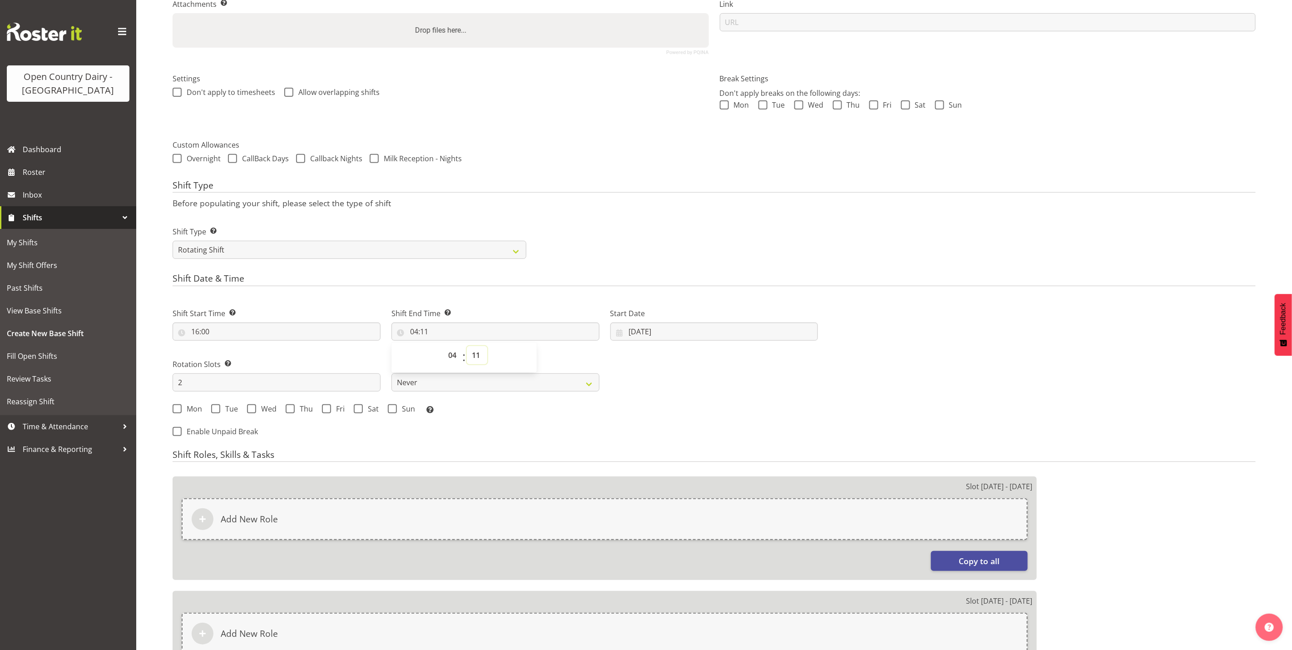
select select "0"
click at [467, 346] on select "00 01 02 03 04 05 06 07 08 09 10 11 12 13 14 15 16 17 18 19 20 21 22 23 24 25 2…" at bounding box center [477, 355] width 20 height 18
type input "04:00"
click at [234, 383] on input "2" at bounding box center [277, 382] width 208 height 18
type input "8"
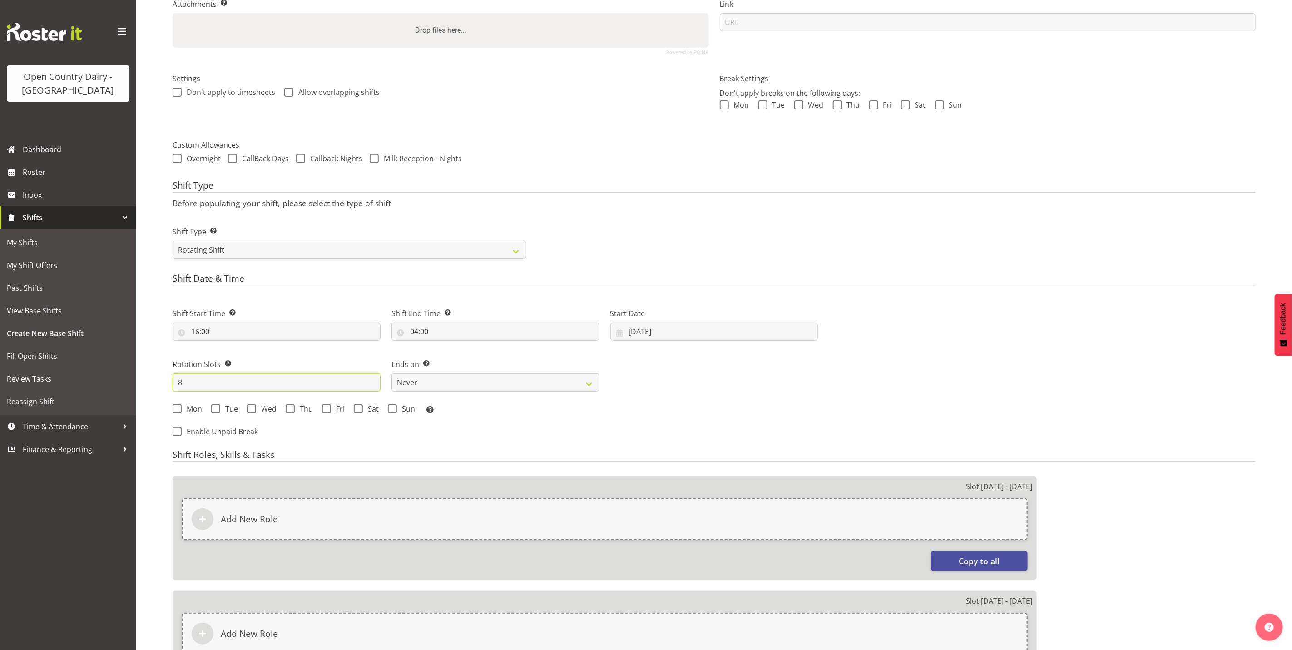
click at [180, 409] on span at bounding box center [177, 408] width 9 height 9
click at [178, 409] on input "Mon" at bounding box center [176, 409] width 6 height 6
checkbox input "true"
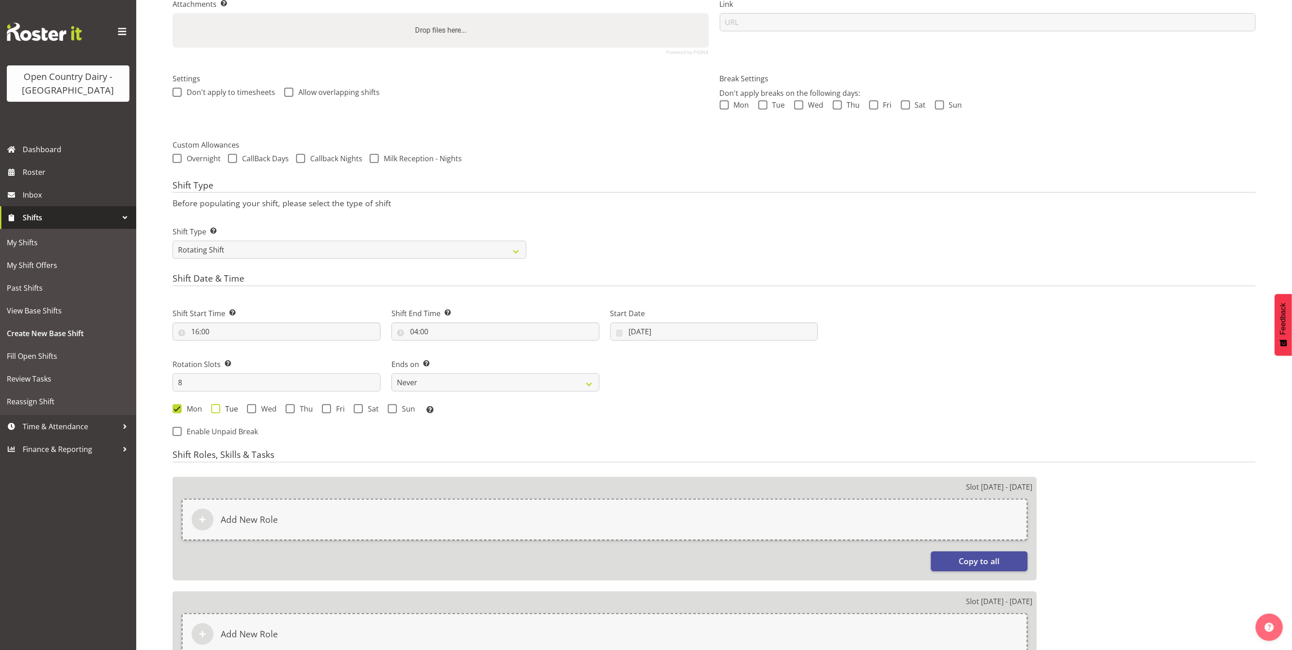
click at [214, 409] on span at bounding box center [215, 408] width 9 height 9
click at [214, 409] on input "Tue" at bounding box center [214, 409] width 6 height 6
checkbox input "true"
click at [254, 408] on span at bounding box center [251, 408] width 9 height 9
click at [253, 408] on input "Wed" at bounding box center [250, 409] width 6 height 6
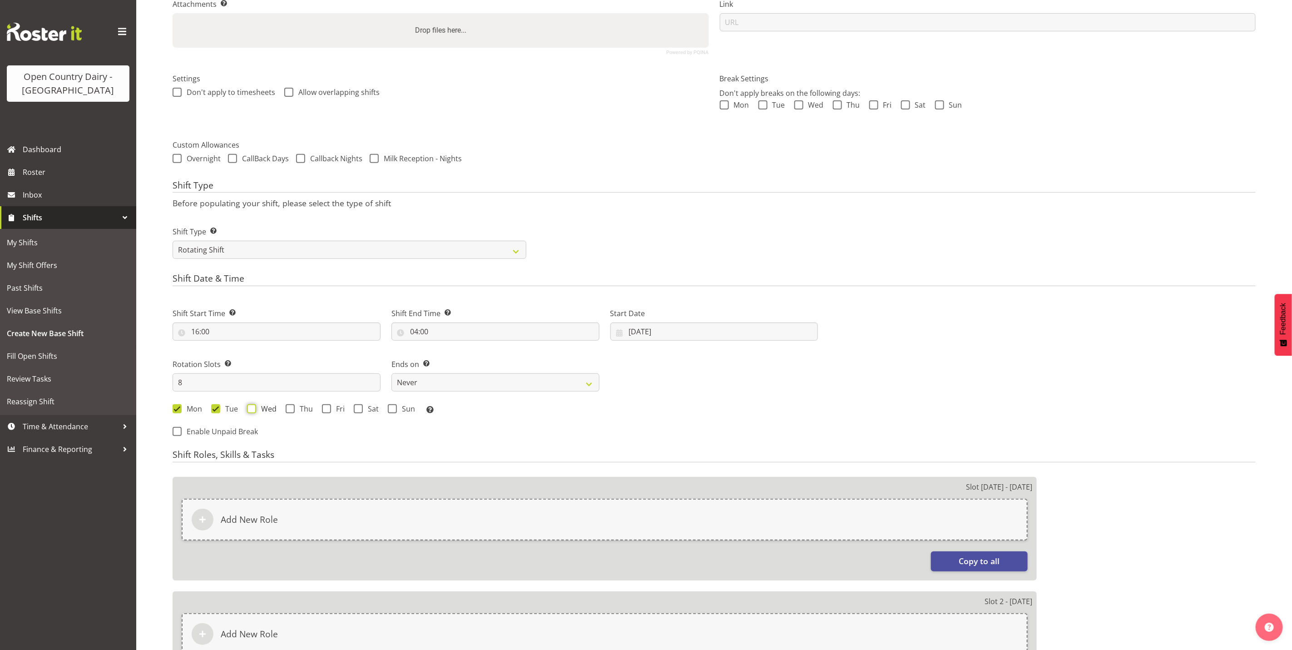
checkbox input "true"
click at [288, 407] on span at bounding box center [290, 408] width 9 height 9
click at [288, 407] on input "Thu" at bounding box center [289, 409] width 6 height 6
checkbox input "true"
drag, startPoint x: 323, startPoint y: 408, endPoint x: 345, endPoint y: 409, distance: 21.8
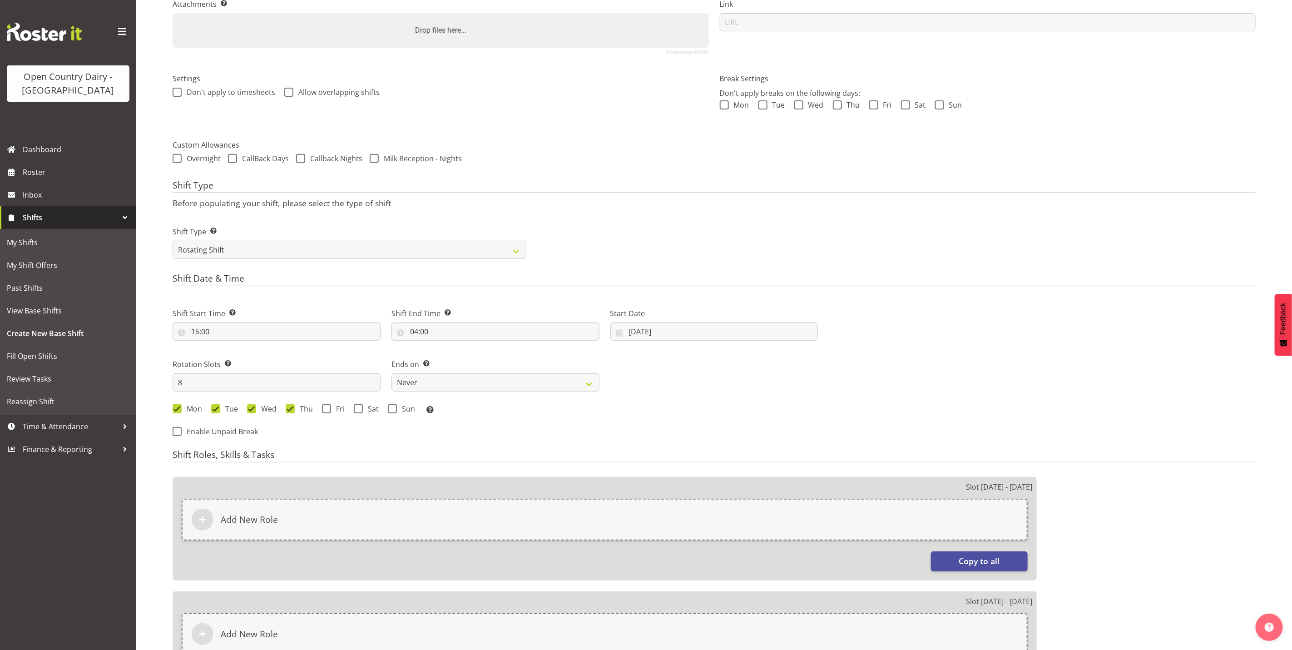
click at [324, 408] on span at bounding box center [326, 408] width 9 height 9
click at [324, 408] on input "Fri" at bounding box center [325, 409] width 6 height 6
checkbox input "true"
click at [357, 409] on span at bounding box center [358, 408] width 9 height 9
click at [357, 409] on input "Sat" at bounding box center [357, 409] width 6 height 6
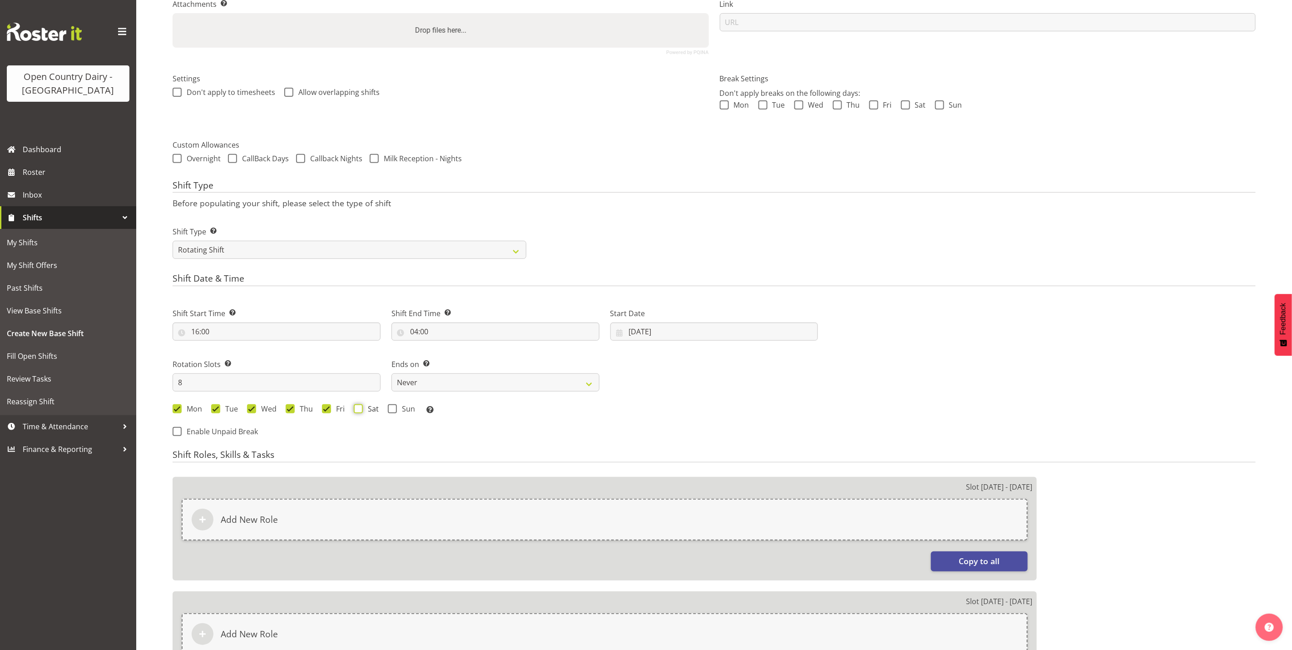
checkbox input "true"
click at [391, 407] on span at bounding box center [392, 408] width 9 height 9
click at [391, 407] on input "Sun" at bounding box center [391, 409] width 6 height 6
checkbox input "true"
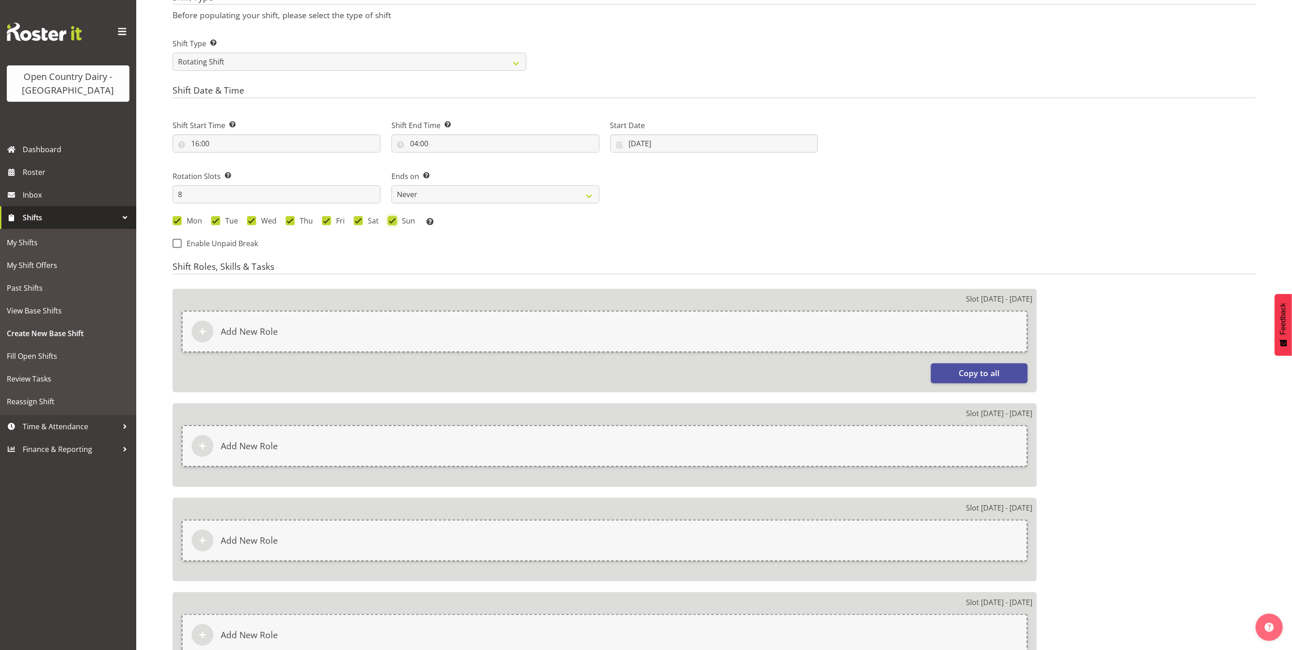
scroll to position [417, 0]
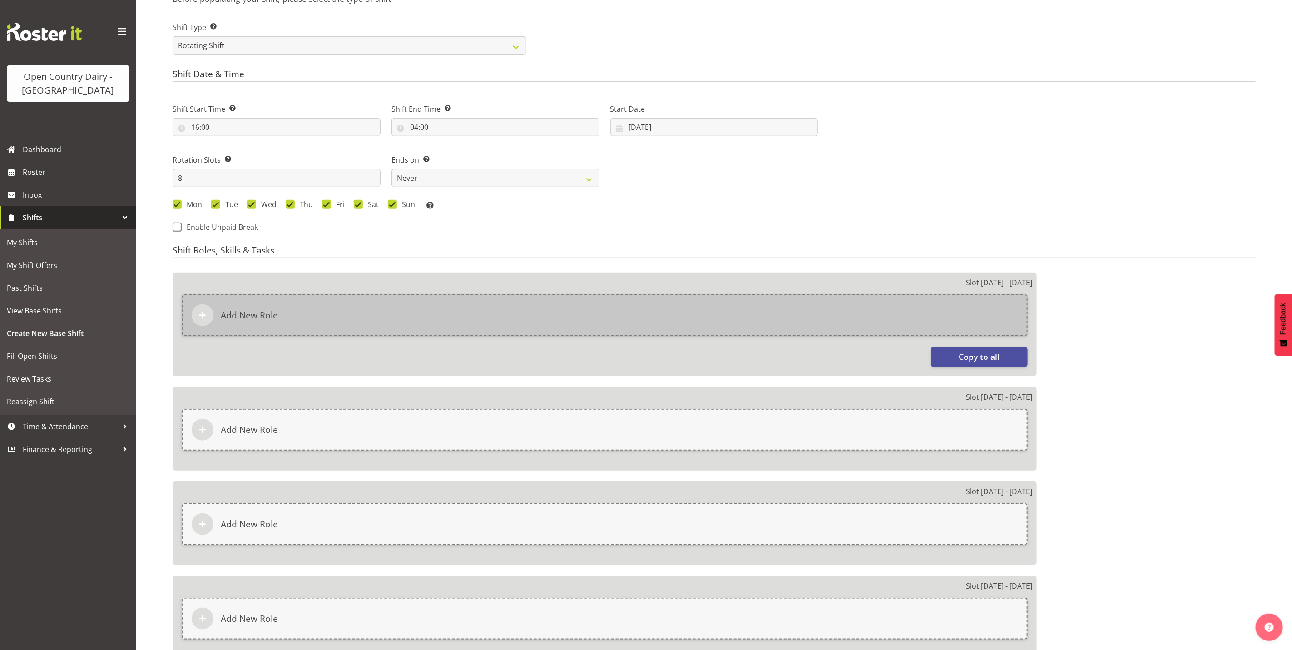
click at [344, 297] on div "Add New Role" at bounding box center [605, 315] width 846 height 42
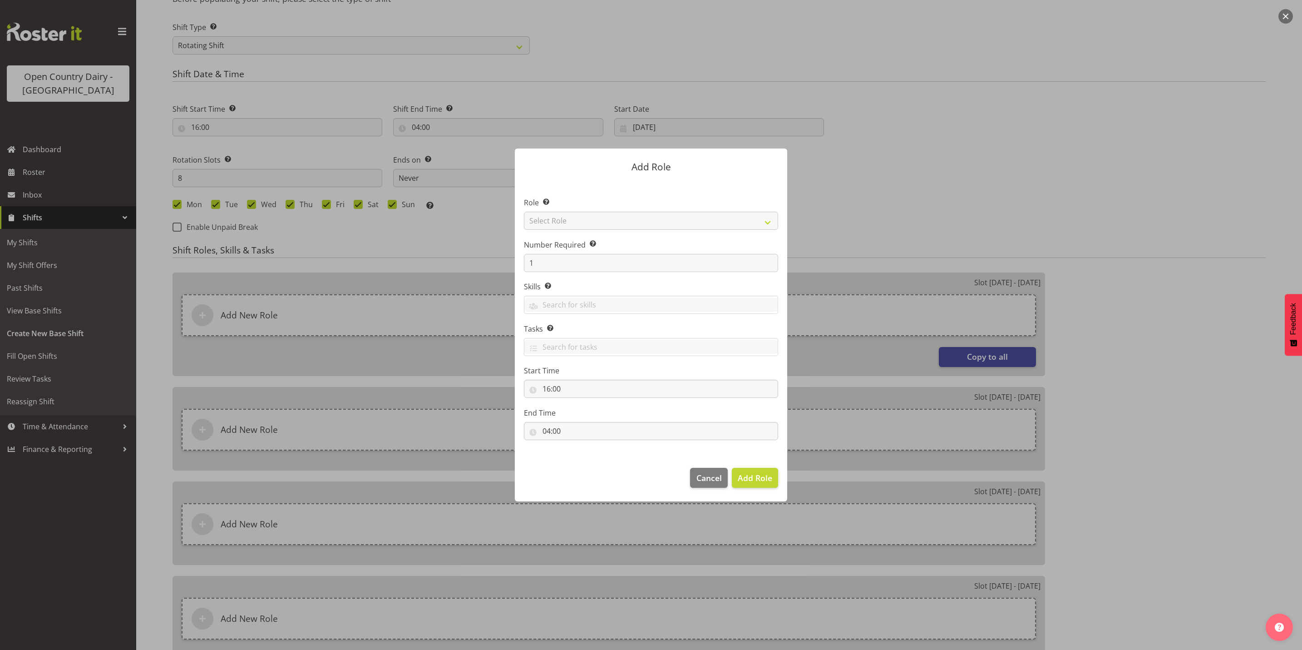
click at [584, 221] on section "Role Select the role you wish to add to the shift. Select Role Crew Leader Driv…" at bounding box center [651, 320] width 272 height 278
click at [584, 221] on select "Select Role Crew Leader Driver Driver Assessor Dayshift Driver Assessor Nightsh…" at bounding box center [651, 221] width 254 height 18
select select "1154"
click at [524, 212] on select "Select Role Crew Leader Driver Driver Assessor Dayshift Driver Assessor Nightsh…" at bounding box center [651, 221] width 254 height 18
click at [556, 266] on input "1" at bounding box center [651, 263] width 254 height 18
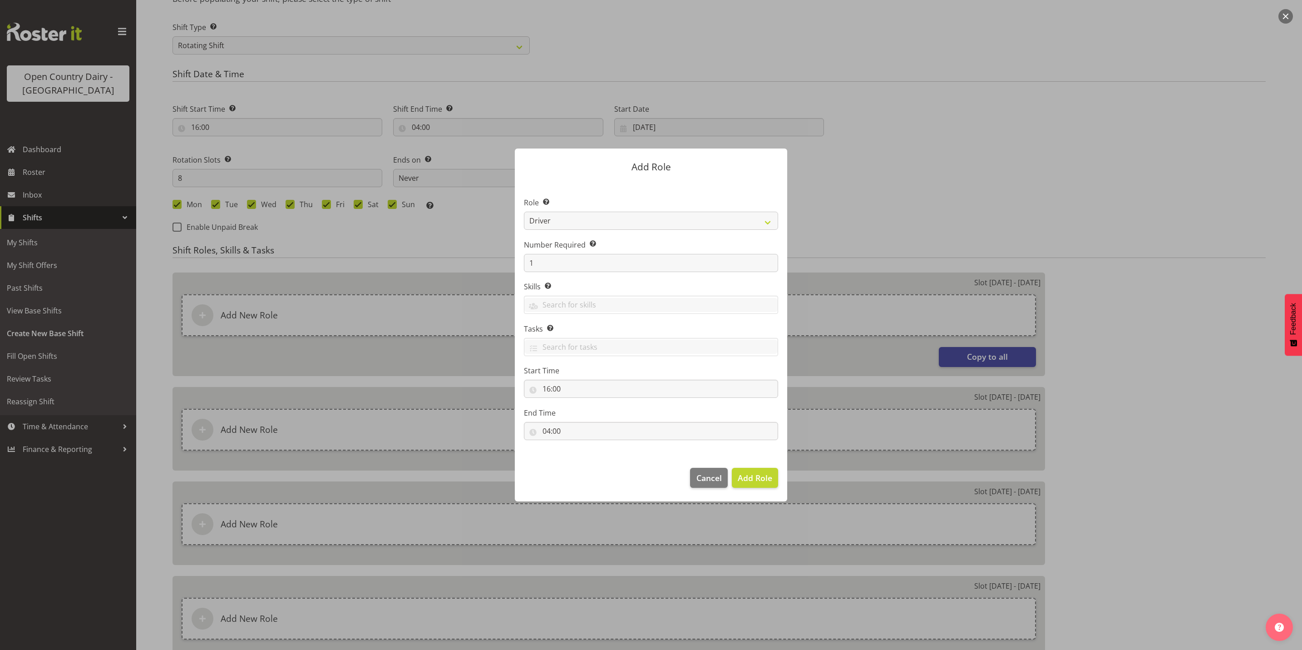
click at [847, 189] on form "Add Role Role Select the role you wish to add to the shift. Crew Leader Driver …" at bounding box center [651, 325] width 436 height 398
click at [757, 477] on span "Add Role" at bounding box center [755, 477] width 35 height 11
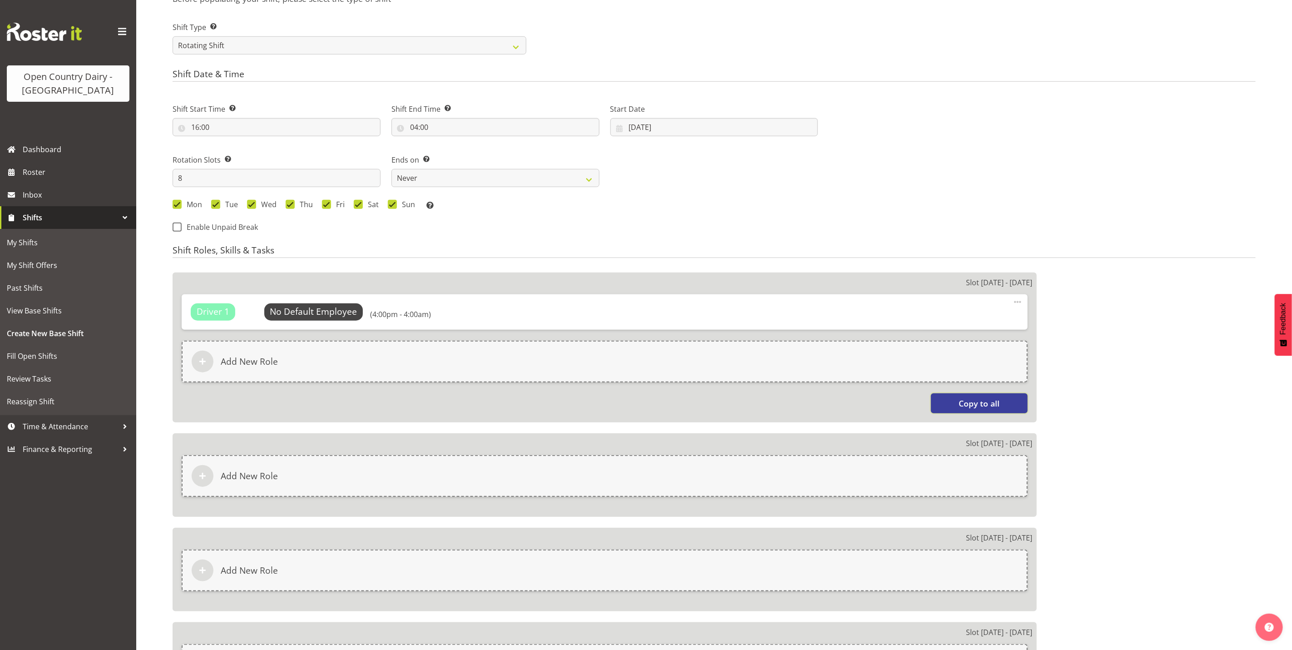
click at [966, 398] on span "Copy to all" at bounding box center [979, 403] width 41 height 12
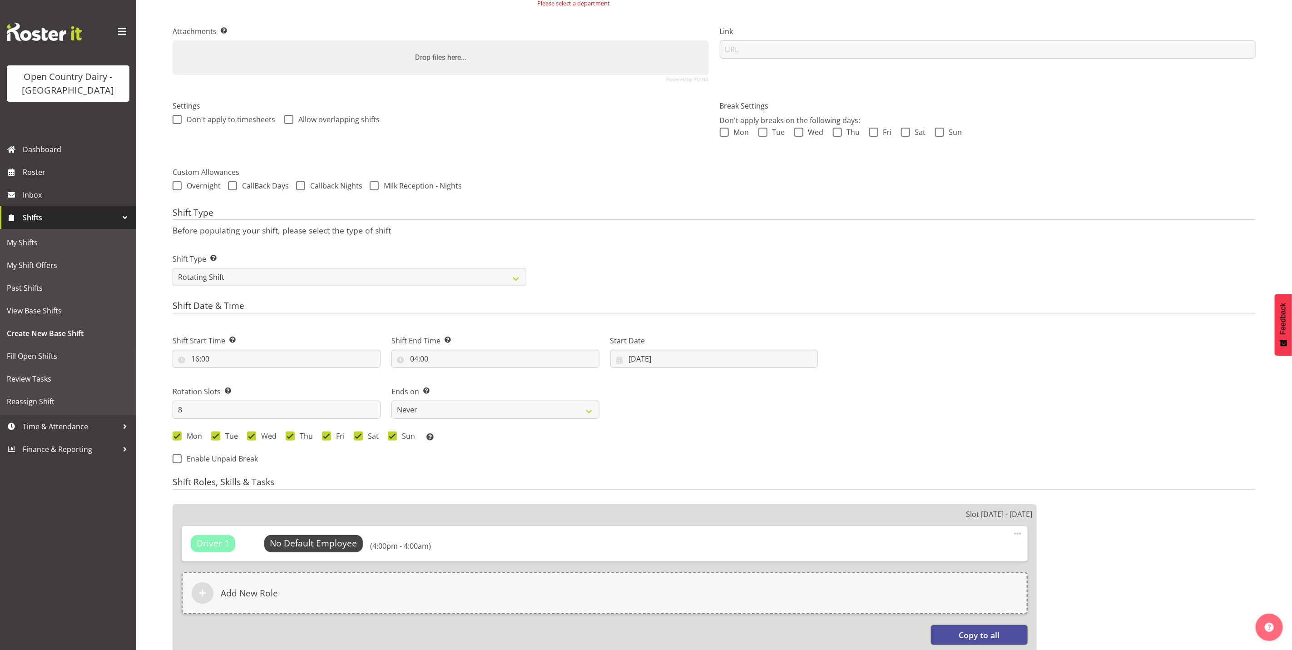
scroll to position [9, 0]
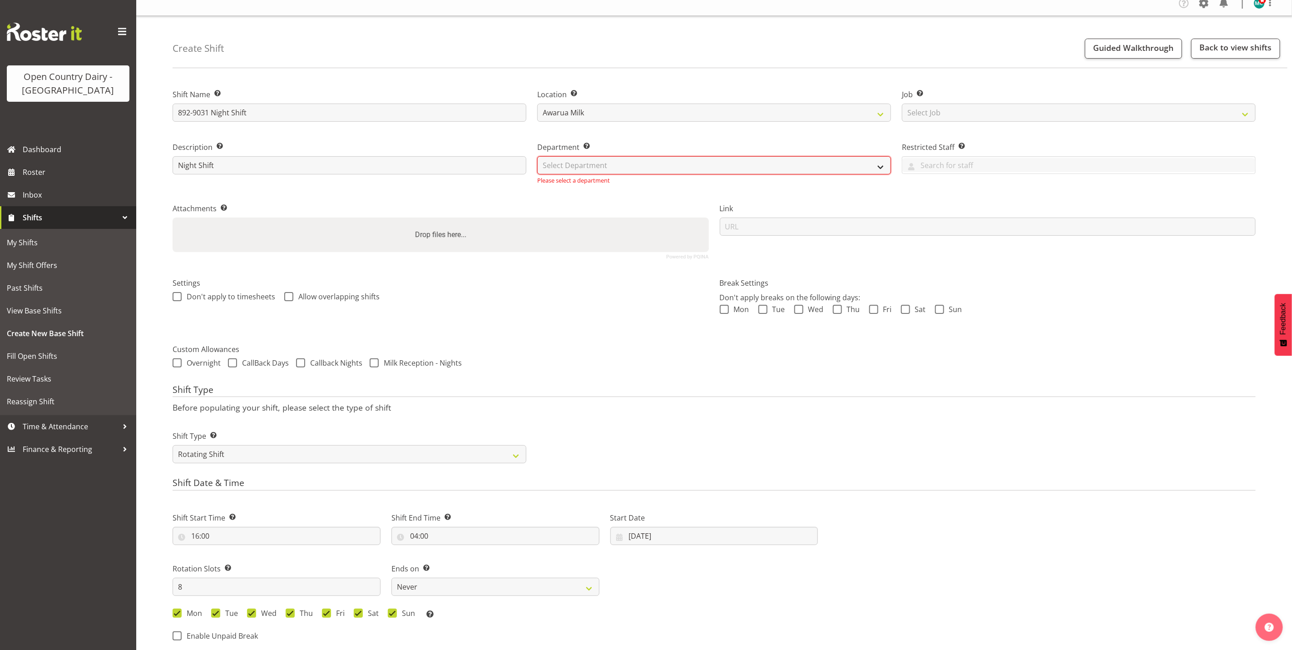
click at [737, 165] on select "Select Department 731 734 735 736 737 738 739 850 851 852 853 854 855 856 857 8…" at bounding box center [714, 165] width 354 height 18
select select "692"
click at [537, 156] on select "Select Department 731 734 735 736 737 738 739 850 851 852 853 854 855 856 857 8…" at bounding box center [714, 165] width 354 height 18
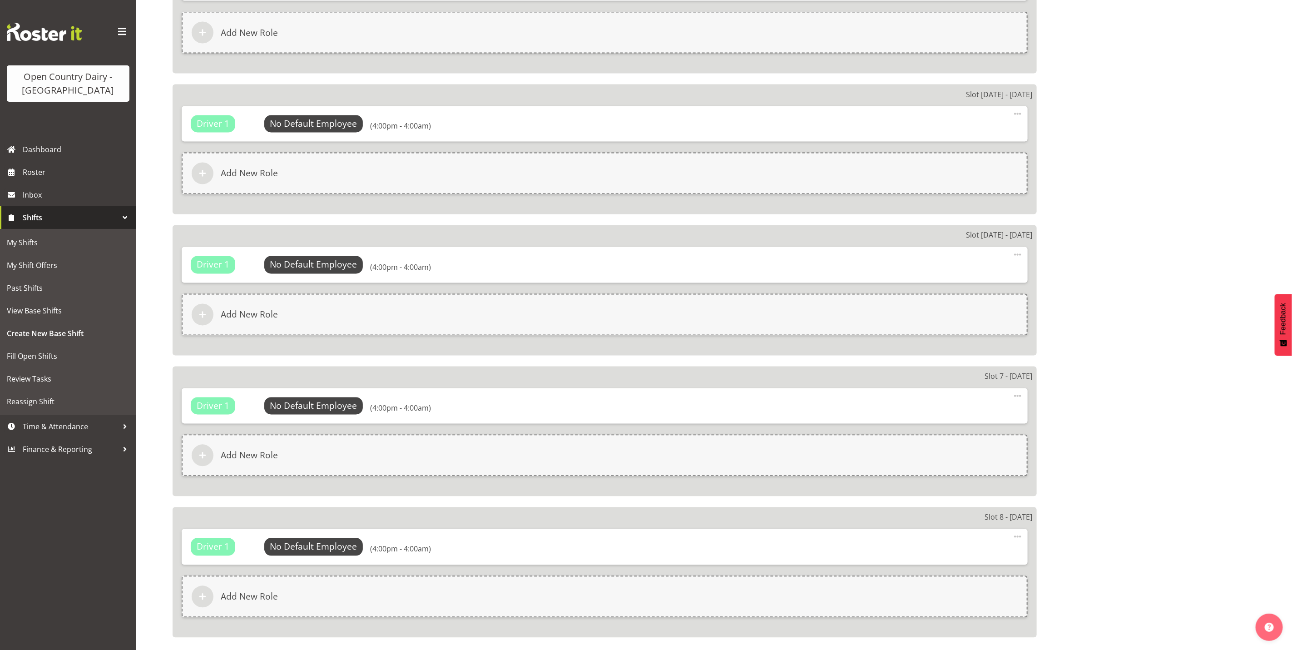
scroll to position [1304, 0]
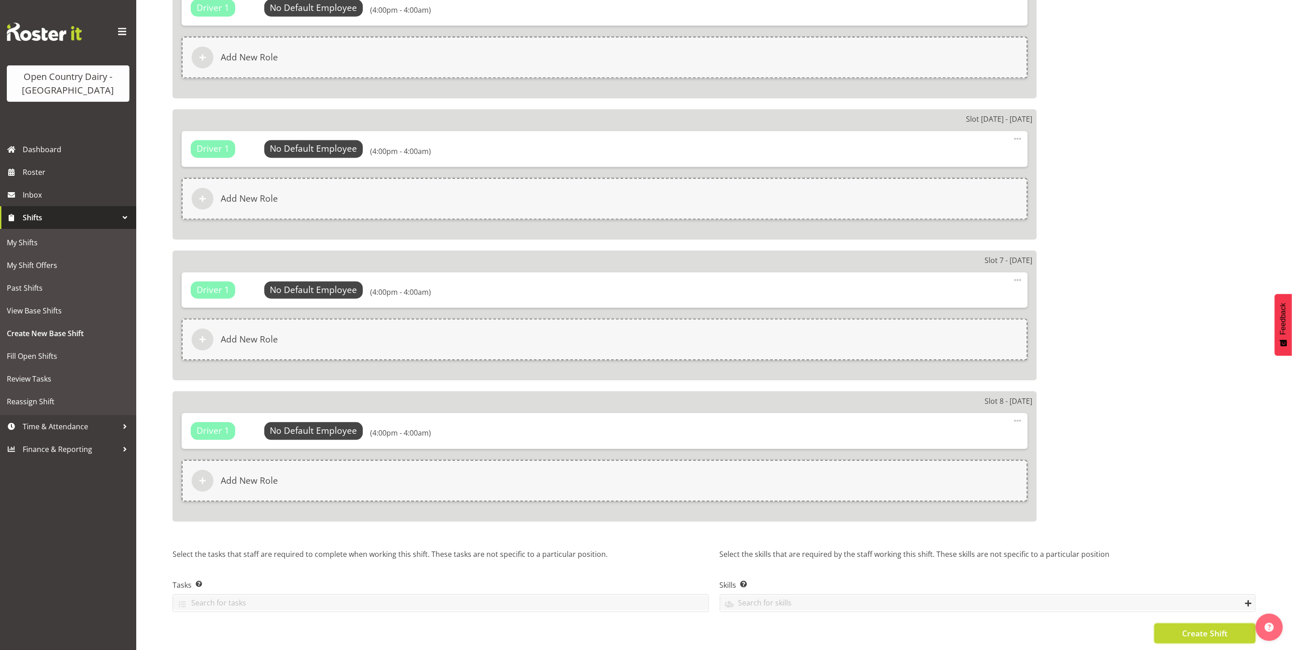
click at [1197, 627] on span "Create Shift" at bounding box center [1204, 633] width 45 height 12
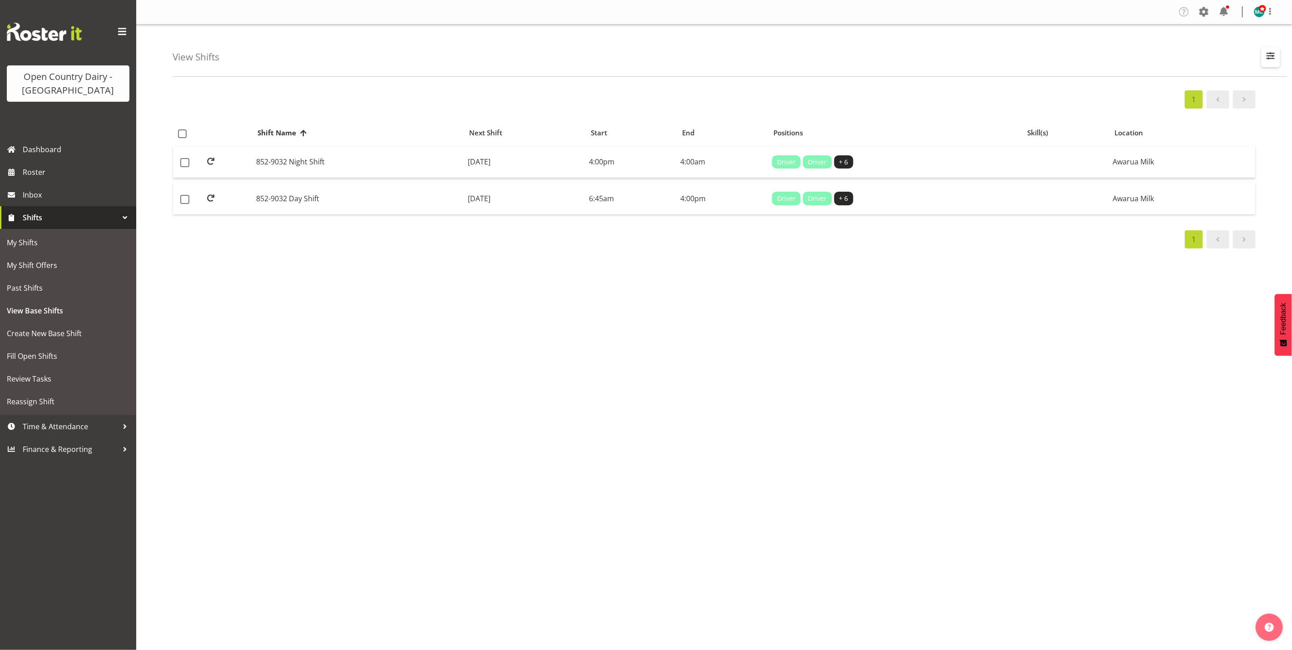
click at [1274, 51] on span "button" at bounding box center [1271, 56] width 12 height 12
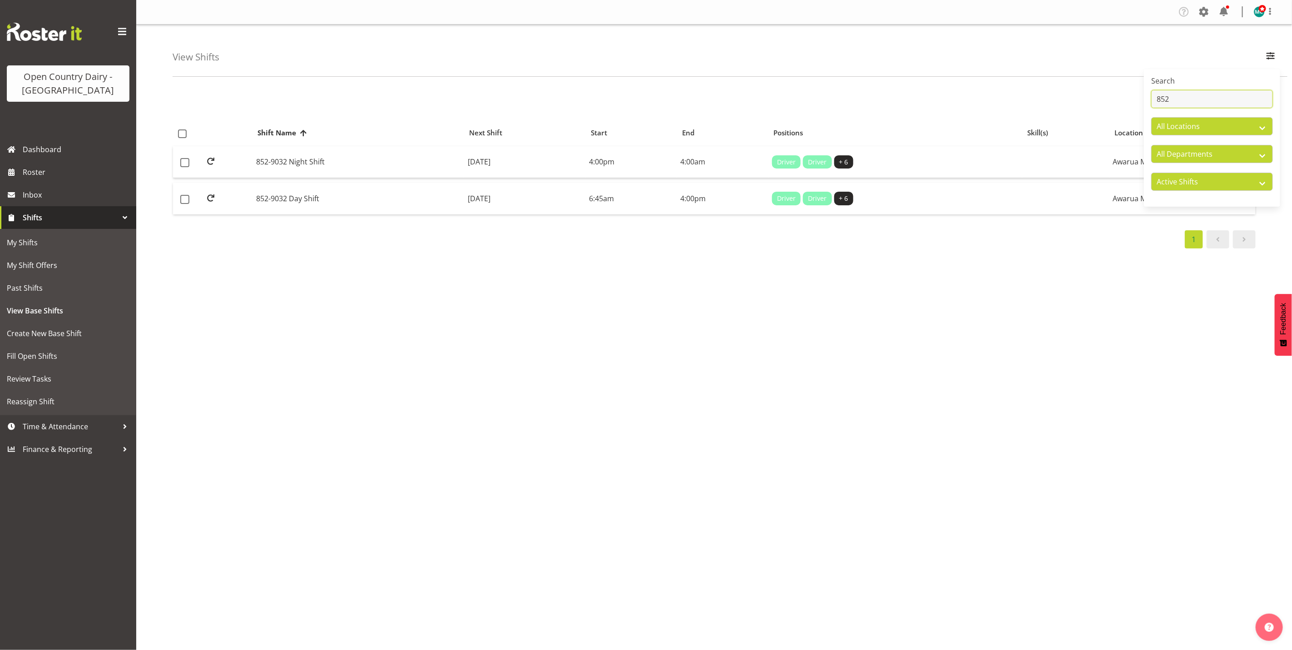
click at [1194, 100] on input "852" at bounding box center [1212, 99] width 122 height 18
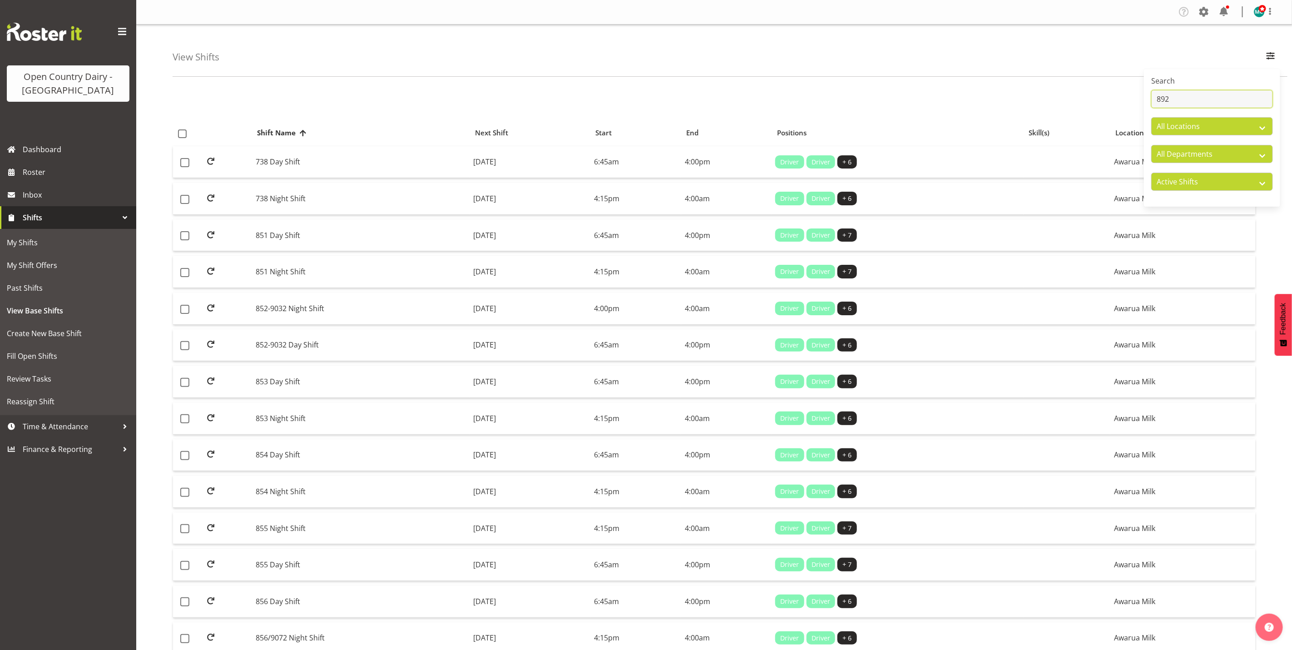
type input "892"
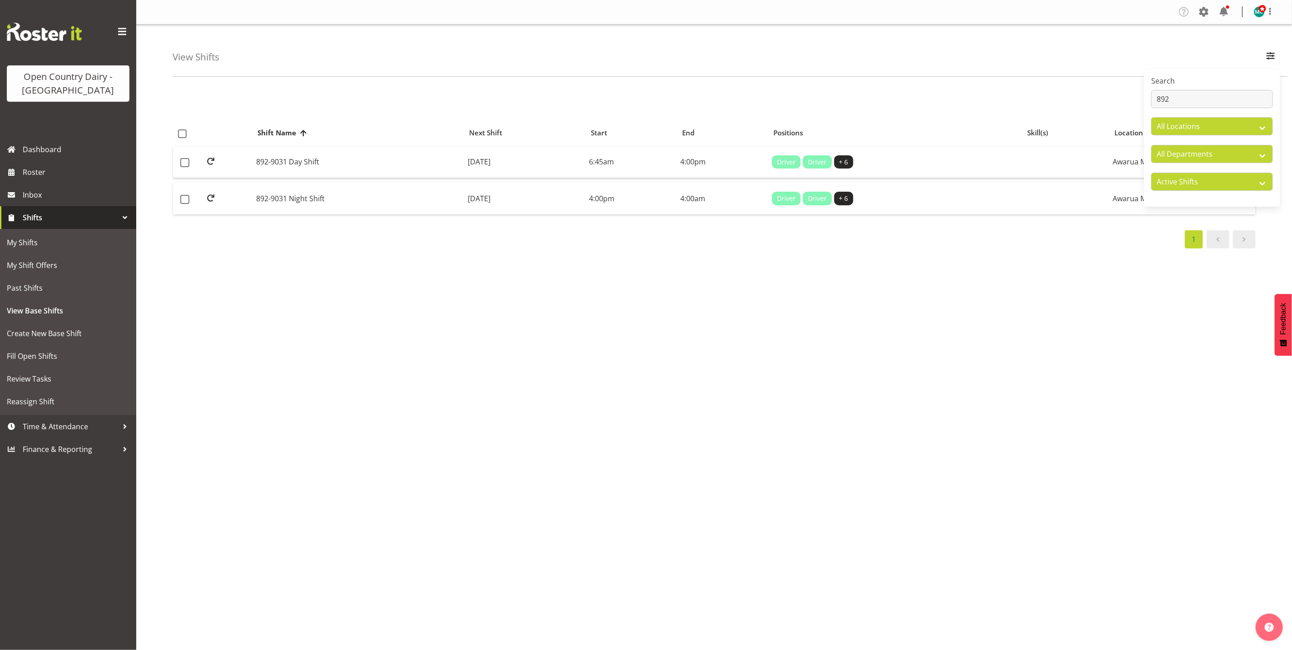
click at [1034, 42] on div "View Shifts Search 892 All Locations Awarua Milk Awarua Office Freight Horotiu …" at bounding box center [730, 51] width 1115 height 52
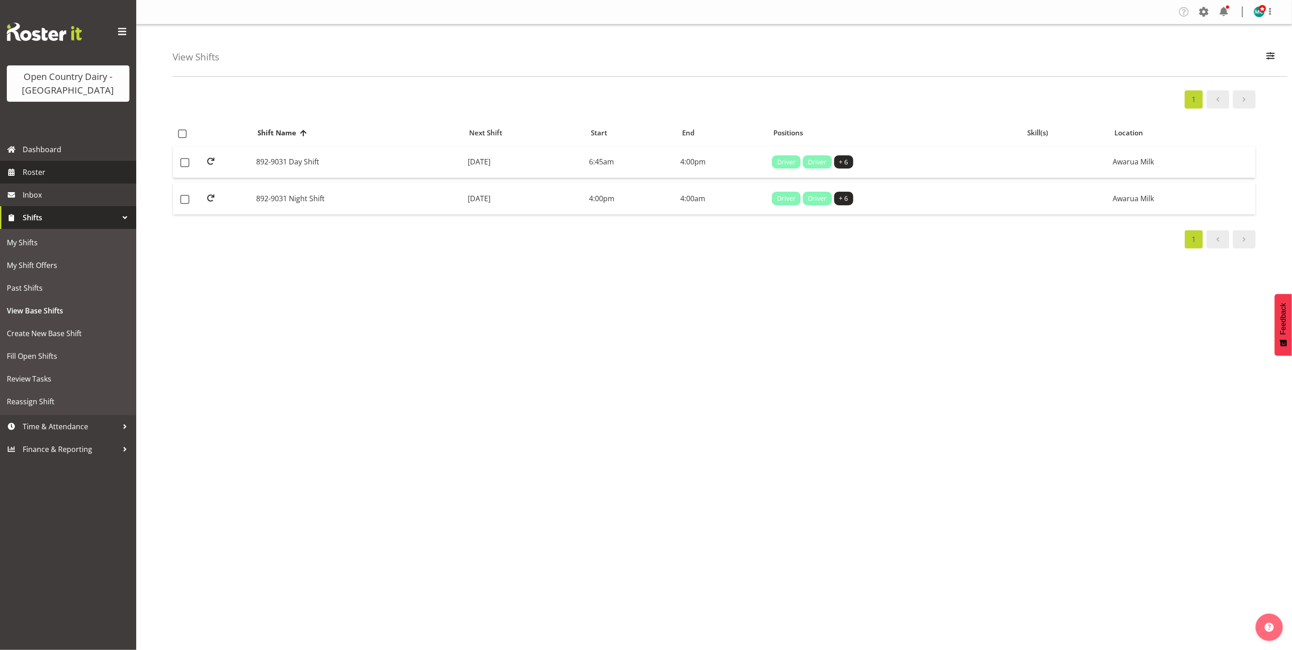
click at [42, 171] on span "Roster" at bounding box center [77, 172] width 109 height 14
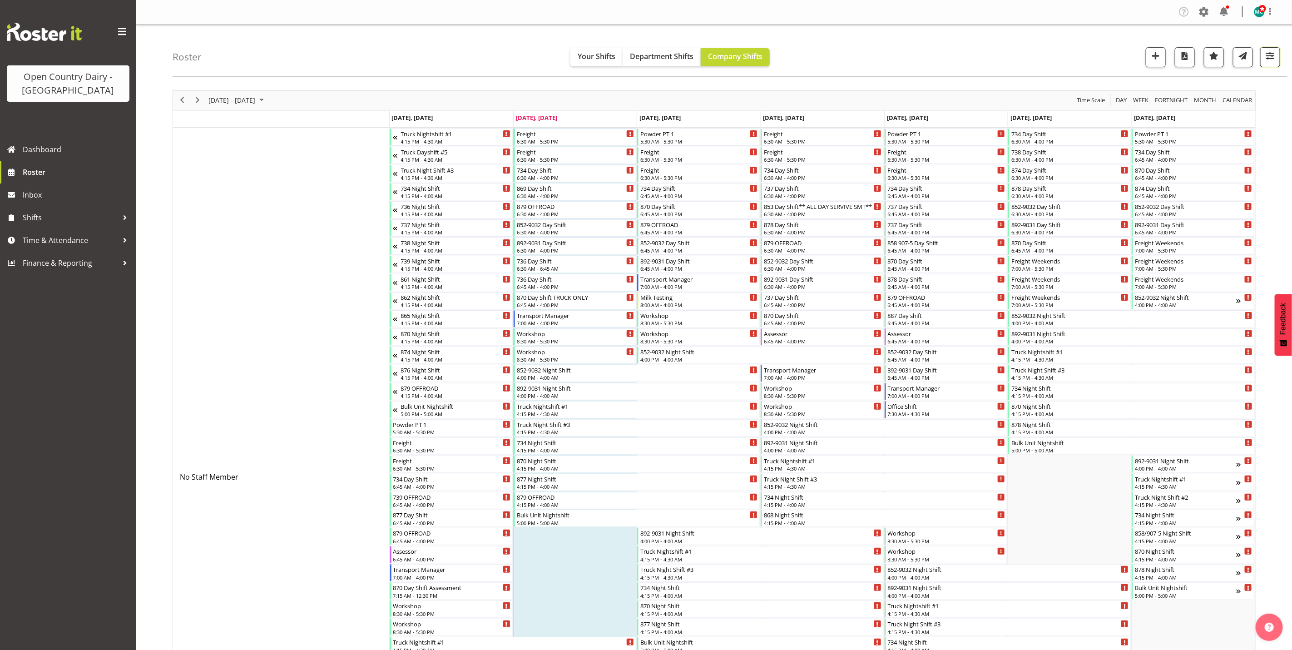
click at [1270, 54] on span "button" at bounding box center [1270, 56] width 12 height 12
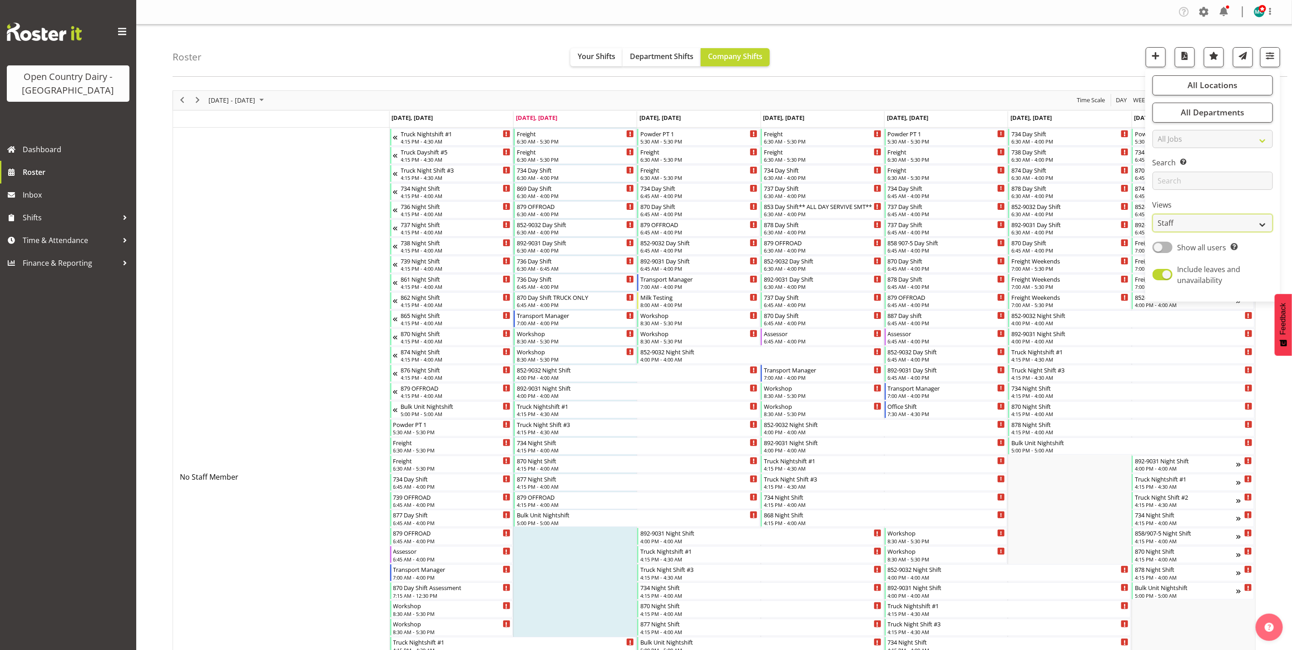
click at [1203, 224] on select "Staff Role Shift - Horizontal Shift - Vertical Staff - Location" at bounding box center [1212, 223] width 120 height 18
select select "shiftH"
click at [1152, 214] on select "Staff Role Shift - Horizontal Shift - Vertical Staff - Location" at bounding box center [1212, 223] width 120 height 18
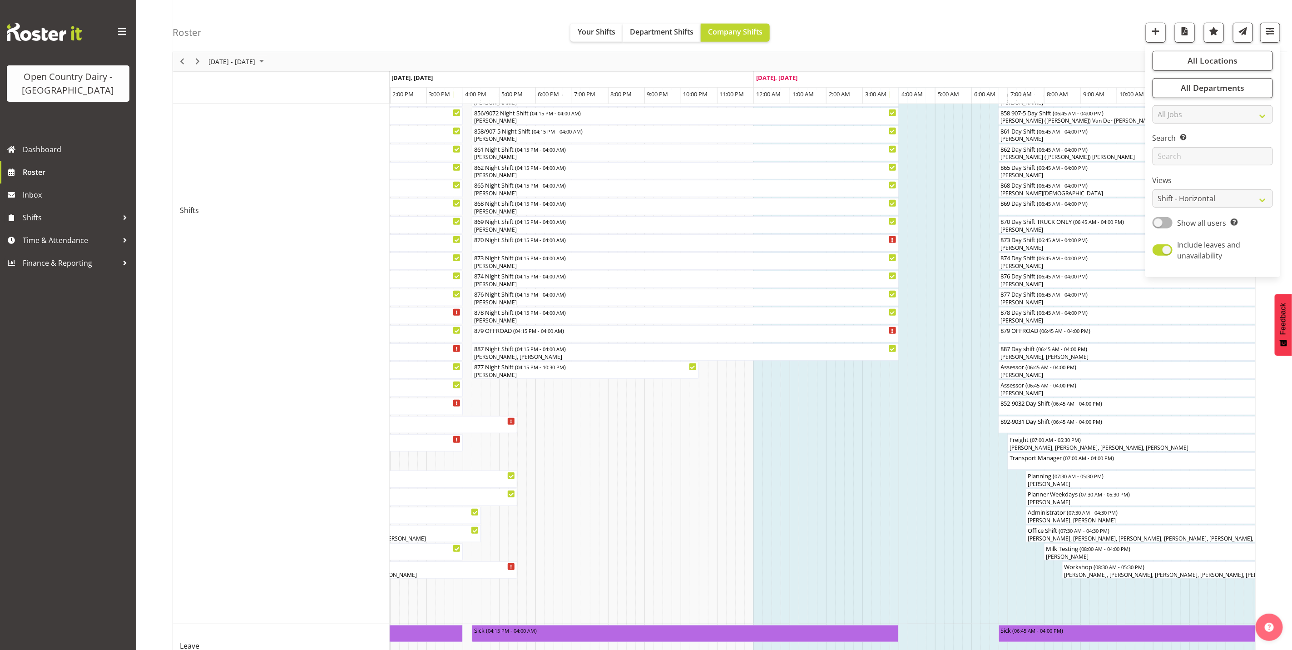
scroll to position [410, 0]
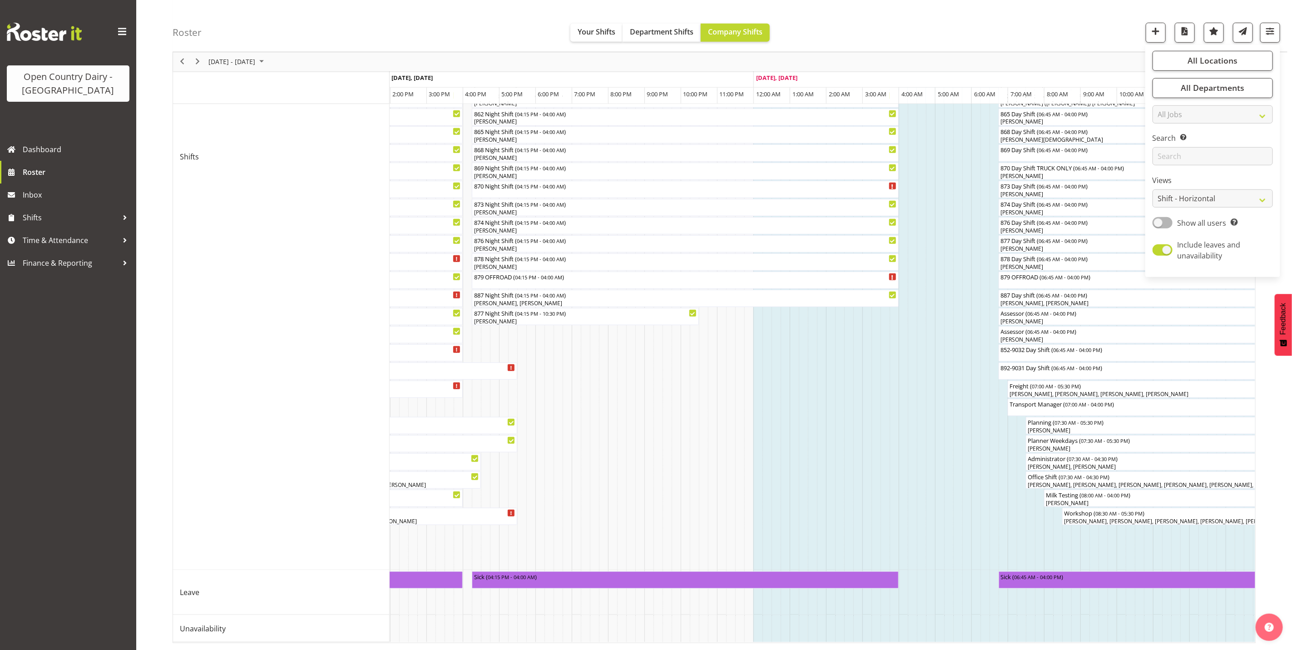
drag, startPoint x: 573, startPoint y: 643, endPoint x: 625, endPoint y: 636, distance: 53.1
click at [625, 636] on div "August 25 - 31, 2025 Today Timeline Day Timeline Week Timeline Fortnight Timeli…" at bounding box center [714, 167] width 1083 height 952
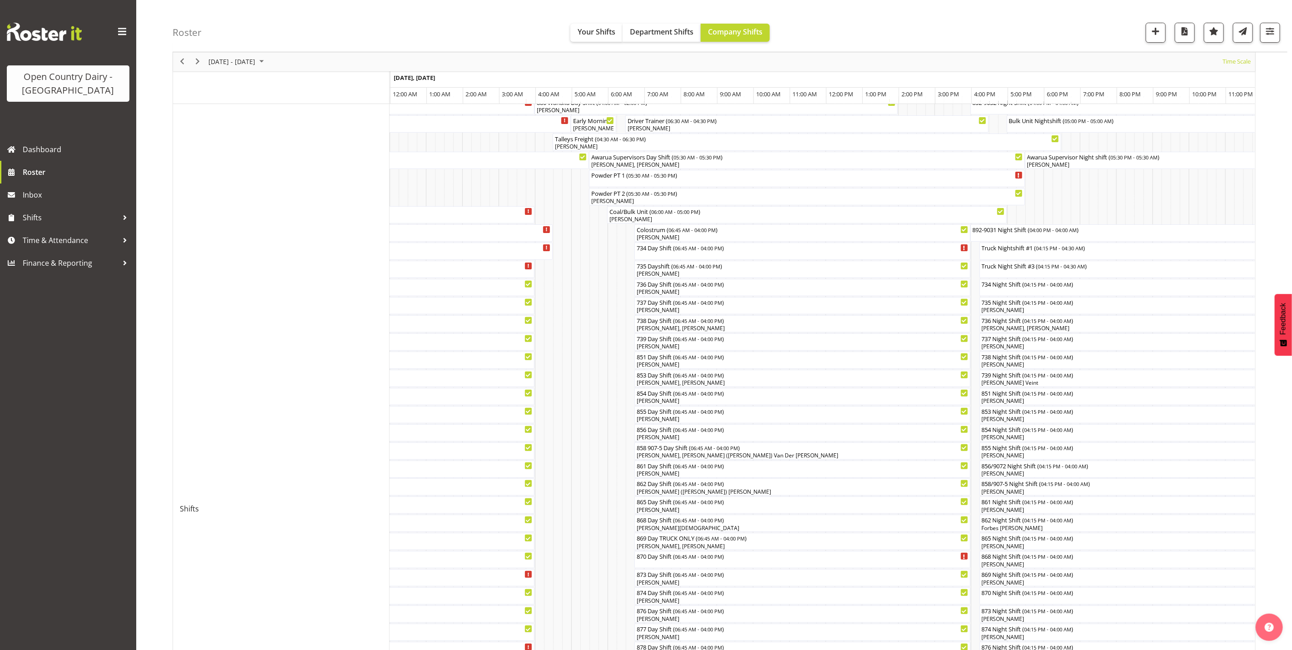
scroll to position [136, 0]
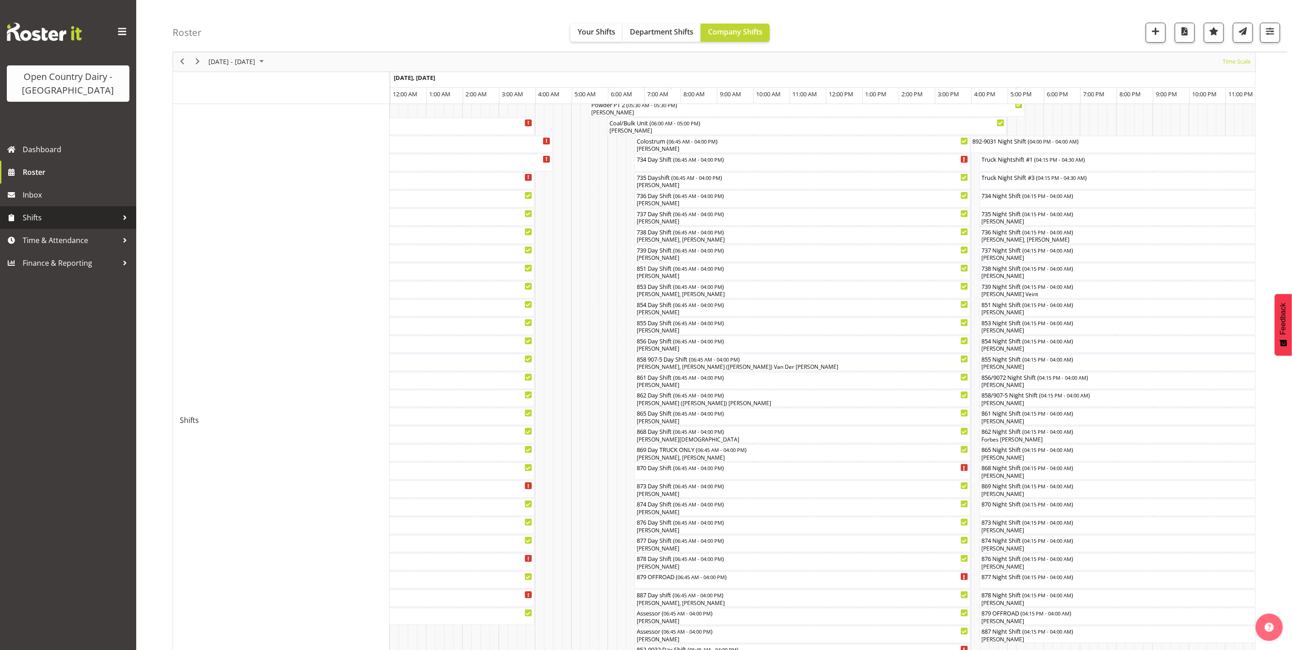
click at [36, 221] on span "Shifts" at bounding box center [70, 218] width 95 height 14
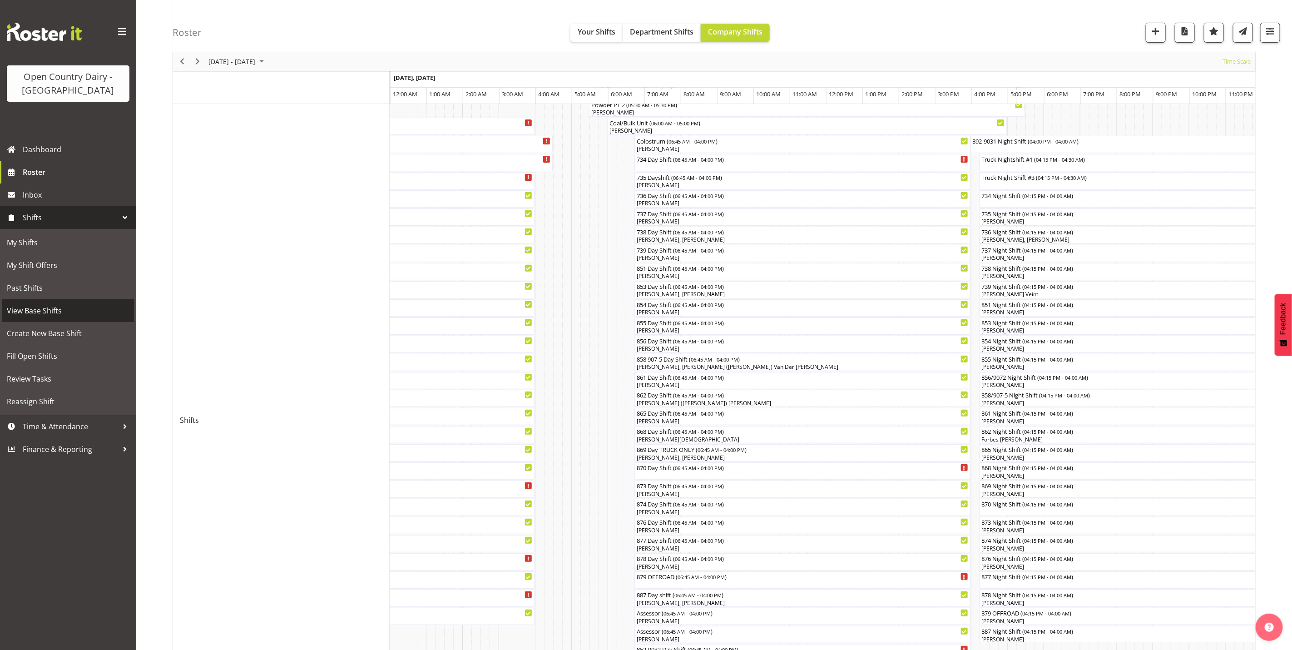
click at [45, 315] on span "View Base Shifts" at bounding box center [68, 311] width 123 height 14
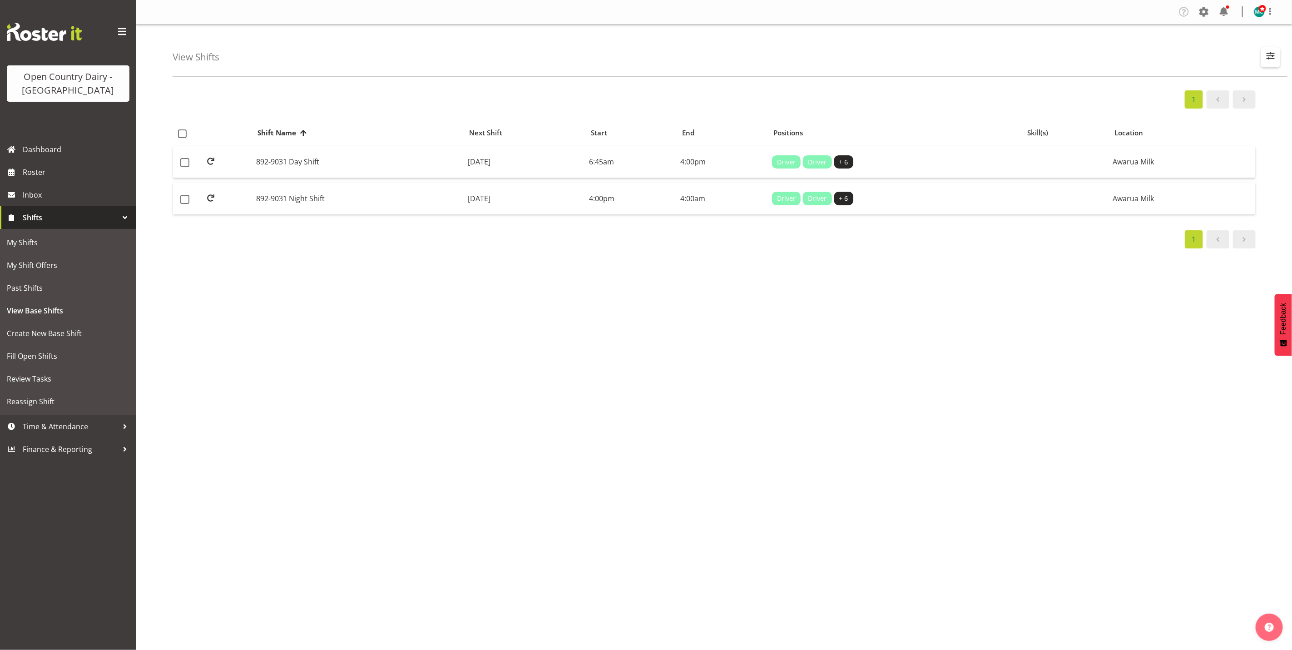
click at [1273, 62] on button "button" at bounding box center [1270, 57] width 19 height 20
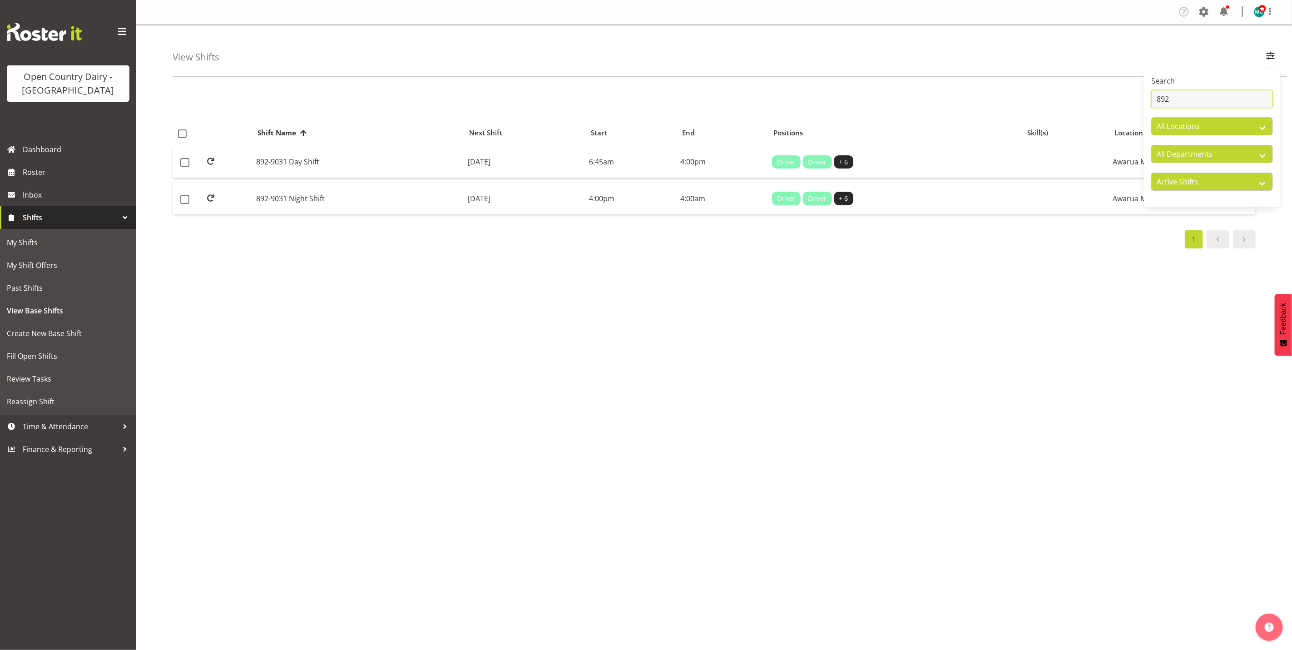
click at [1202, 97] on input "892" at bounding box center [1212, 99] width 122 height 18
type input "852"
click at [261, 166] on td "852-9032 Night Shift" at bounding box center [358, 162] width 212 height 32
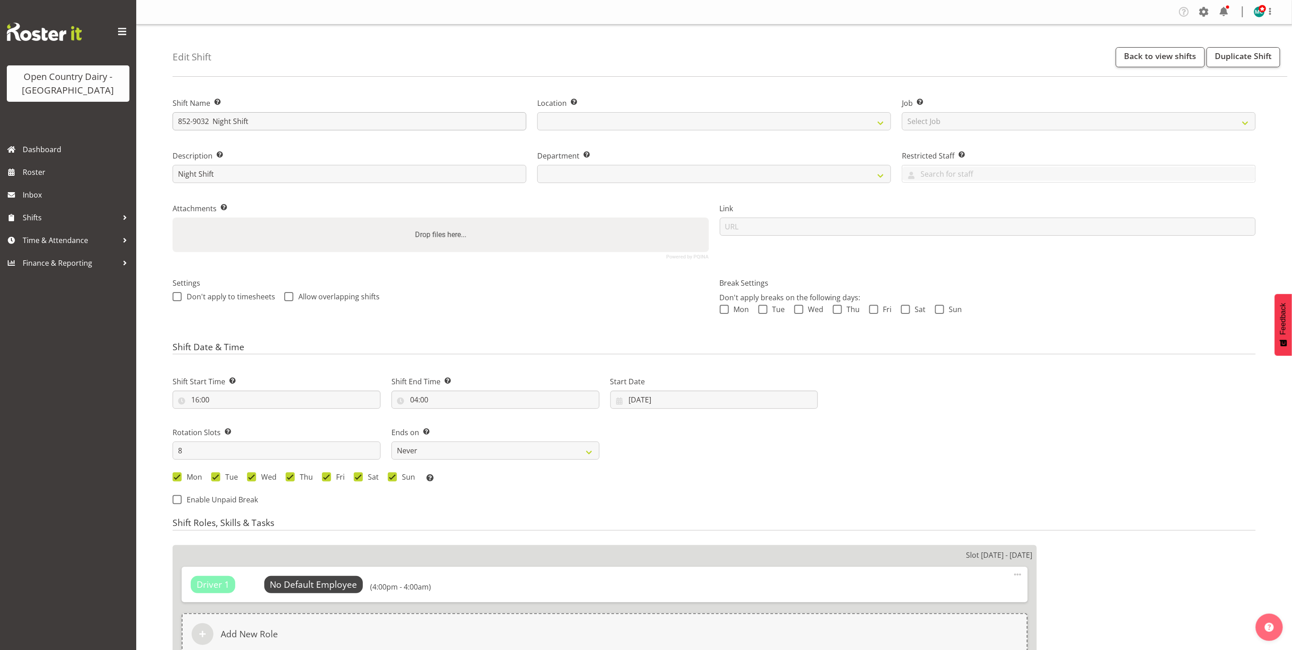
select select
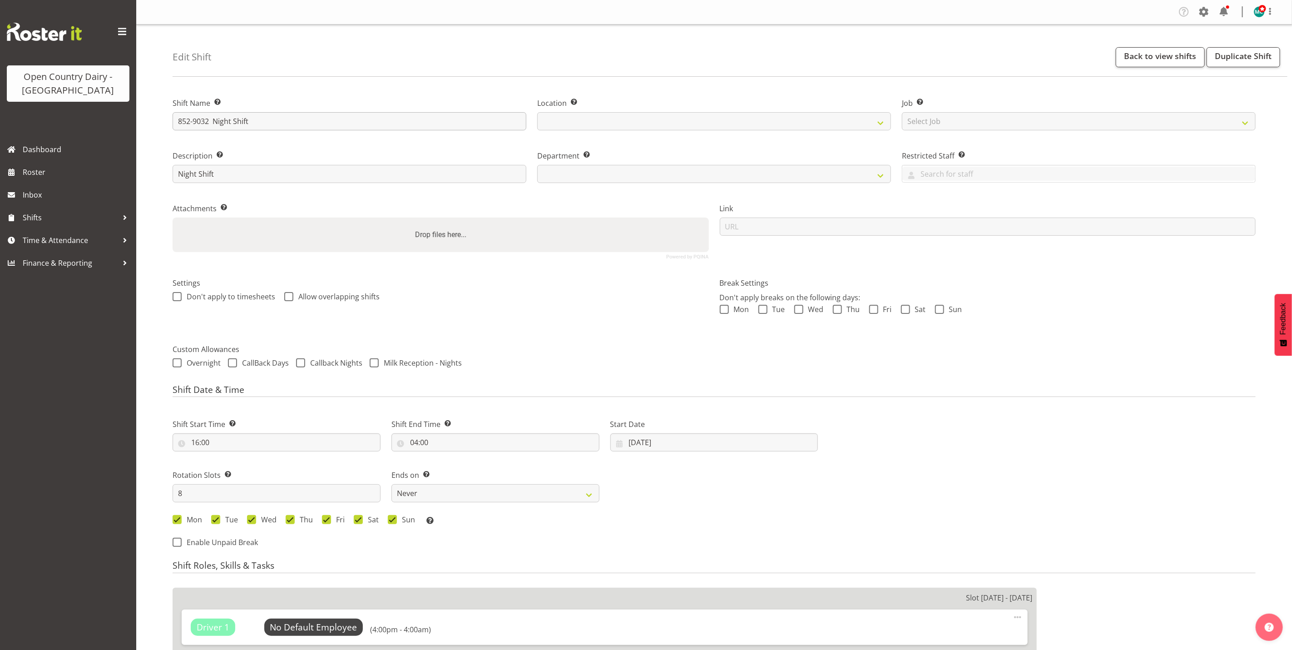
select select
click at [262, 120] on input "852-9032 Night Shift" at bounding box center [350, 121] width 354 height 18
drag, startPoint x: 146, startPoint y: 168, endPoint x: 196, endPoint y: 170, distance: 50.0
drag, startPoint x: 214, startPoint y: 174, endPoint x: 163, endPoint y: 172, distance: 50.5
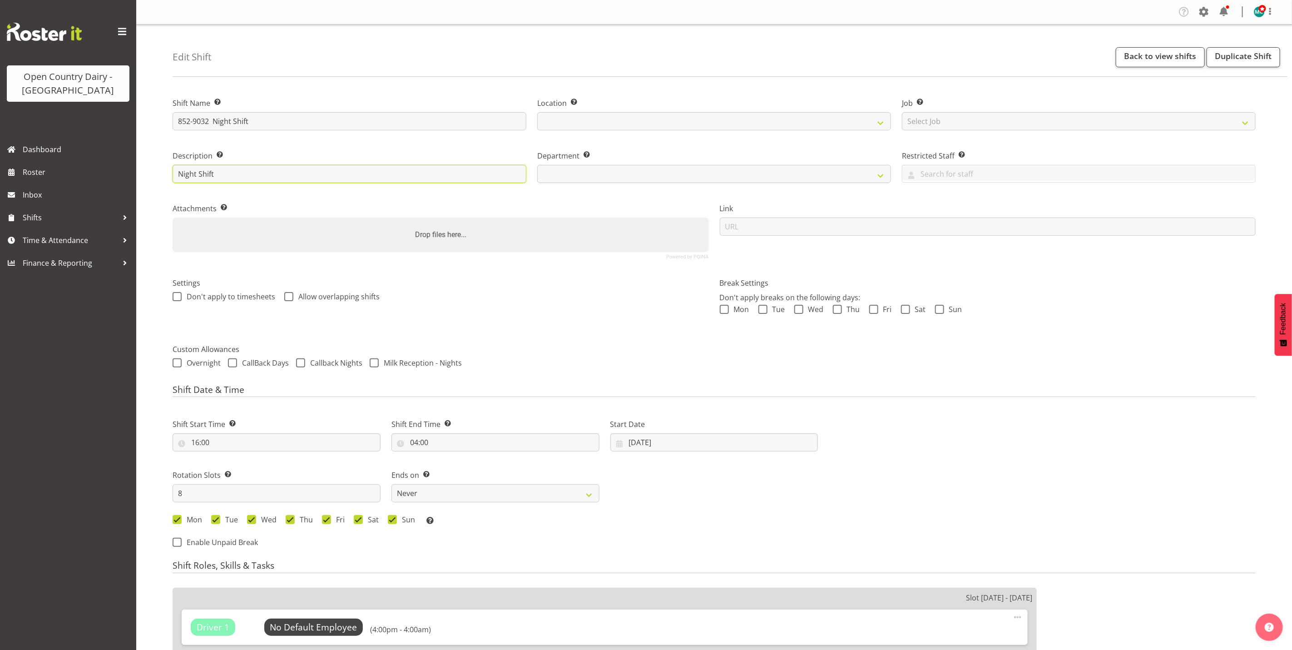
type input "A"
select select
type input "Al"
select select
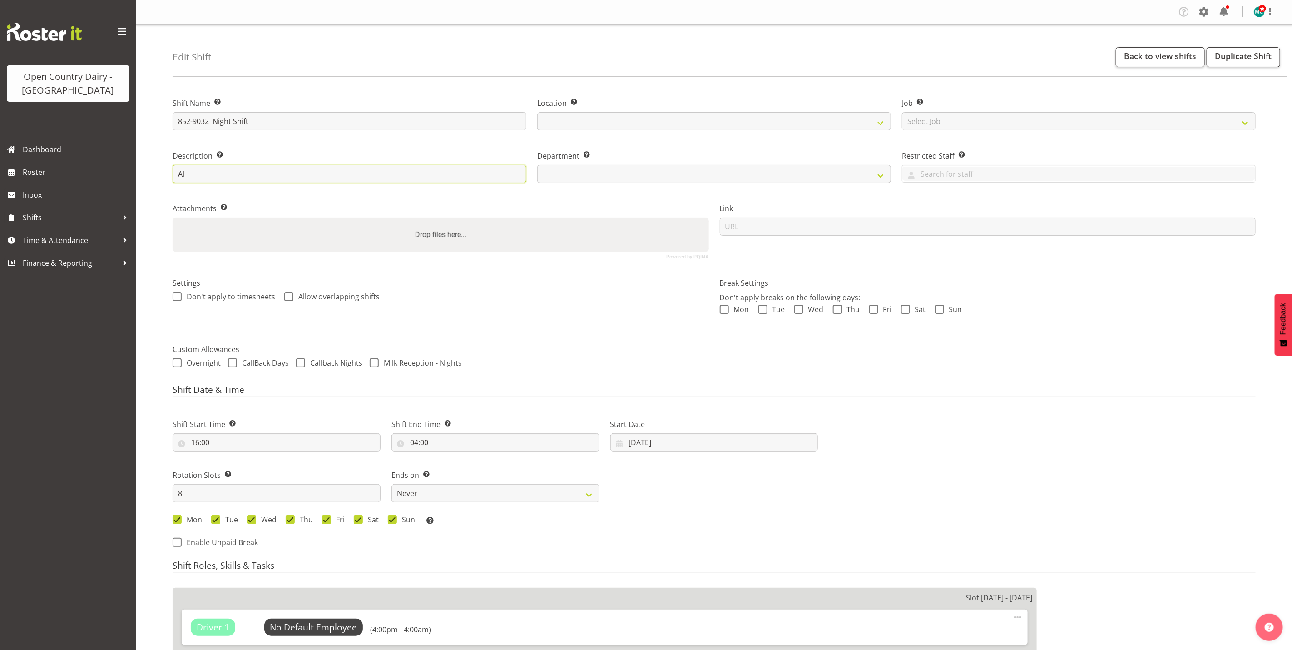
type input "All"
select select
type input "Allo"
select select
type input "Alloc"
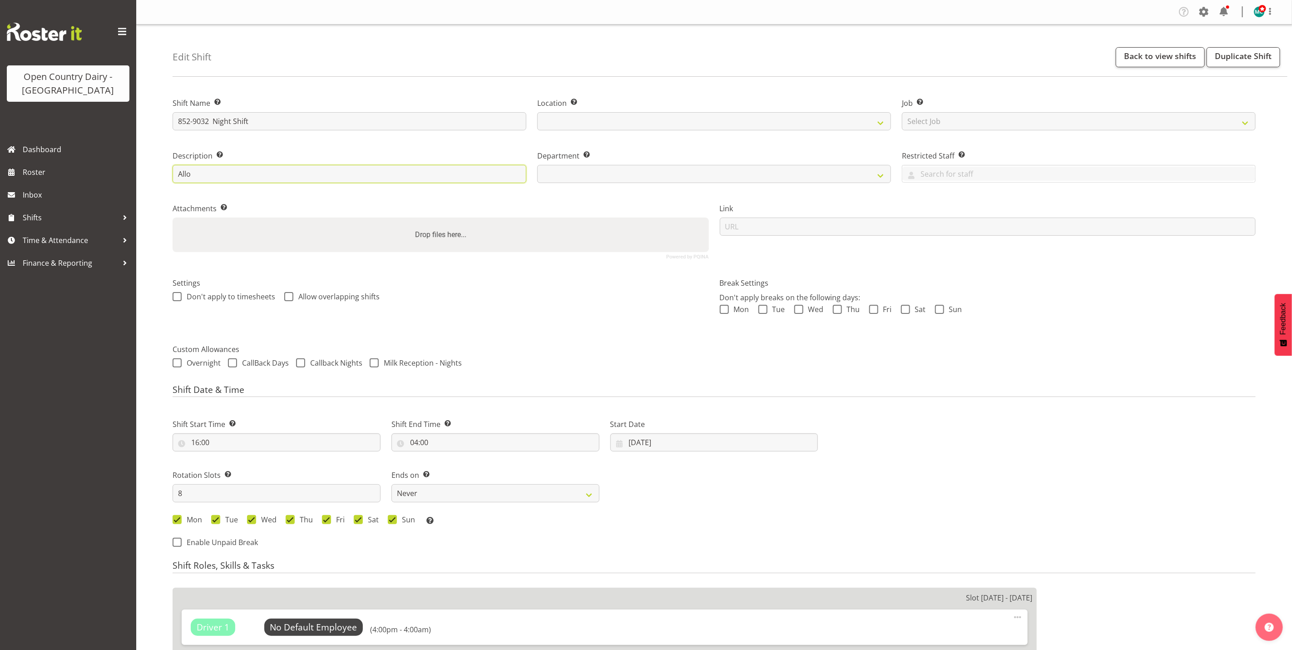
select select
type input "Alloca"
select select
type input "Allocat"
select select
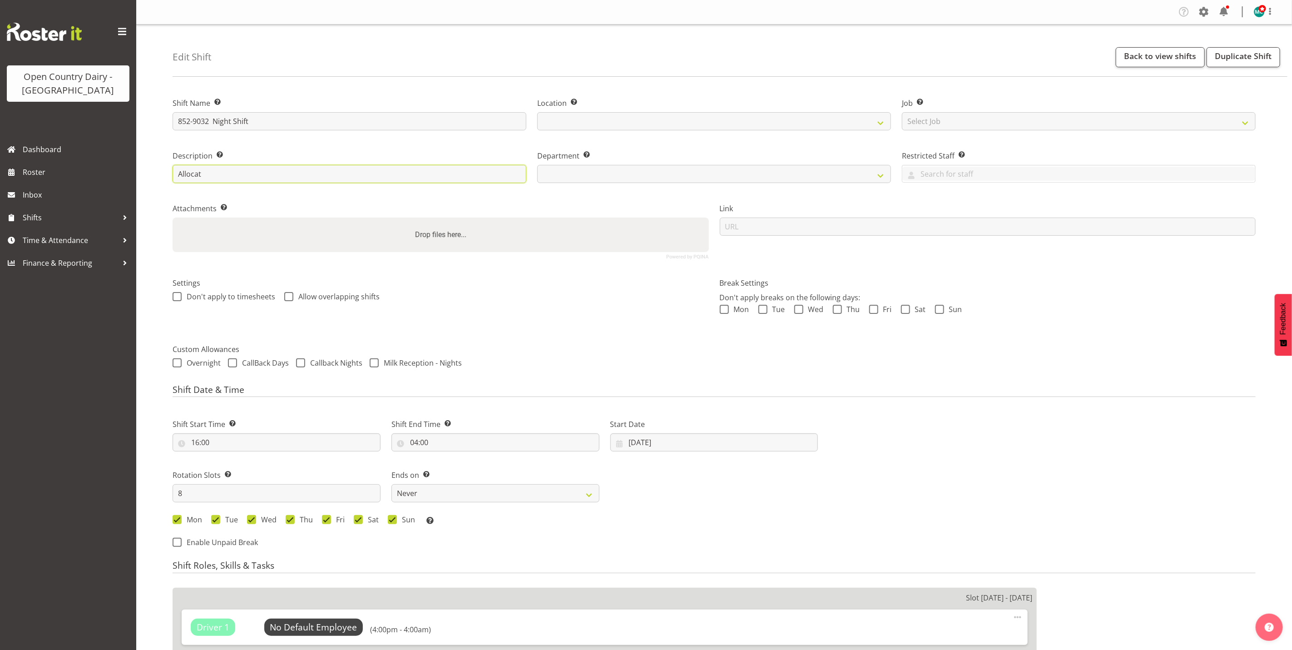
type input "Allocate"
select select
type input "Allocate"
select select "816"
type input "Allocate Truck"
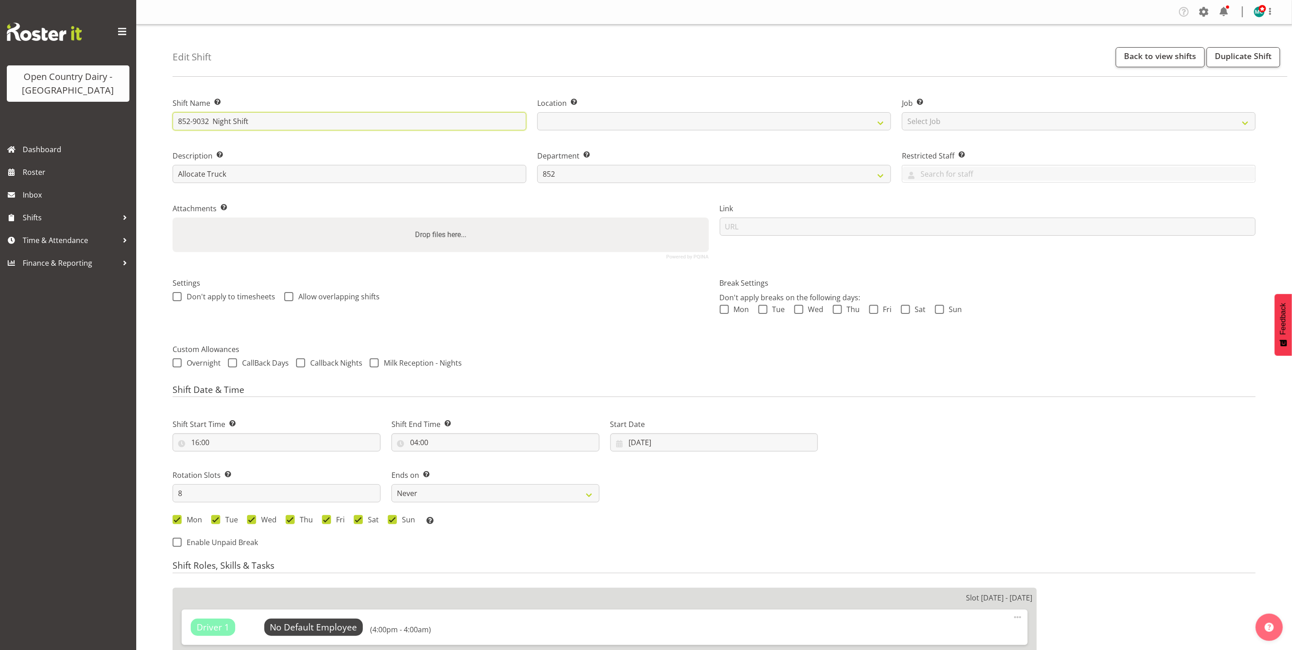
click at [278, 120] on input "852-9032 Night Shift" at bounding box center [350, 121] width 354 height 18
drag, startPoint x: 248, startPoint y: 117, endPoint x: 169, endPoint y: 119, distance: 78.6
click at [169, 119] on div "Shift Name Enter a name for the shift (e.g. Day Shift). 852-9032 Night Shift Al…" at bounding box center [349, 111] width 365 height 53
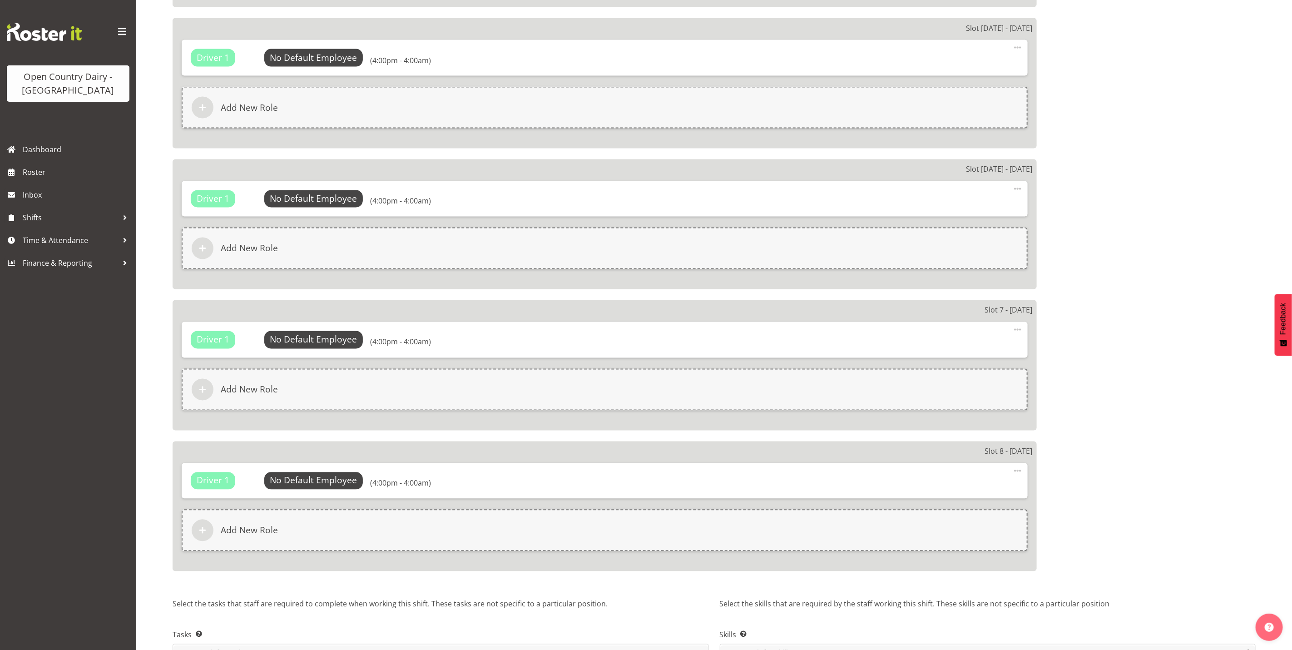
scroll to position [1210, 0]
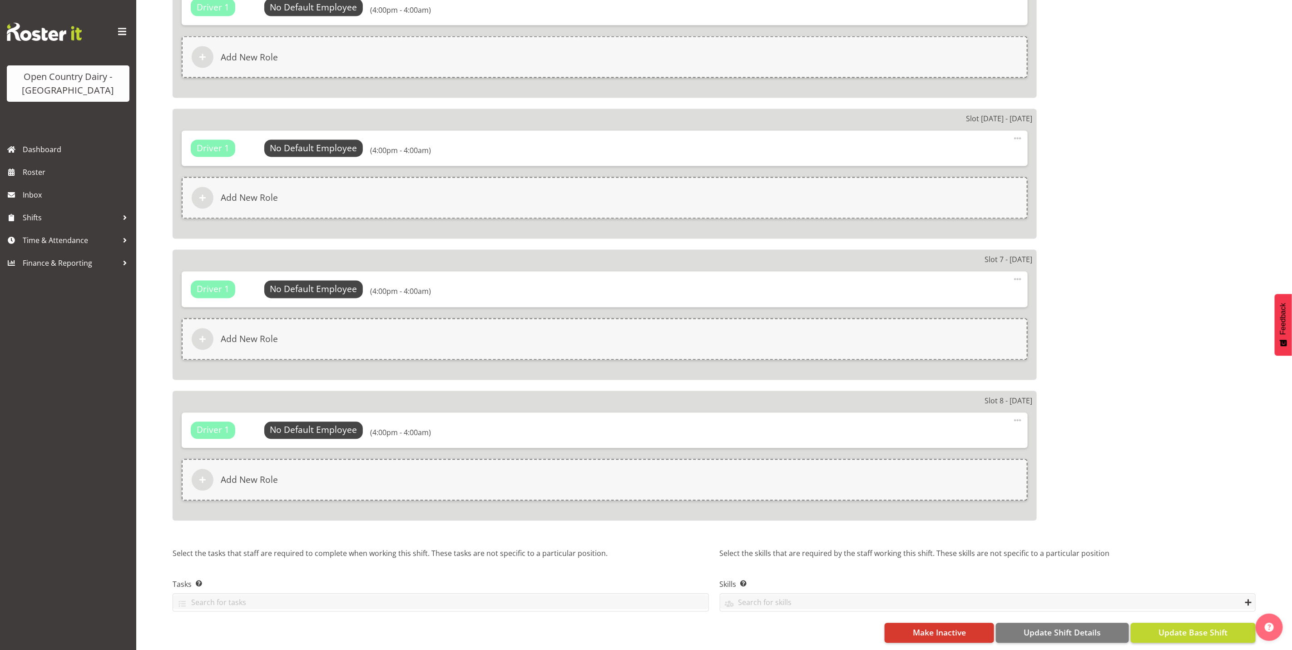
type input "Allocate Truck"
click at [1186, 627] on span "Update Base Shift" at bounding box center [1192, 633] width 69 height 12
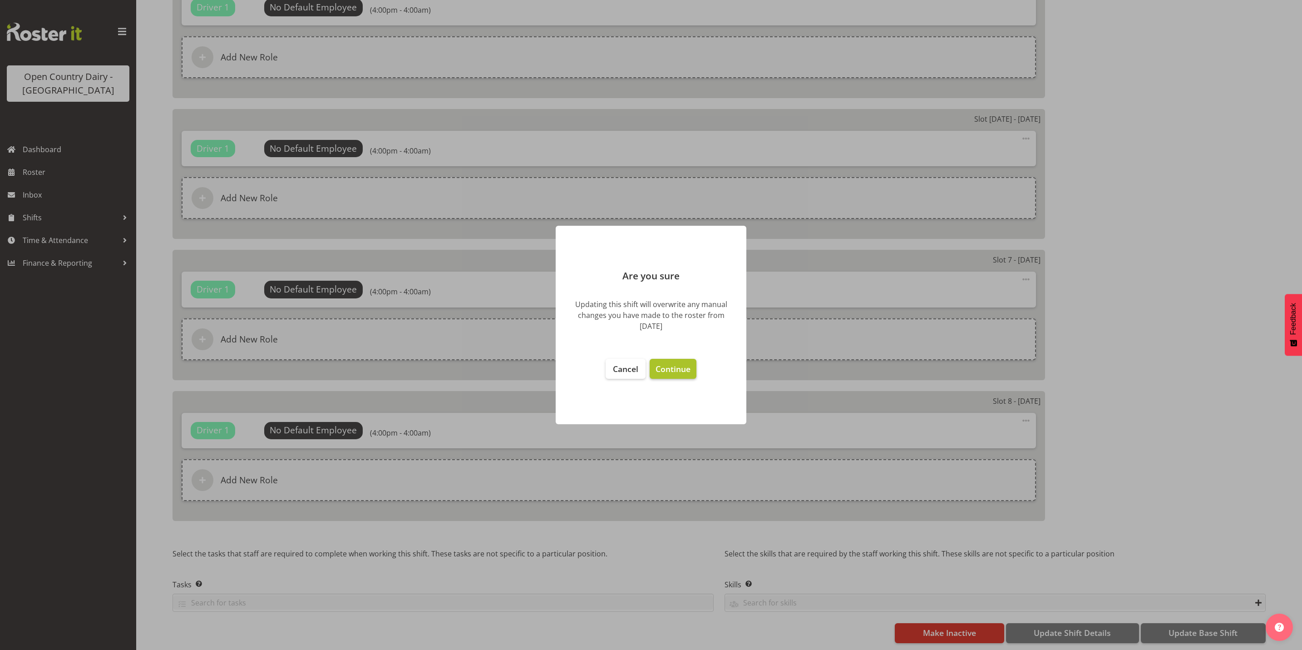
click at [674, 363] on span "Continue" at bounding box center [673, 368] width 35 height 11
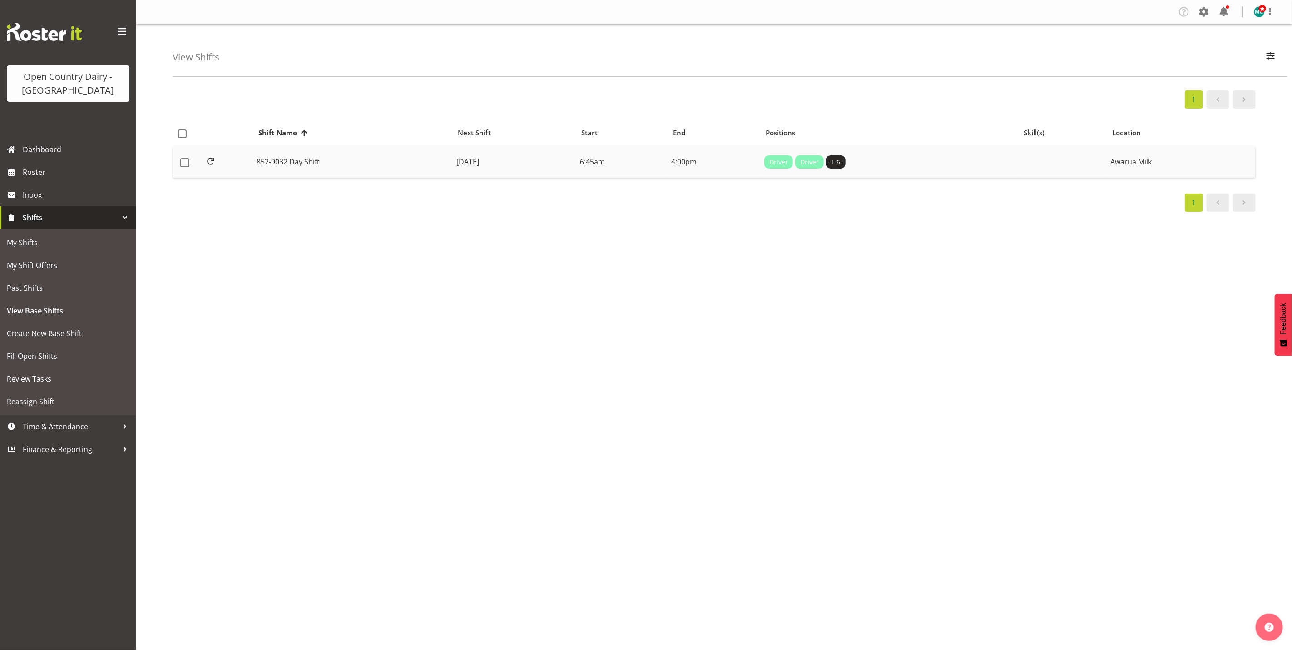
click at [274, 169] on td "852-9032 Day Shift" at bounding box center [353, 162] width 200 height 32
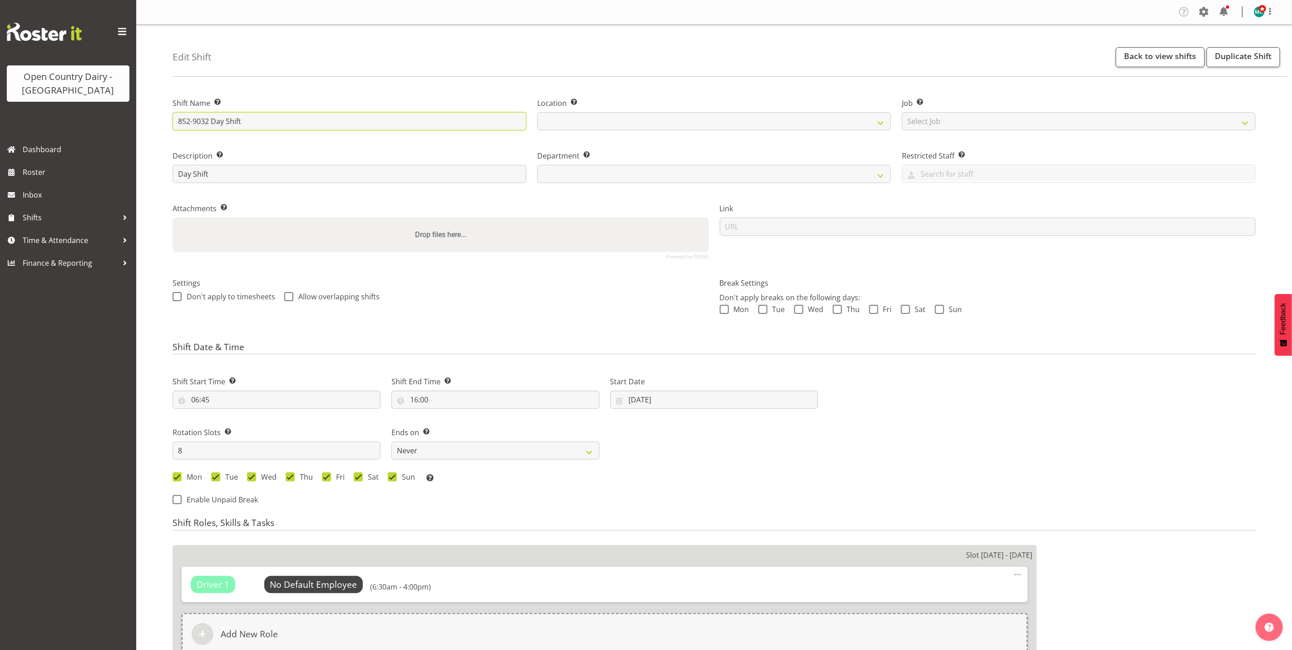
select select
drag, startPoint x: 262, startPoint y: 124, endPoint x: 129, endPoint y: 122, distance: 132.6
type input "A"
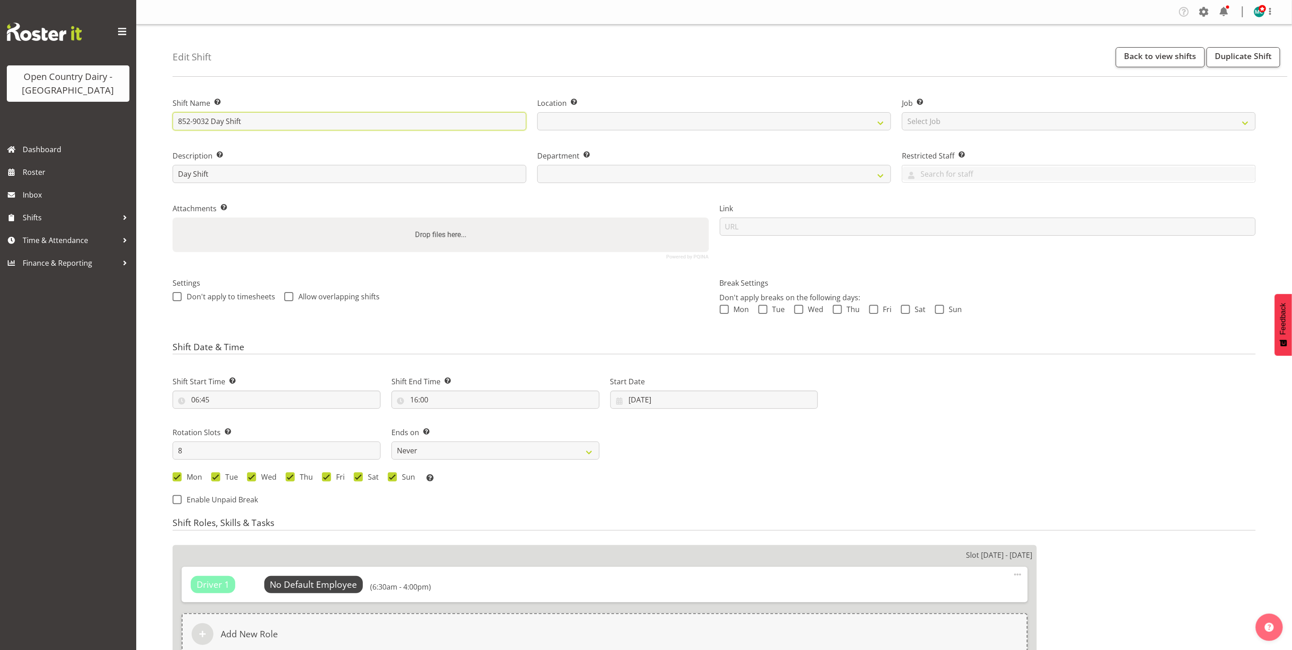
select select
type input "Al"
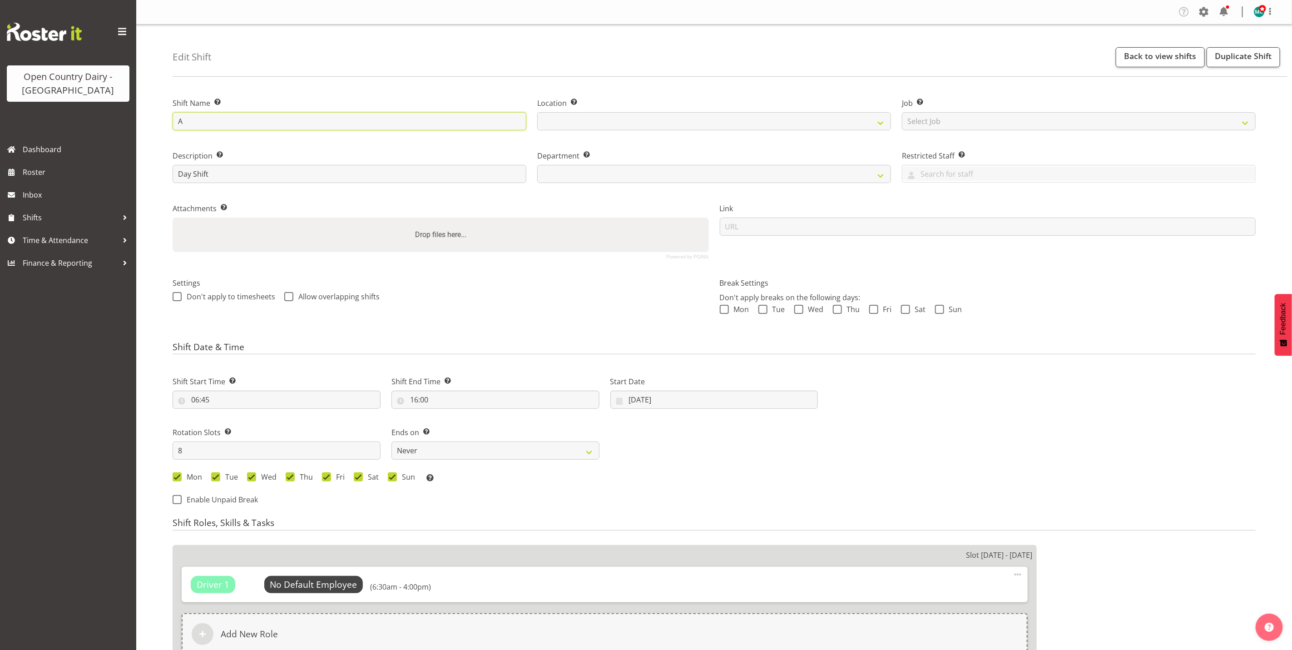
select select
type input "All"
select select
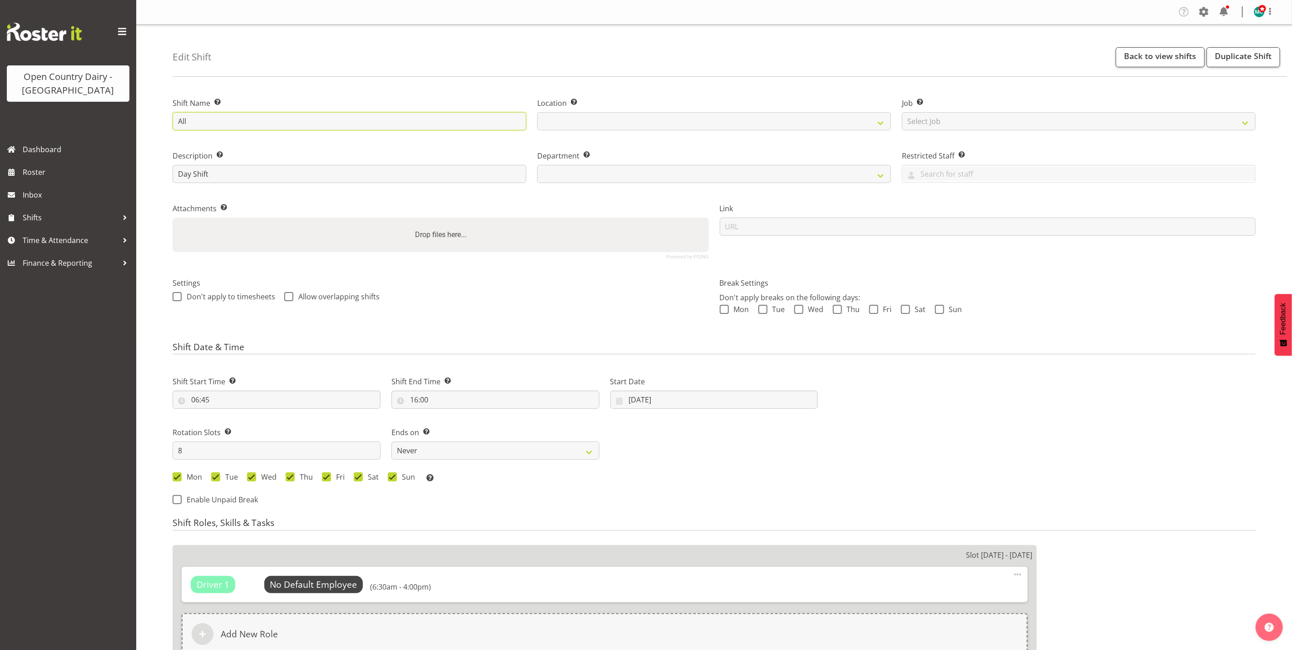
select select
type input "Allo"
select select
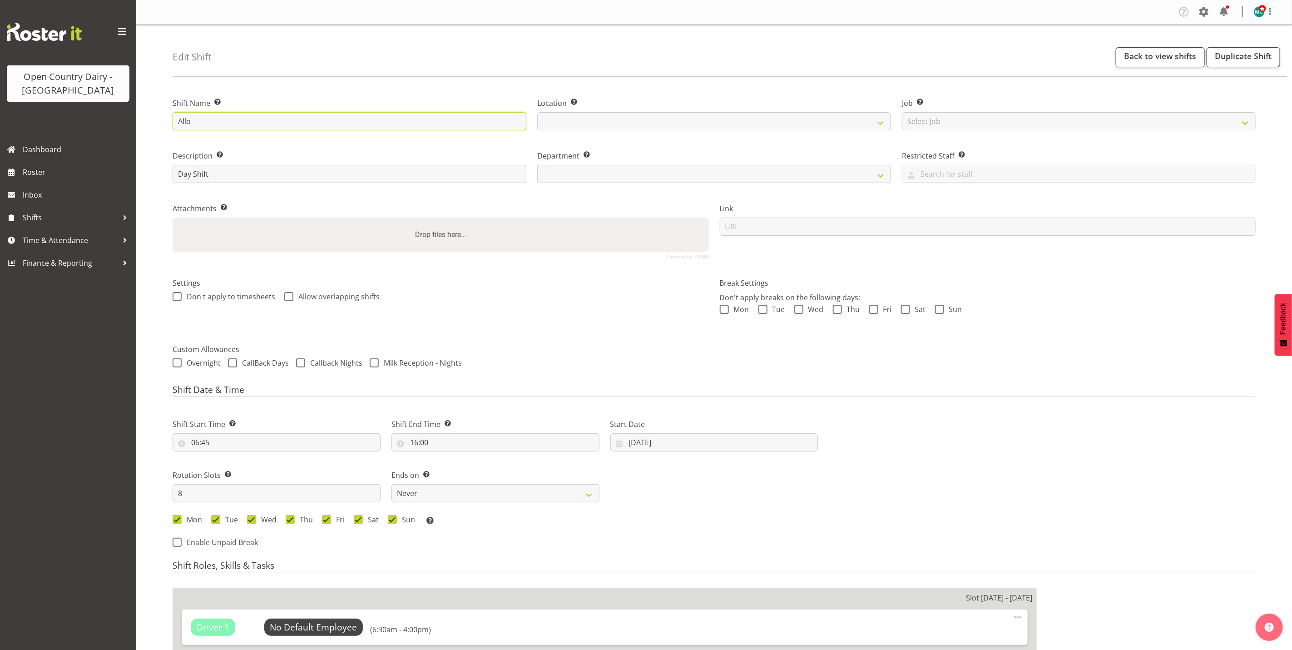
type input "Alloa"
select select
type input "Alloac"
select select
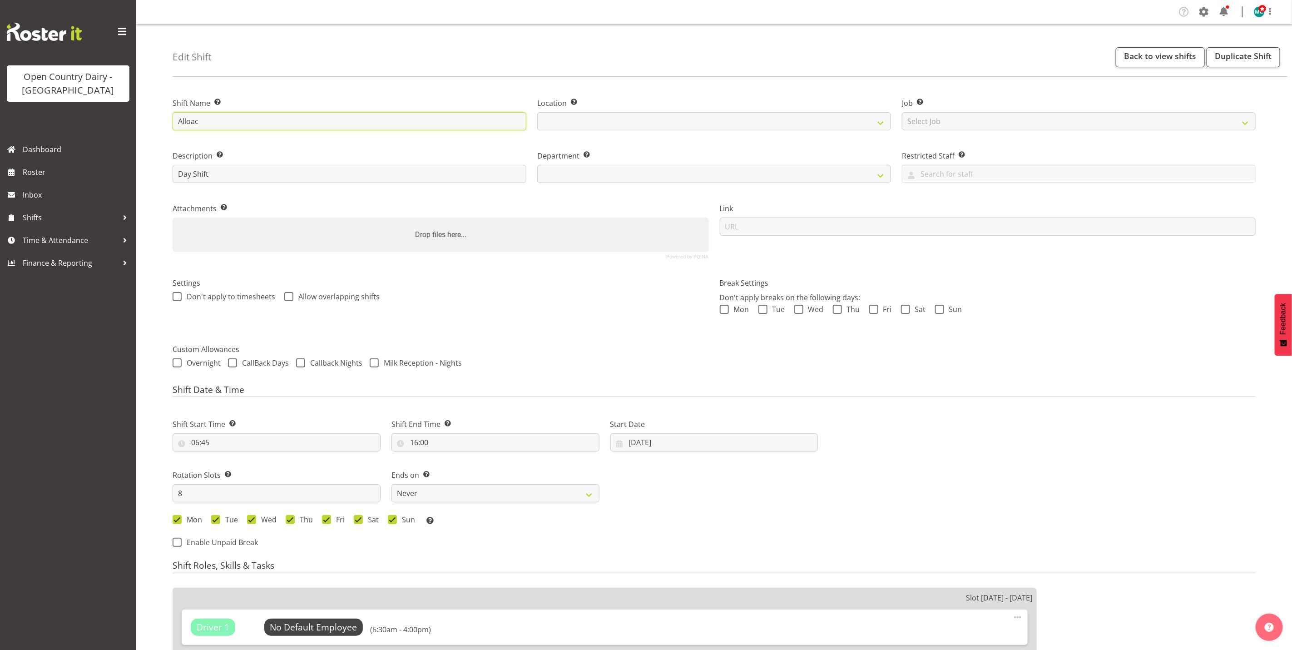
select select
type input "Alloact"
select select
type input "Alloacte"
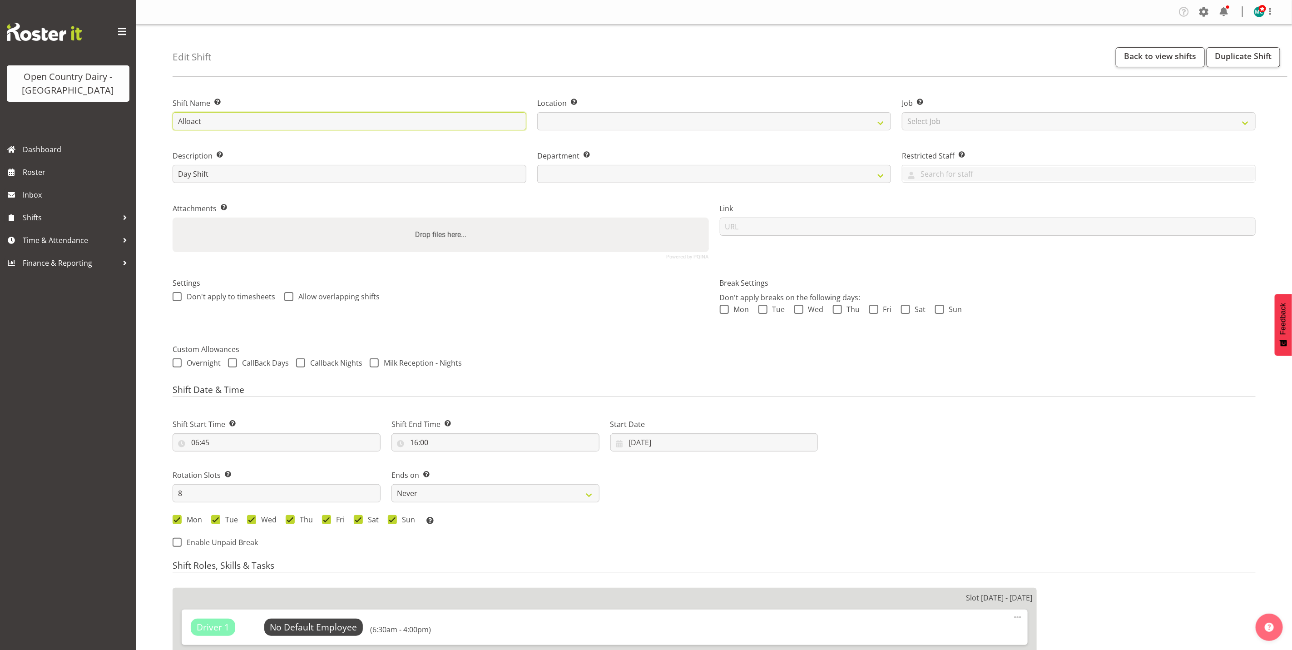
select select
type input "Alloacte"
select select
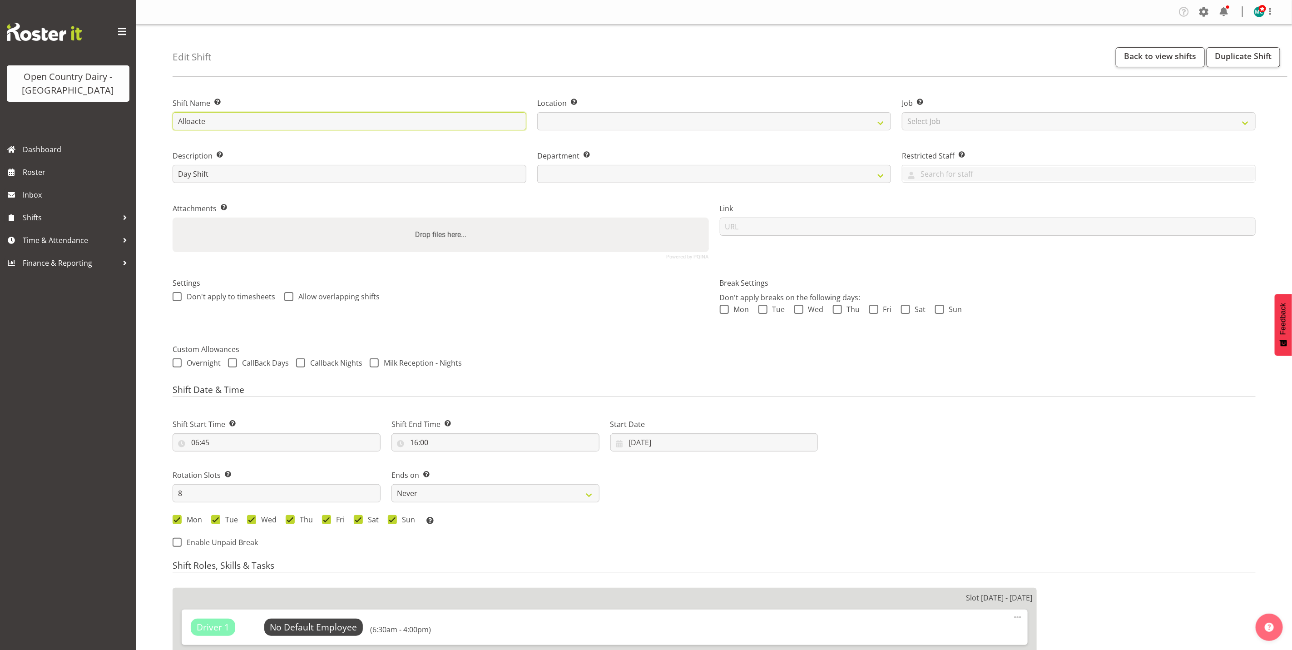
select select
type input "Alloacte T"
select select
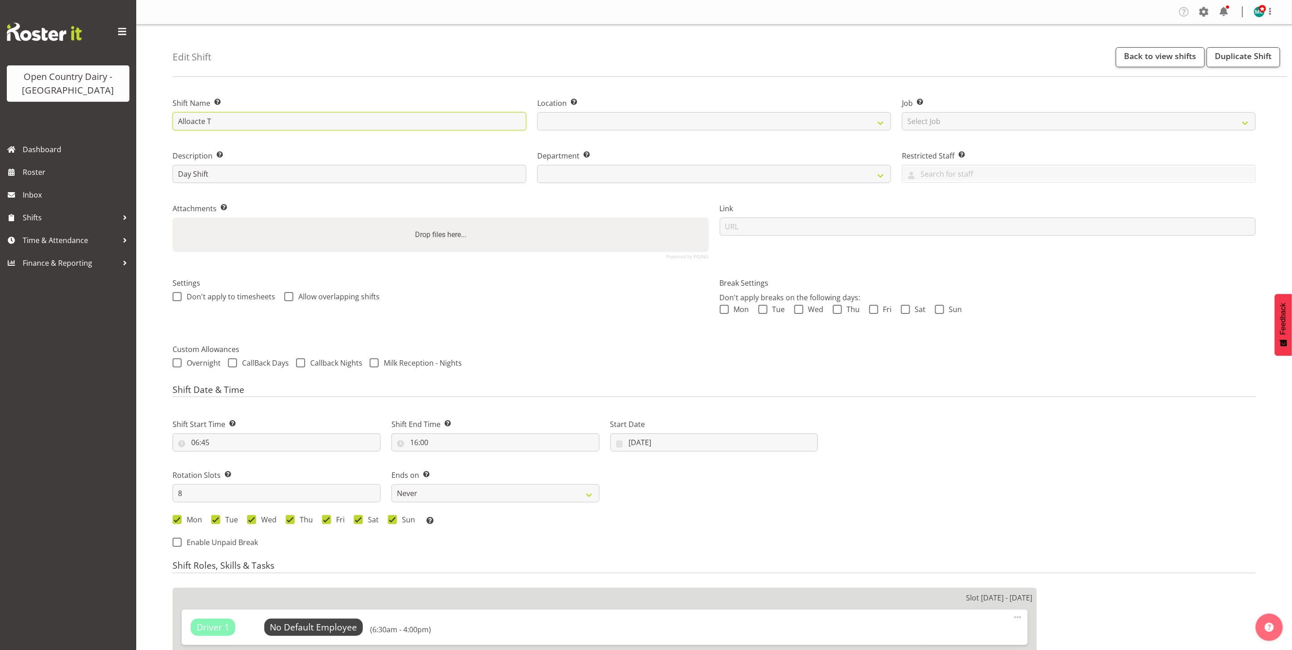
type input "Alloacte Tr"
select select
type input "Alloacte Tru"
select select
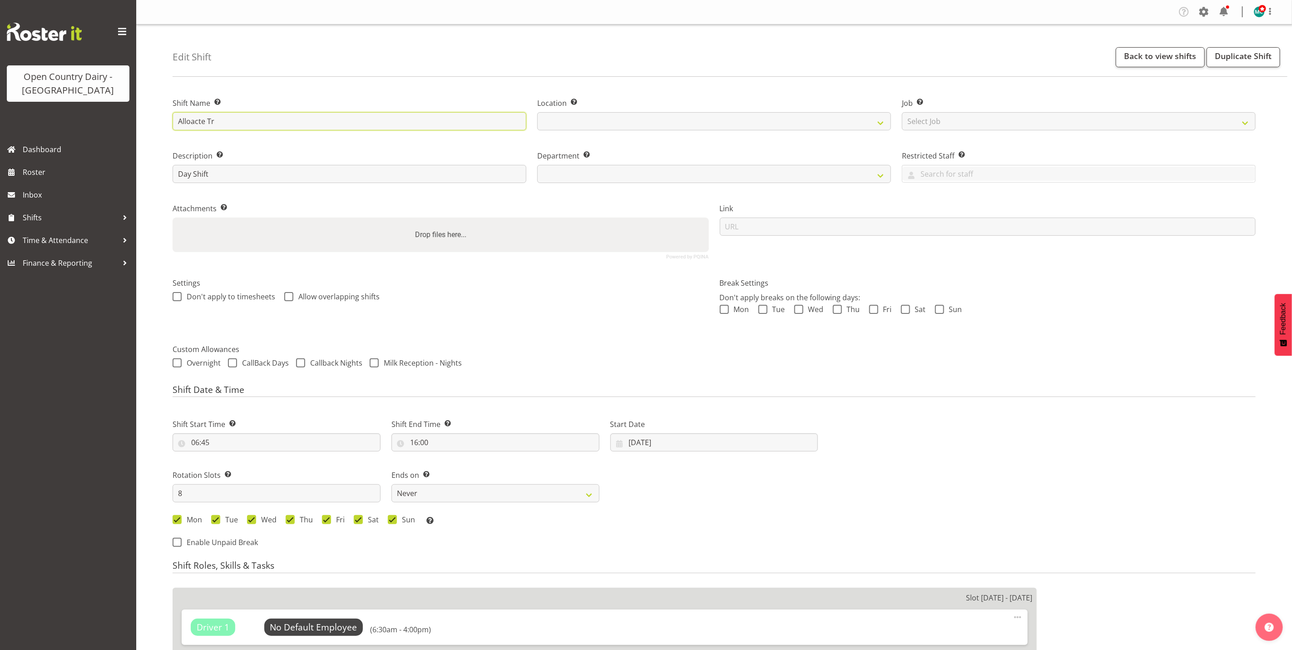
select select
type input "Alloacte Truc"
select select
type input "Alloacte Truck"
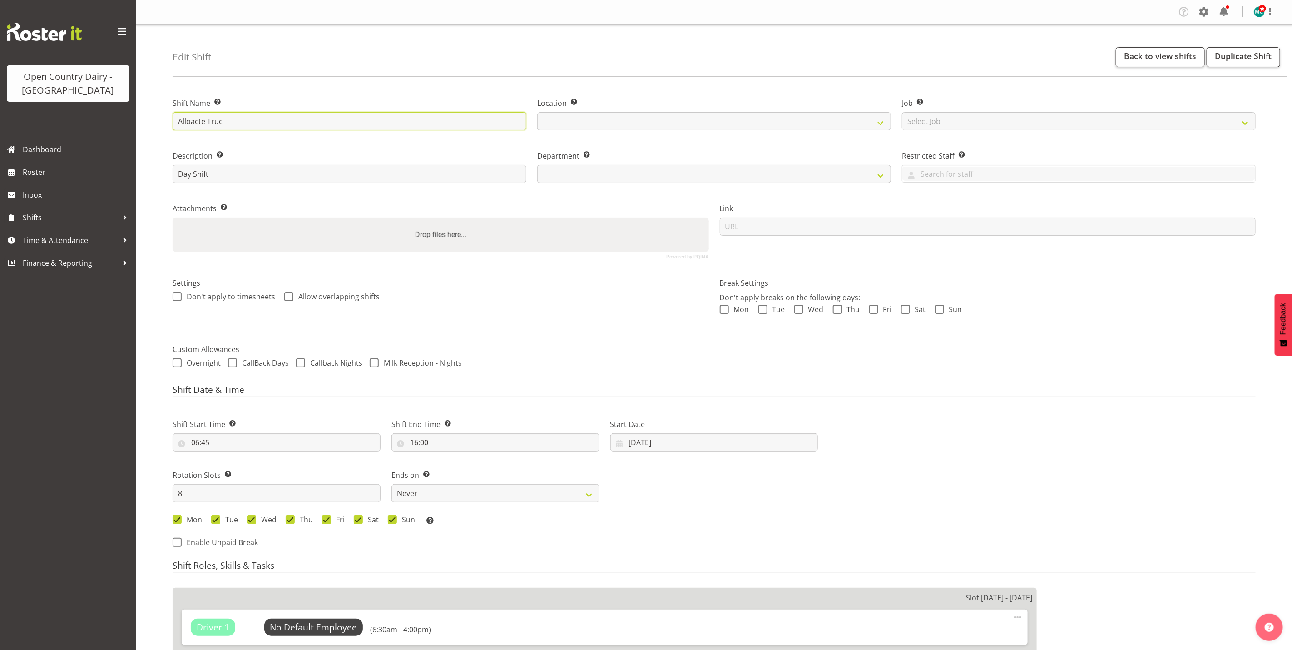
select select
type input "Alloacte Truck"
click at [432, 173] on input "Day Shift" at bounding box center [350, 174] width 354 height 18
type input "Day Shif"
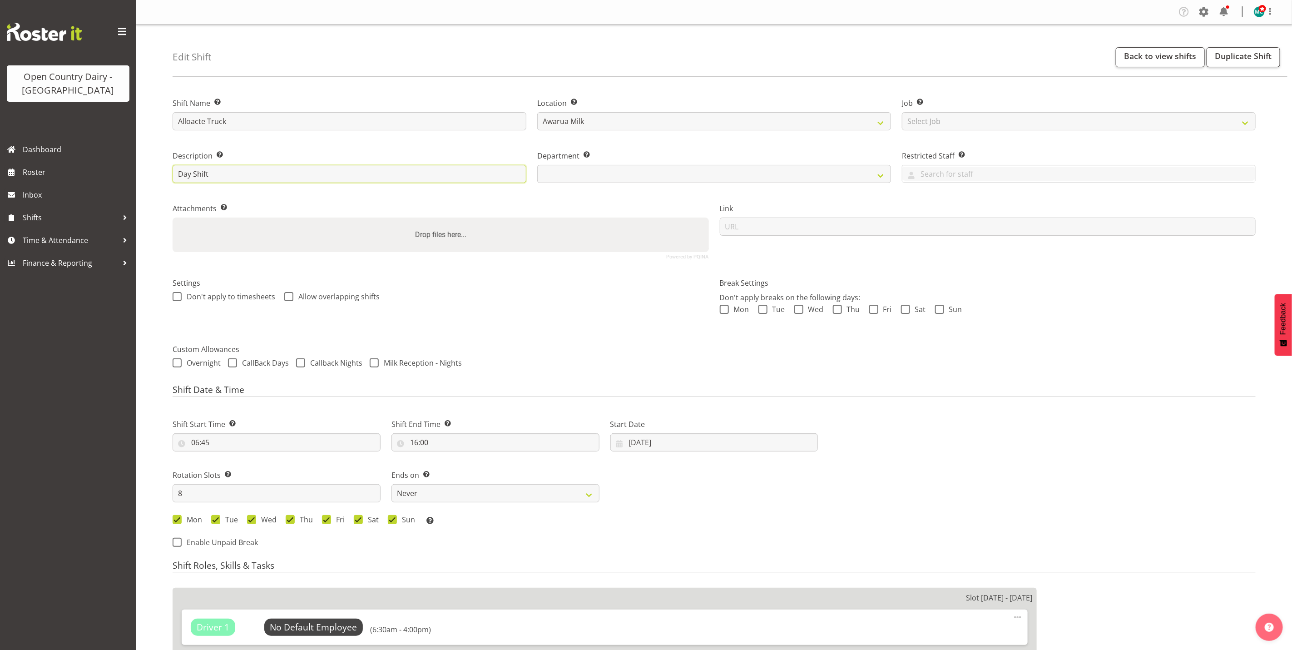
select select
type input "Day Shi"
select select
type input "Day Sh"
select select
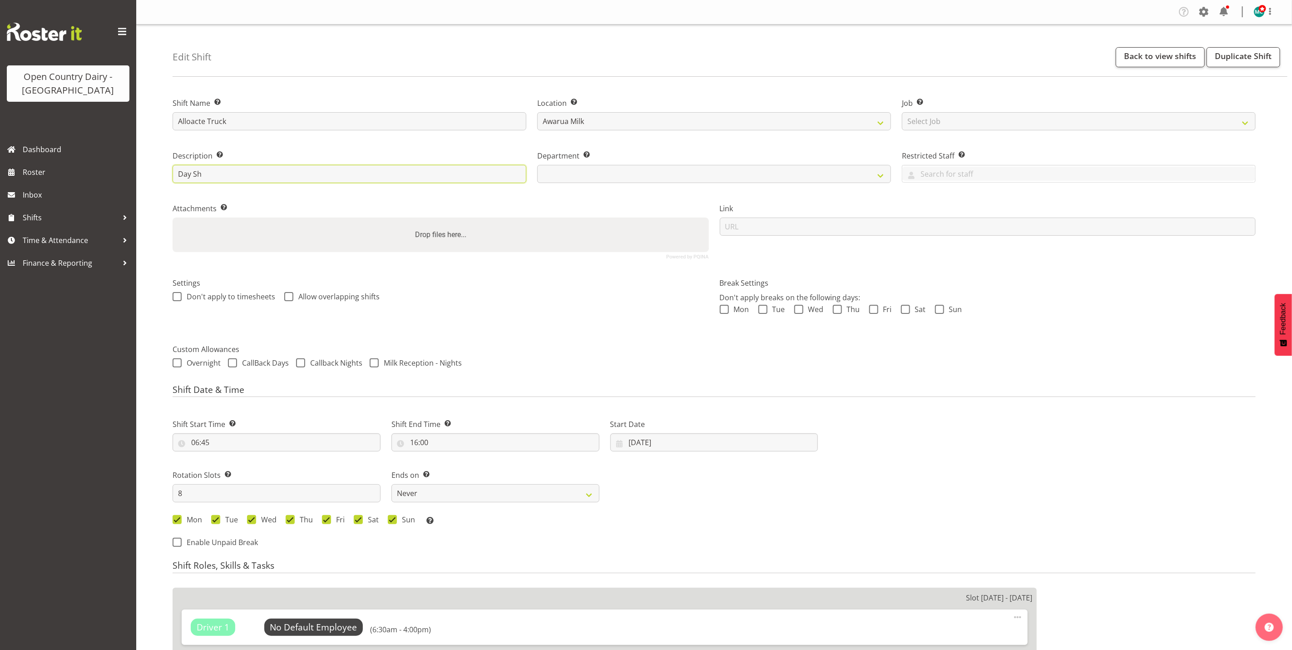
type input "Day S"
select select
type input "Day"
select select
type input "Day"
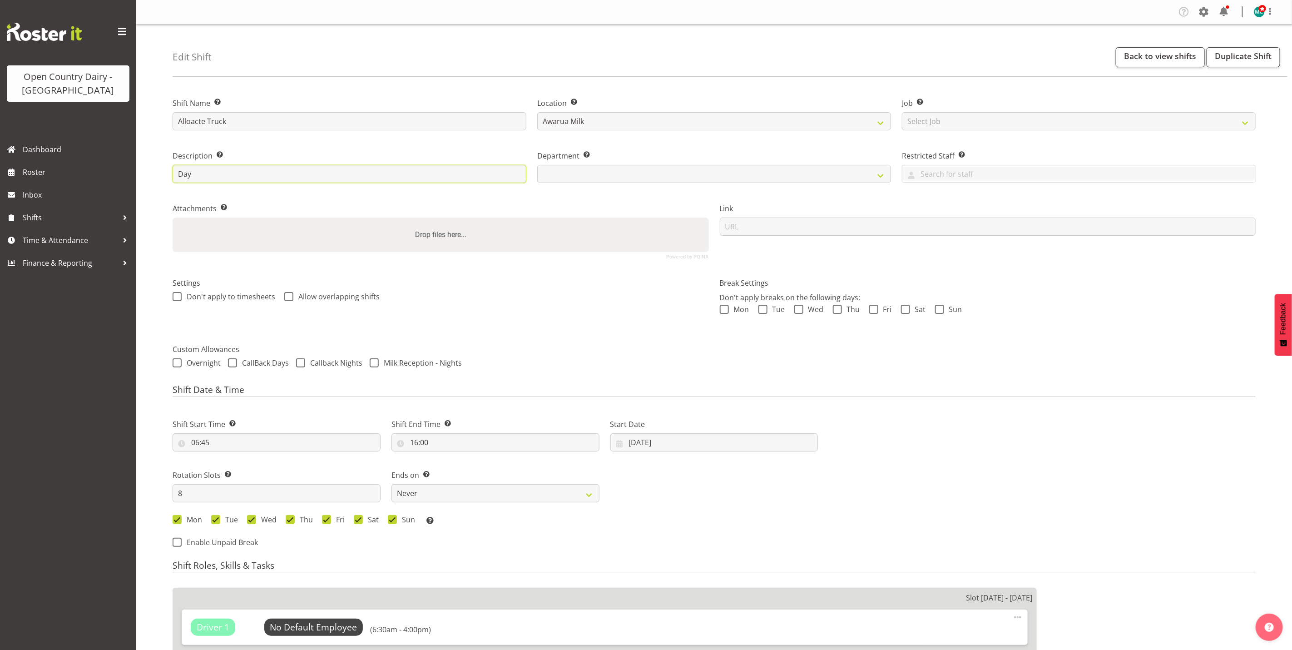
select select
type input "Da"
select select
type input "D"
select select
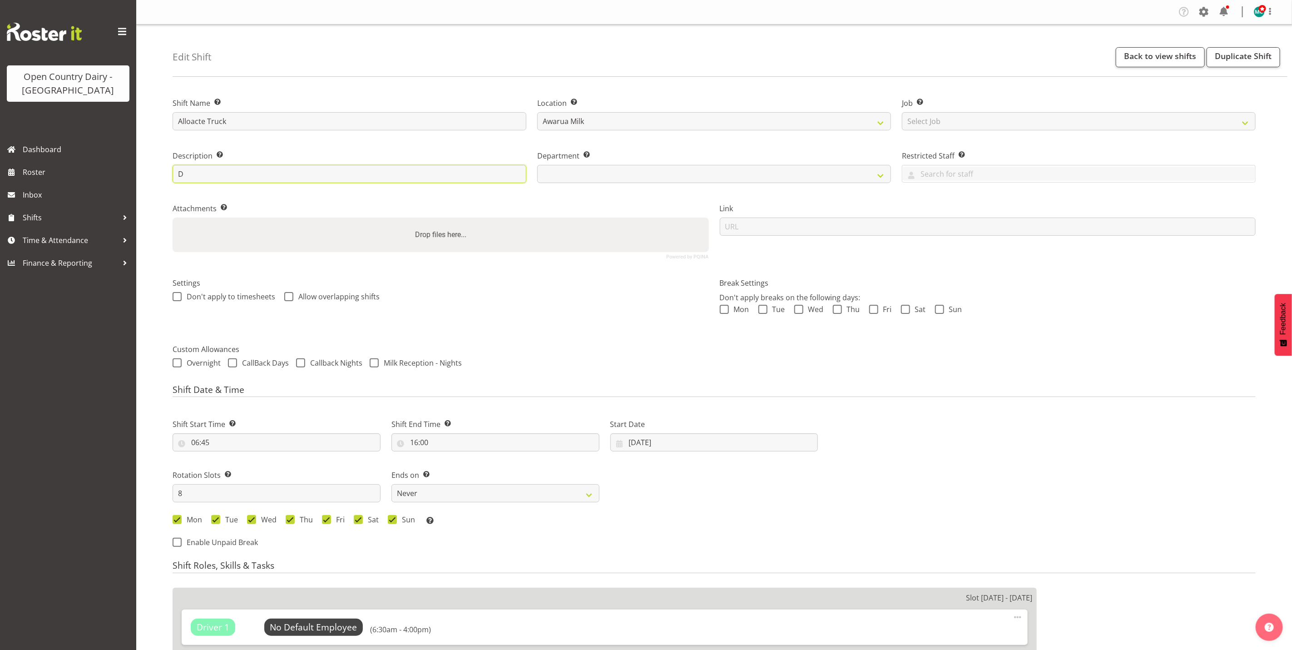
select select
type input "a"
select select
type input "al"
select select
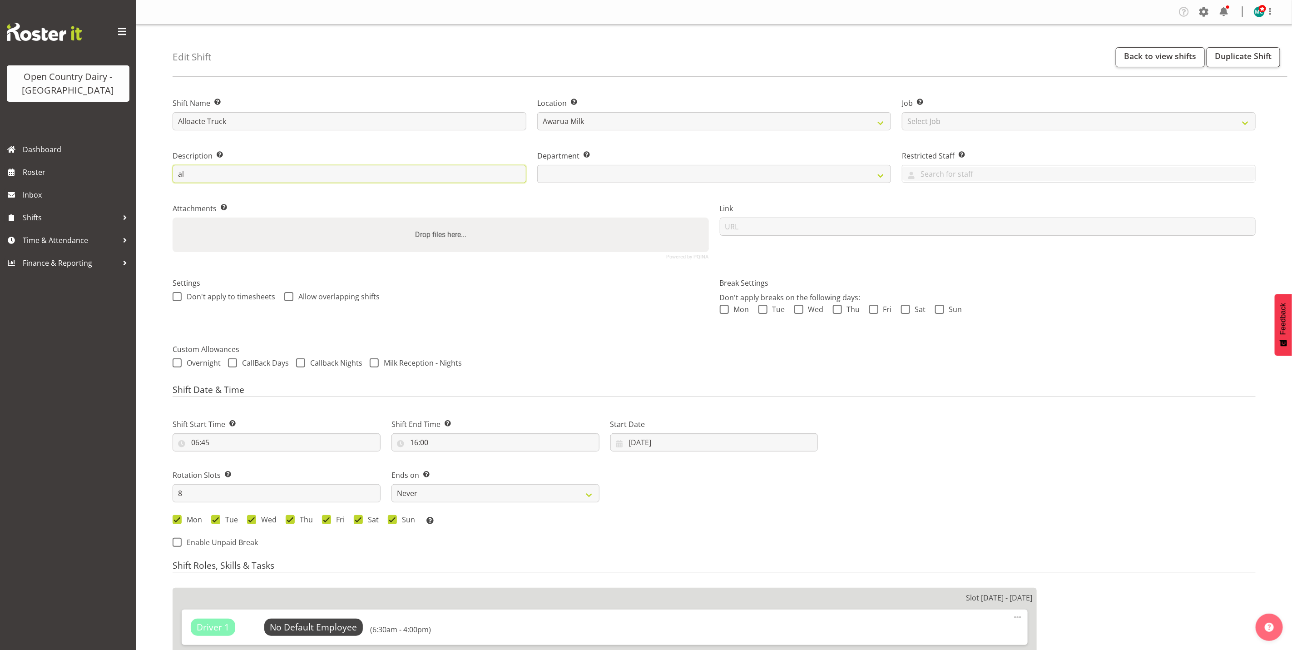
type input "all"
select select
type input "allo"
select select
type input "alloc"
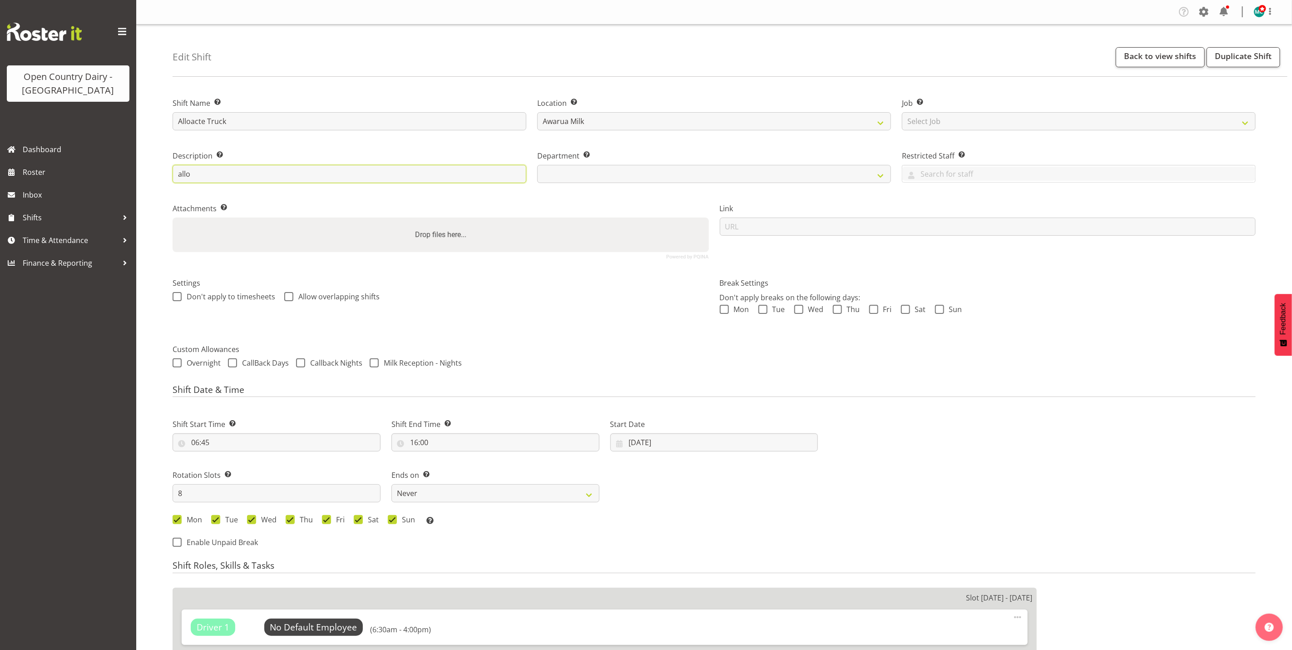
select select
type input "alloca"
select select
type input "allocat"
select select
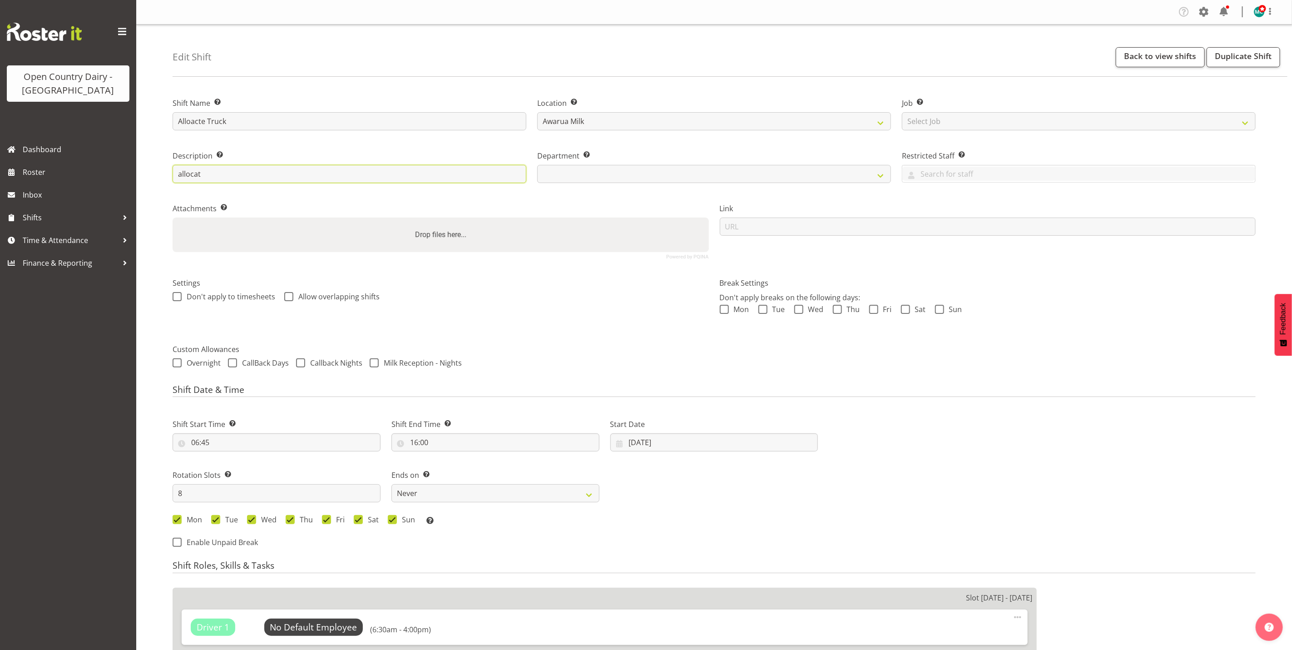
type input "allocate"
select select
type input "allocate"
select select
type input "allocate t"
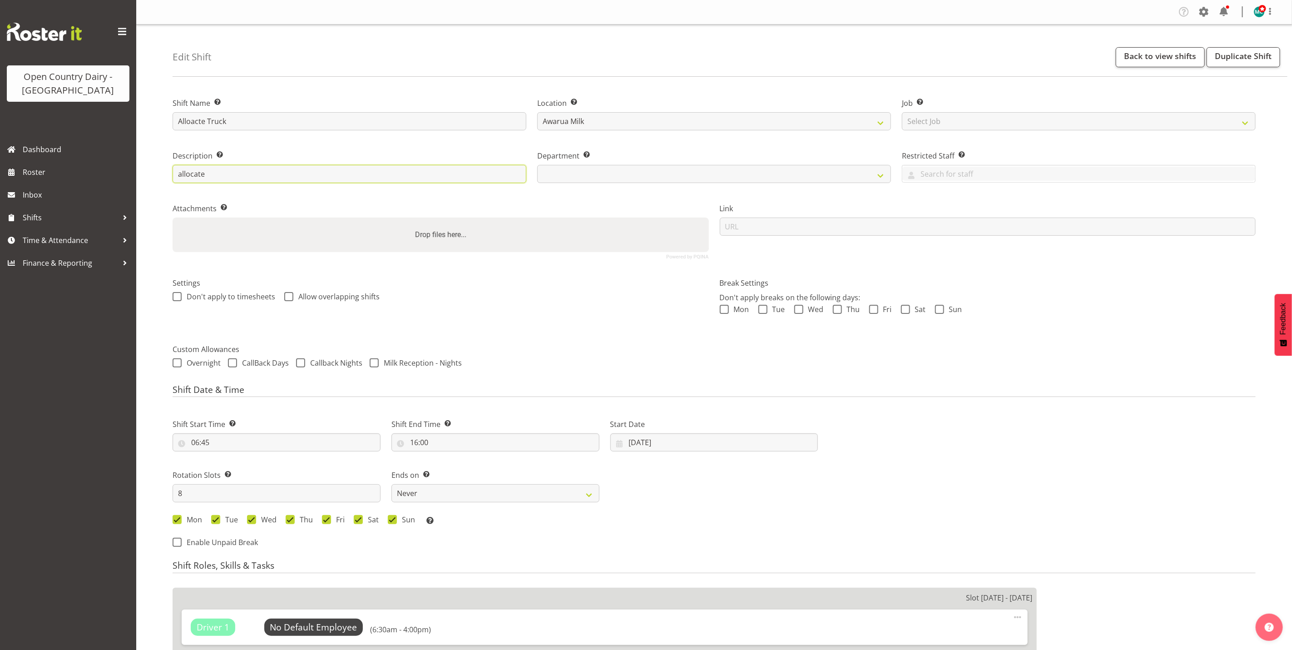
select select
type input "allocate tr"
select select
type input "allocate tru"
select select
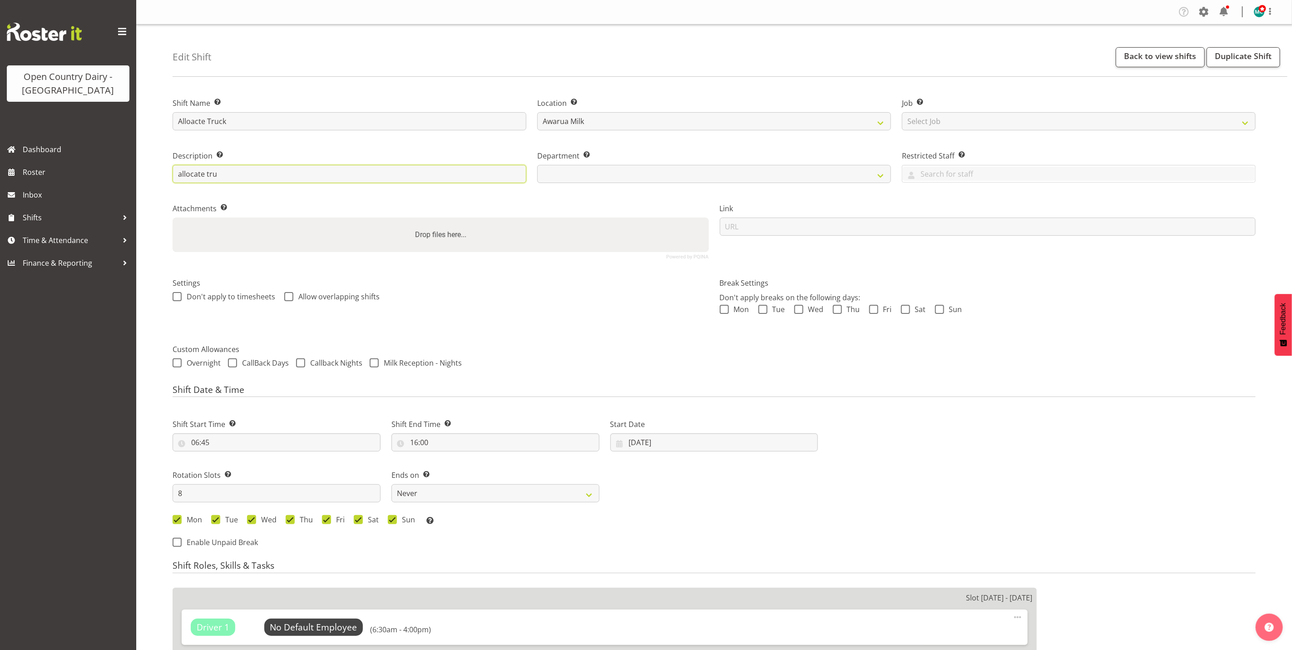
type input "allocate truc"
select select
type input "allocate truck"
select select
click at [181, 173] on input "allocate truck" at bounding box center [350, 174] width 354 height 18
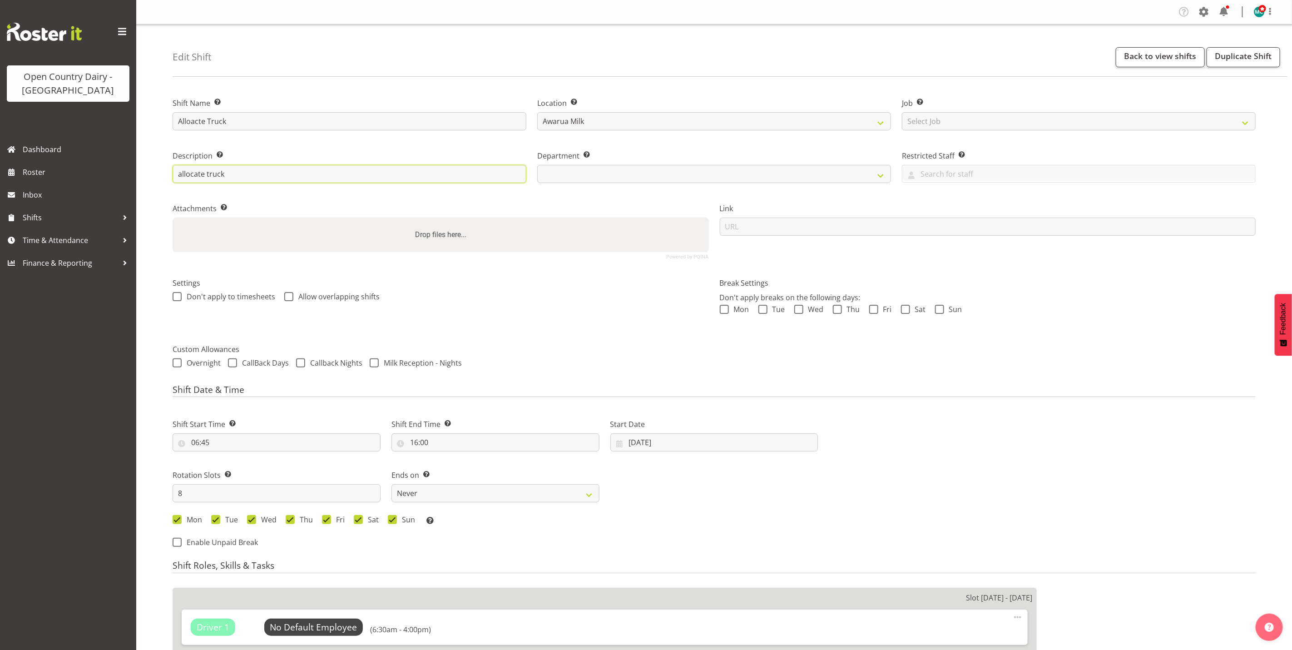
type input "Allocate Truck"
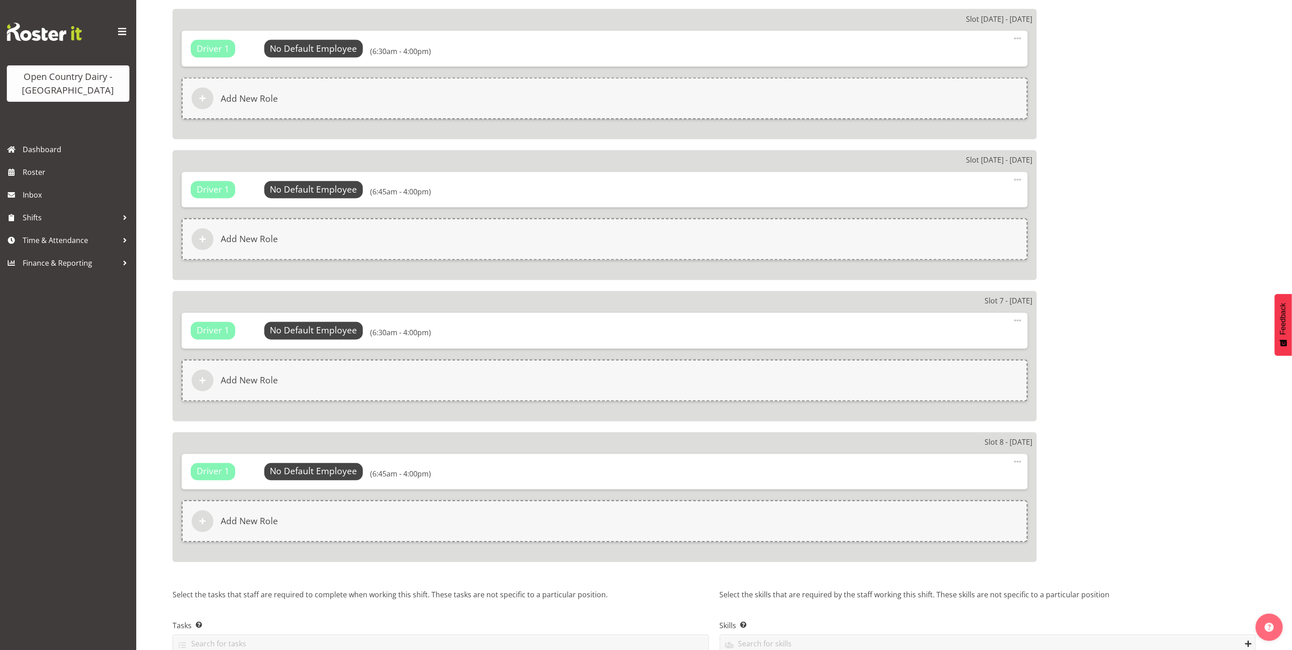
scroll to position [1210, 0]
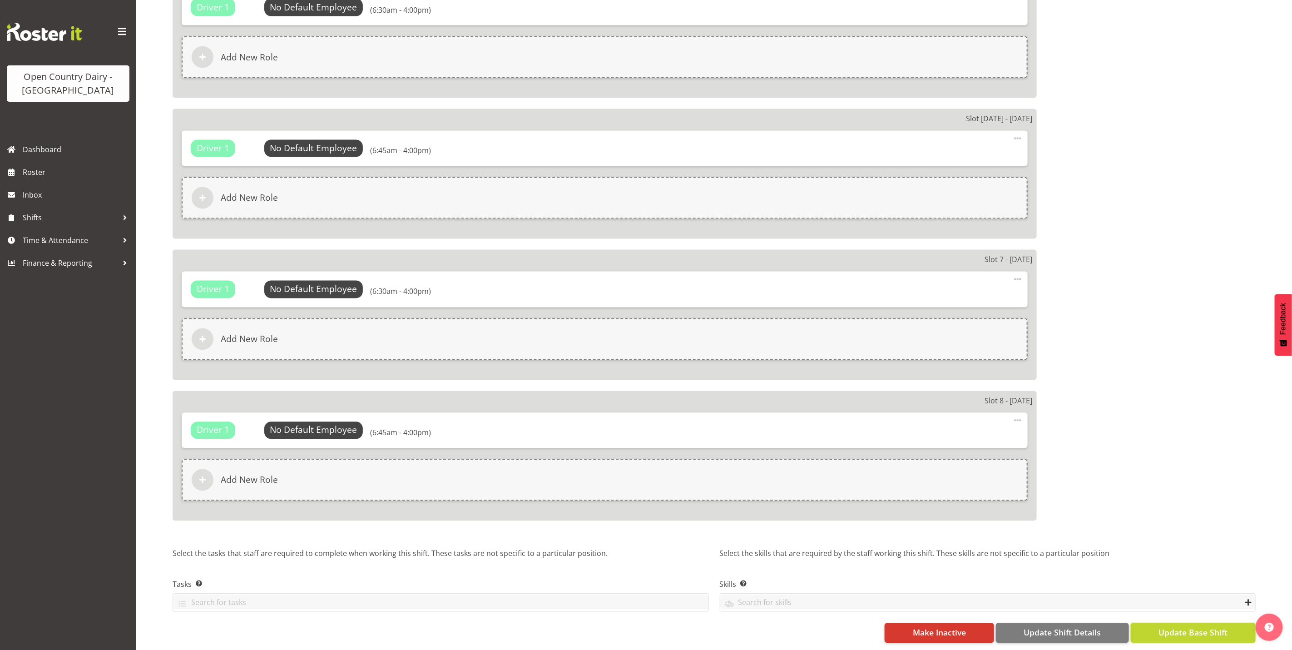
click at [1195, 628] on span "Update Base Shift" at bounding box center [1192, 633] width 69 height 12
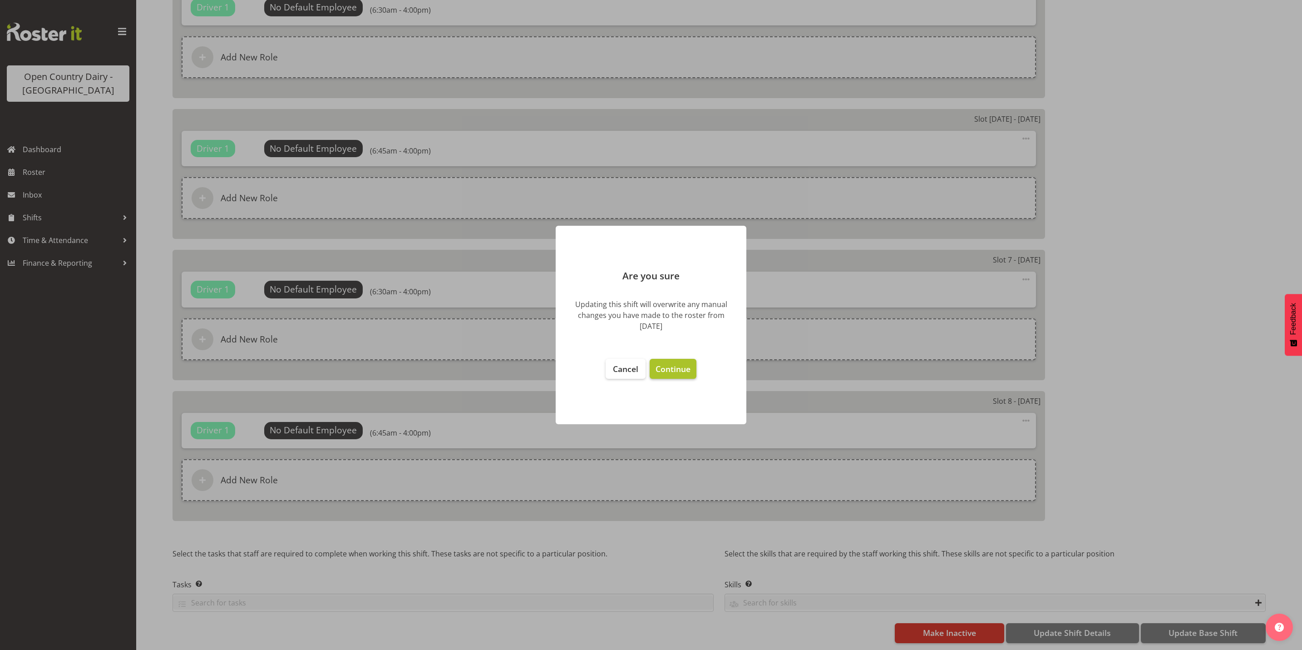
click at [689, 377] on button "Continue" at bounding box center [673, 369] width 47 height 20
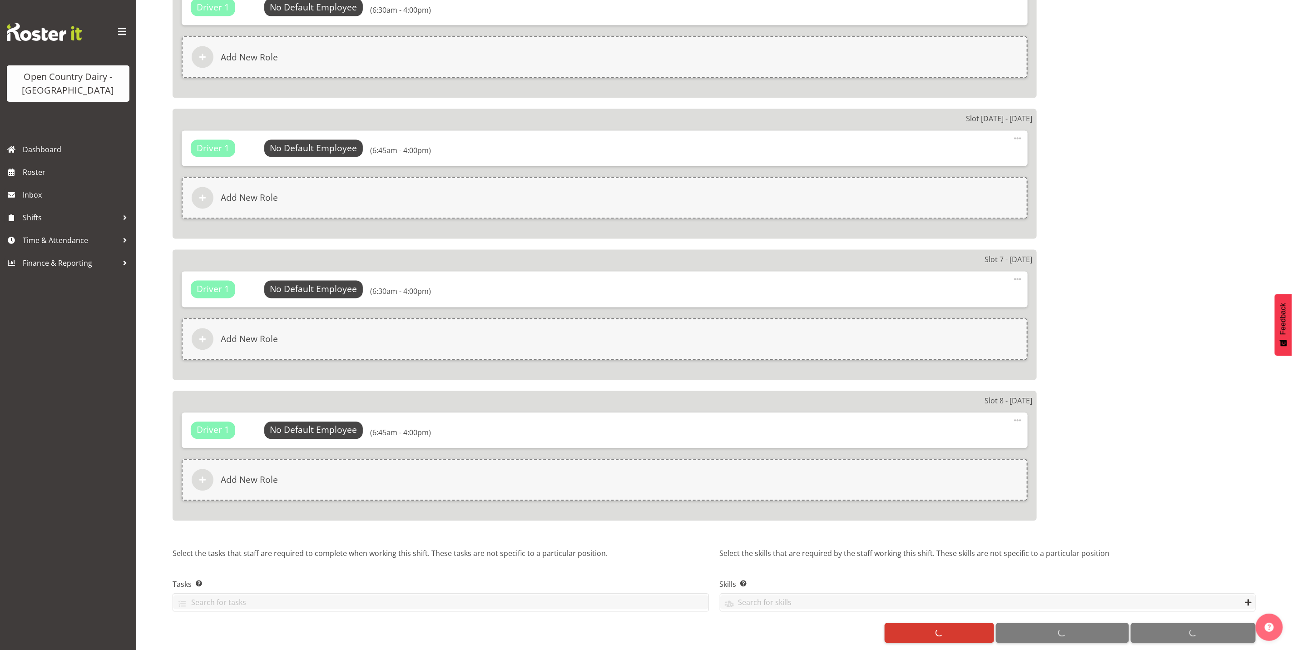
select select
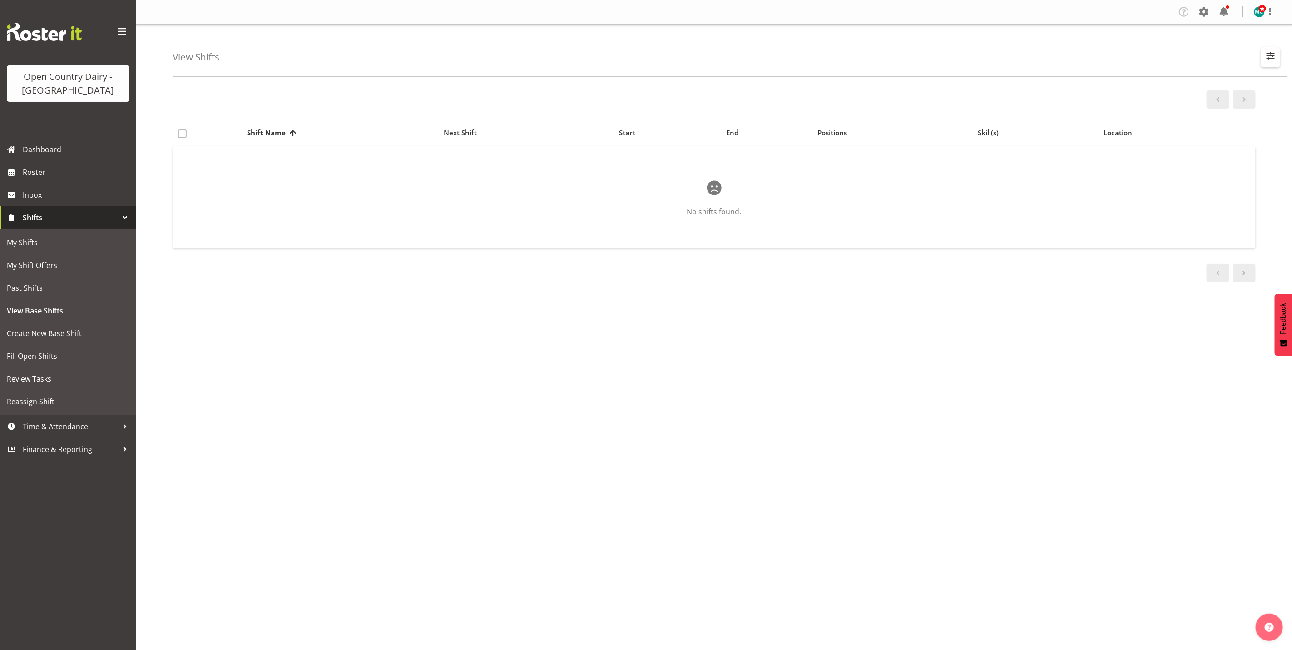
click at [1271, 57] on span "button" at bounding box center [1271, 56] width 12 height 12
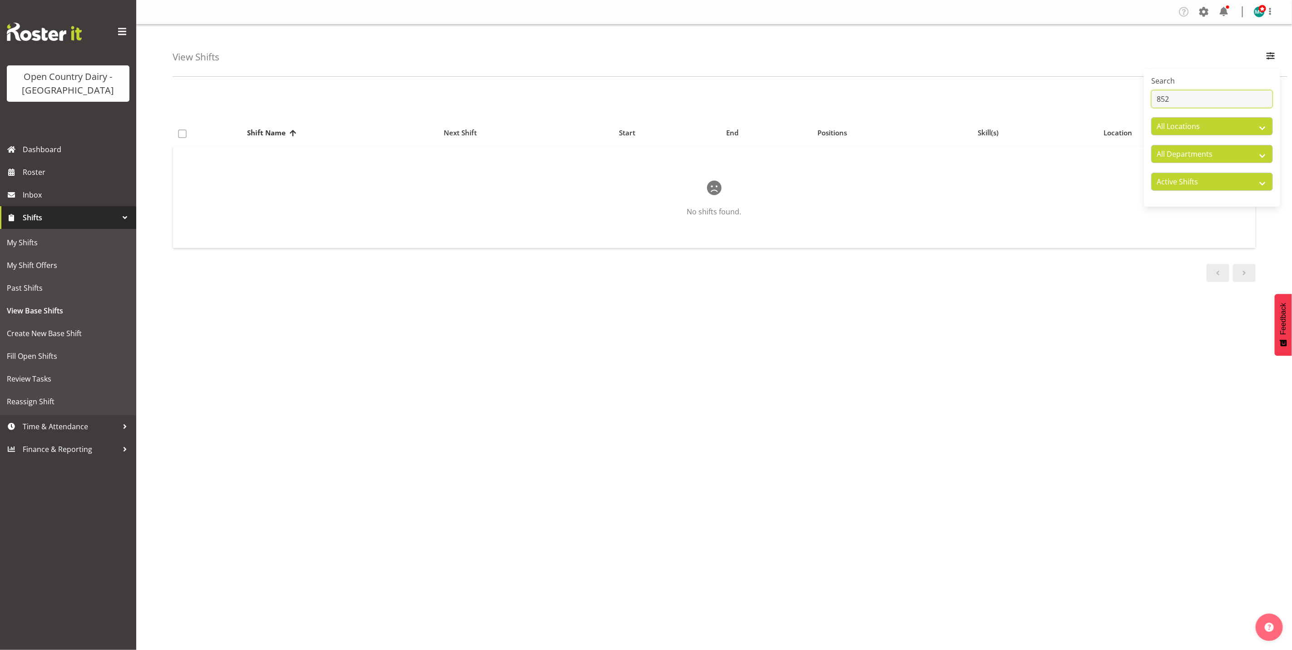
click at [1188, 99] on input "852" at bounding box center [1212, 99] width 122 height 18
type input "8"
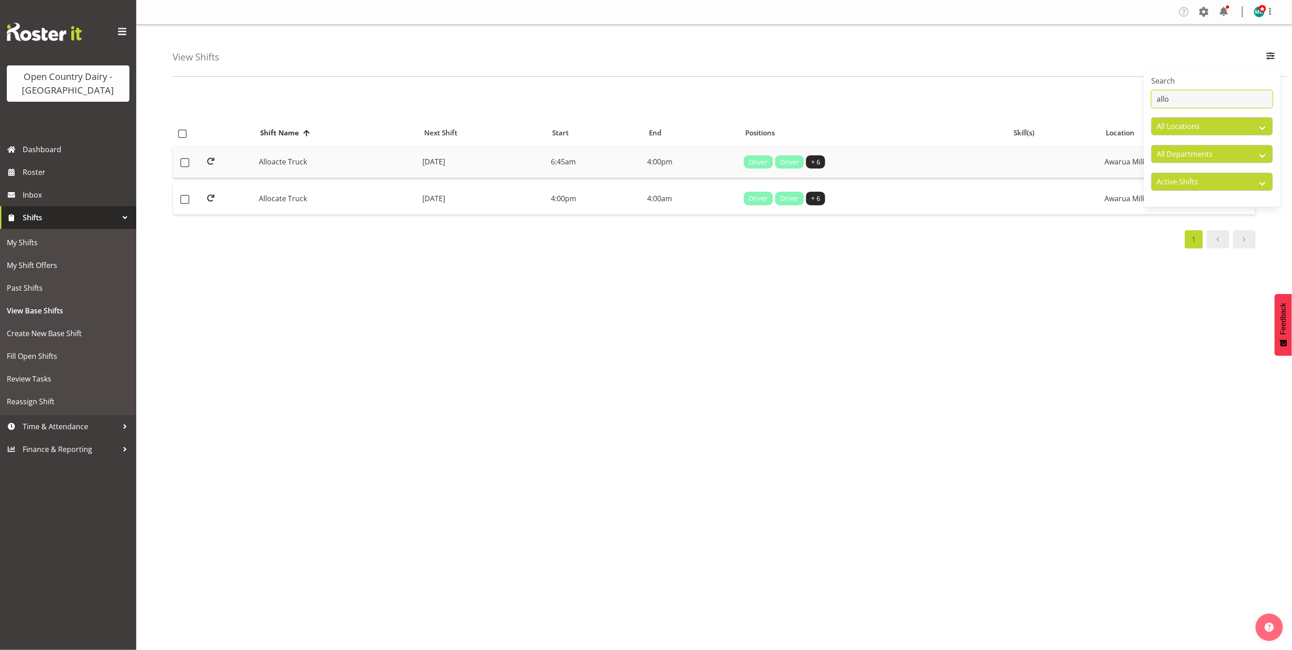
type input "allo"
click at [340, 164] on td "Alloacte Truck" at bounding box center [336, 162] width 163 height 32
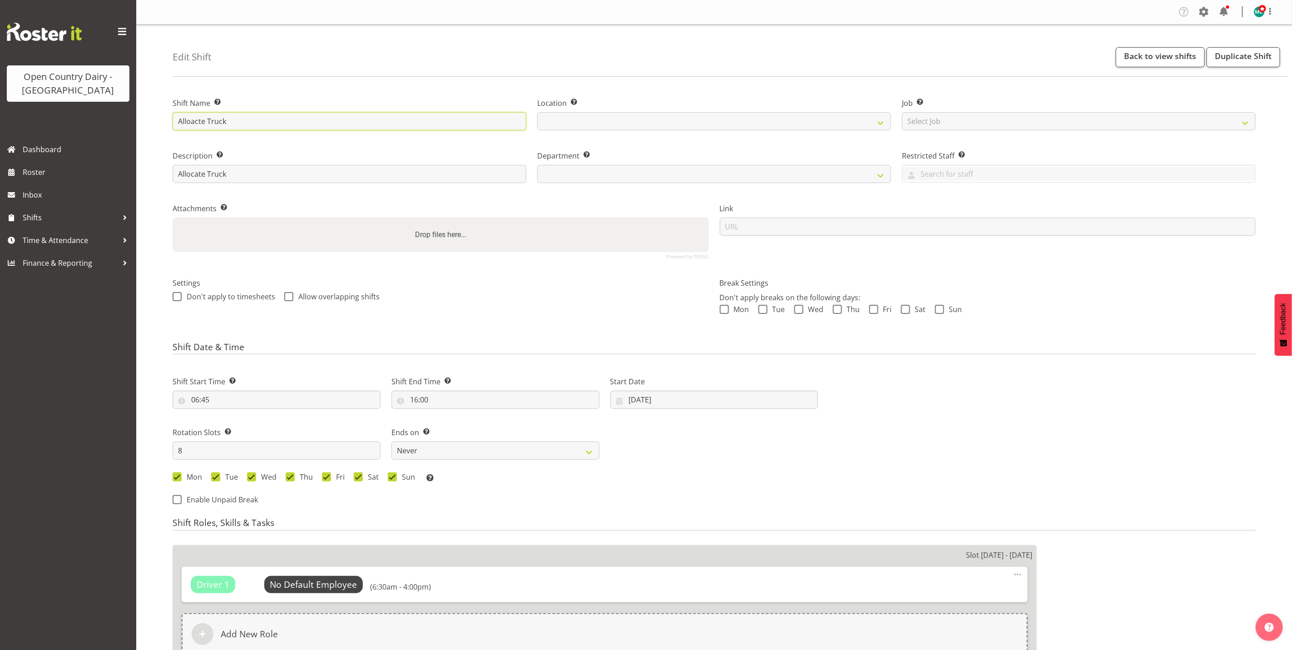
select select
click at [267, 116] on input "Alloacte Truck" at bounding box center [350, 121] width 354 height 18
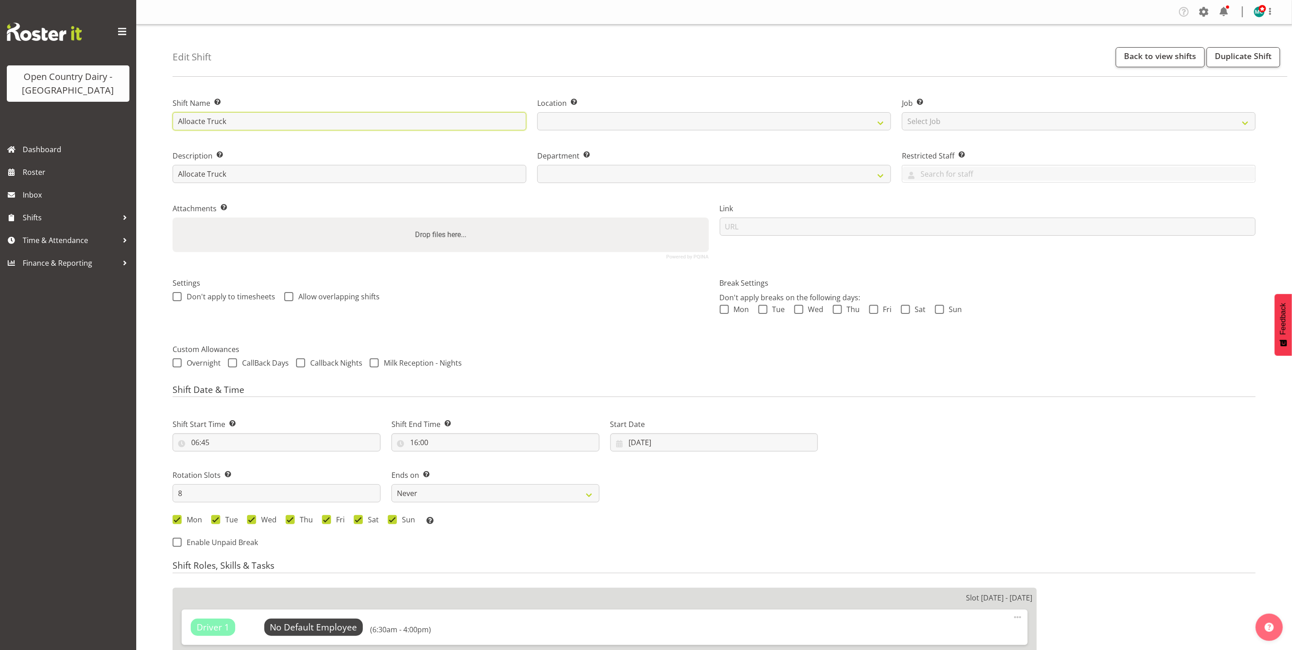
type input "Alloacte Truck"
select select
type input "Alloacte Truck D"
select select
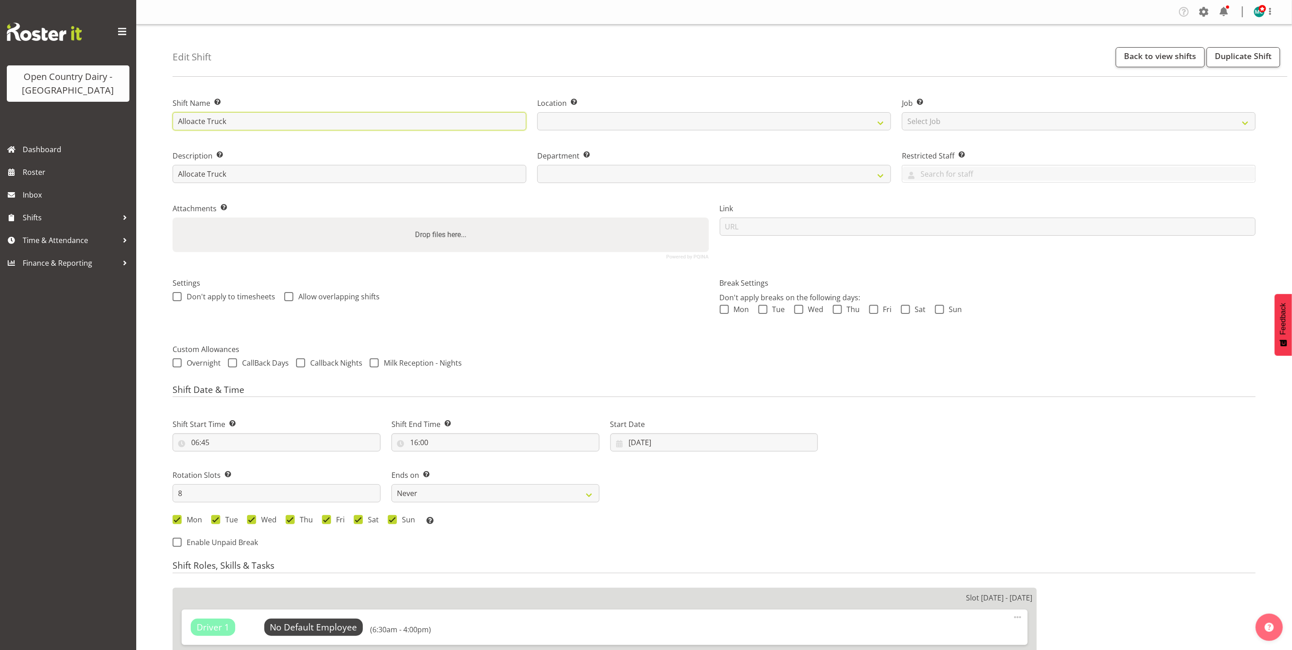
select select
type input "Alloacte Truck Da"
select select
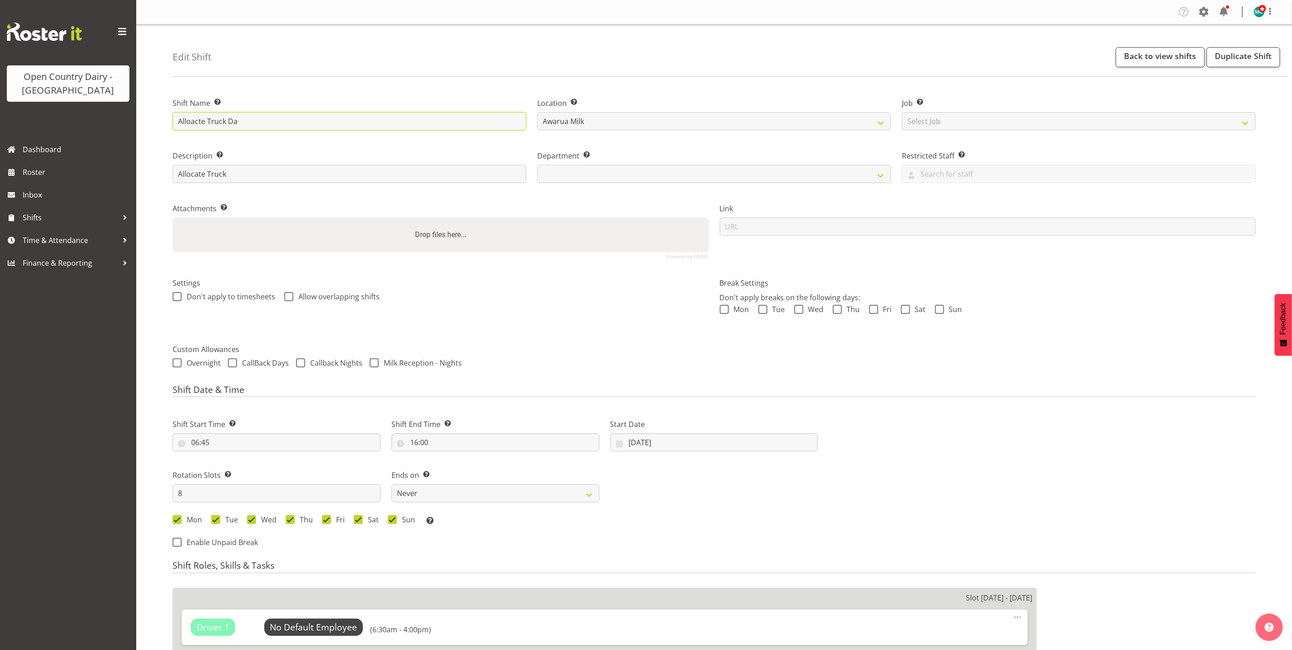
type input "Alloacte Truck Day"
select select
type input "Alloacte Truck Day"
select select
type input "Alloacte Truck Day S"
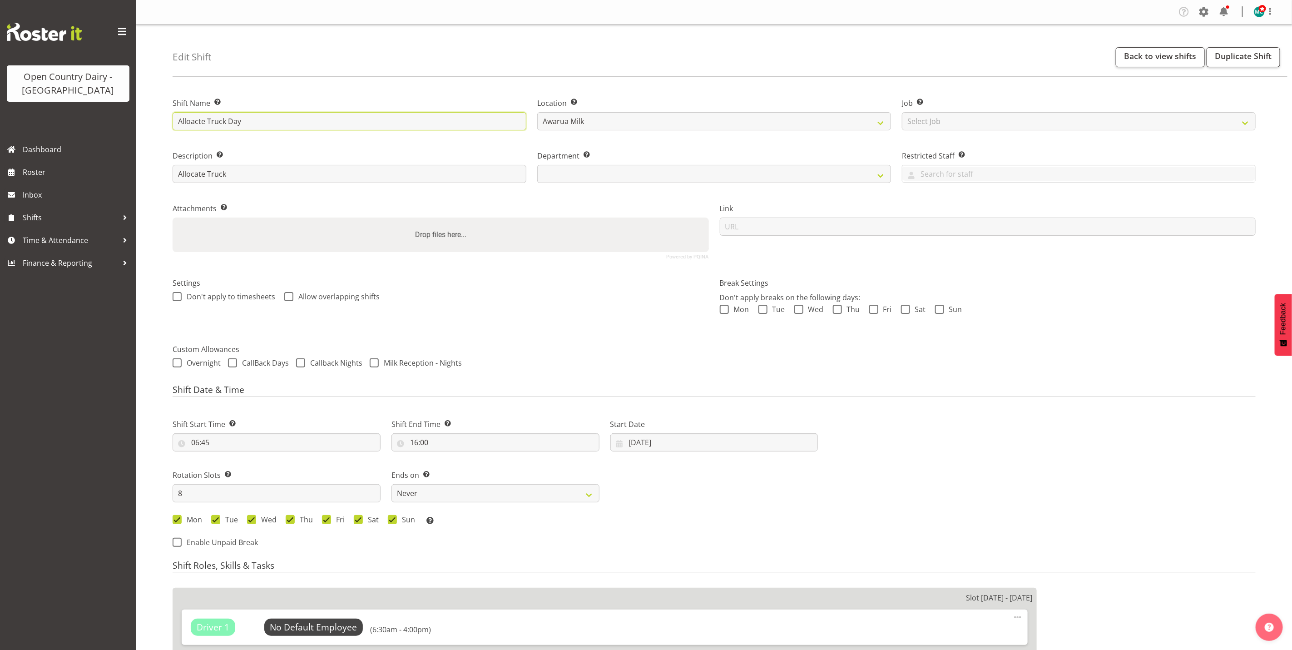
select select
type input "Alloacte Truck Day Sh"
select select
type input "Alloacte Truck Day Shi"
select select
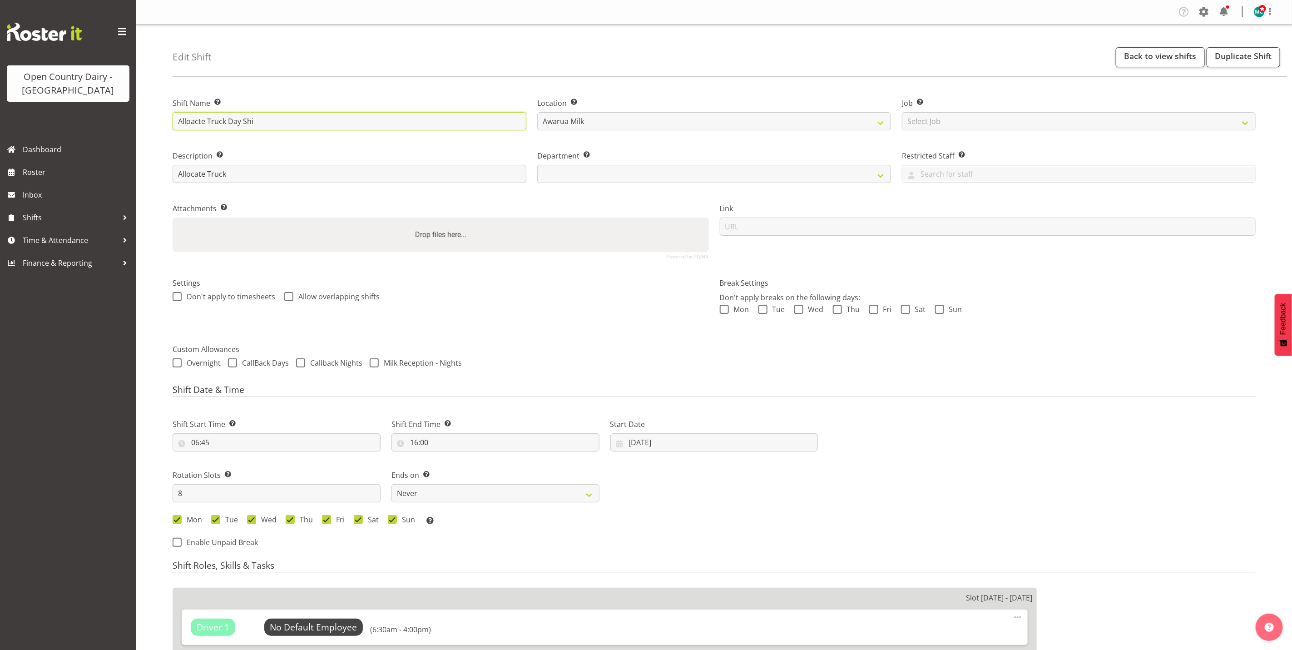
type input "Alloacte Truck Day Shif"
select select
type input "Alloacte Truck Day Shift"
select select
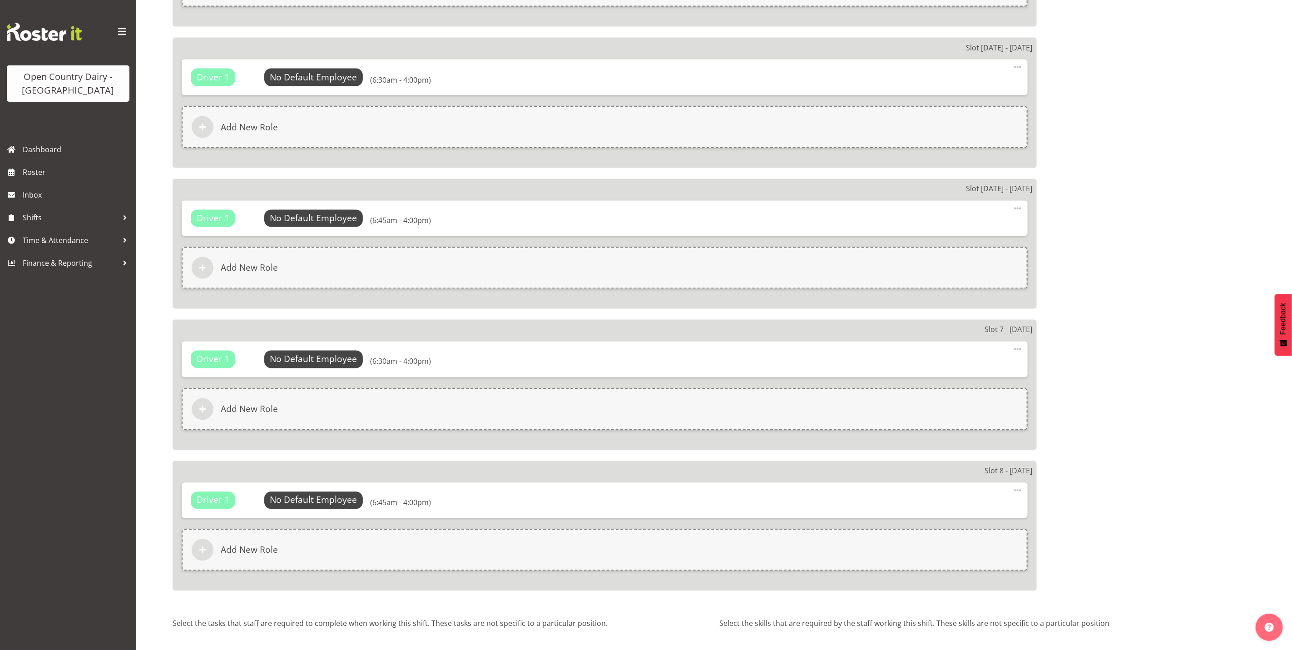
scroll to position [1210, 0]
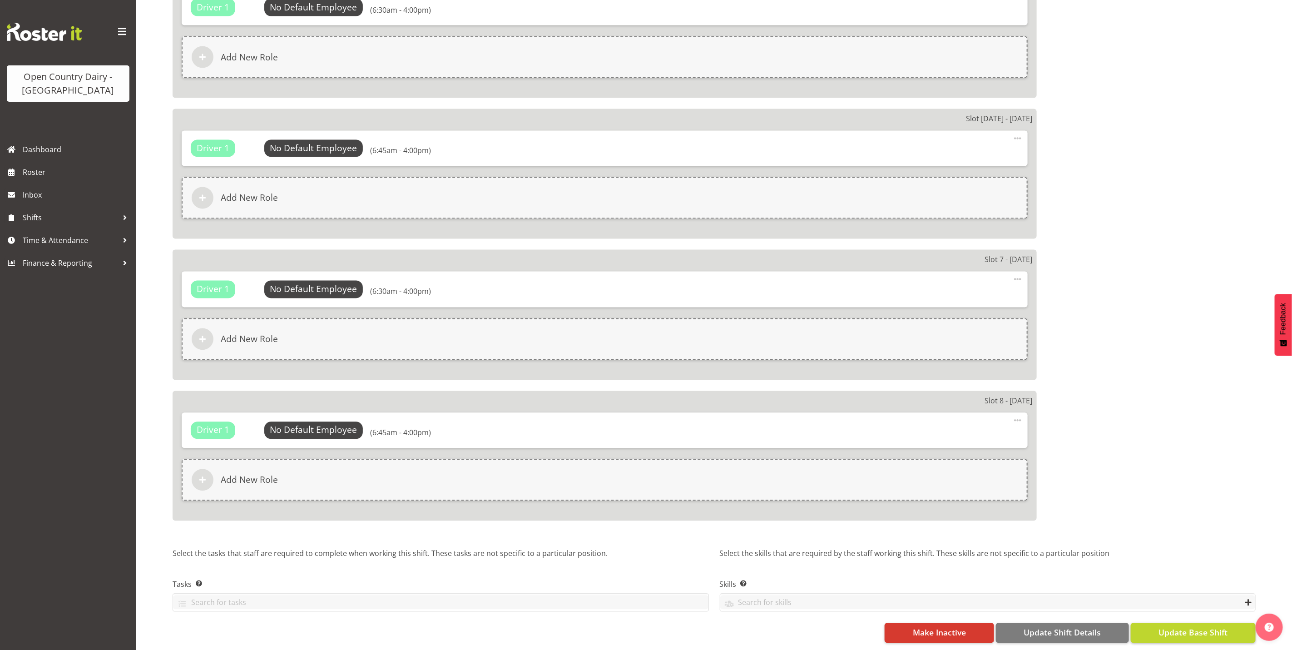
type input "Alloacte Truck Day Shift"
click at [1189, 627] on span "Update Base Shift" at bounding box center [1192, 633] width 69 height 12
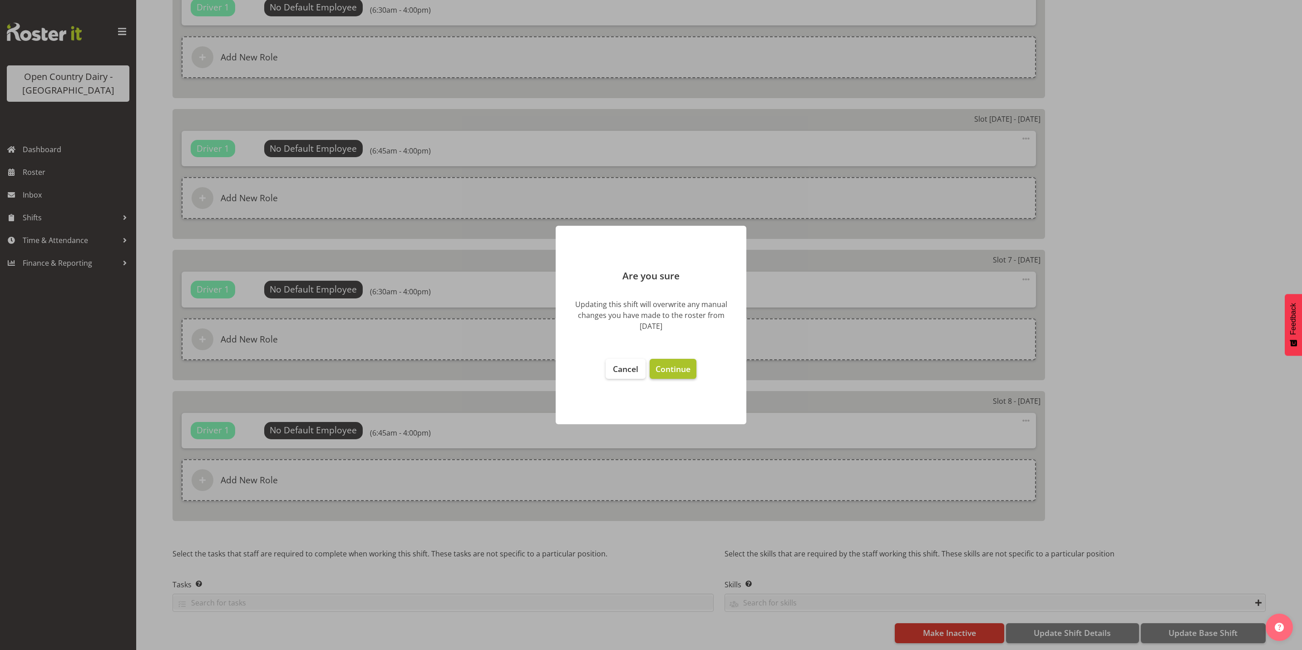
click at [666, 371] on span "Continue" at bounding box center [673, 368] width 35 height 11
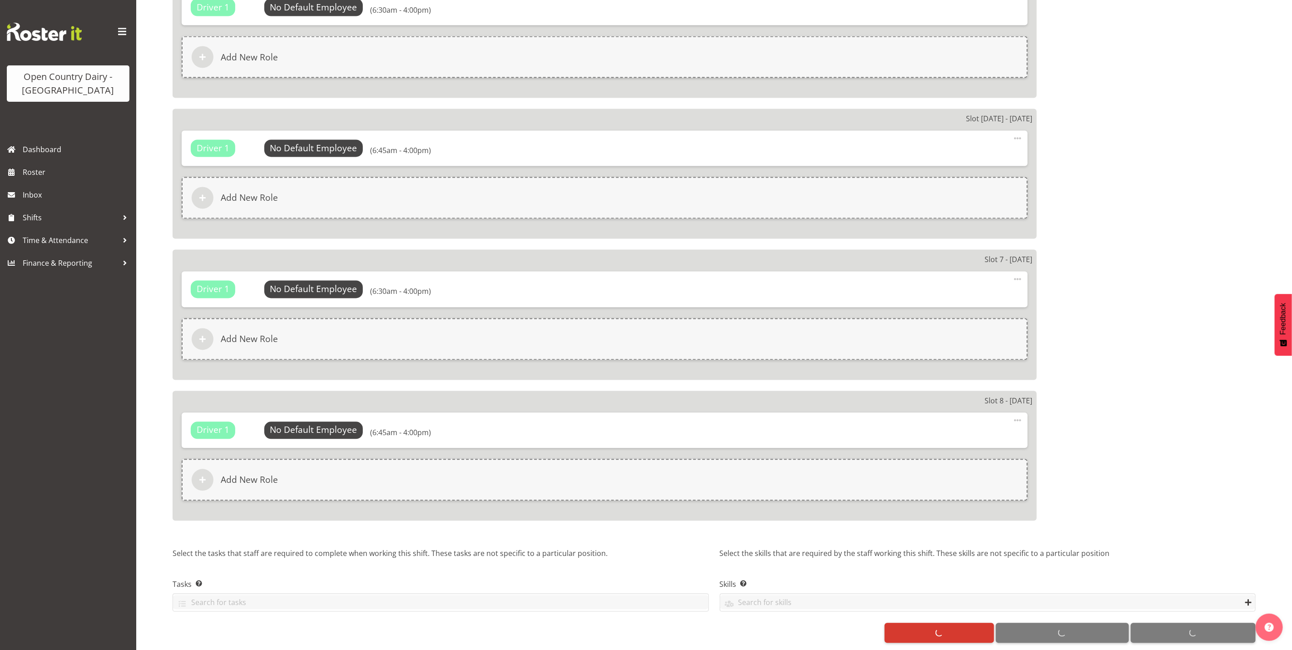
select select
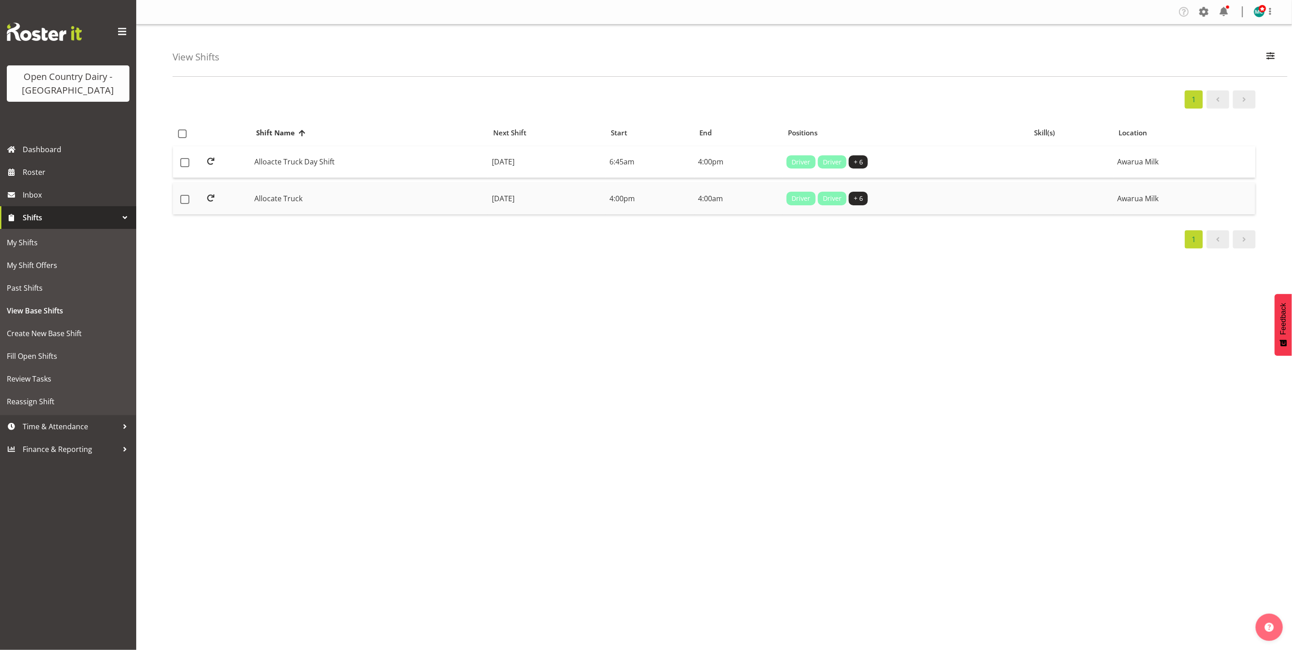
click at [272, 193] on td "Allocate Truck" at bounding box center [369, 199] width 237 height 32
click at [284, 196] on td "Allocate Truck" at bounding box center [369, 199] width 237 height 32
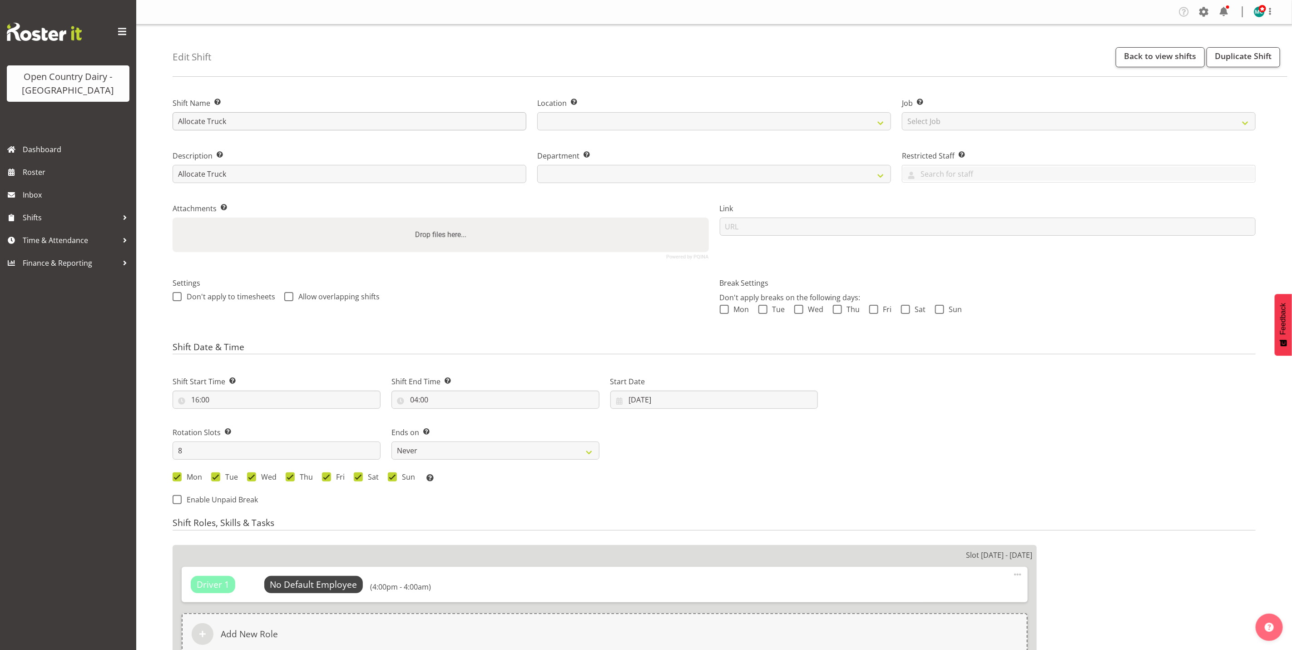
select select
click at [271, 123] on input "Allocate Truck" at bounding box center [350, 121] width 354 height 18
select select
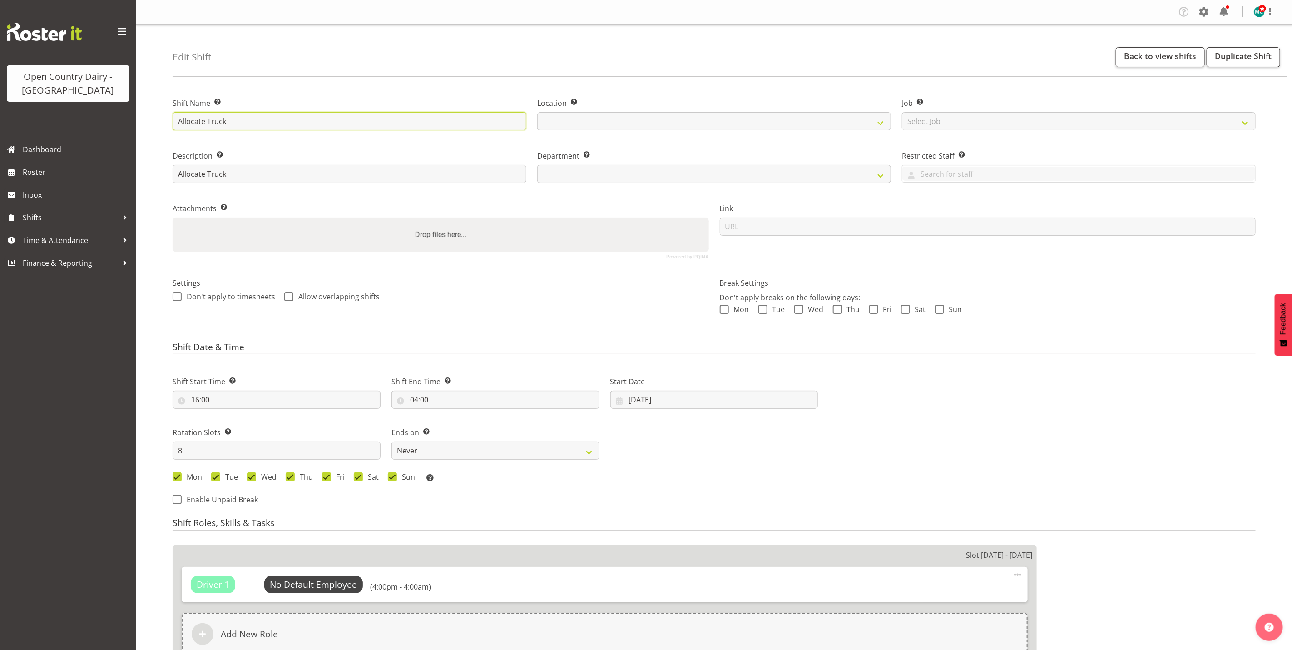
type input "Allocate Truck"
select select
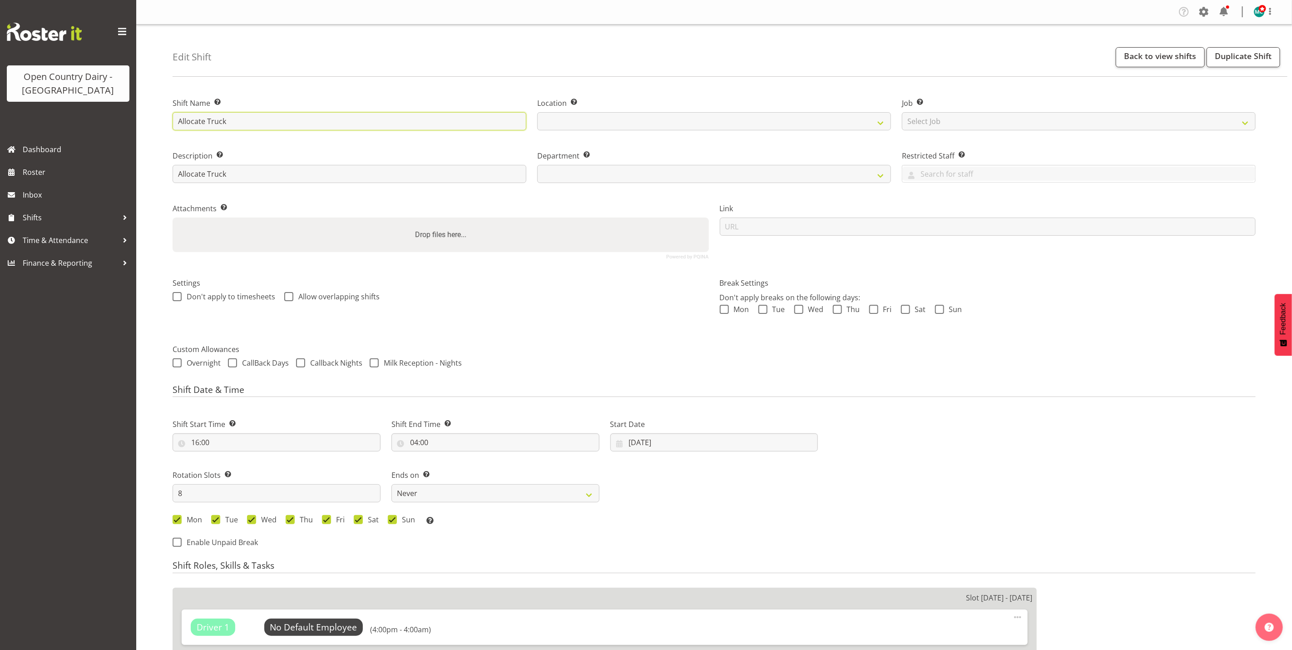
type input "Allocate Truck N"
select select
type input "Allocate Truck Ni"
select select
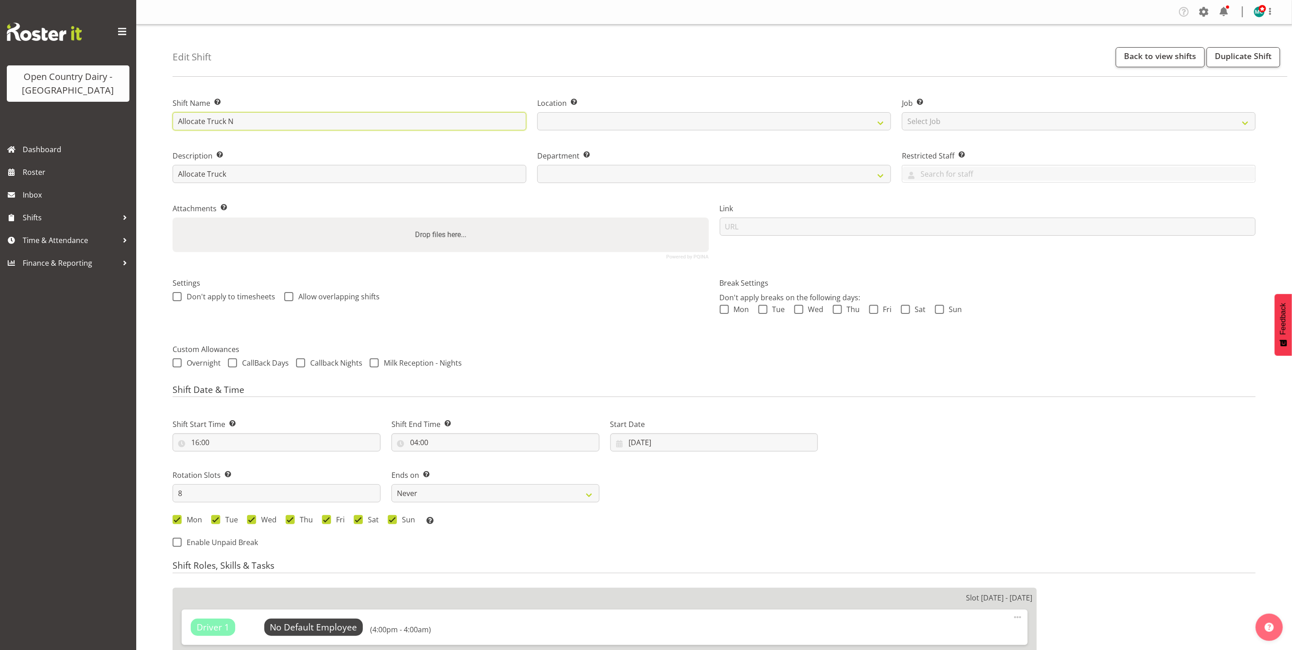
select select
type input "Allocate Truck Nig"
select select
type input "Allocate Truck Nigh"
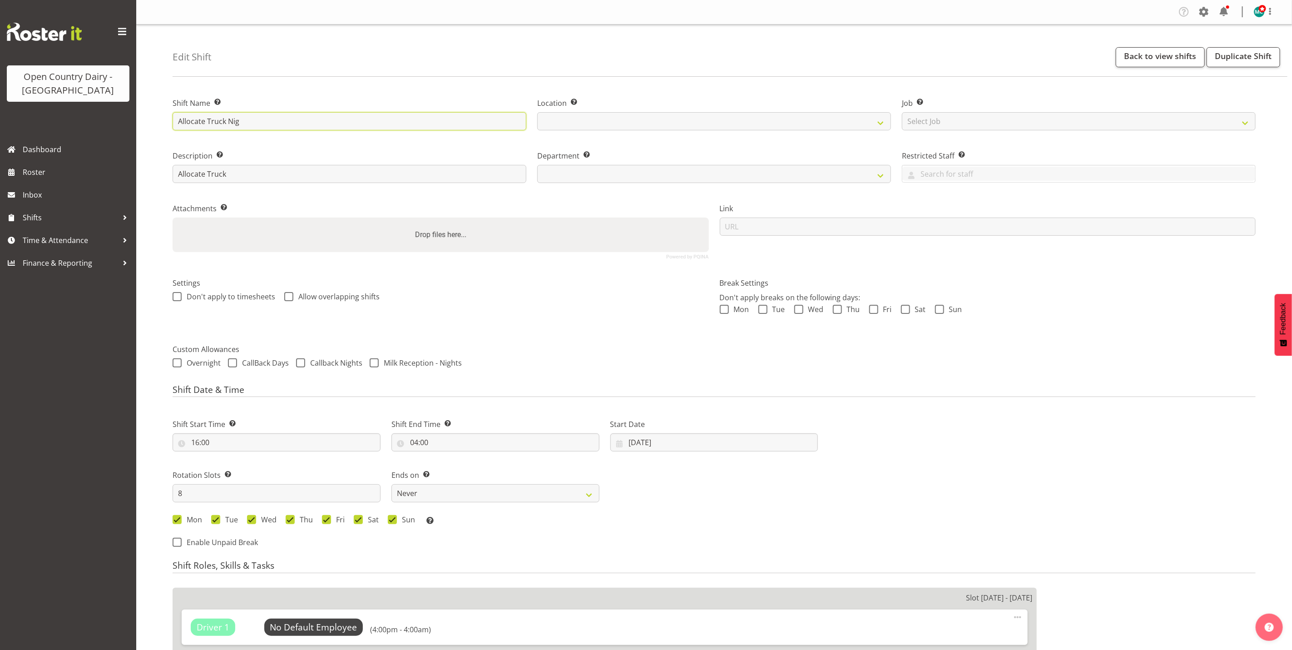
select select
type input "Allocate Truck Night"
select select
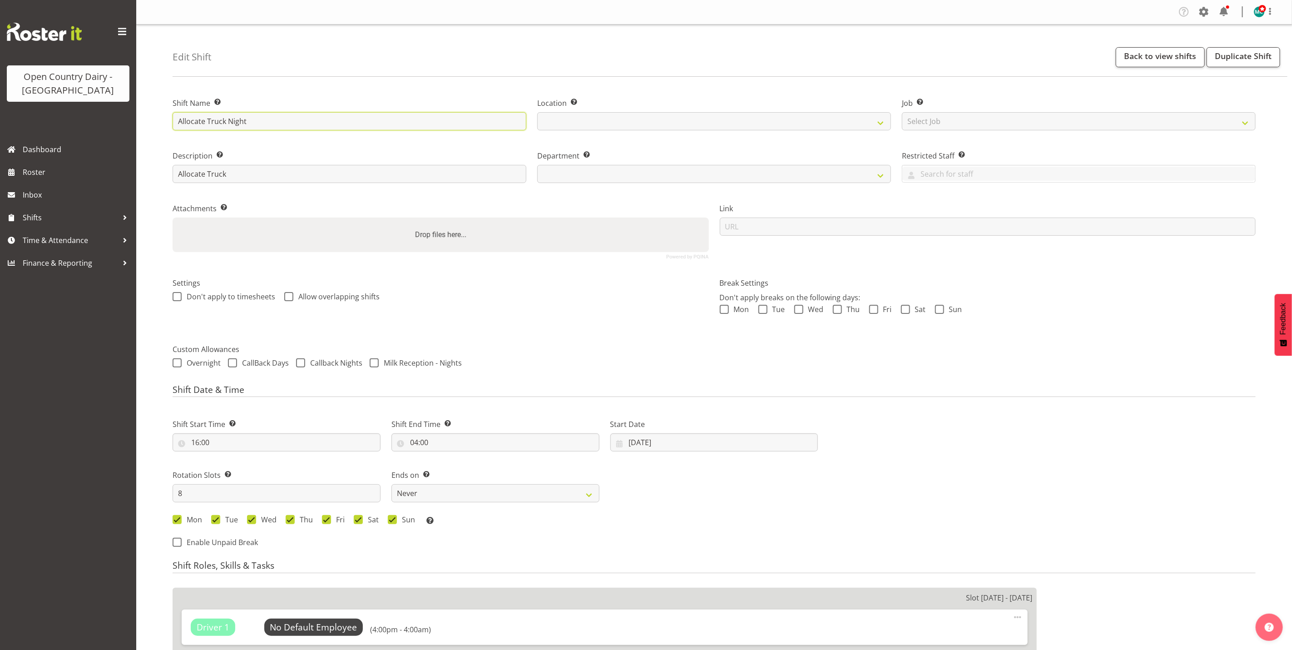
select select
type input "Allocate Truck Night"
select select
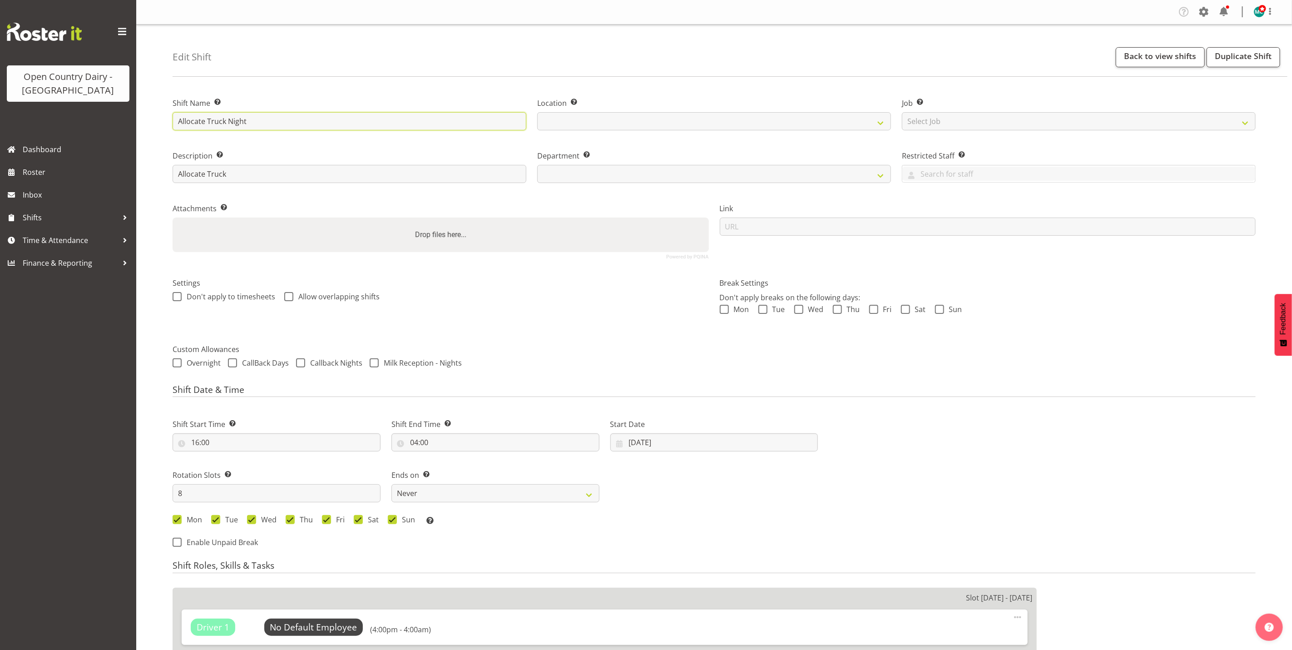
type input "Allocate Truck Night T"
select select
type input "Allocate Truck Night Tr"
select select
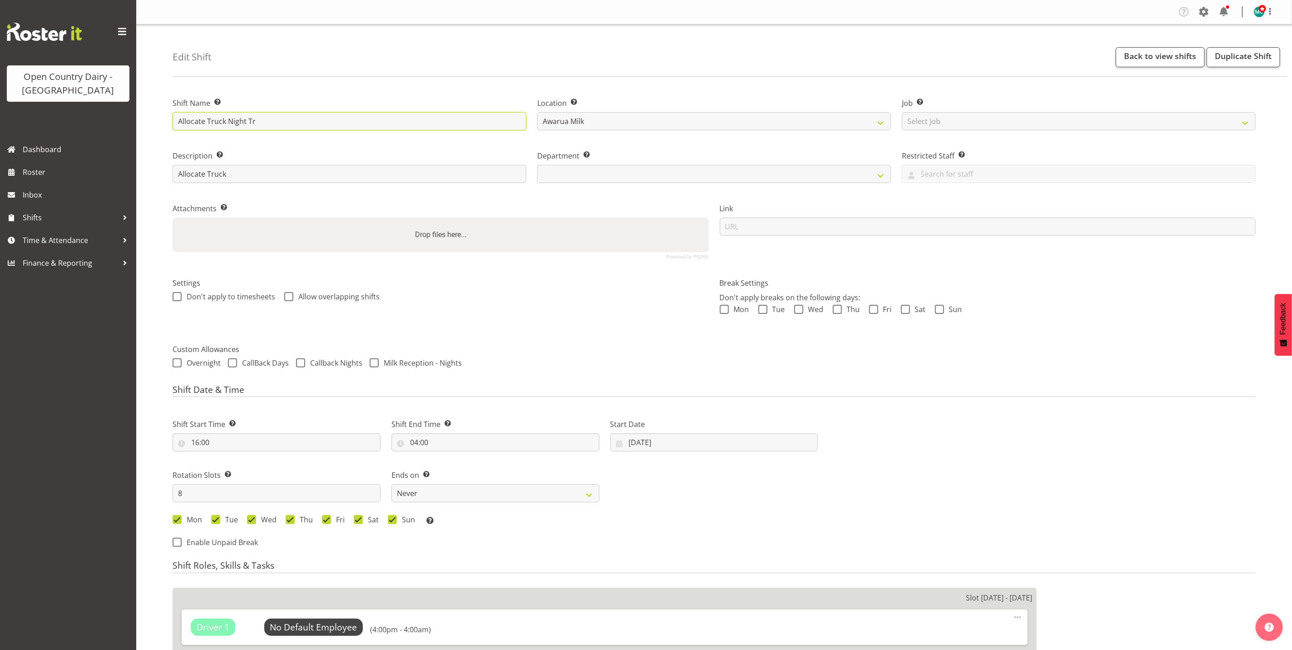
type input "Allocate Truck Night Tru"
select select
type input "Allocate Truck Night Truc"
select select
type input "Allocate Truck Night Truck"
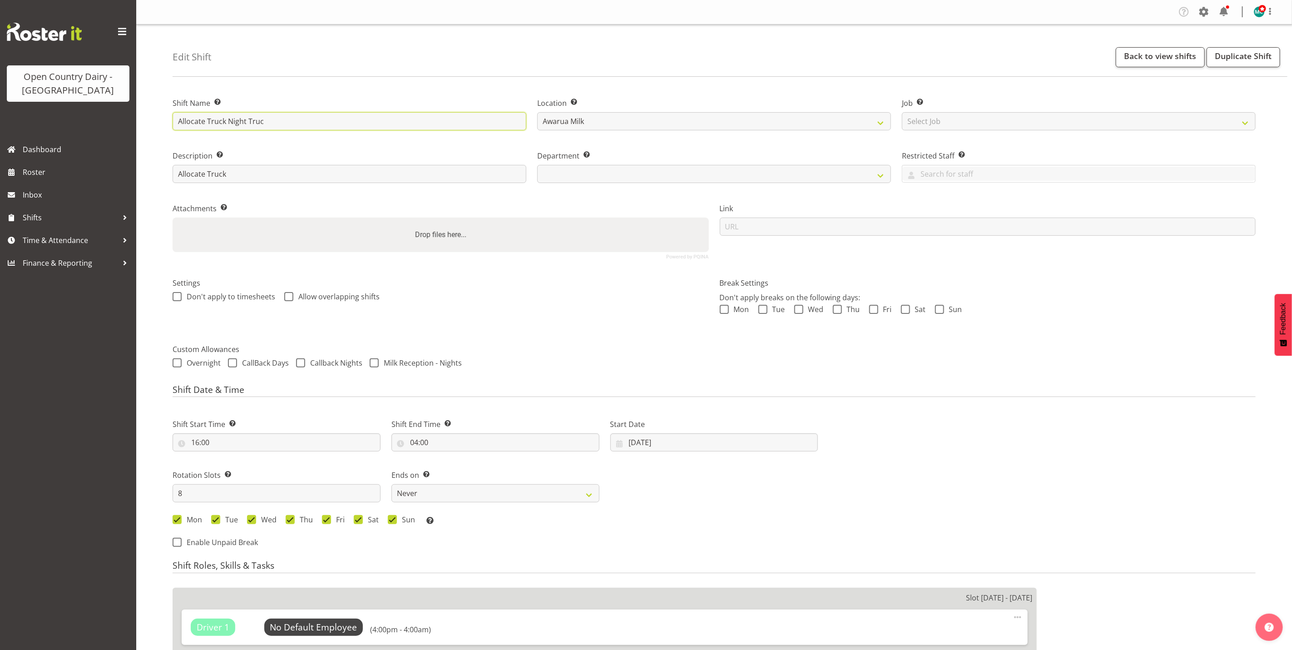
select select
type input "Allocate Truck Night Truck"
select select
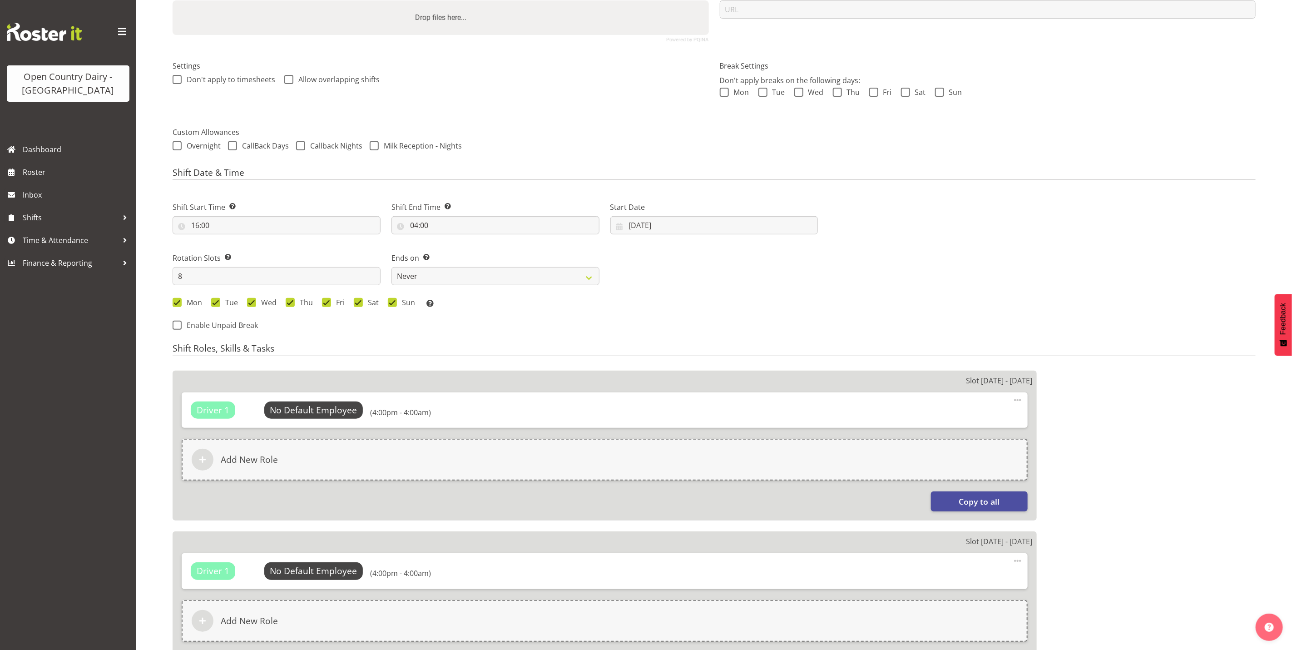
scroll to position [68, 0]
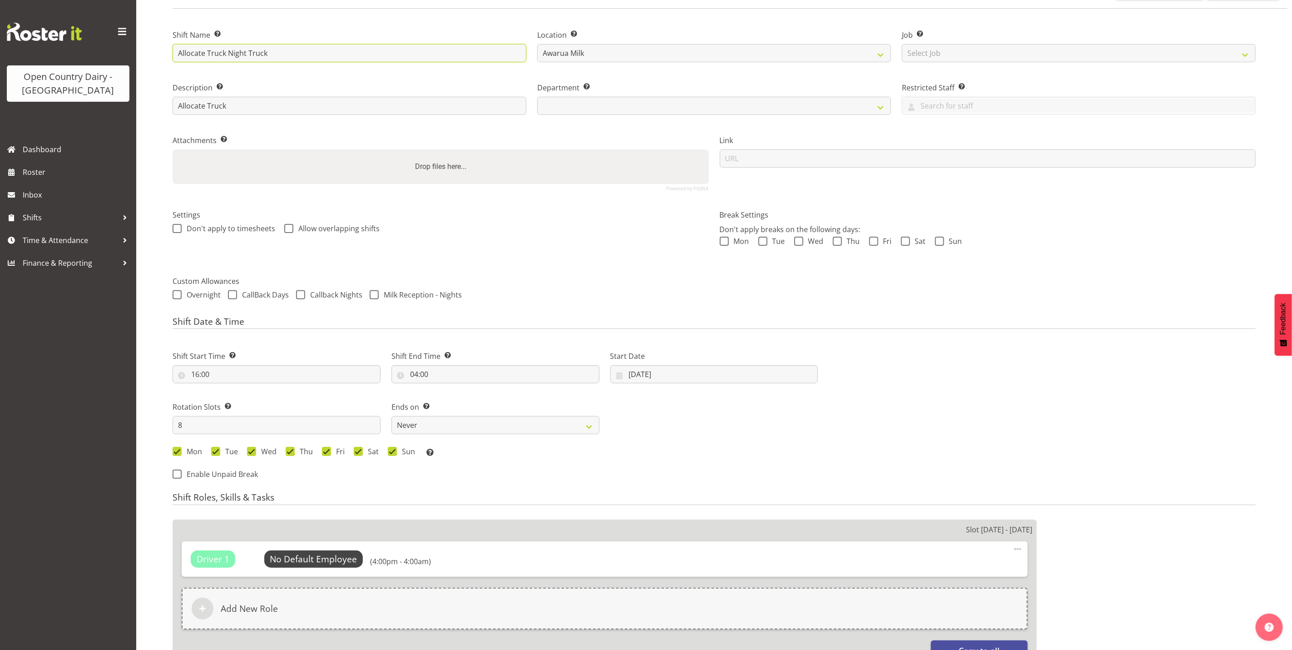
drag, startPoint x: 281, startPoint y: 48, endPoint x: 248, endPoint y: 52, distance: 33.4
click at [248, 52] on input "Allocate Truck Night Truck" at bounding box center [350, 53] width 354 height 18
type input "Allocate Truck Night"
select select
type input "Allocate Truck Night S"
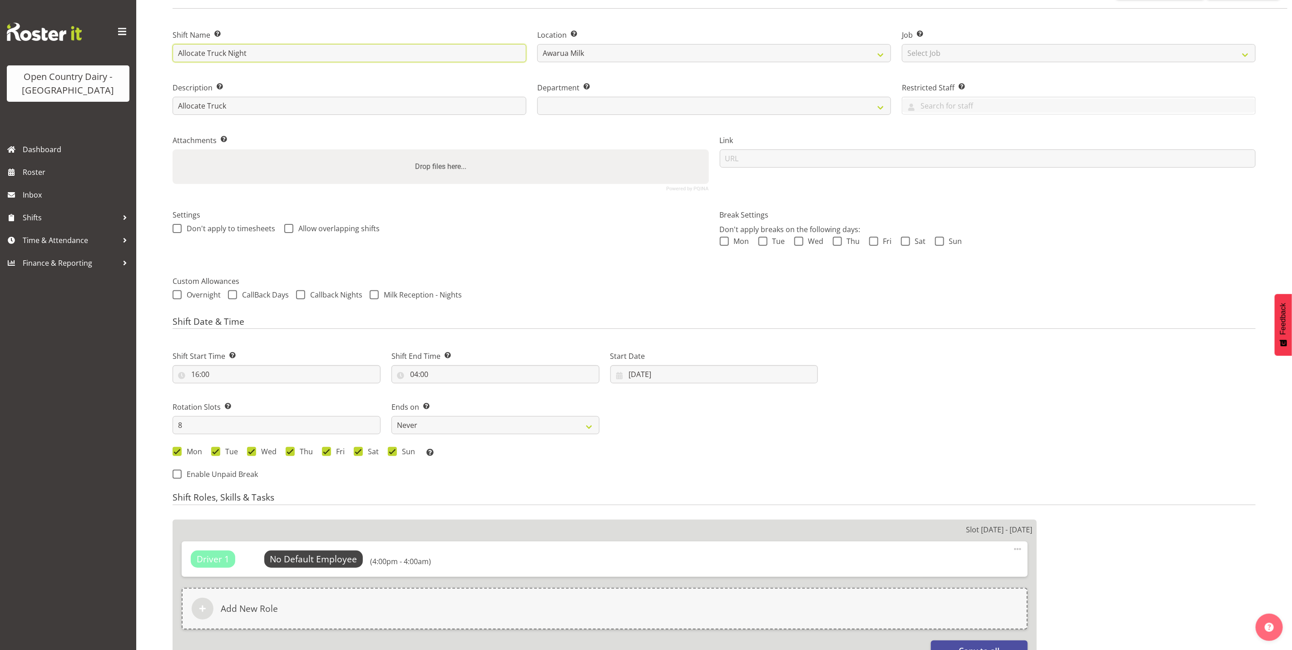
select select
type input "Allocate Truck Night Sh"
select select
type input "Allocate Truck Night Shi"
select select
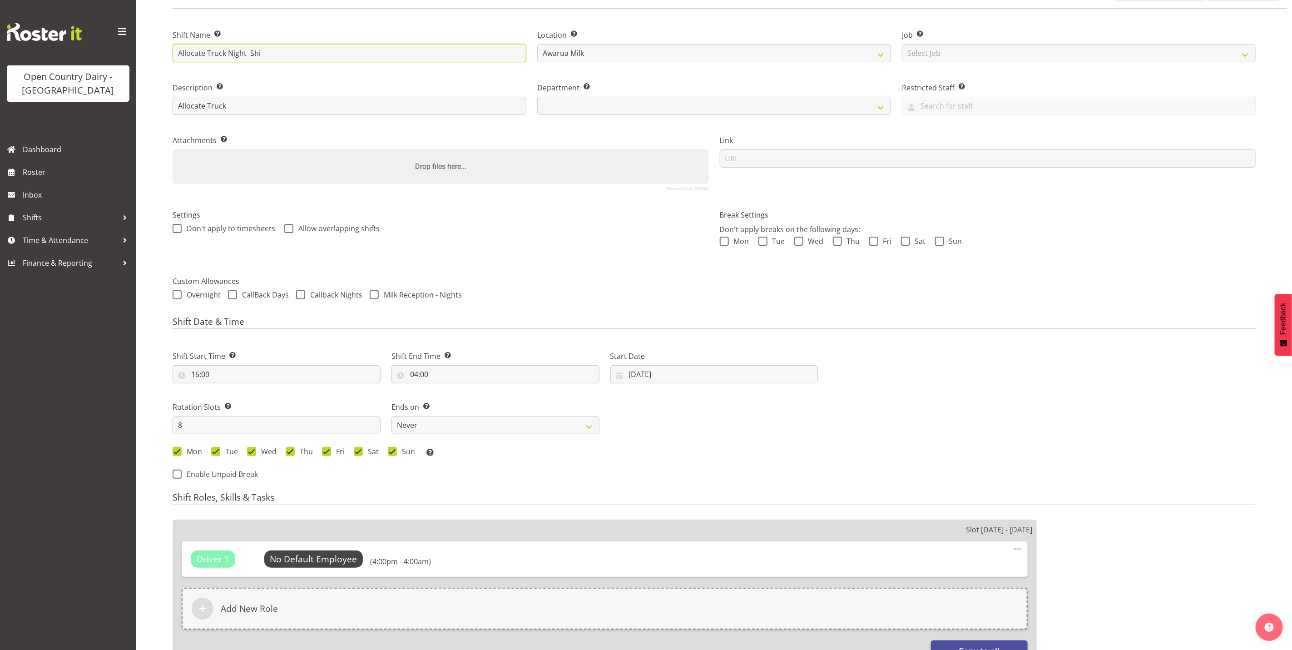
type input "Allocate Truck Night Shif"
select select
type input "Allocate Truck Night Shift"
select select
type input "Allocate Truck Night Shift"
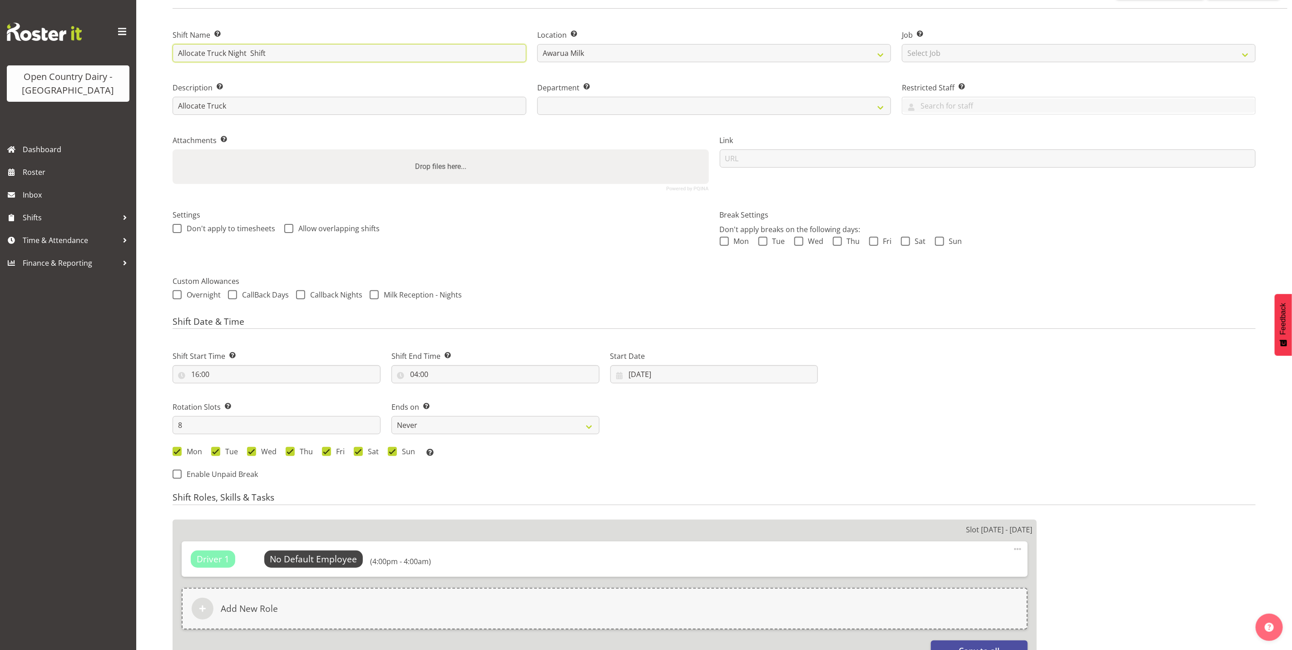
select select
type input "Allocate Truck Night Shift"
select select
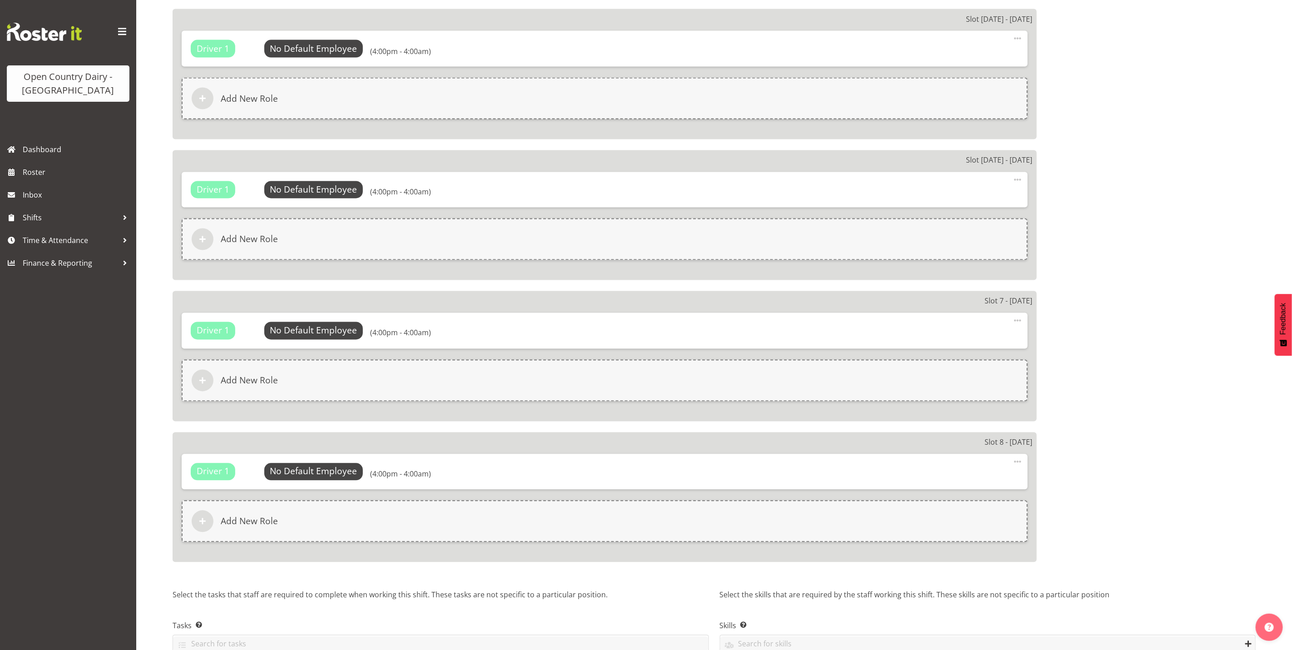
scroll to position [1210, 0]
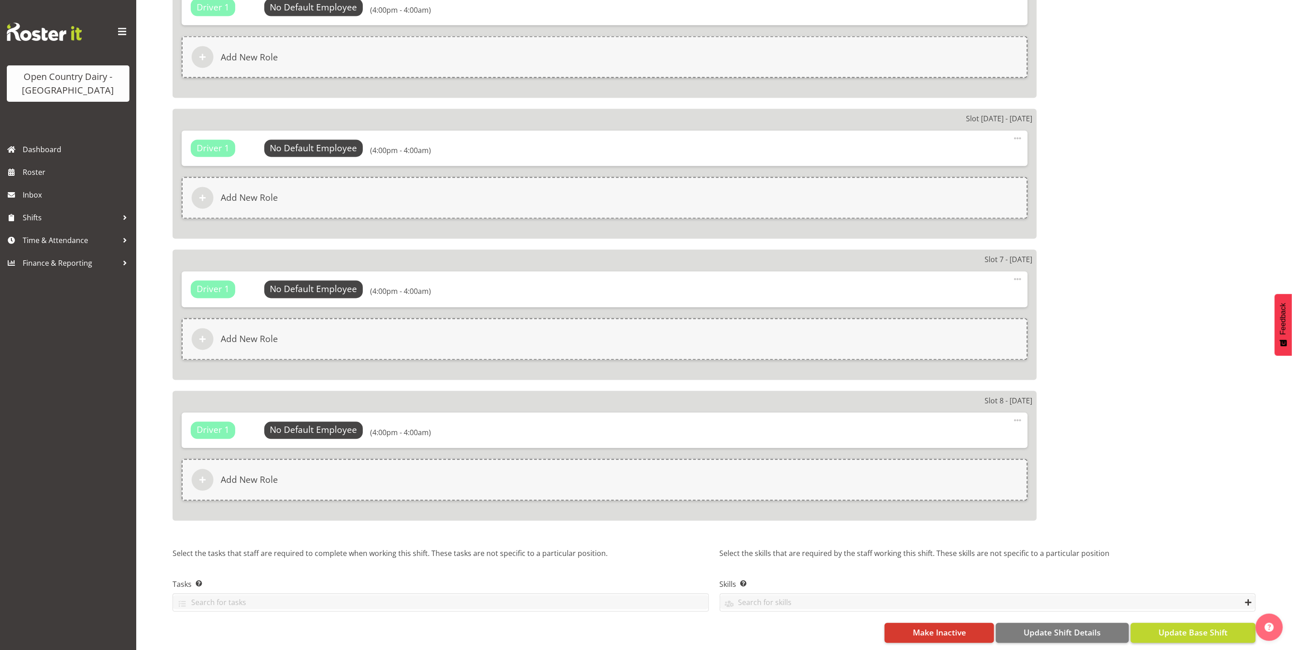
type input "Allocate Truck Night Shift"
click at [1203, 627] on span "Update Base Shift" at bounding box center [1192, 633] width 69 height 12
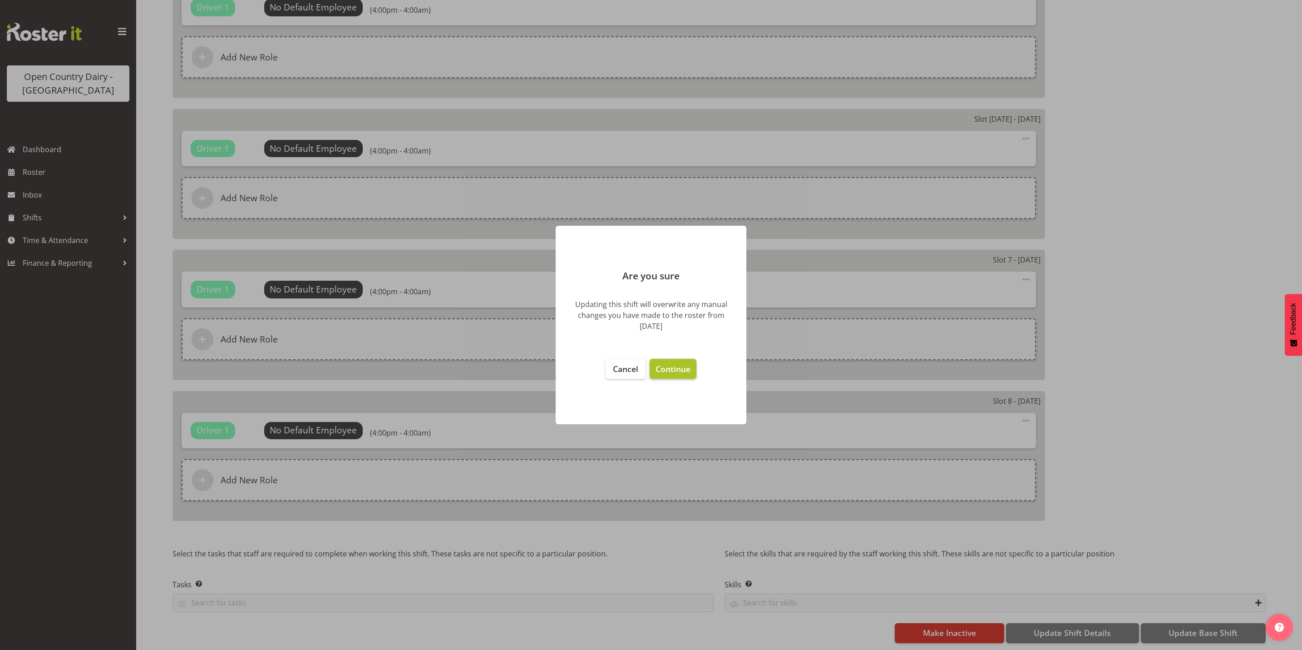
click at [679, 366] on span "Continue" at bounding box center [673, 368] width 35 height 11
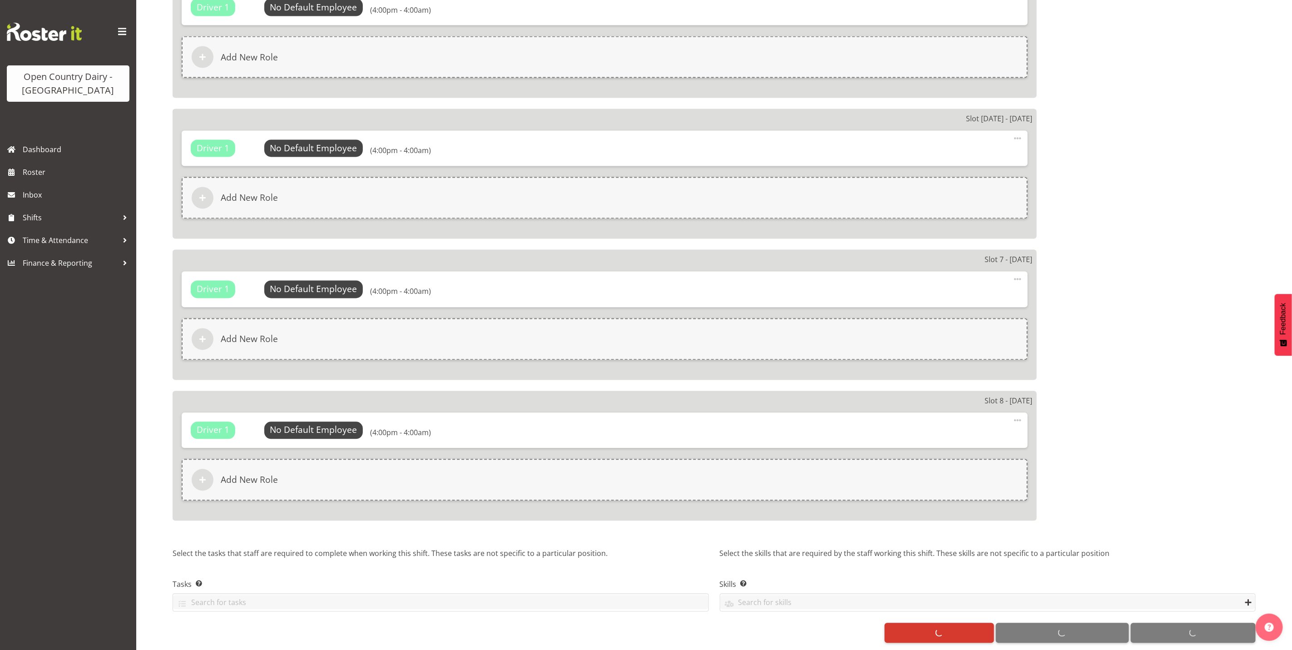
select select
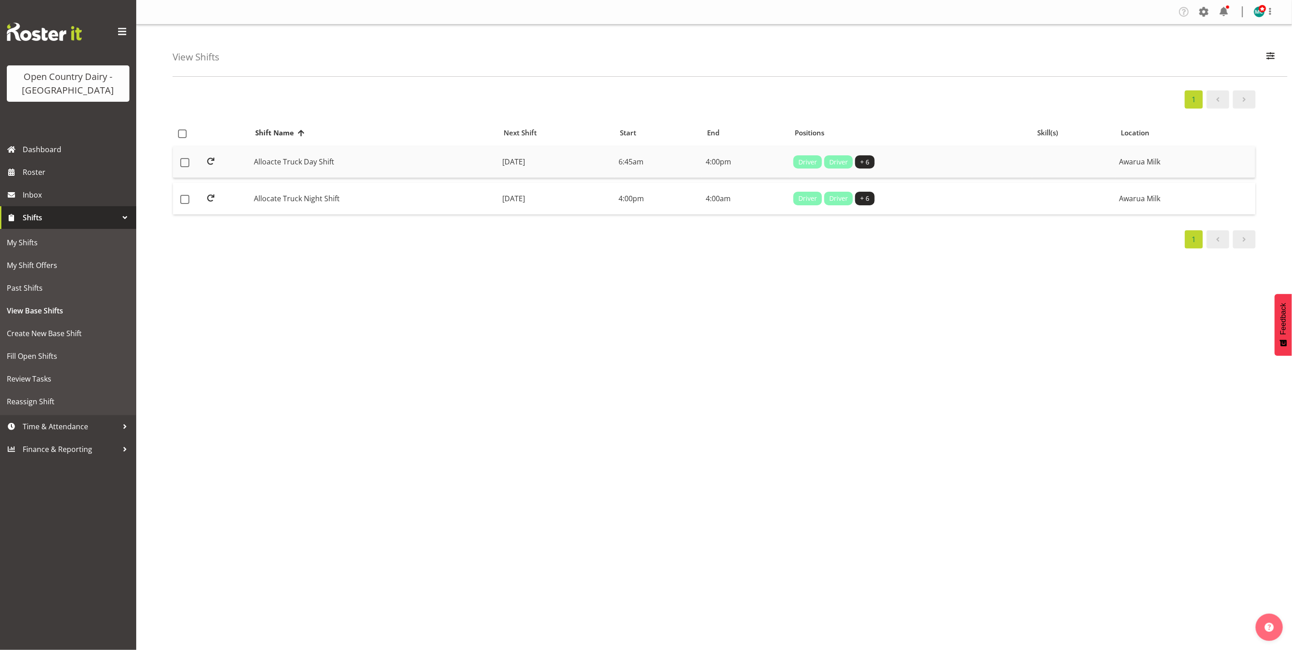
click at [342, 163] on td "Alloacte Truck Day Shift" at bounding box center [374, 162] width 248 height 32
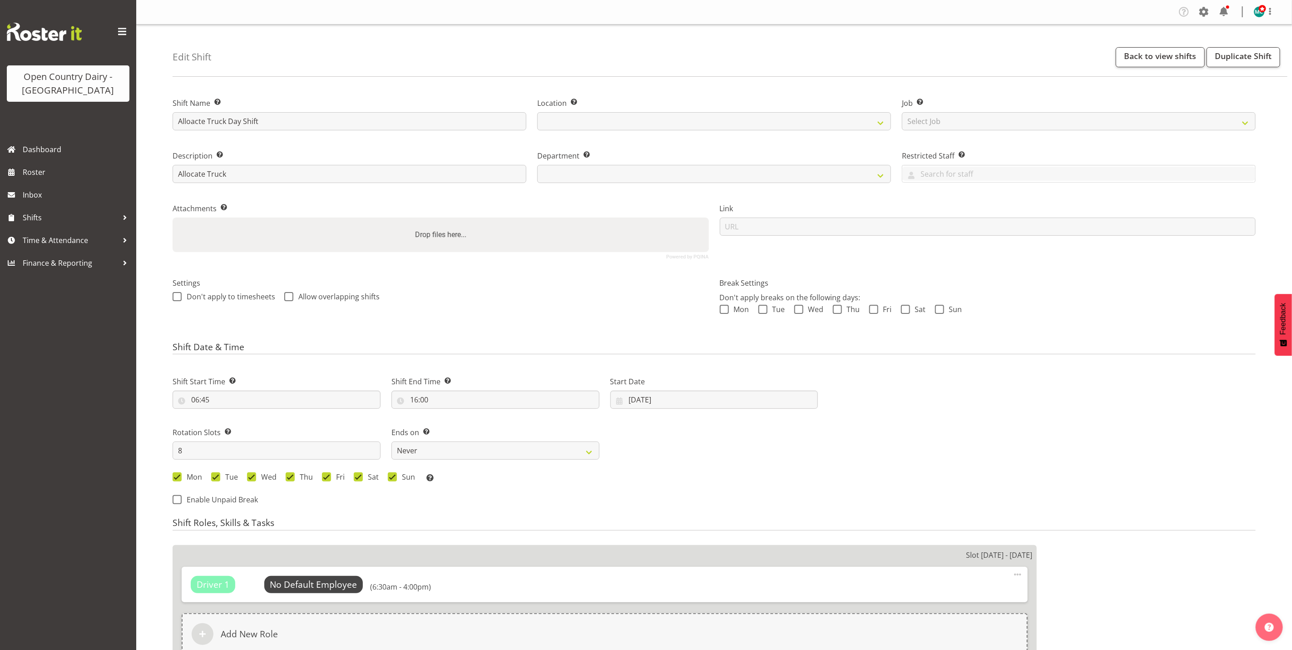
select select
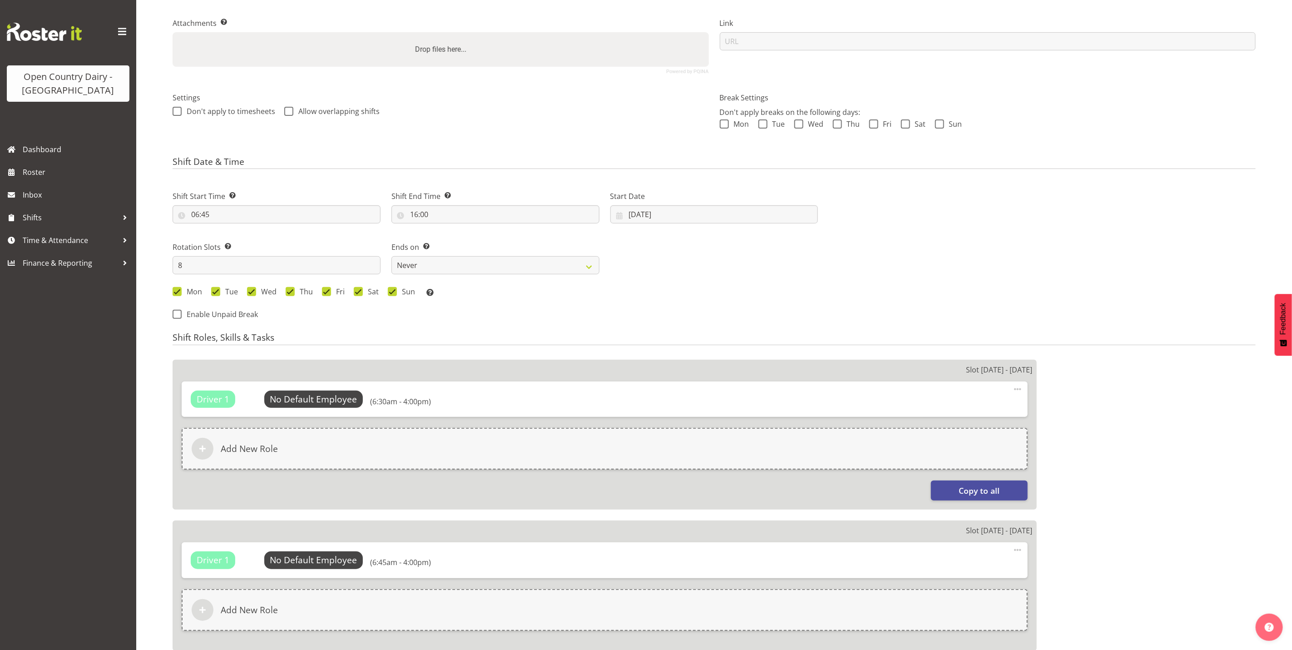
select select
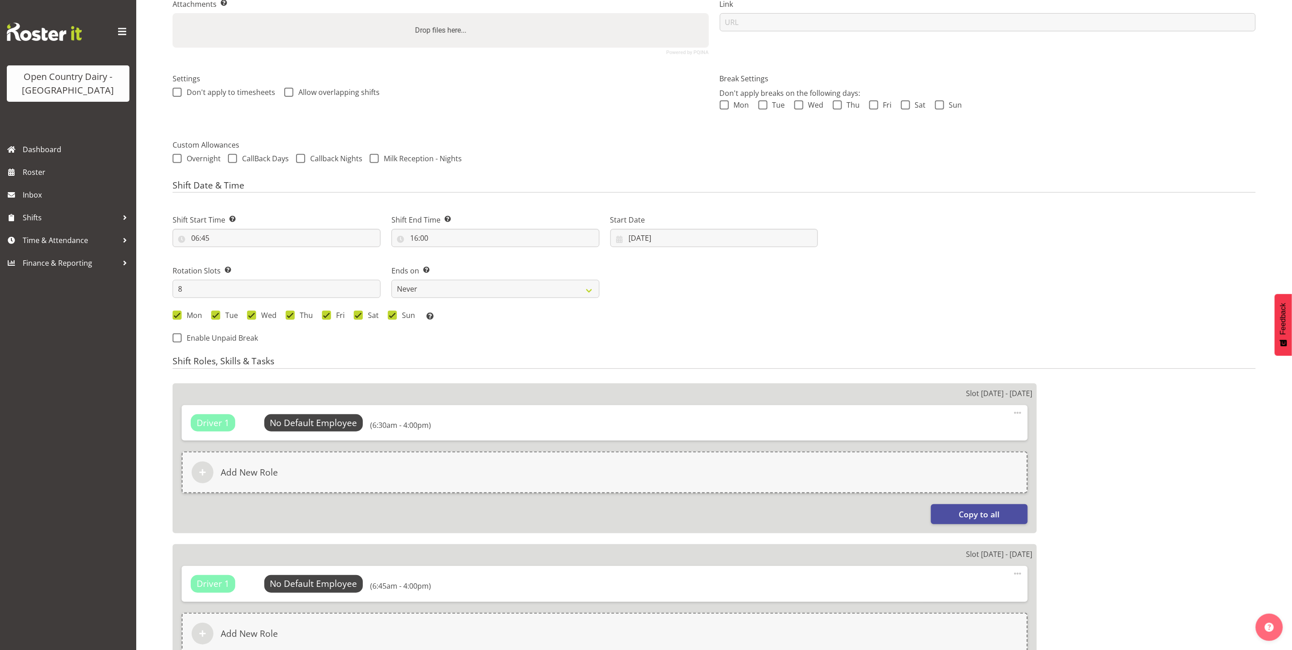
select select
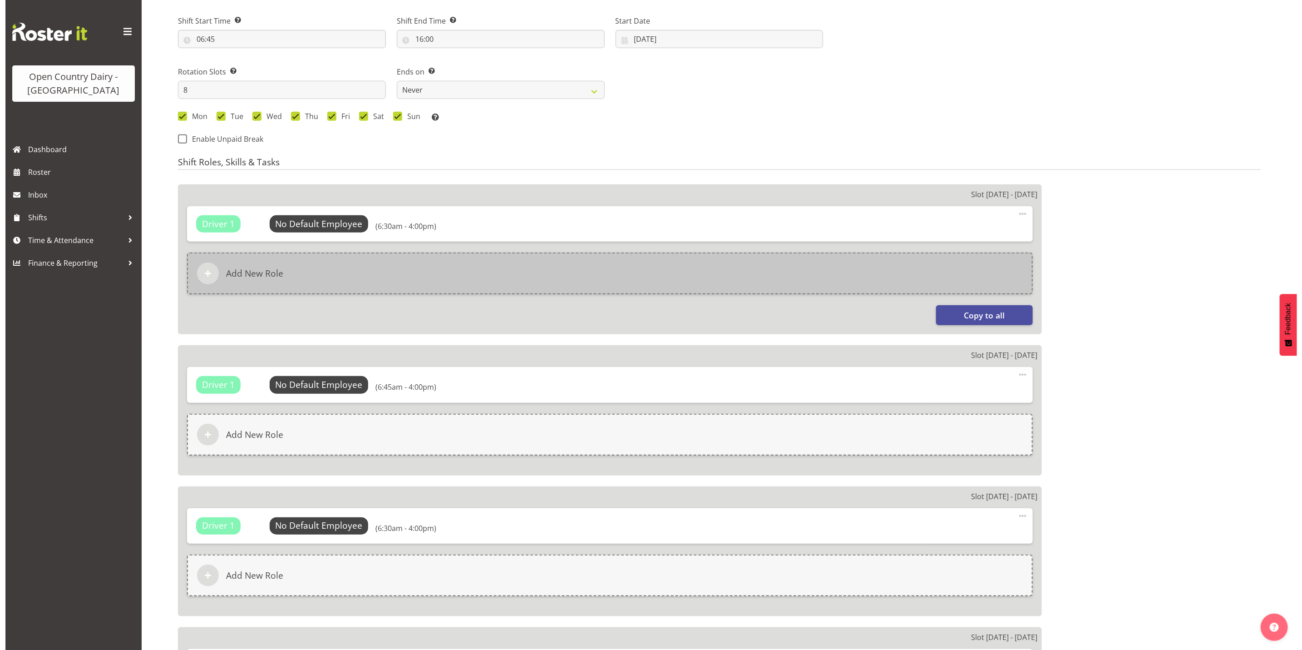
scroll to position [409, 0]
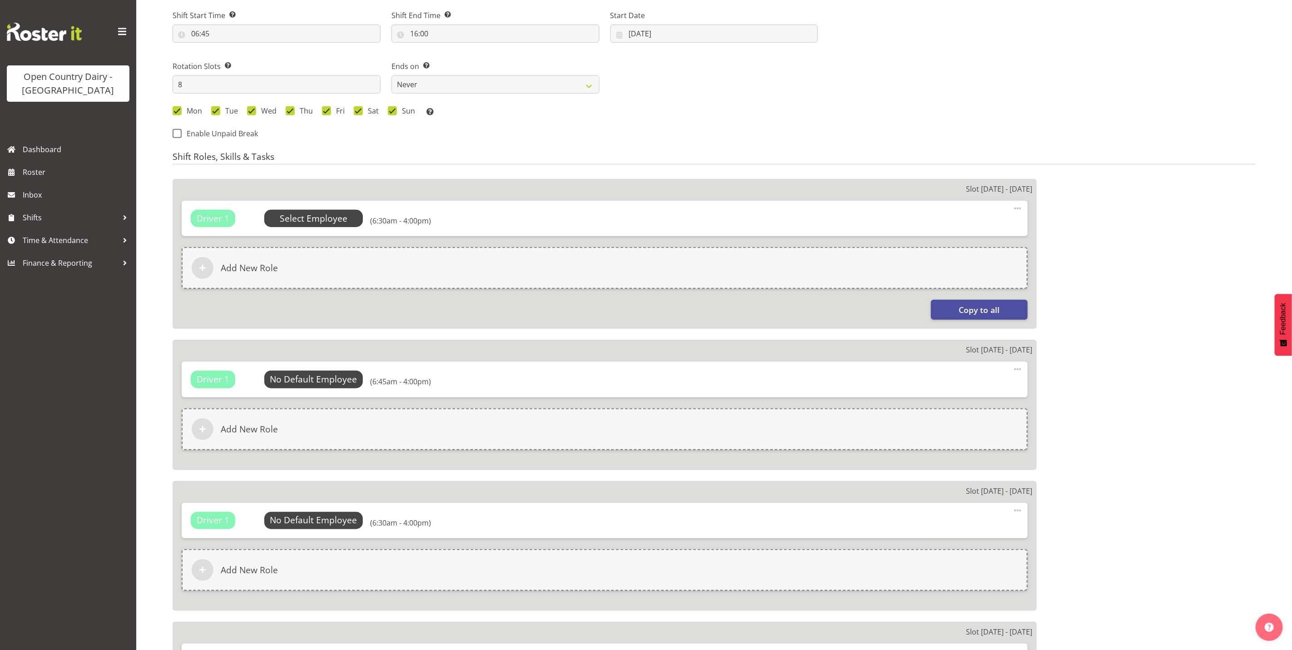
click at [308, 218] on span "Select Employee" at bounding box center [314, 218] width 68 height 13
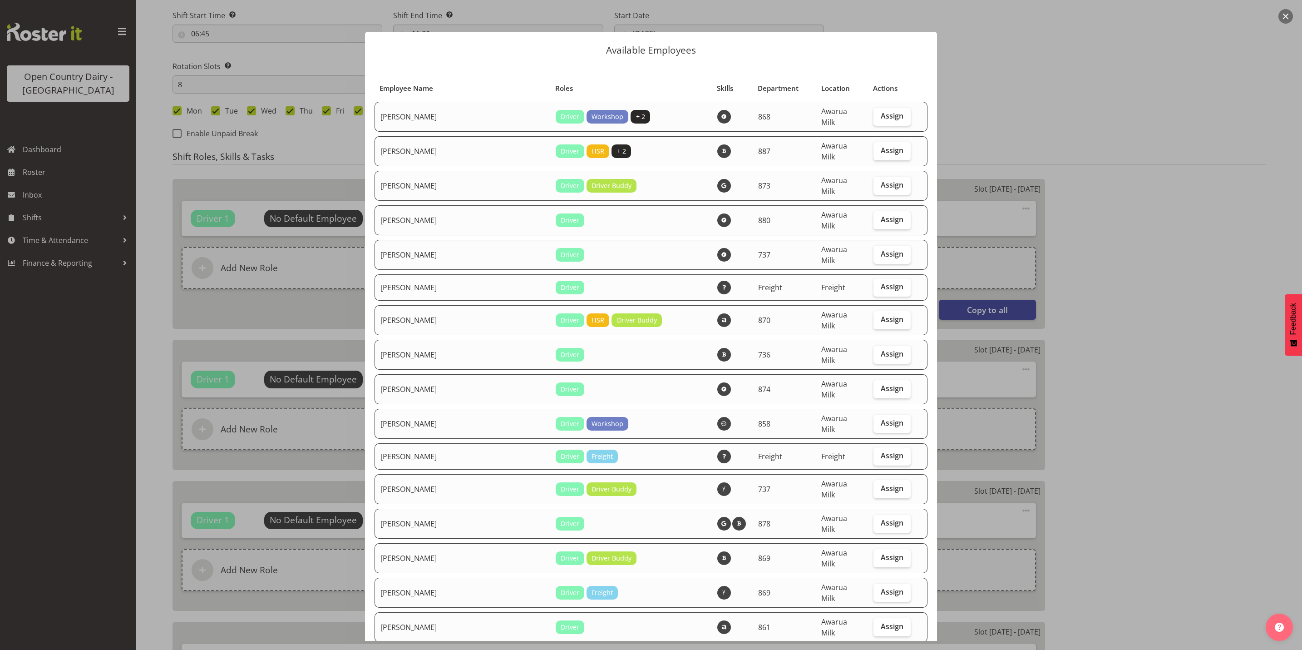
click at [1288, 16] on button "button" at bounding box center [1286, 16] width 15 height 15
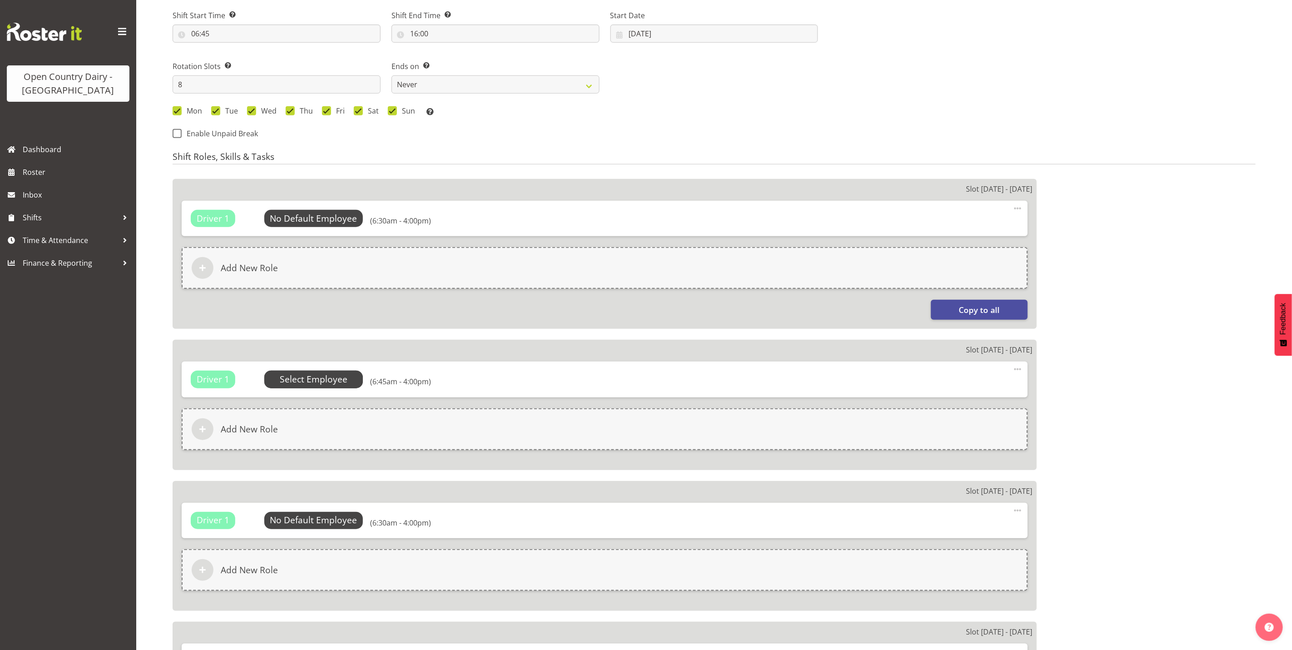
click at [0, 0] on span "Select Employee" at bounding box center [0, 0] width 0 height 0
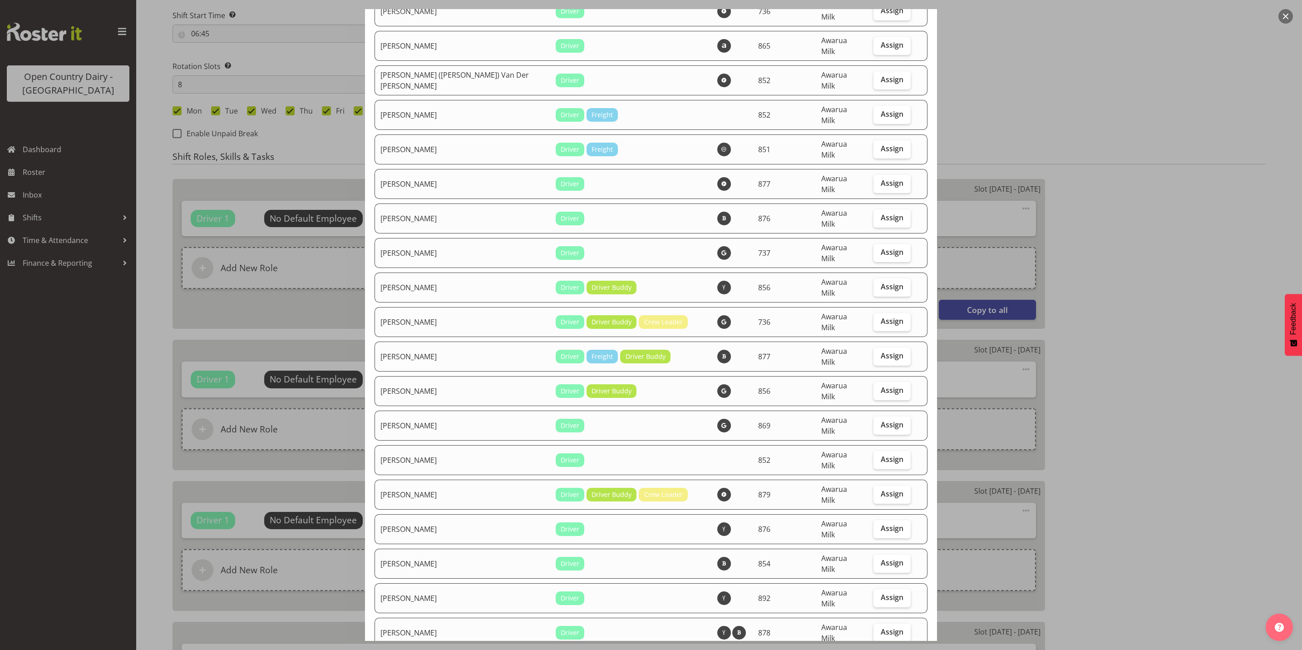
scroll to position [1839, 0]
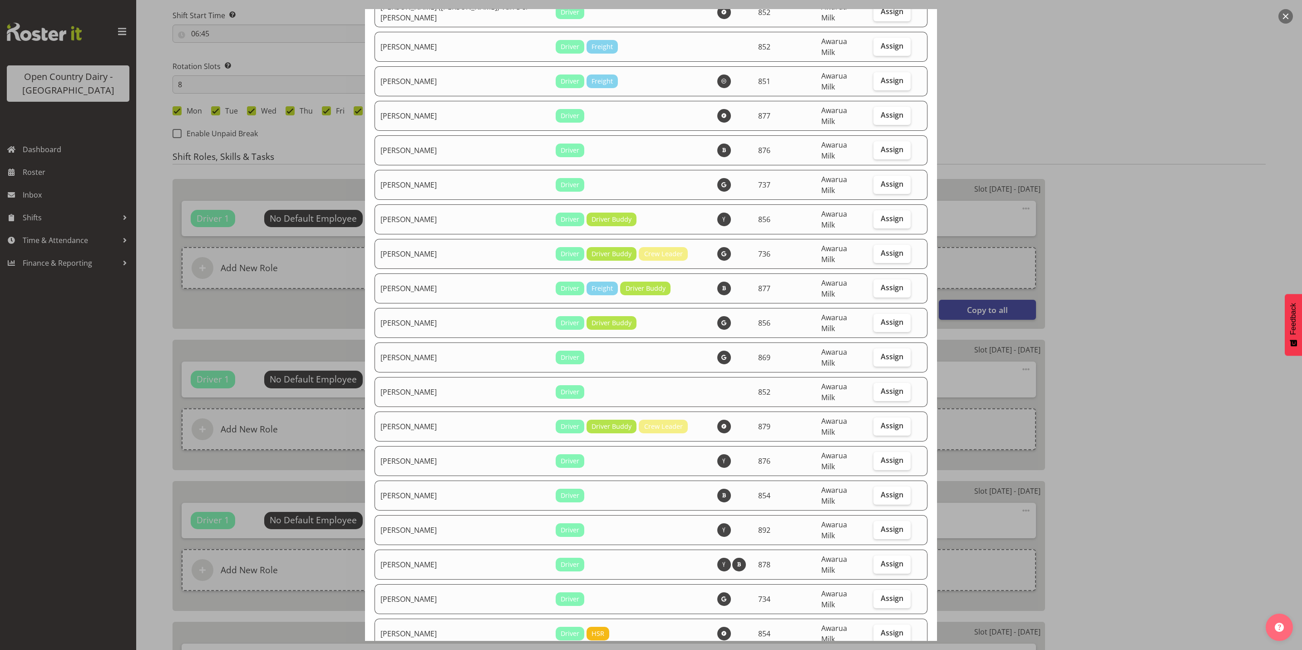
select select "816"
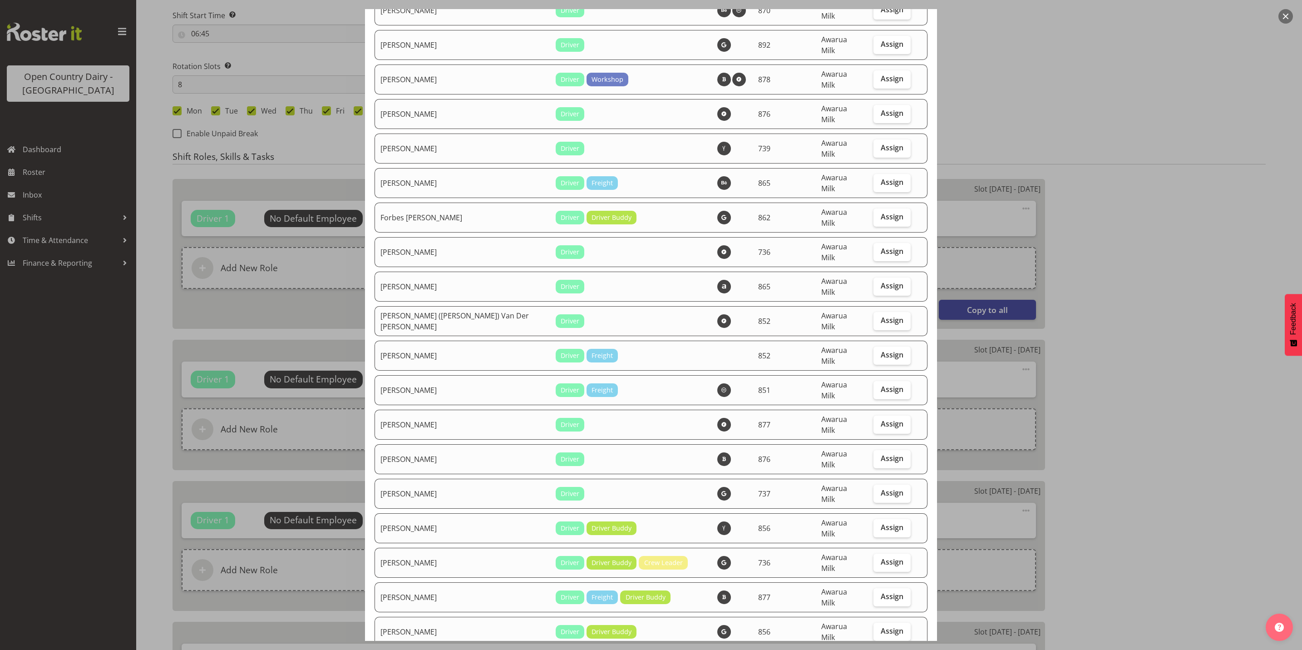
scroll to position [1498, 0]
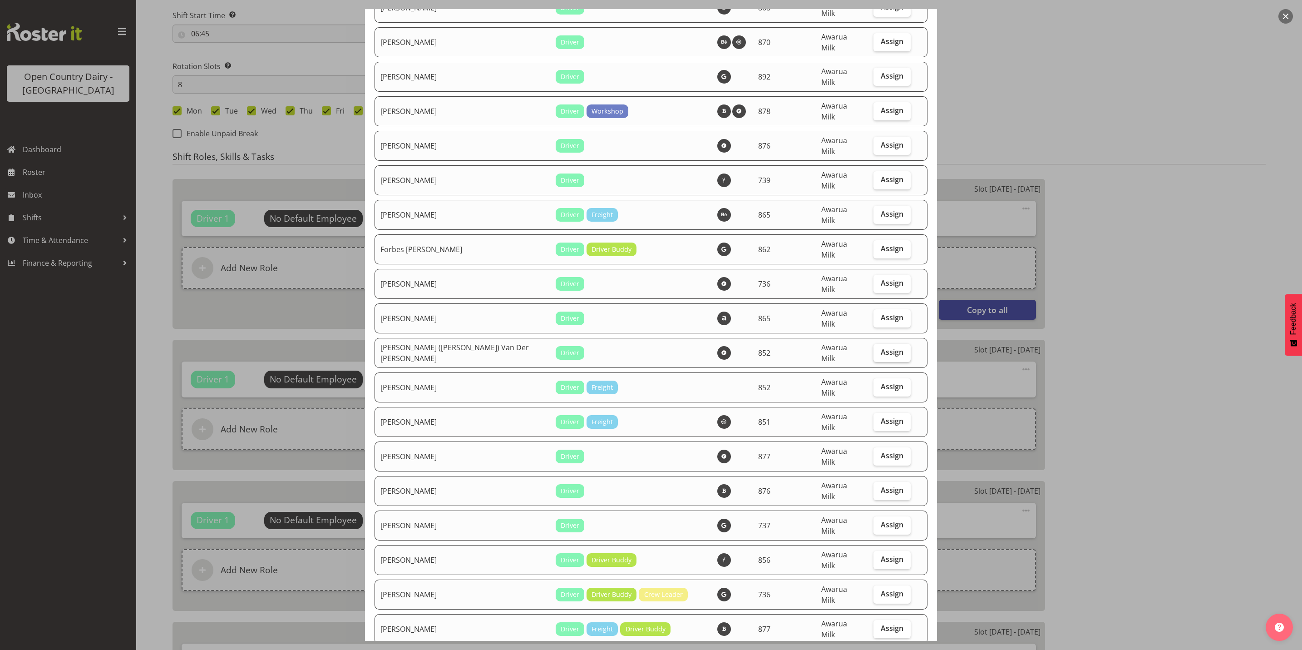
click at [881, 347] on span "Assign" at bounding box center [892, 351] width 23 height 9
click at [879, 349] on input "Assign" at bounding box center [877, 352] width 6 height 6
checkbox input "true"
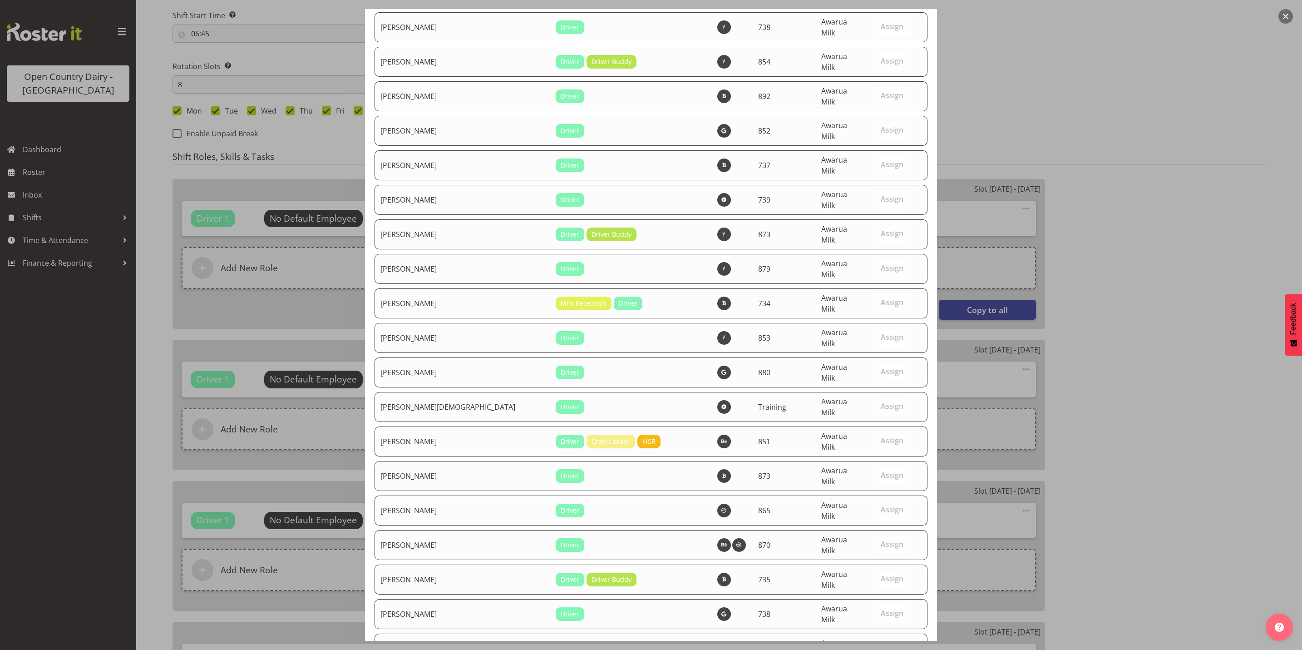
scroll to position [3216, 0]
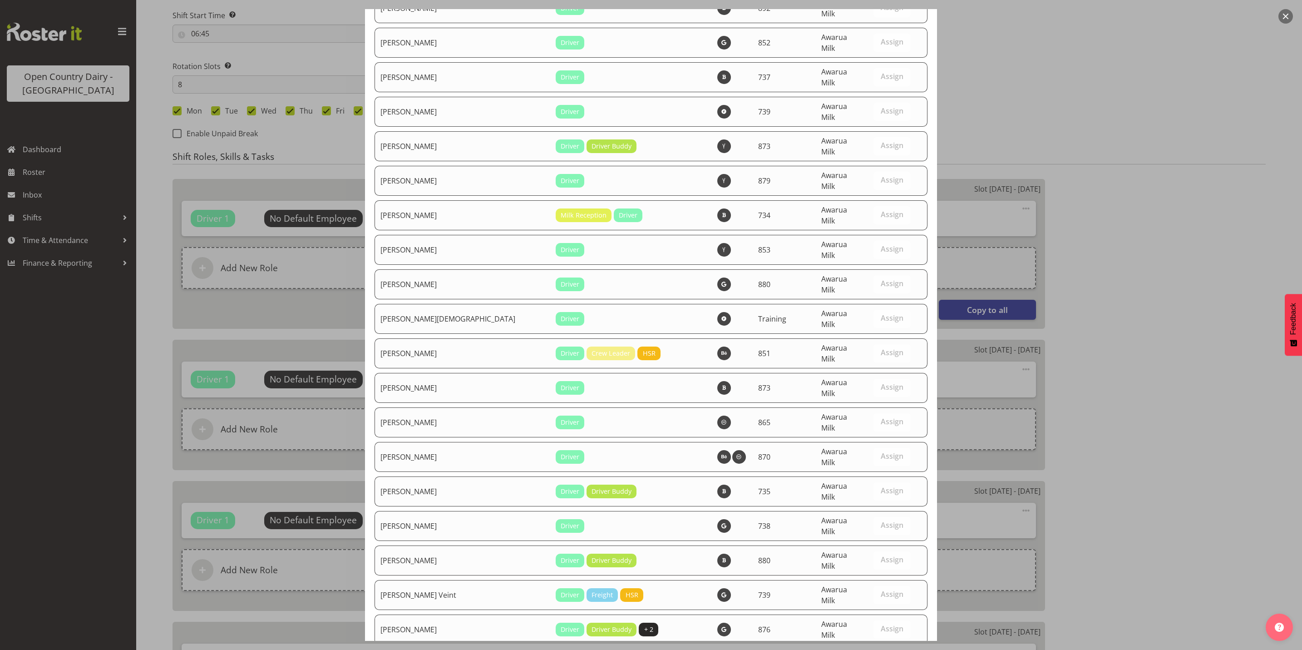
click at [1054, 124] on div at bounding box center [651, 325] width 1302 height 650
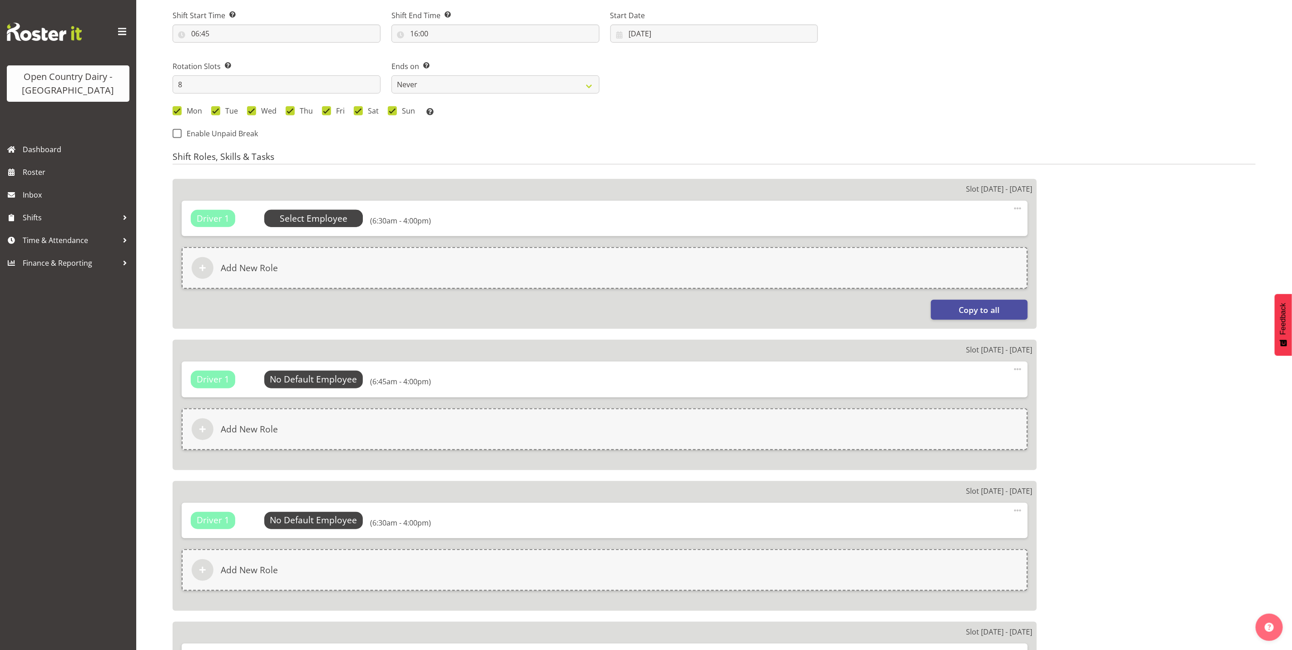
click at [341, 221] on span "Select Employee" at bounding box center [314, 218] width 68 height 13
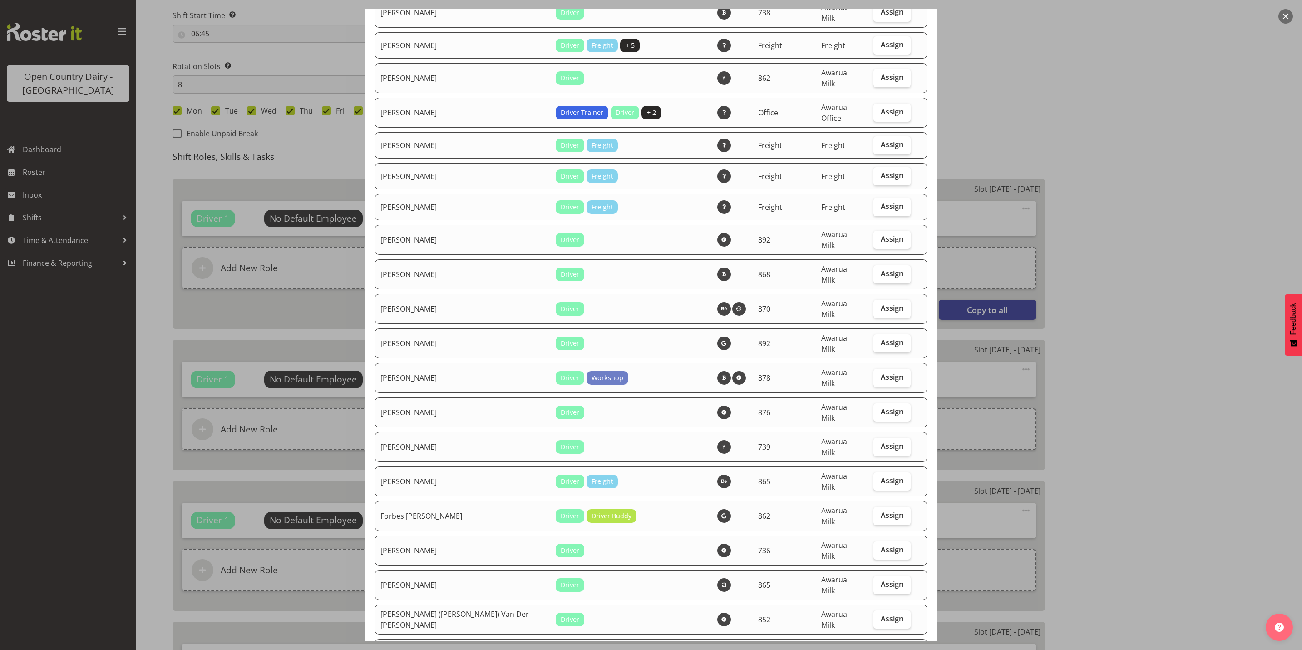
scroll to position [1294, 0]
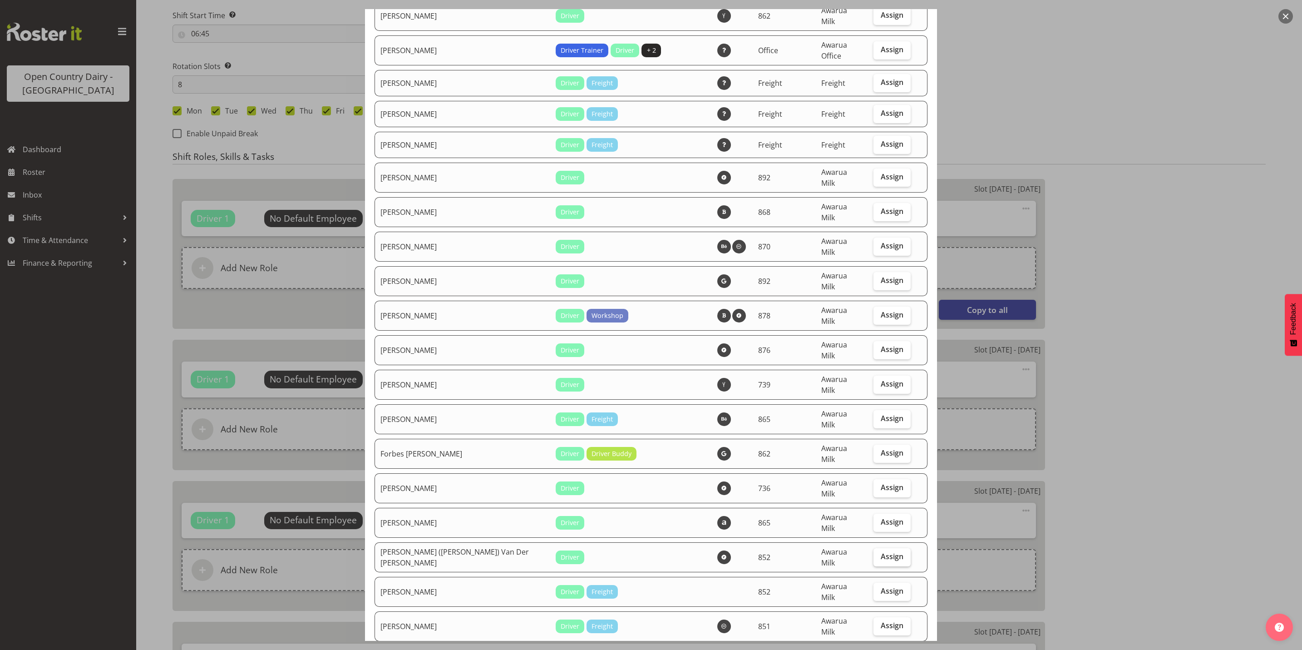
click at [881, 552] on span "Assign" at bounding box center [892, 556] width 23 height 9
click at [879, 554] on input "Assign" at bounding box center [877, 557] width 6 height 6
checkbox input "true"
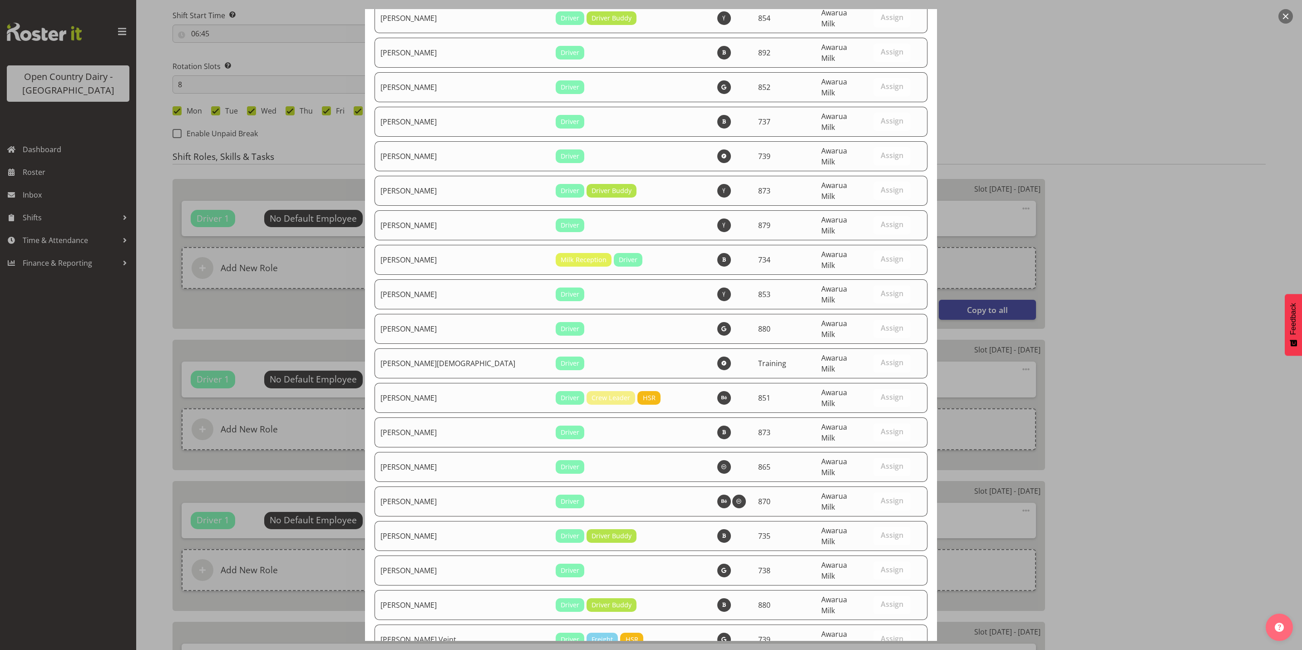
scroll to position [3216, 0]
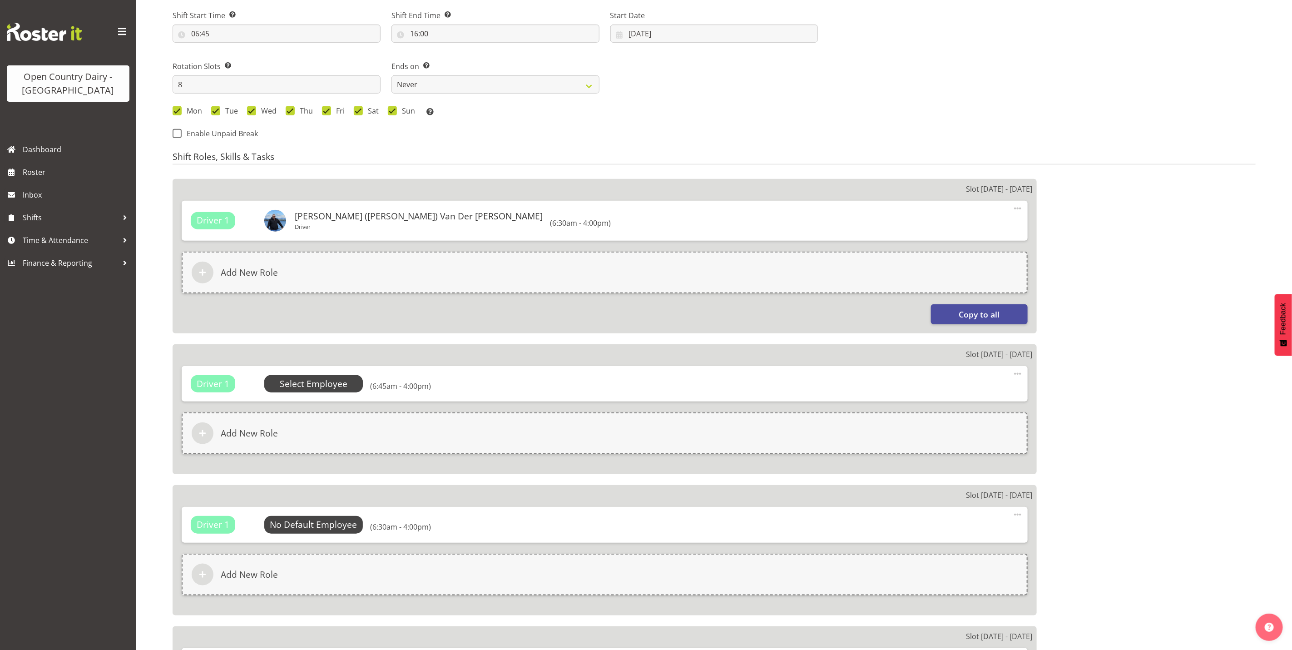
click at [319, 388] on span "Select Employee" at bounding box center [314, 383] width 68 height 13
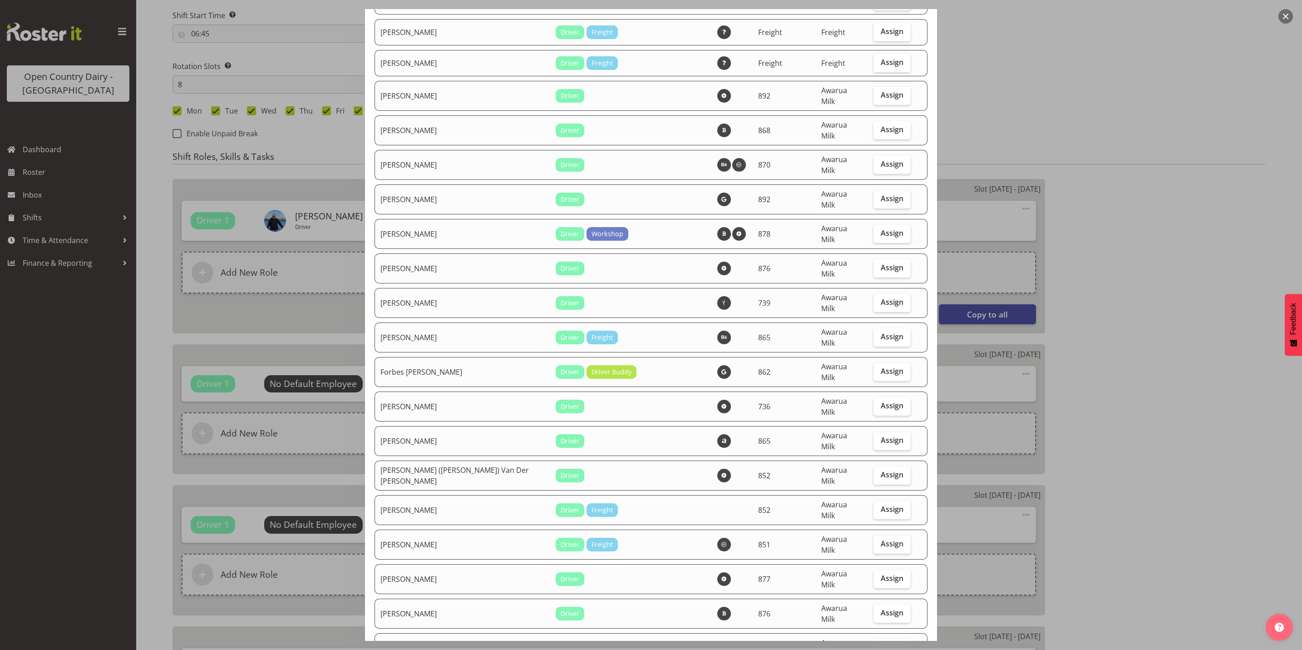
scroll to position [1362, 0]
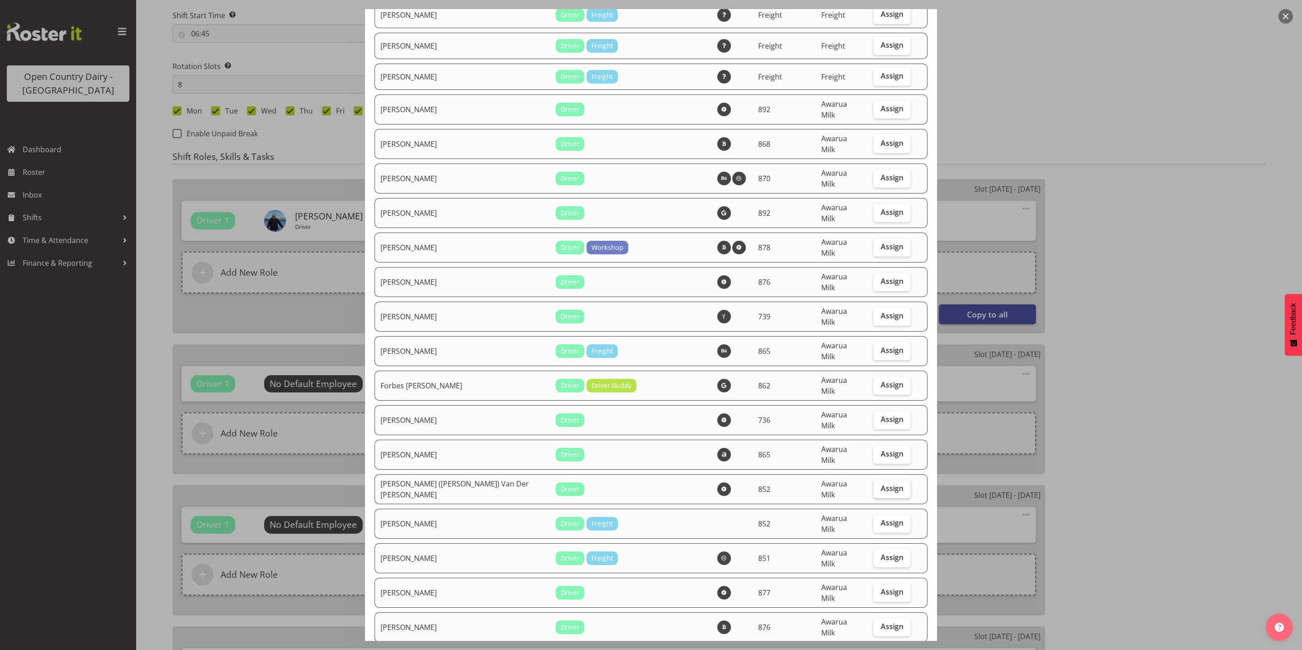
click at [885, 484] on span "Assign" at bounding box center [892, 488] width 23 height 9
click at [880, 485] on input "Assign" at bounding box center [877, 488] width 6 height 6
checkbox input "true"
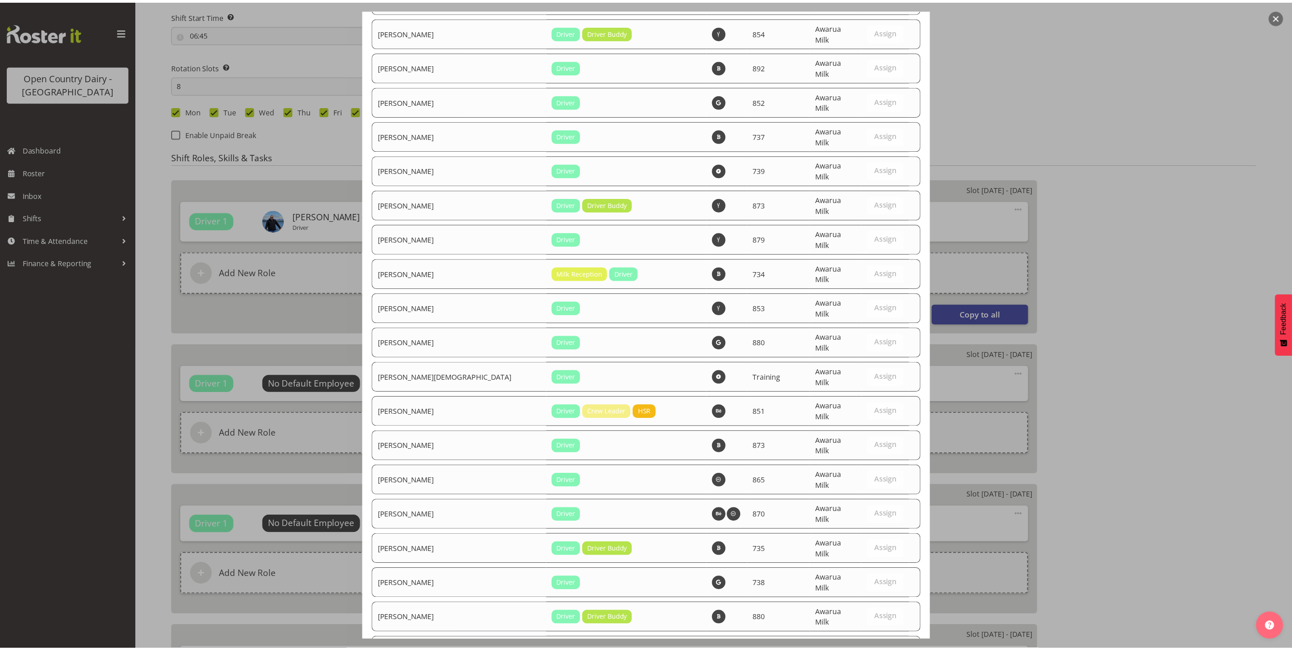
scroll to position [3216, 0]
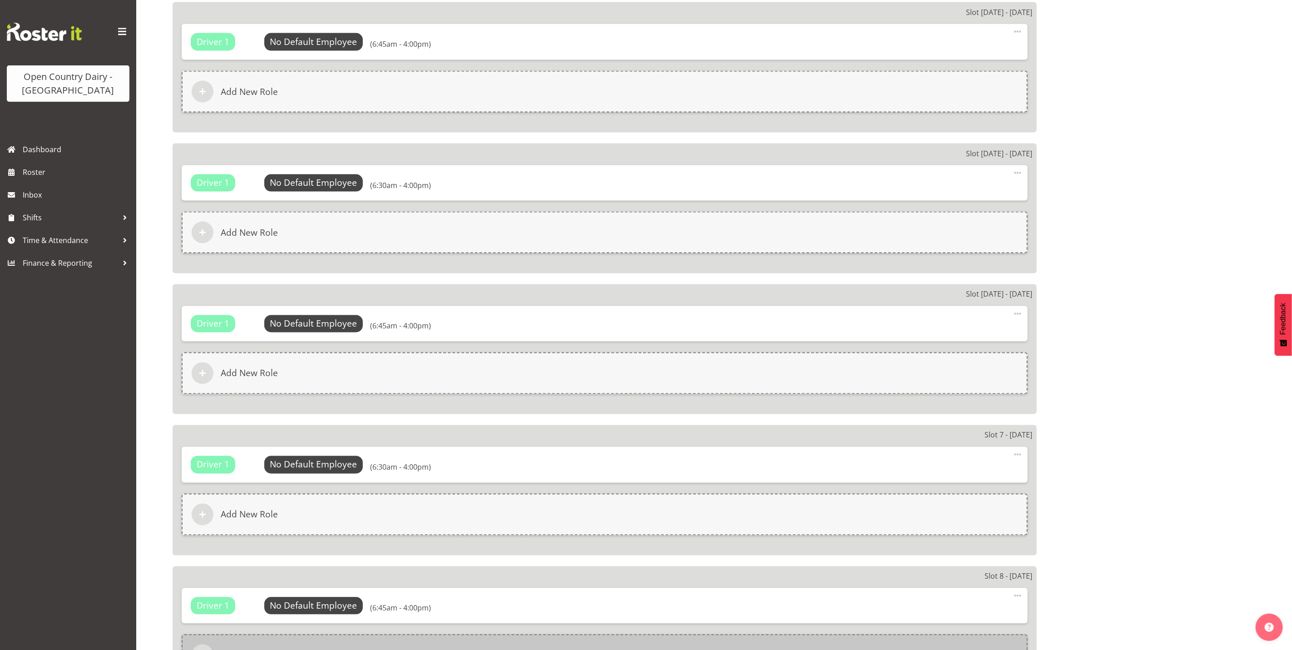
scroll to position [1219, 0]
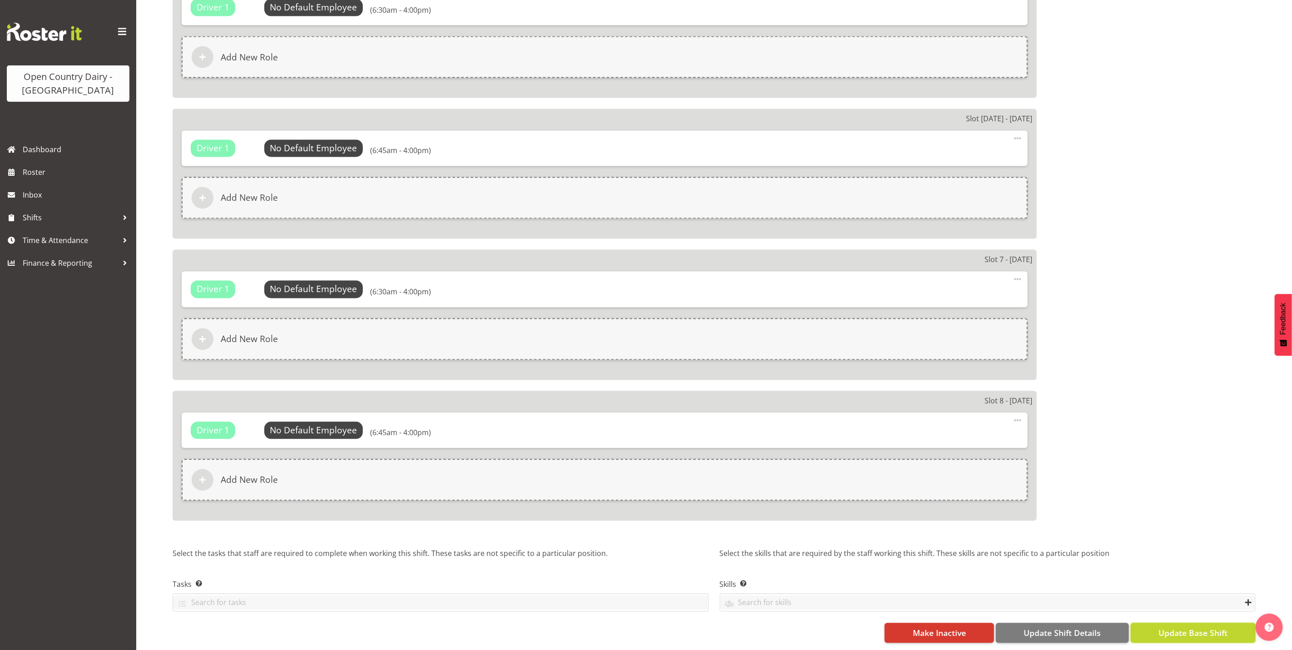
click at [1180, 627] on span "Update Base Shift" at bounding box center [1192, 633] width 69 height 12
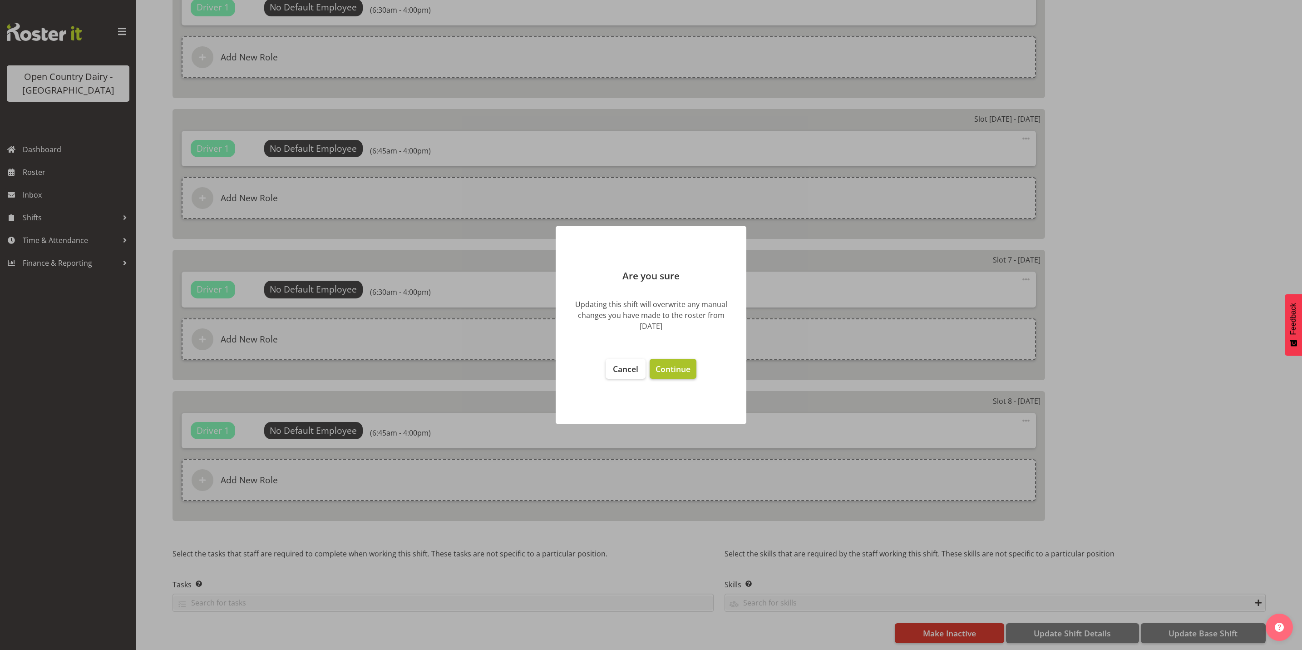
click at [691, 376] on button "Continue" at bounding box center [673, 369] width 47 height 20
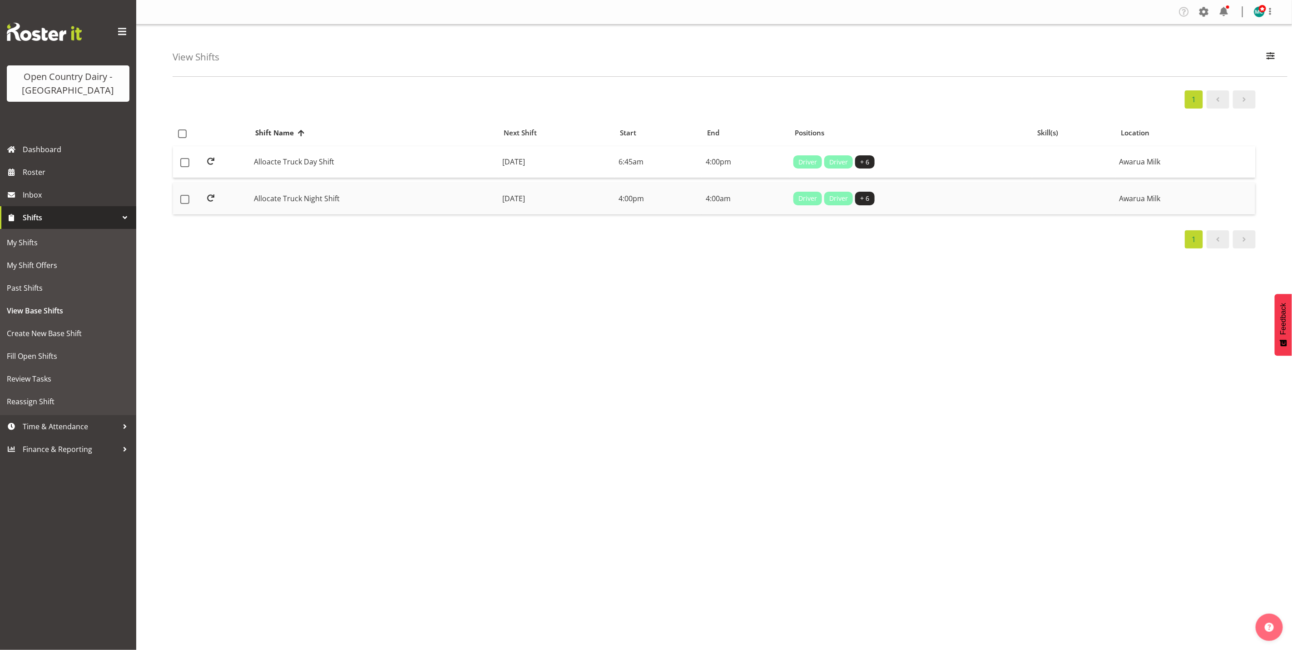
click at [306, 198] on td "Allocate Truck Night Shift" at bounding box center [374, 199] width 248 height 32
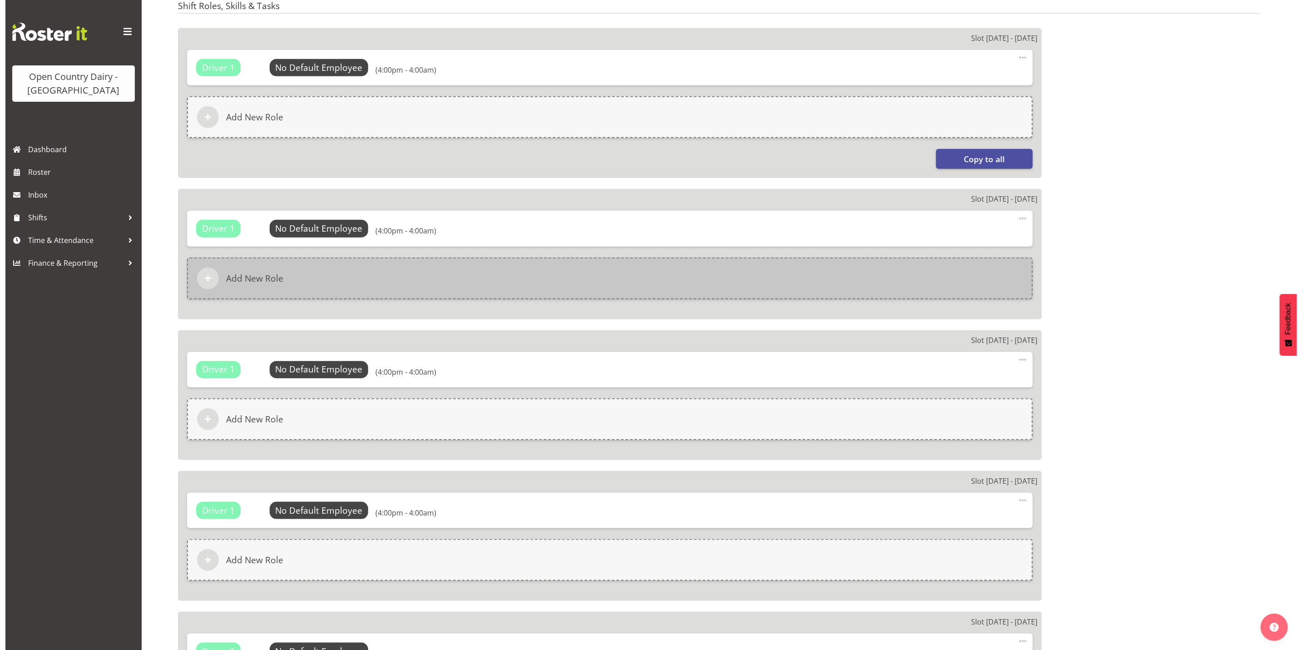
scroll to position [545, 0]
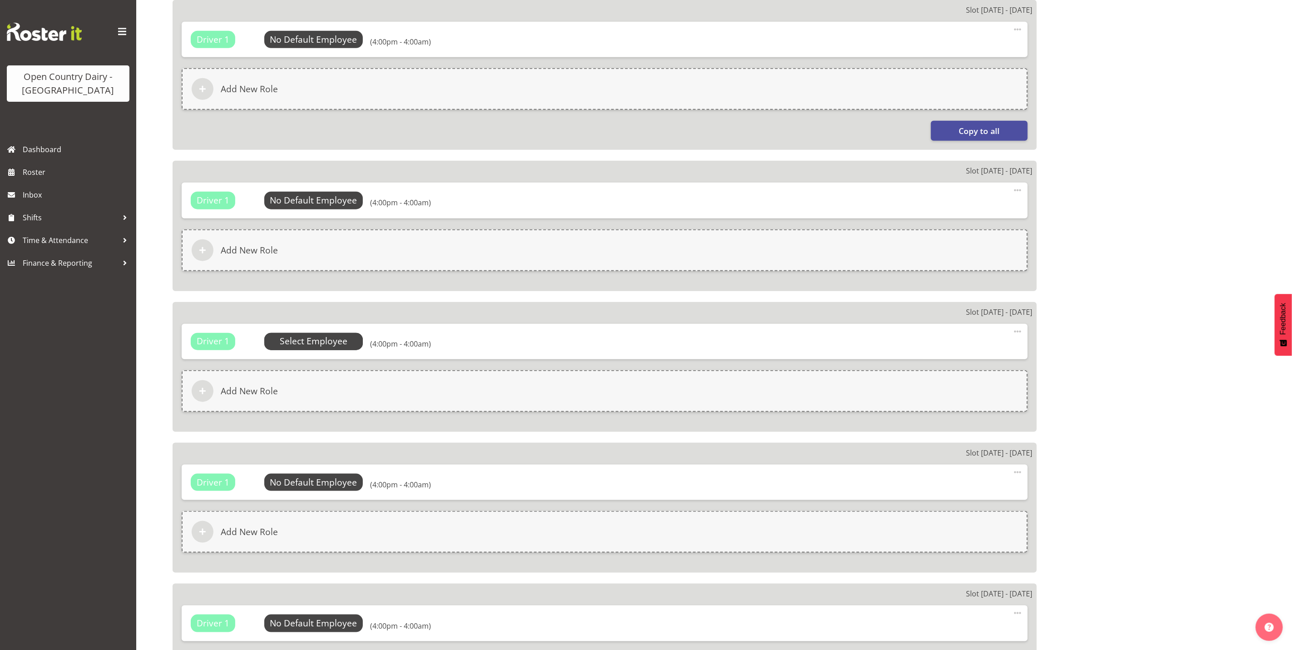
select select
click at [0, 0] on span "Select Employee" at bounding box center [0, 0] width 0 height 0
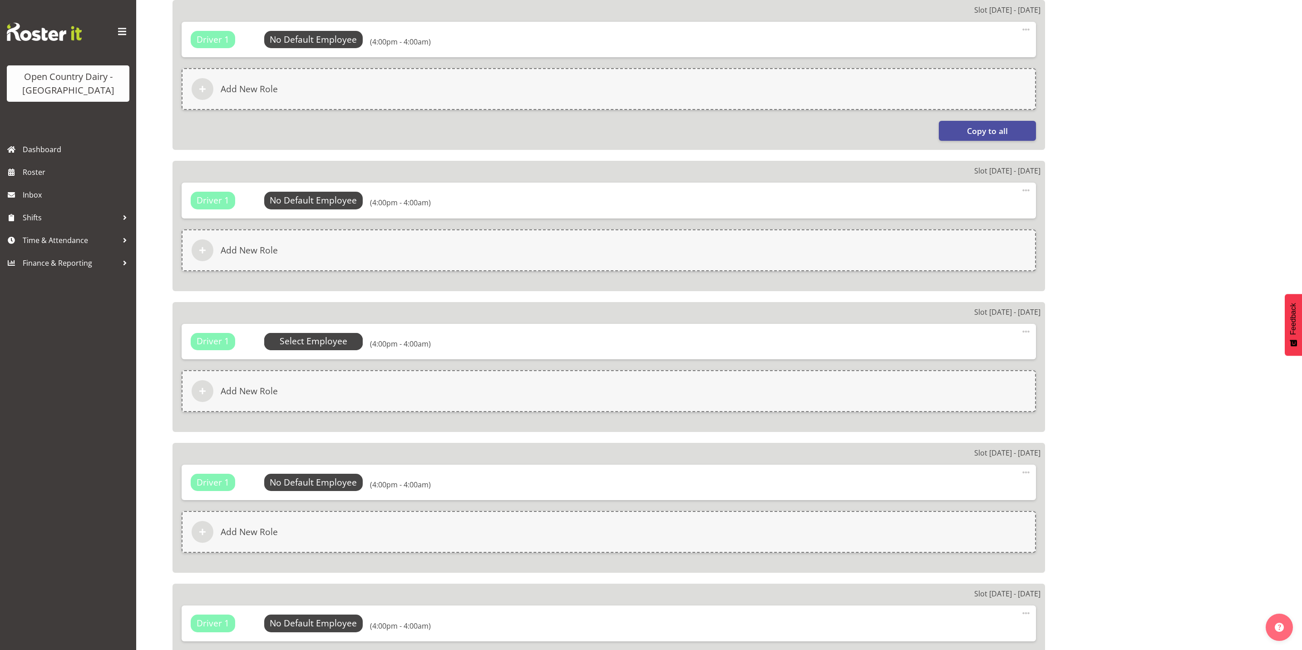
select select
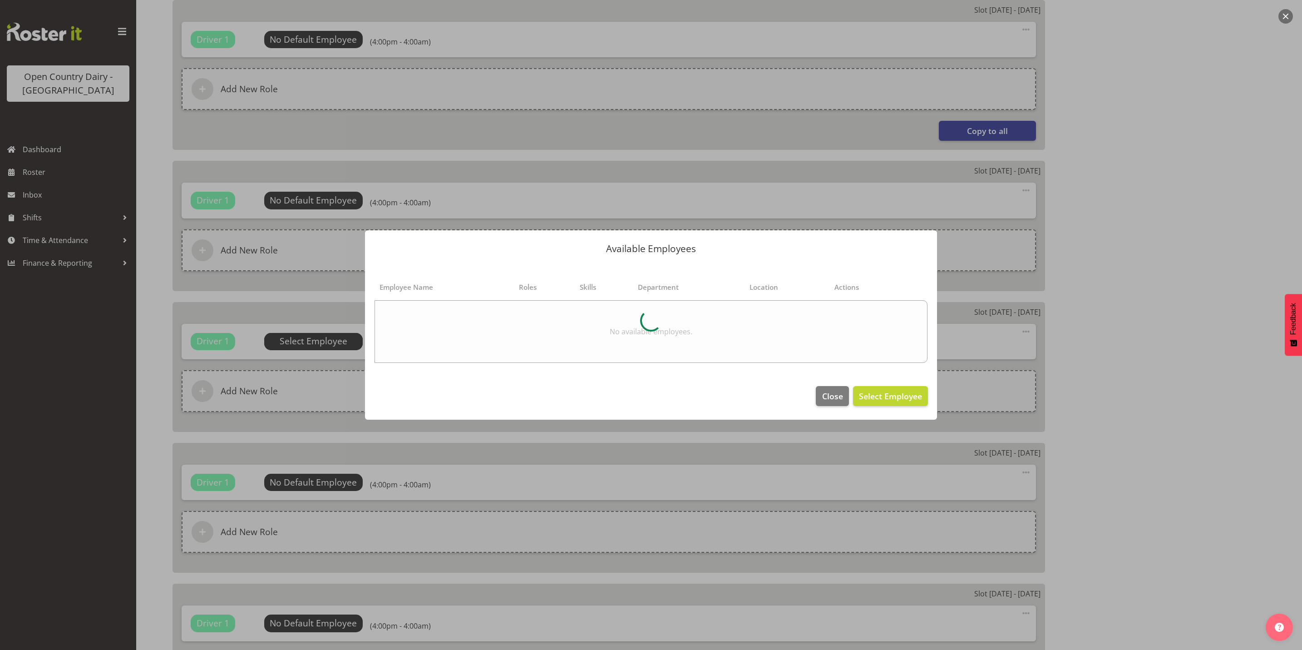
select select
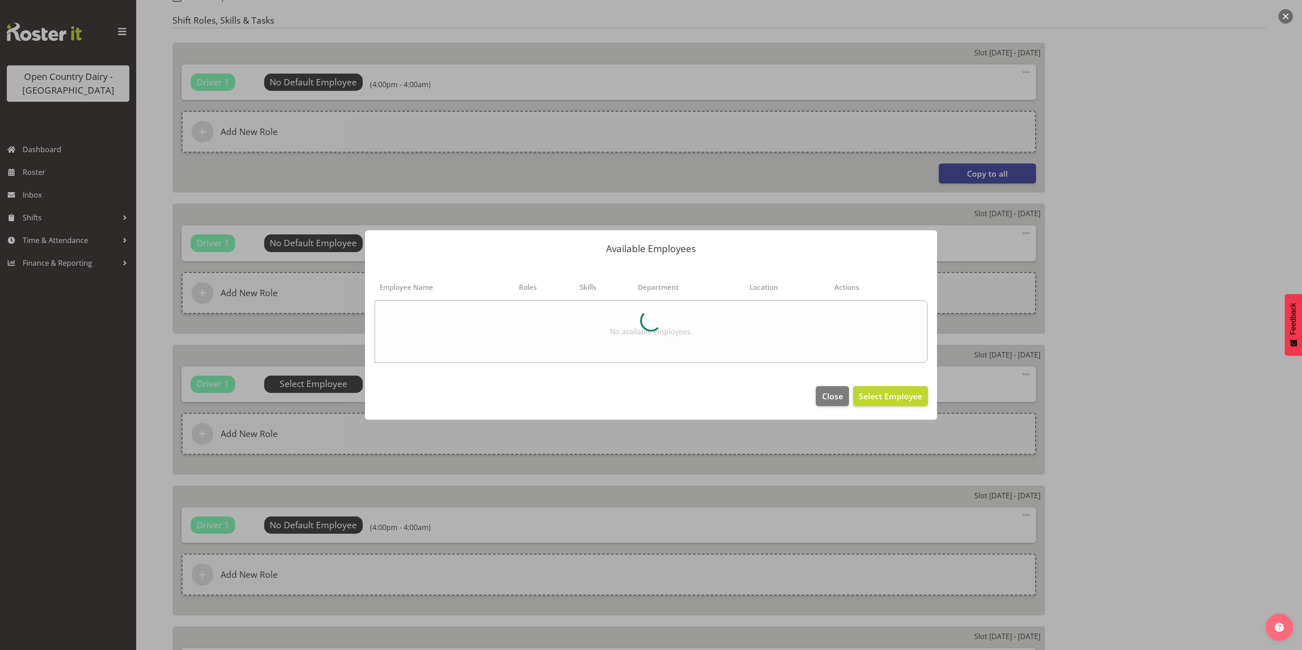
scroll to position [588, 0]
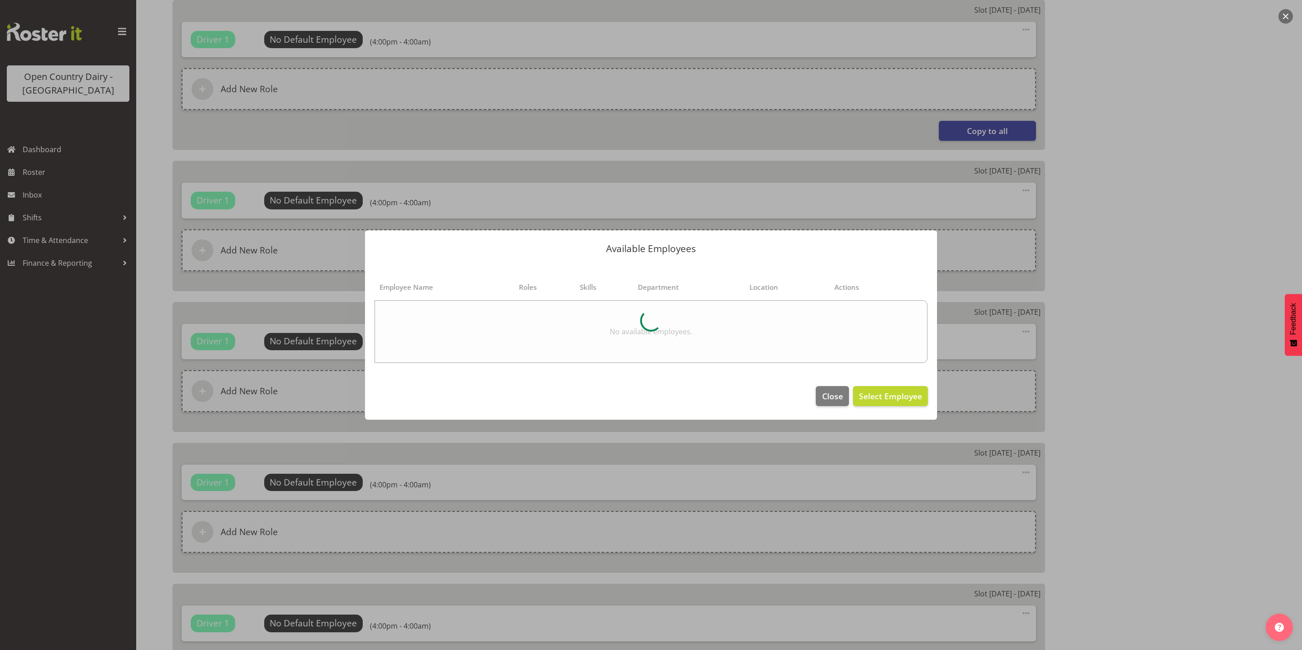
select select
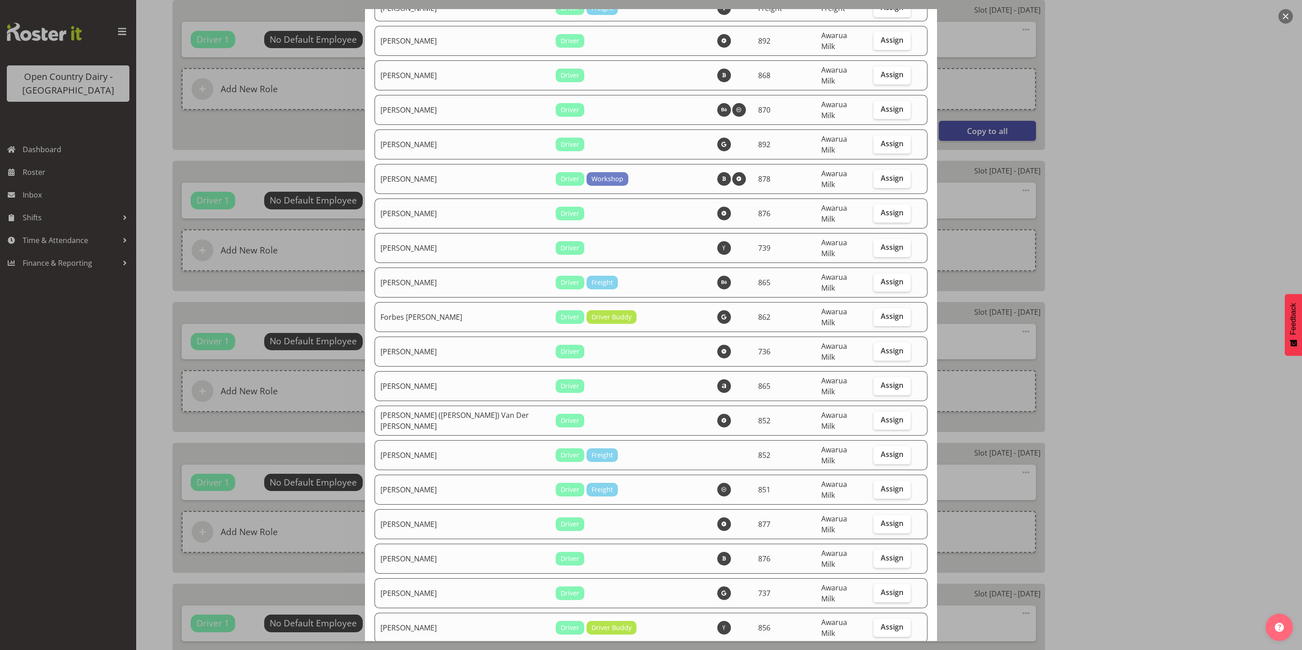
scroll to position [1430, 0]
click at [881, 415] on span "Assign" at bounding box center [892, 419] width 23 height 9
click at [880, 417] on input "Assign" at bounding box center [877, 420] width 6 height 6
checkbox input "true"
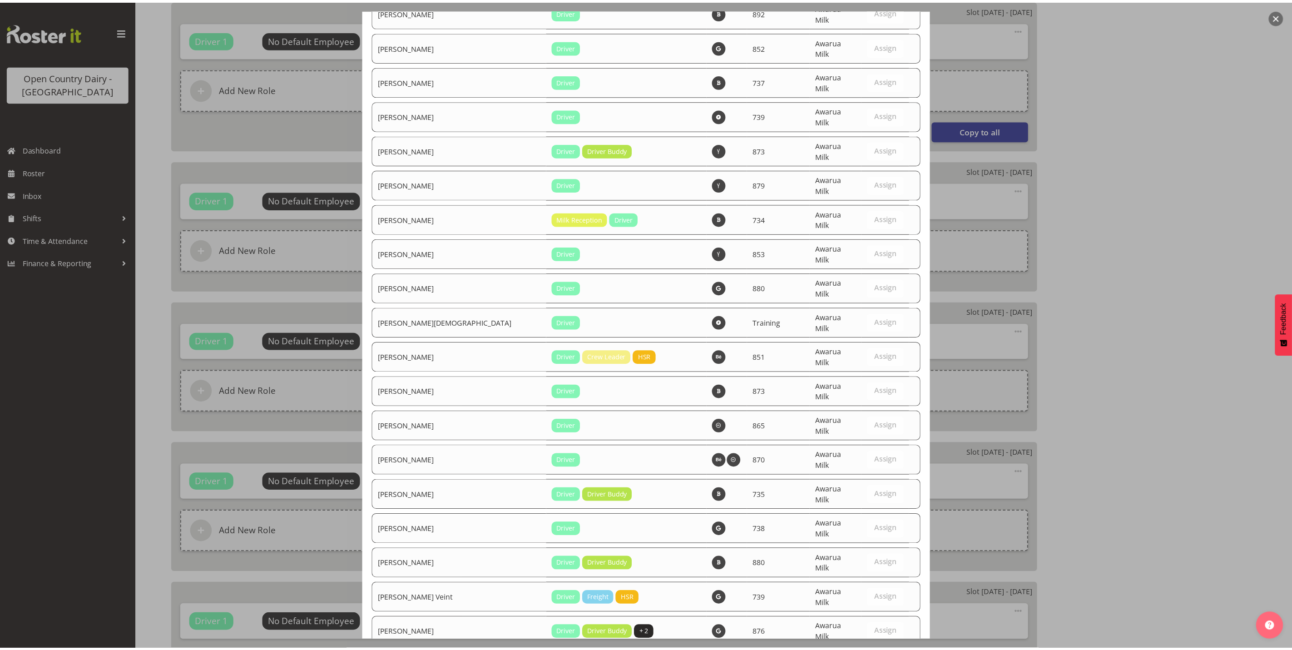
scroll to position [3216, 0]
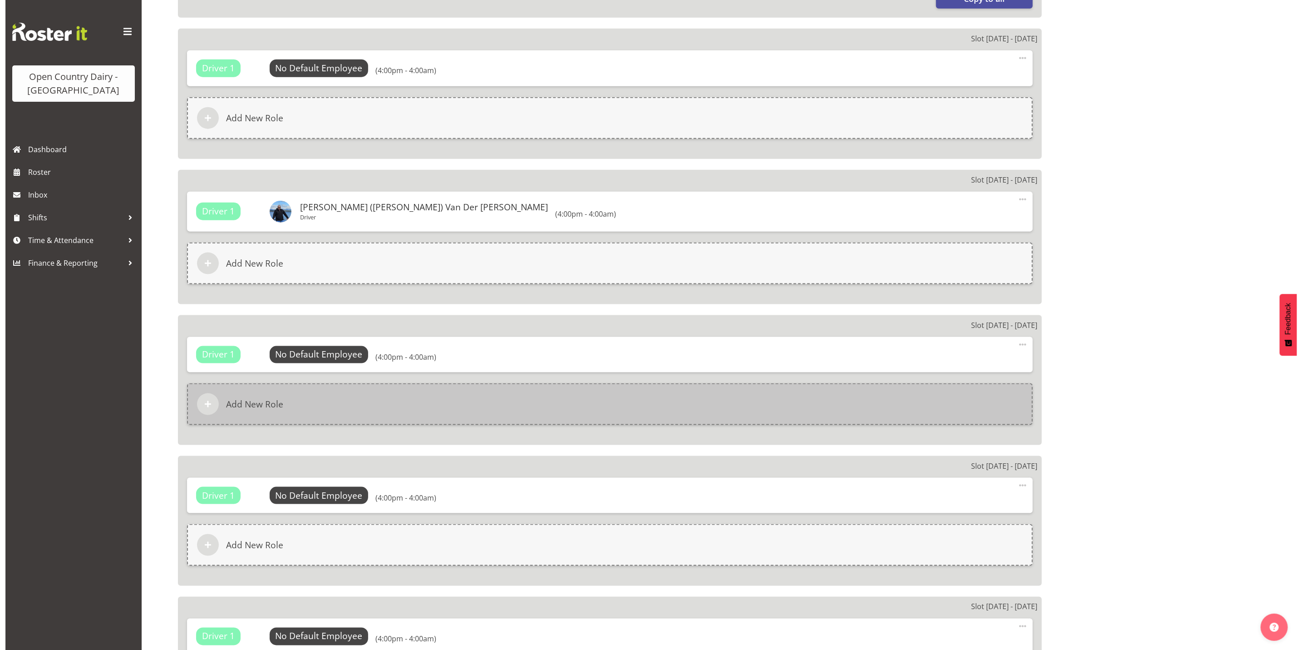
scroll to position [724, 0]
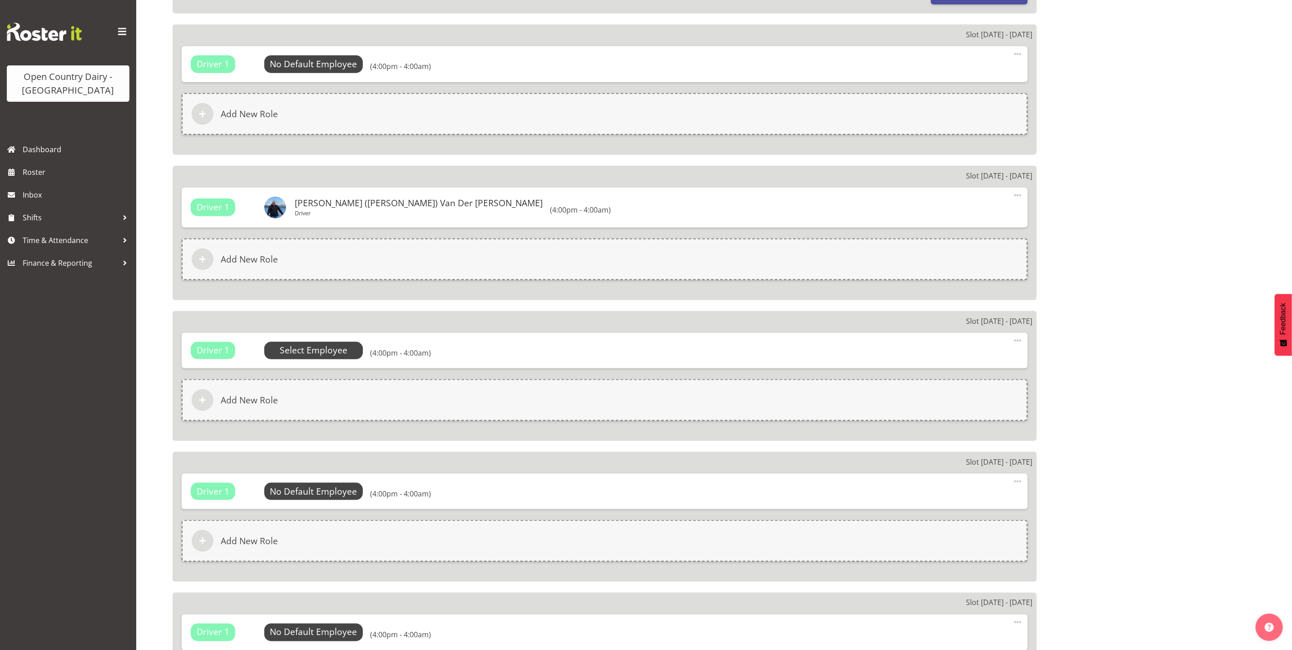
click at [0, 0] on span "Select Employee" at bounding box center [0, 0] width 0 height 0
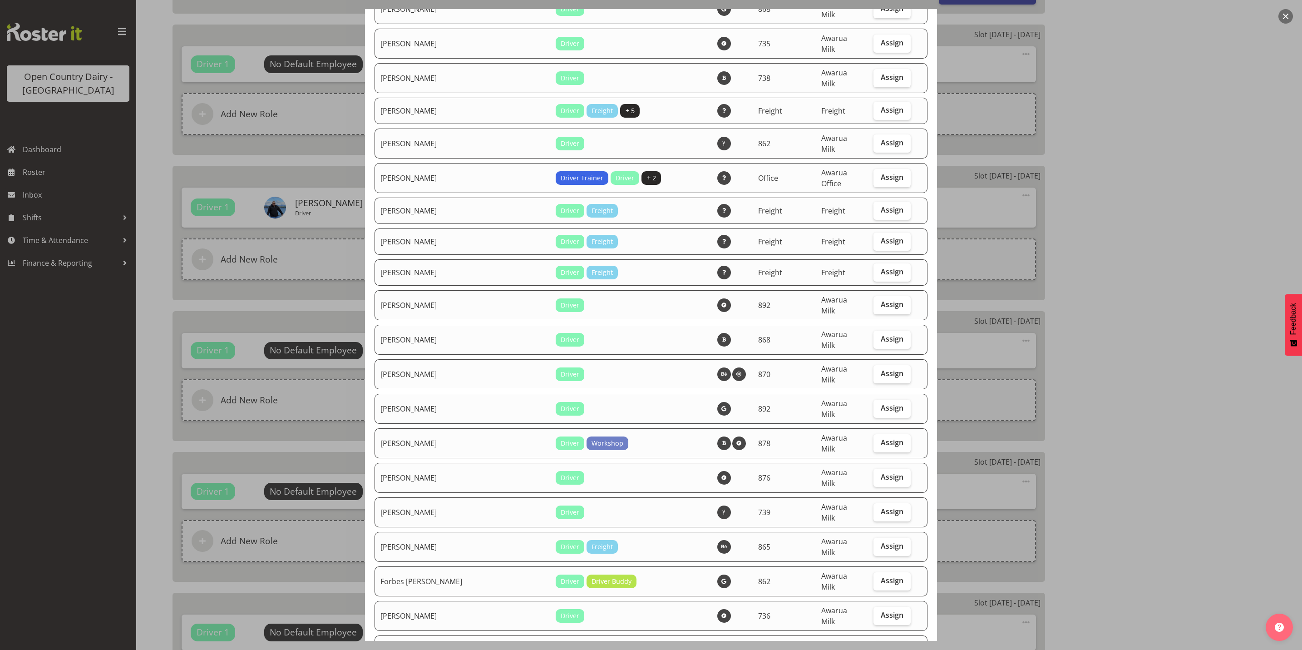
scroll to position [1362, 0]
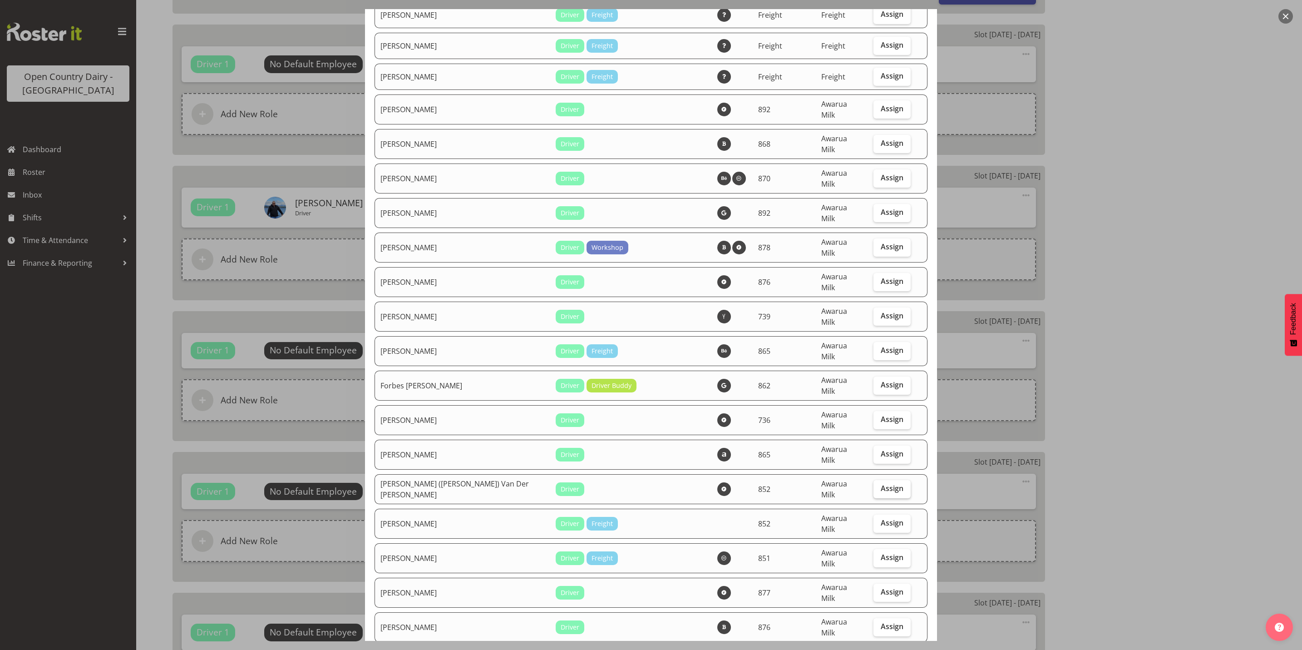
click at [883, 484] on span "Assign" at bounding box center [892, 488] width 23 height 9
click at [880, 485] on input "Assign" at bounding box center [877, 488] width 6 height 6
checkbox input "true"
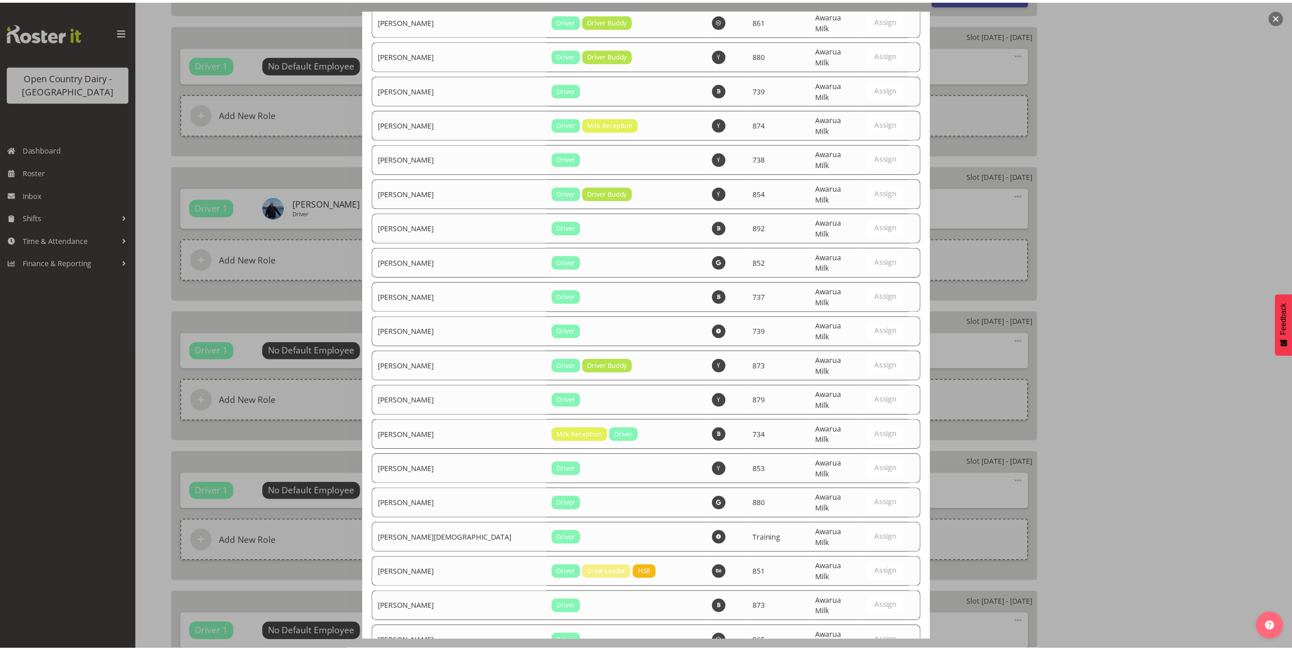
scroll to position [3216, 0]
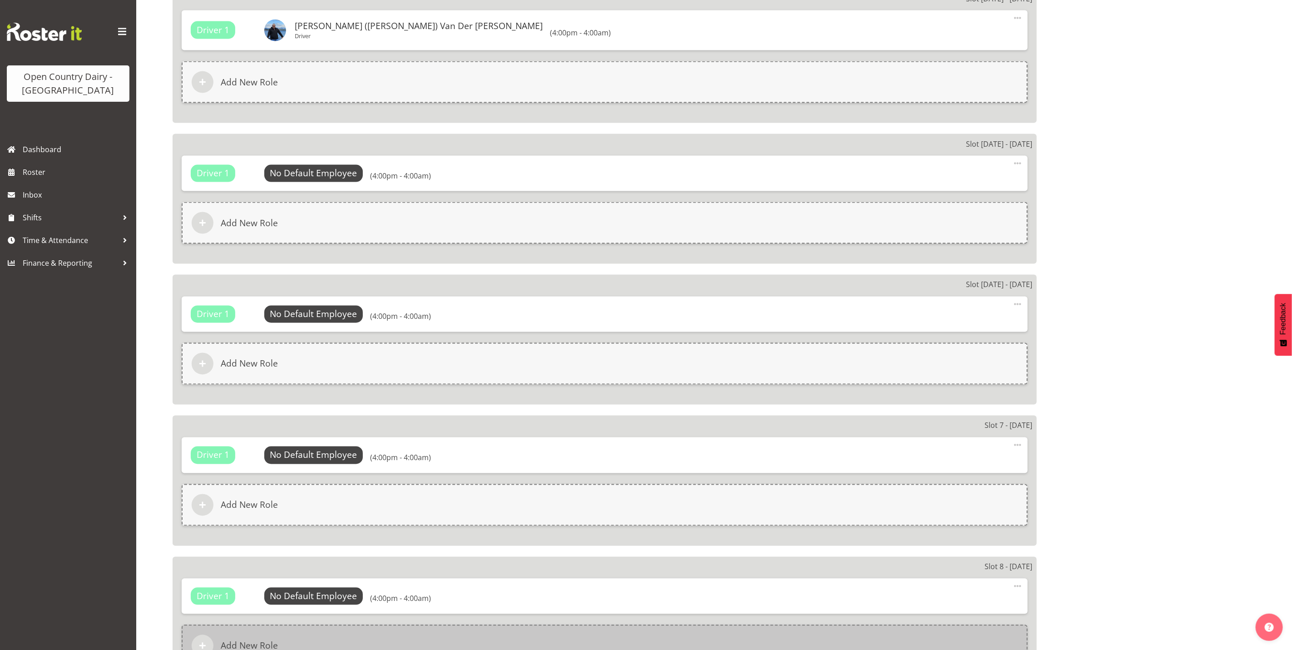
scroll to position [1219, 0]
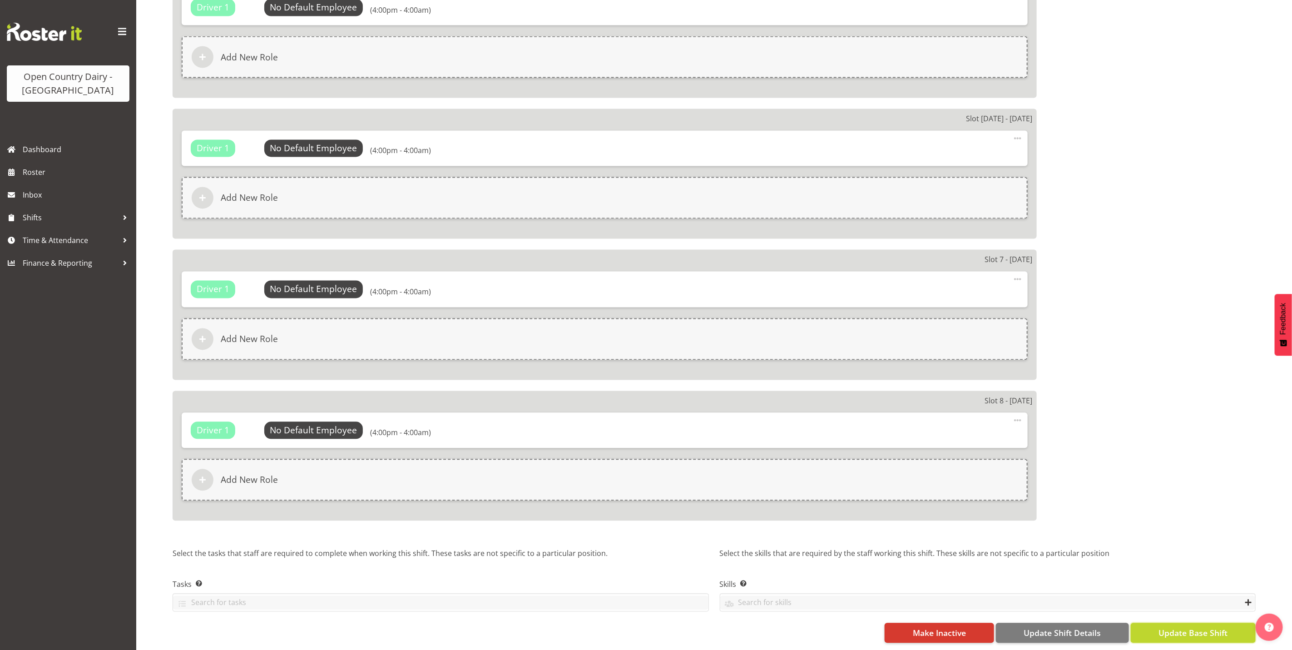
click at [1166, 627] on span "Update Base Shift" at bounding box center [1192, 633] width 69 height 12
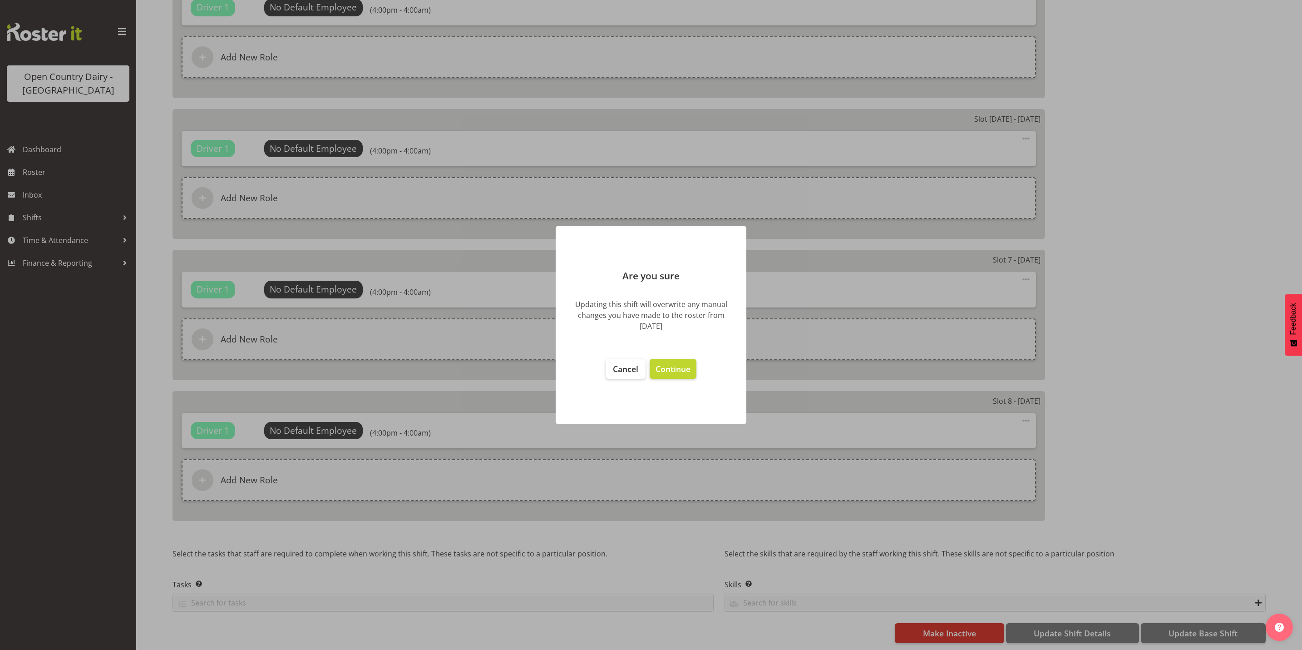
select select "816"
click at [675, 370] on span "Continue" at bounding box center [673, 368] width 35 height 11
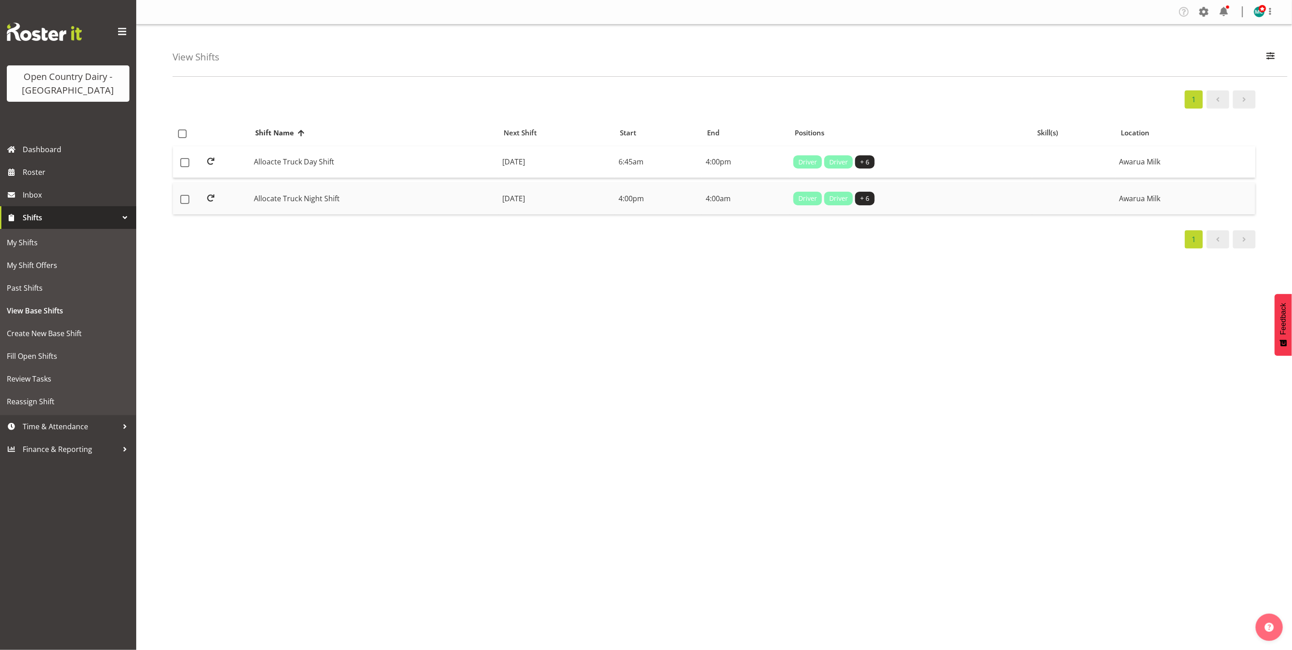
click at [280, 199] on td "Allocate Truck Night Shift" at bounding box center [374, 199] width 248 height 32
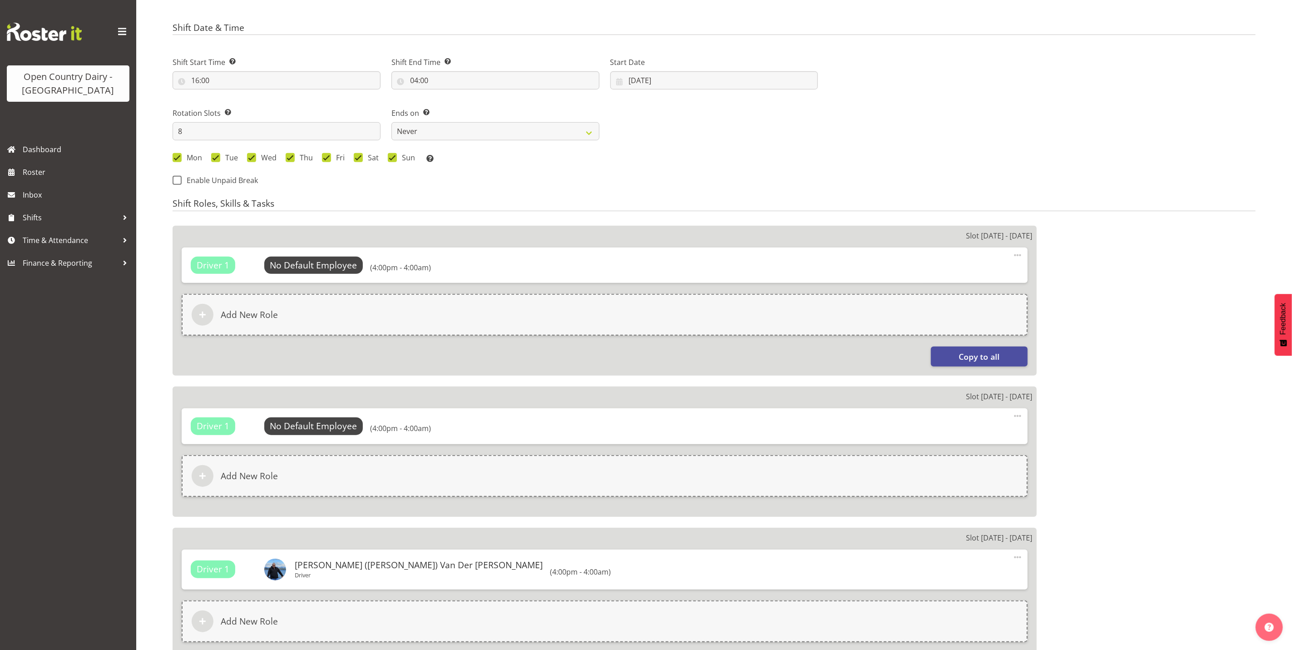
select select
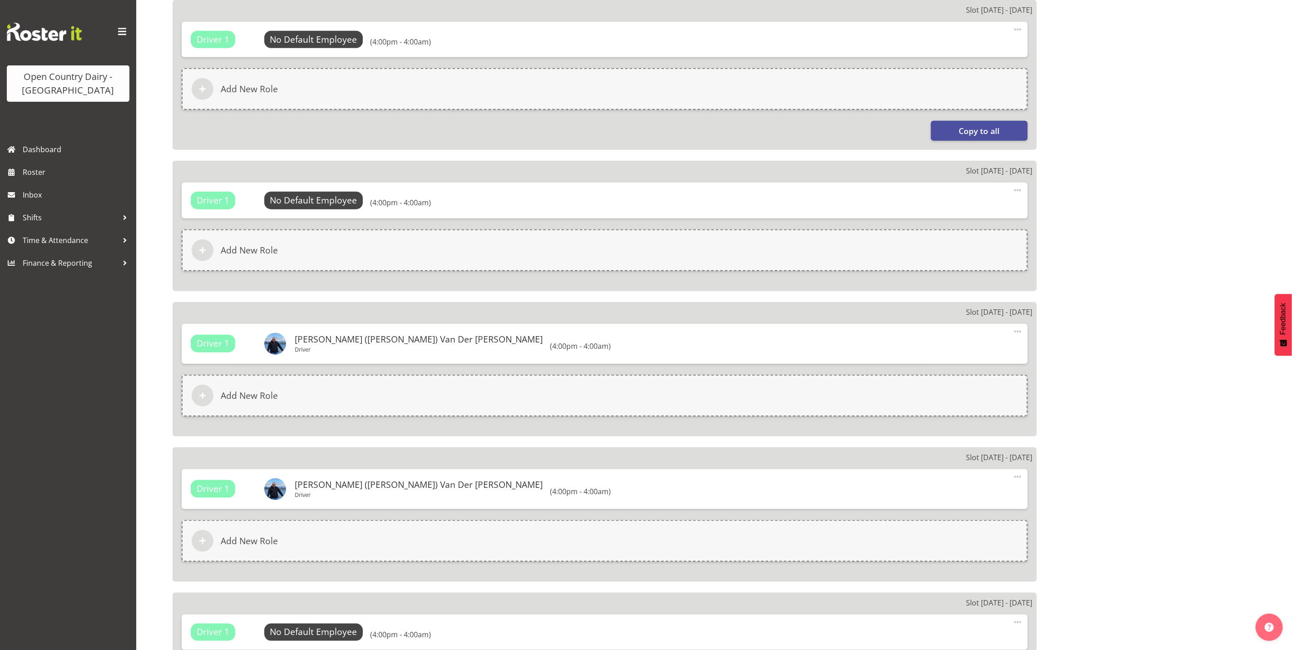
select select
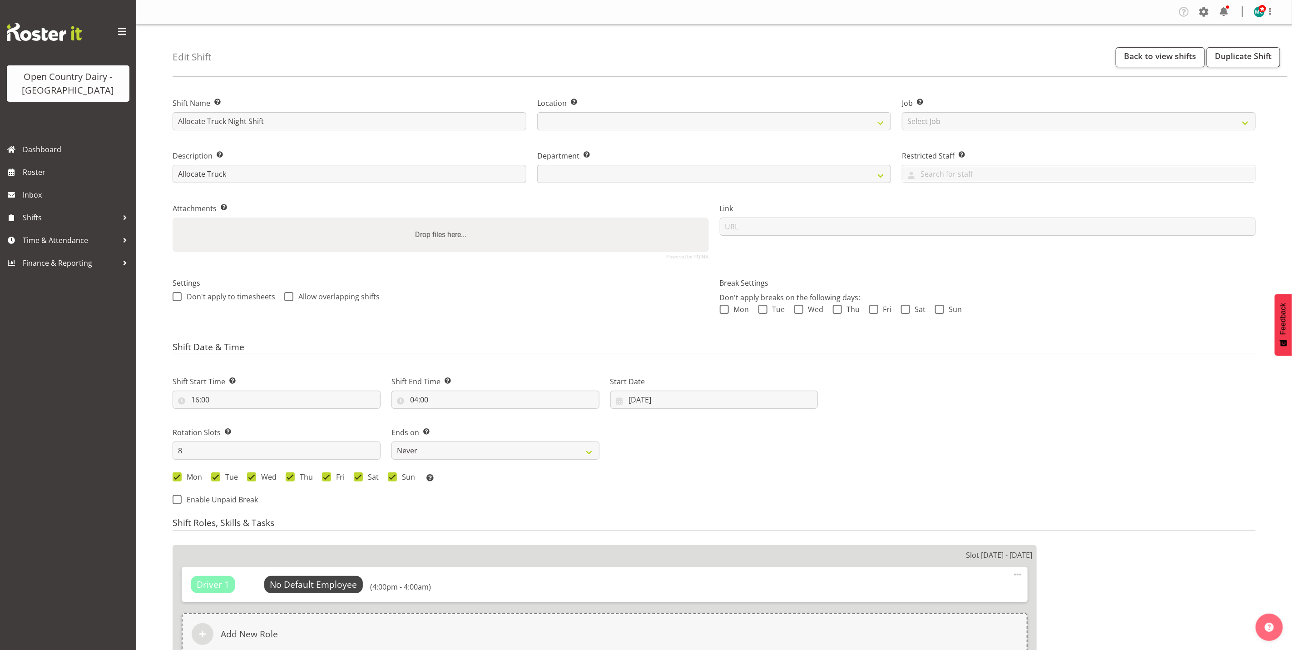
select select
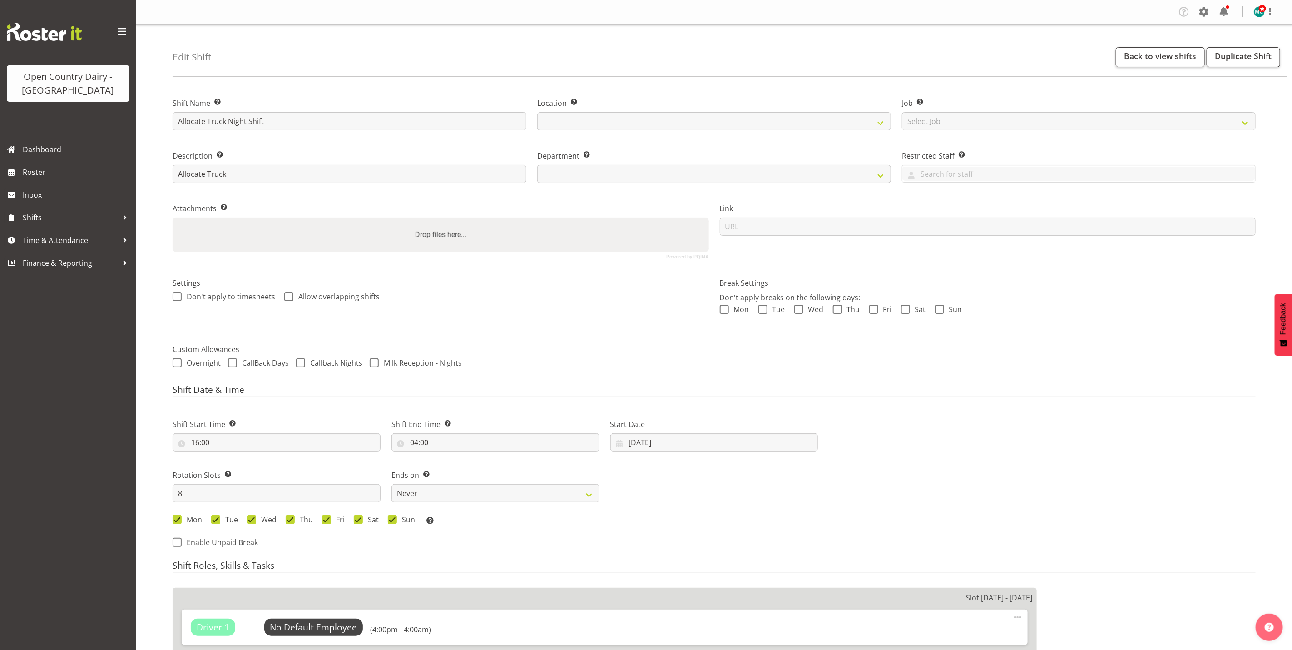
select select
select select "816"
